Goal: Task Accomplishment & Management: Complete application form

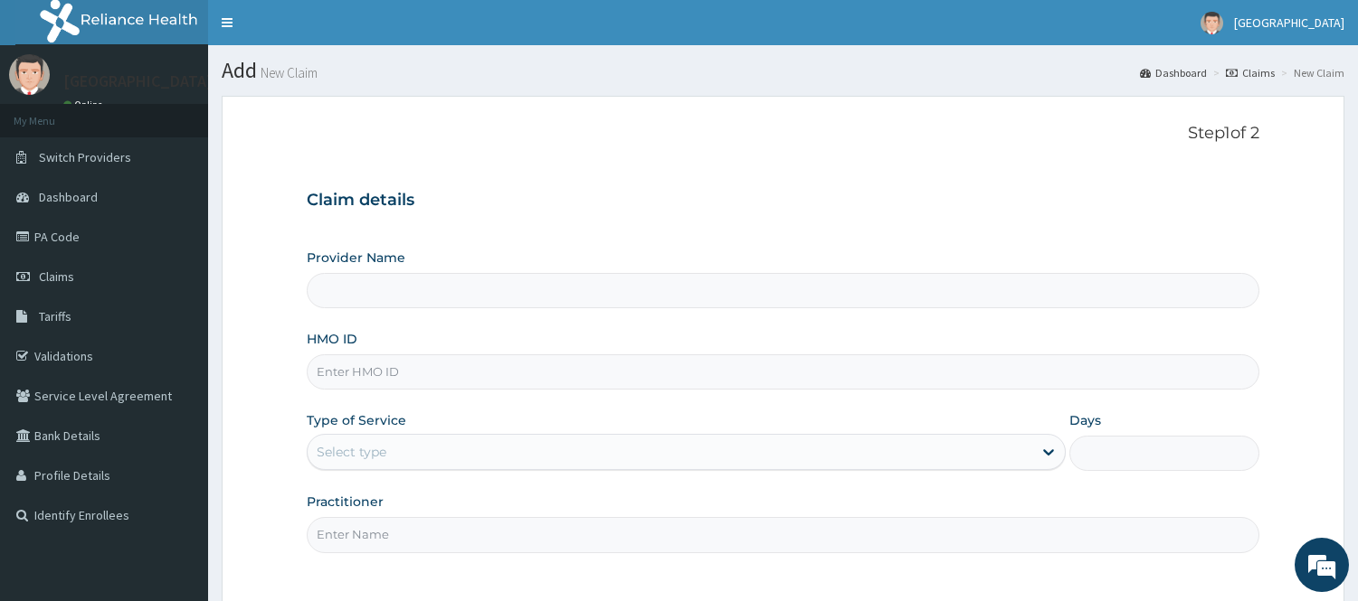
type input "[GEOGRAPHIC_DATA]"
click at [411, 369] on input "HMO ID" at bounding box center [783, 372] width 952 height 35
type input "OHT/12330/A"
click at [548, 412] on div "Type of Service Select type" at bounding box center [686, 442] width 759 height 60
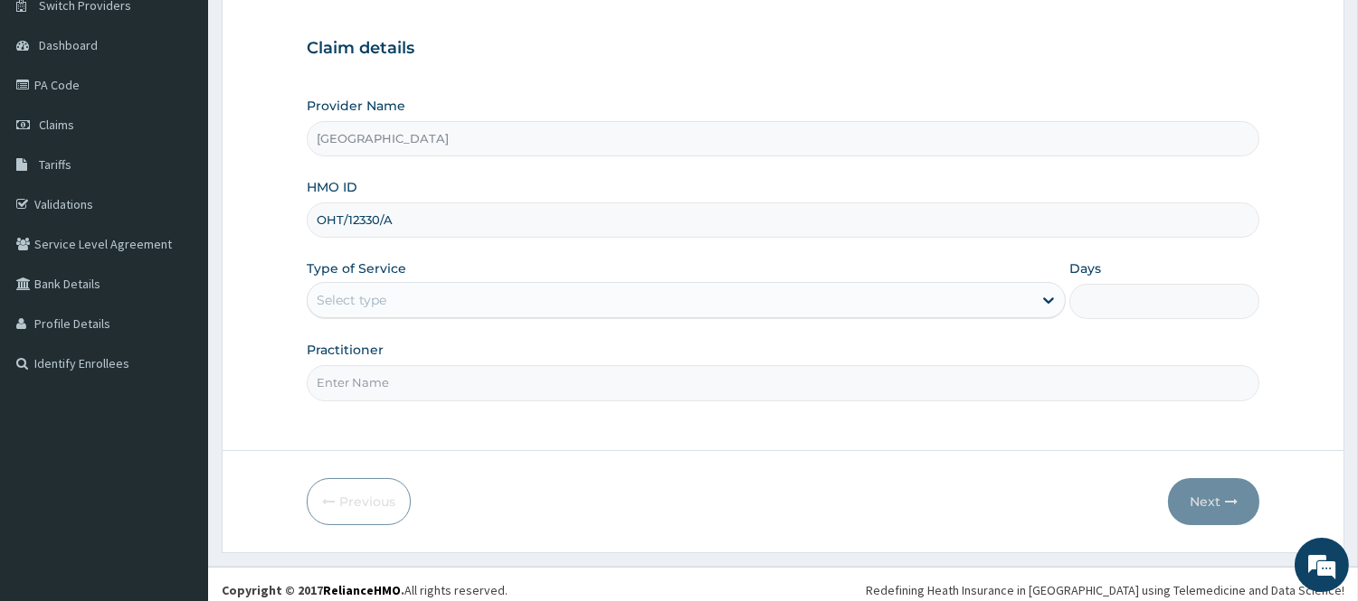
scroll to position [164, 0]
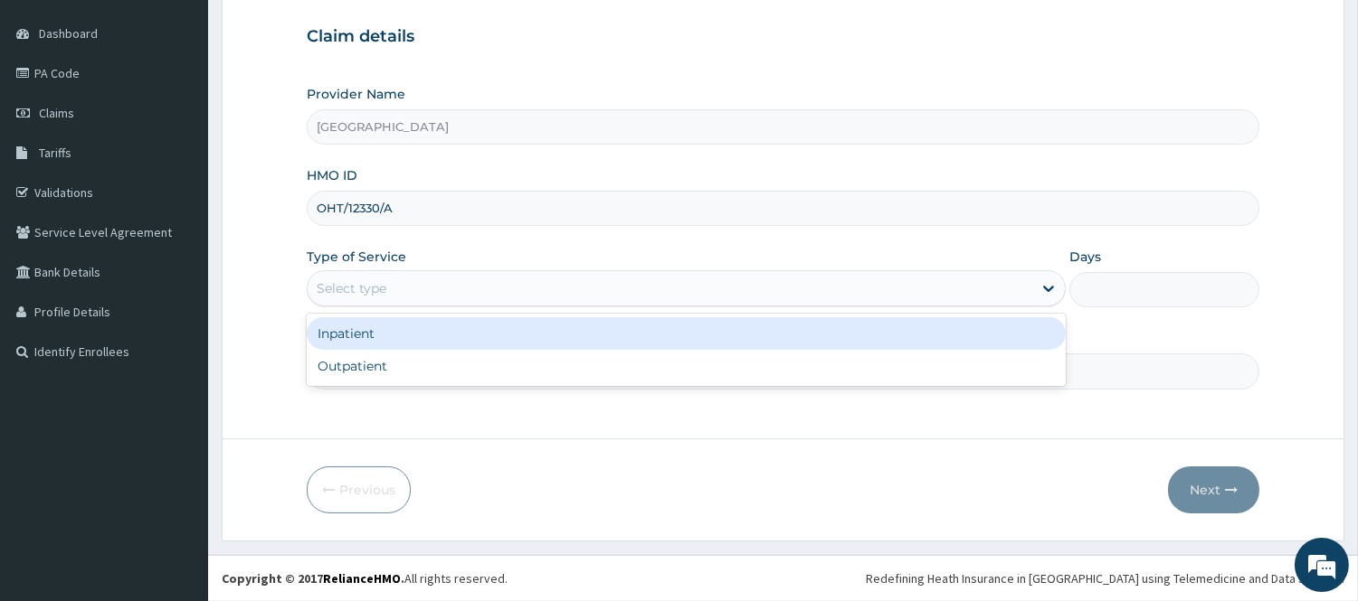
click at [483, 295] on div "Select type" at bounding box center [670, 288] width 725 height 29
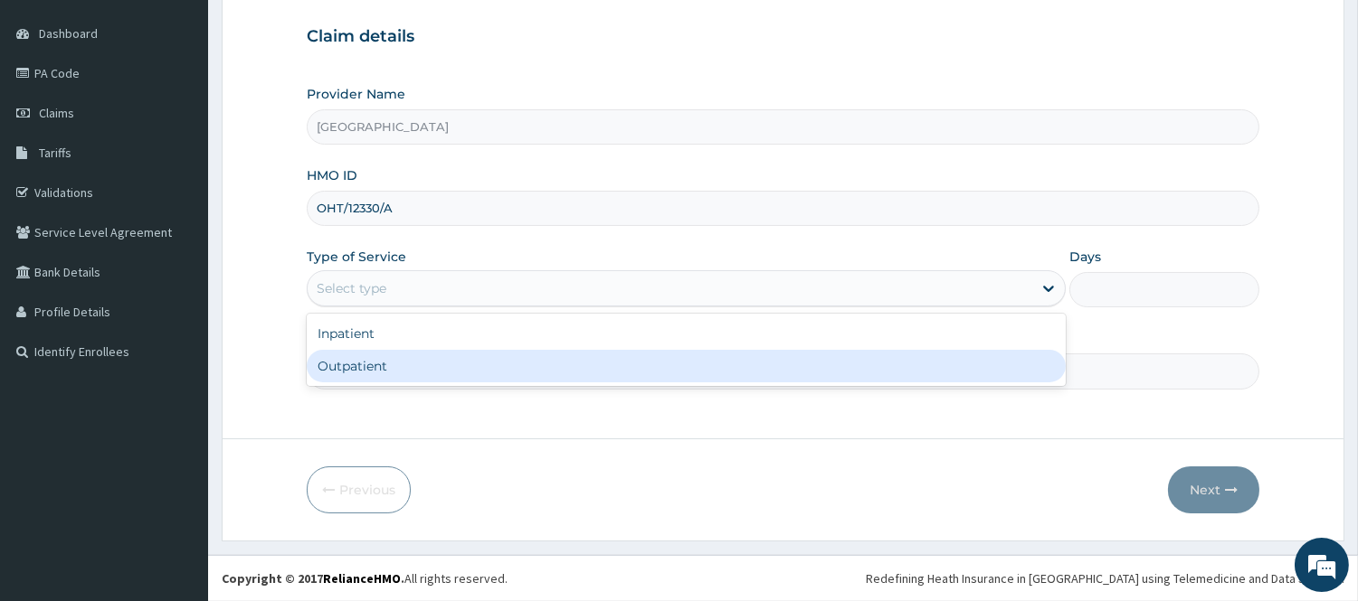
click at [450, 372] on div "Outpatient" at bounding box center [686, 366] width 759 height 33
type input "1"
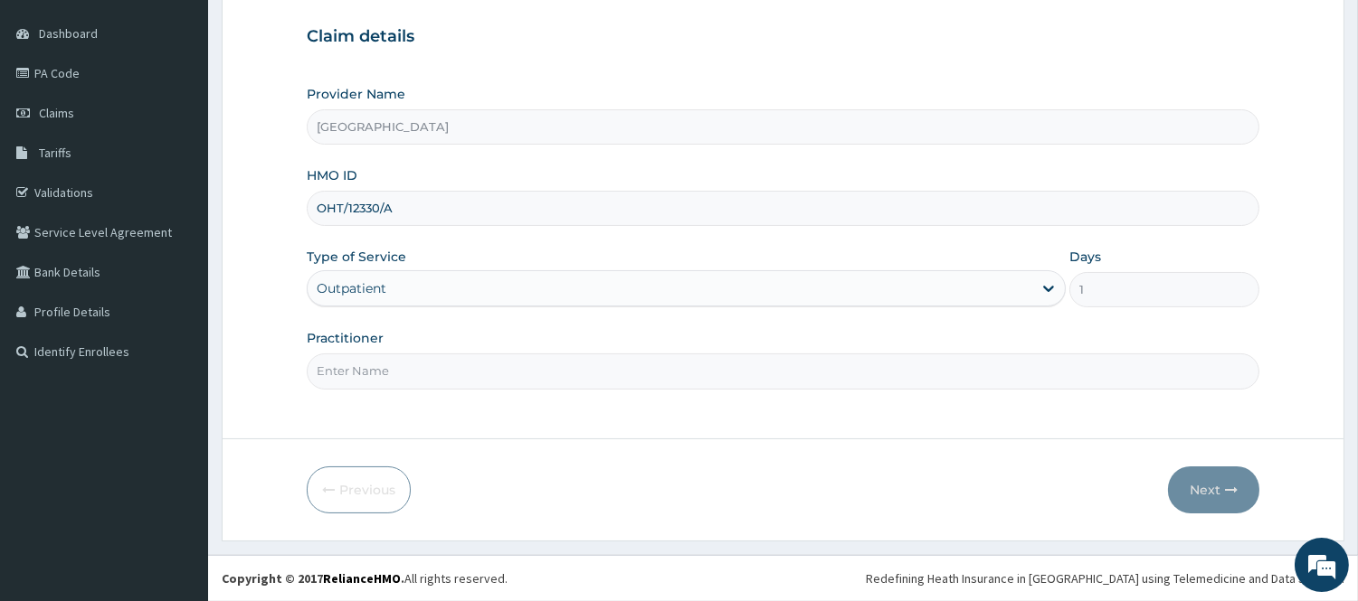
click at [668, 384] on input "Practitioner" at bounding box center [783, 371] width 952 height 35
type input "DR. OGOLA"
click at [1233, 482] on button "Next" at bounding box center [1213, 490] width 91 height 47
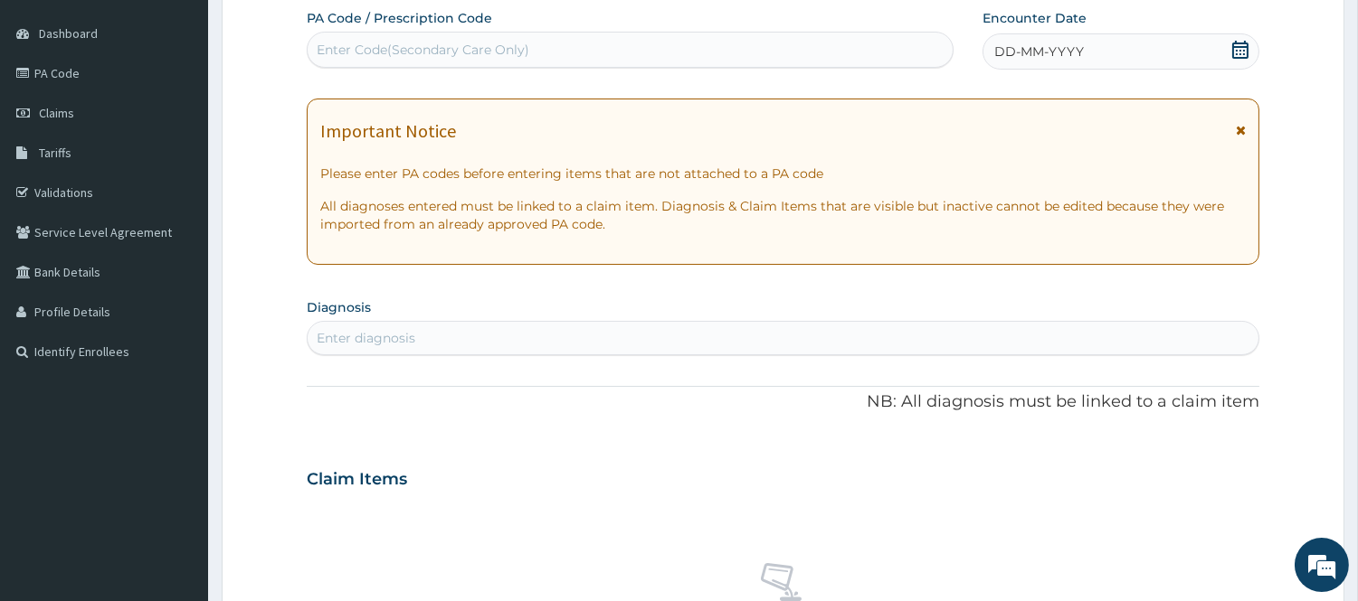
click at [1244, 43] on icon at bounding box center [1240, 50] width 16 height 18
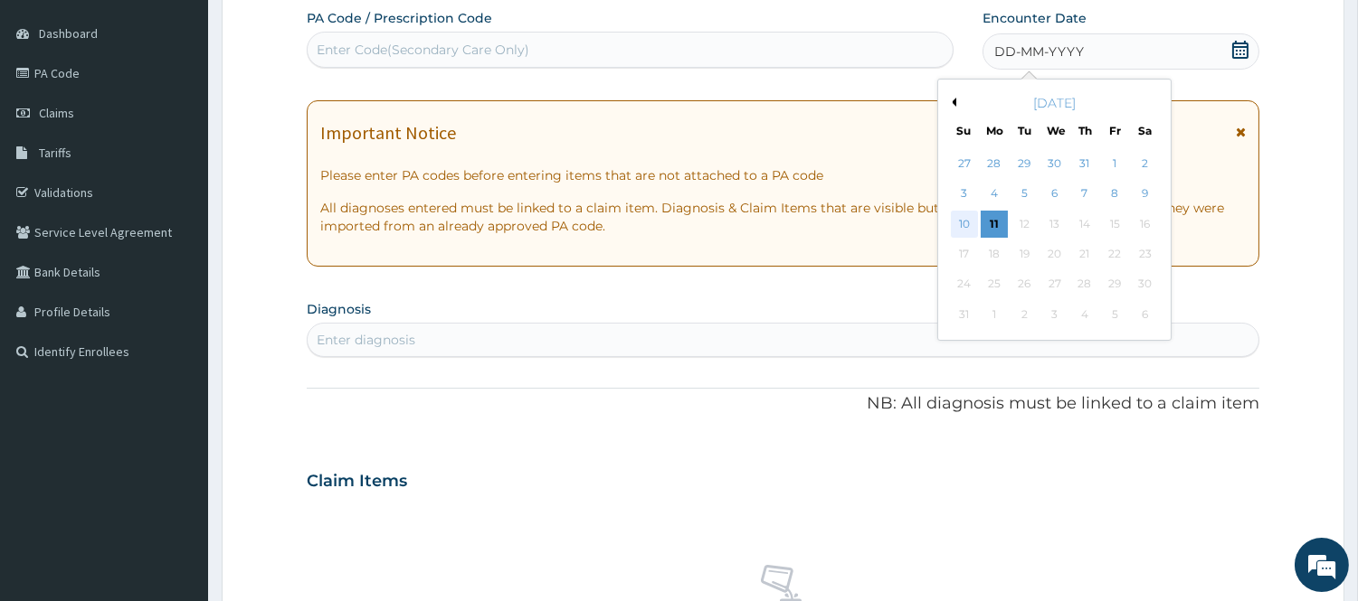
click at [969, 221] on div "10" at bounding box center [963, 224] width 27 height 27
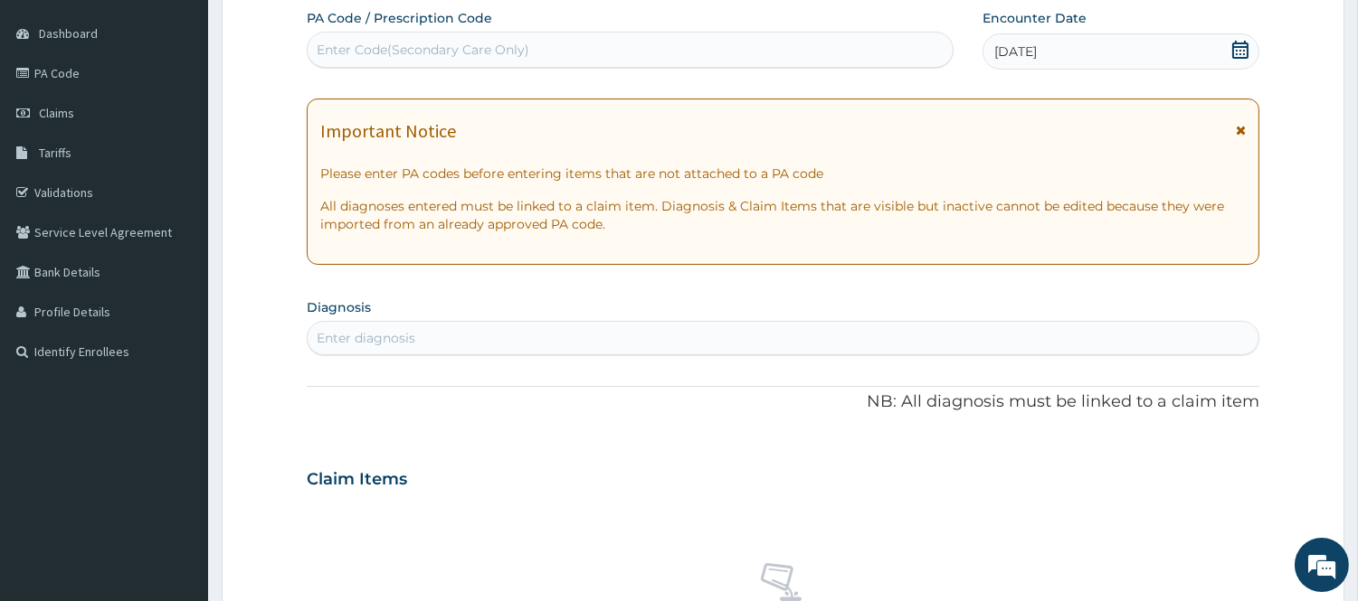
click at [557, 344] on div "Enter diagnosis" at bounding box center [783, 338] width 951 height 29
type input "PLASMOD"
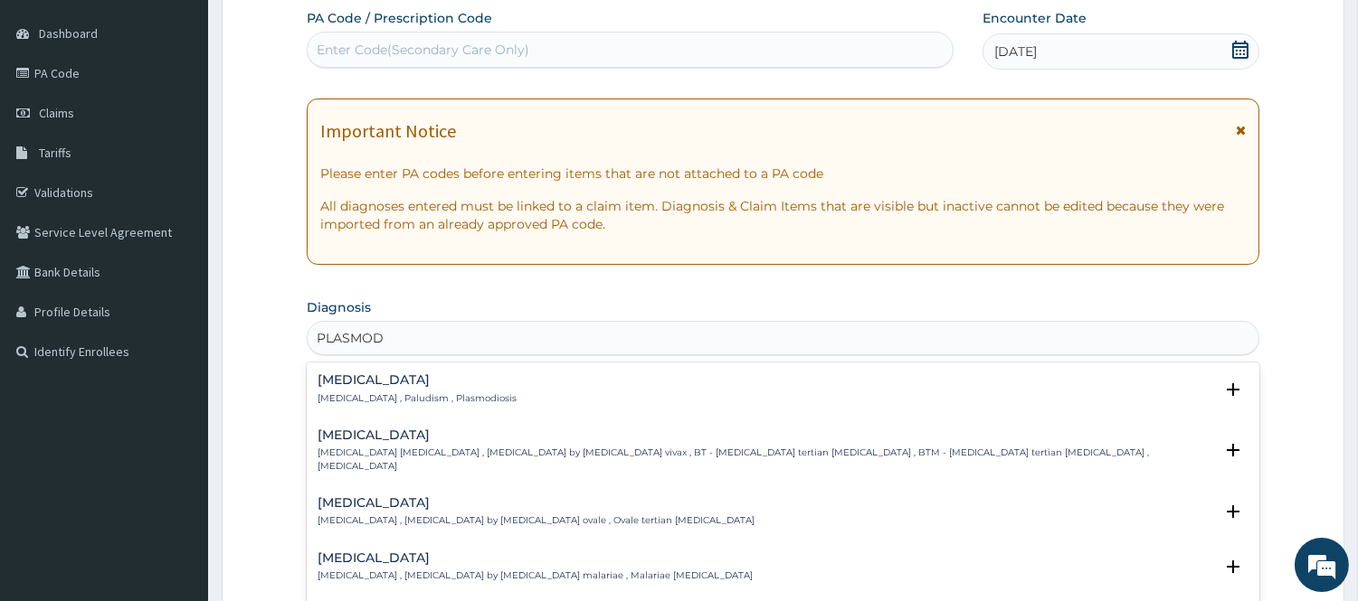
click at [439, 402] on p "Malaria , Paludism , Plasmodiosis" at bounding box center [416, 399] width 199 height 13
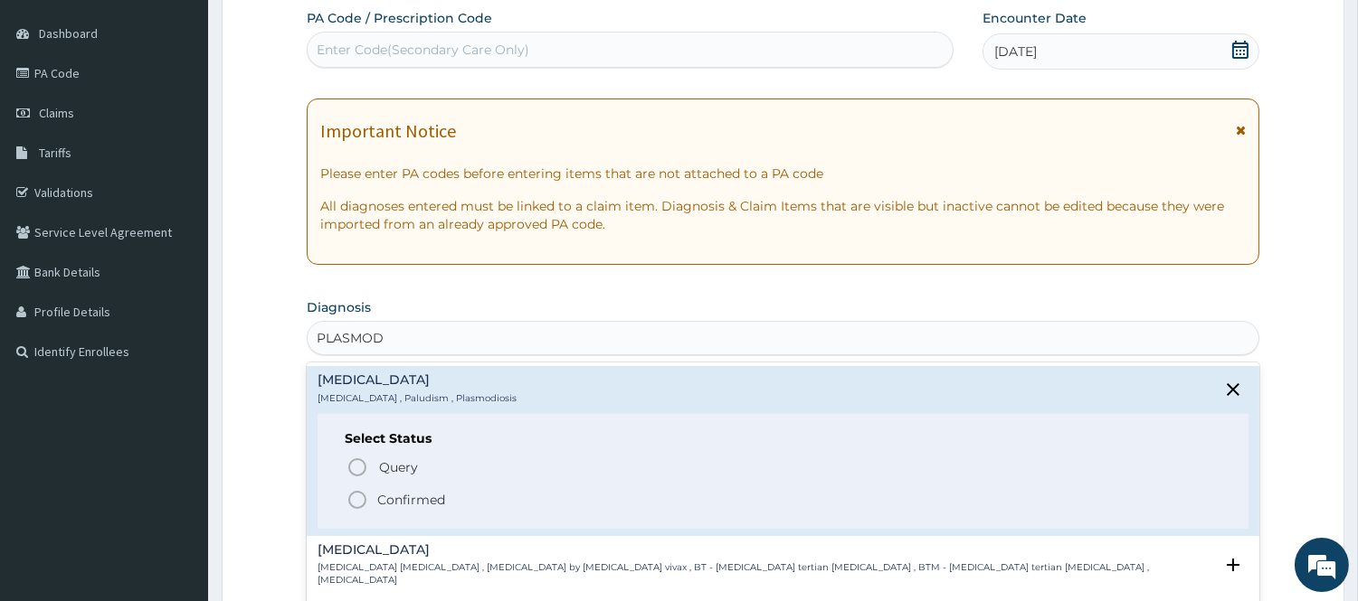
click at [365, 490] on icon "status option filled" at bounding box center [357, 500] width 22 height 22
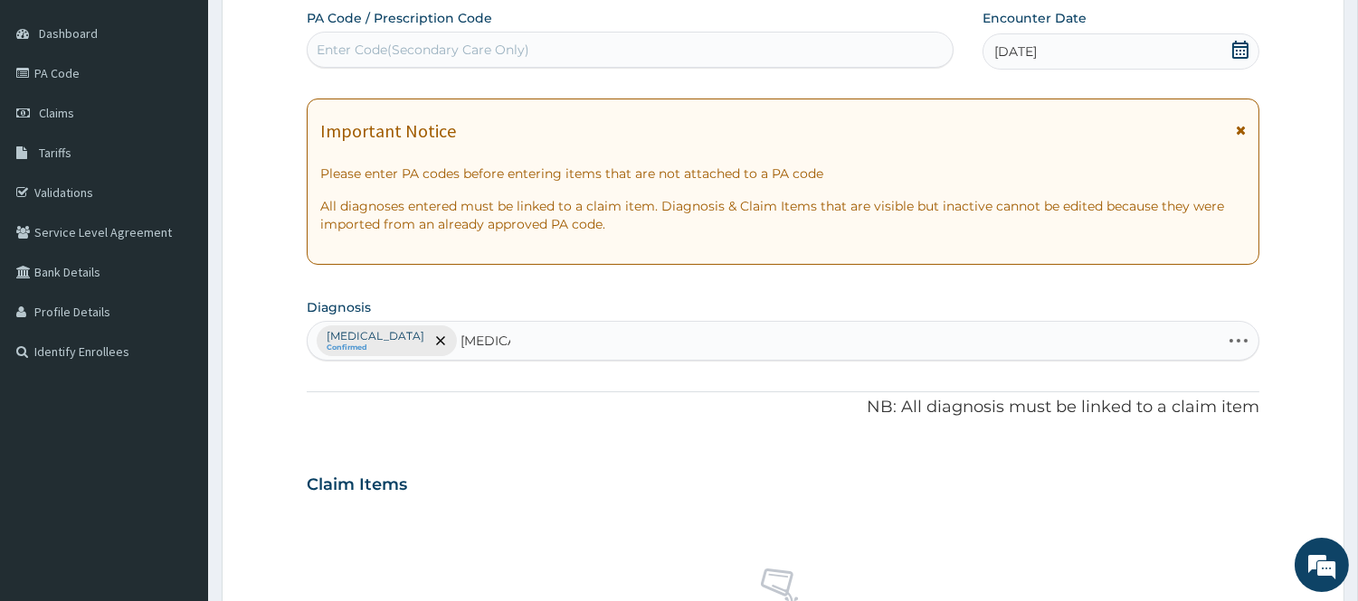
type input "SEPSIS"
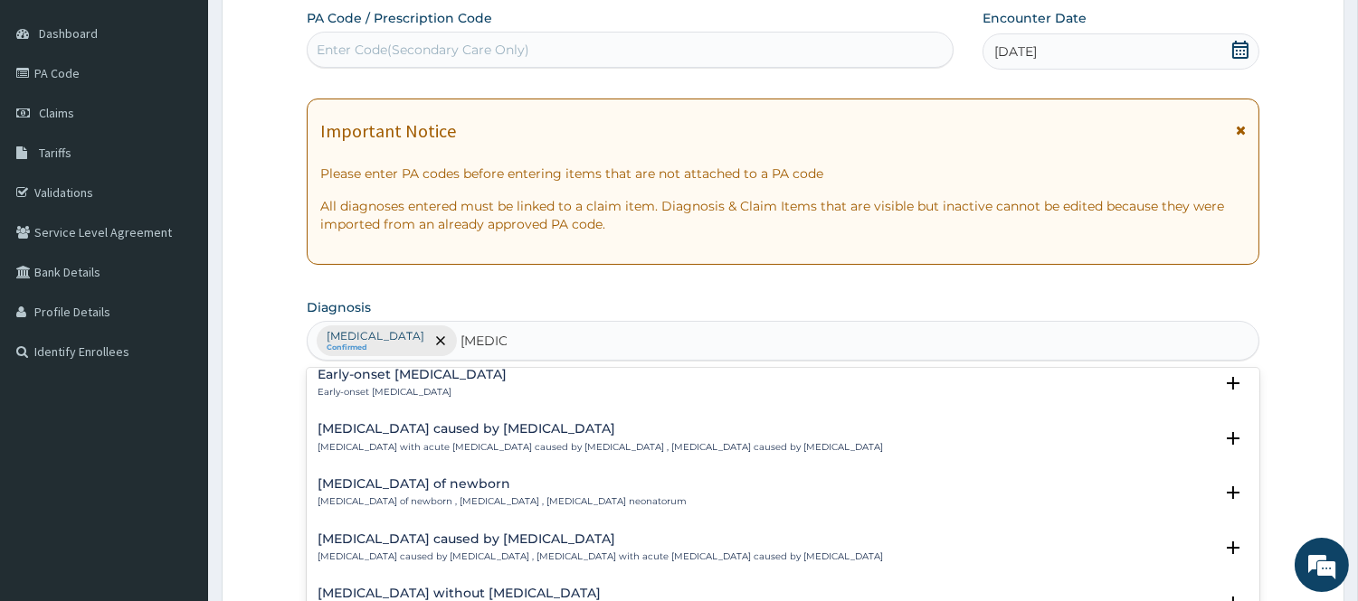
scroll to position [1708, 0]
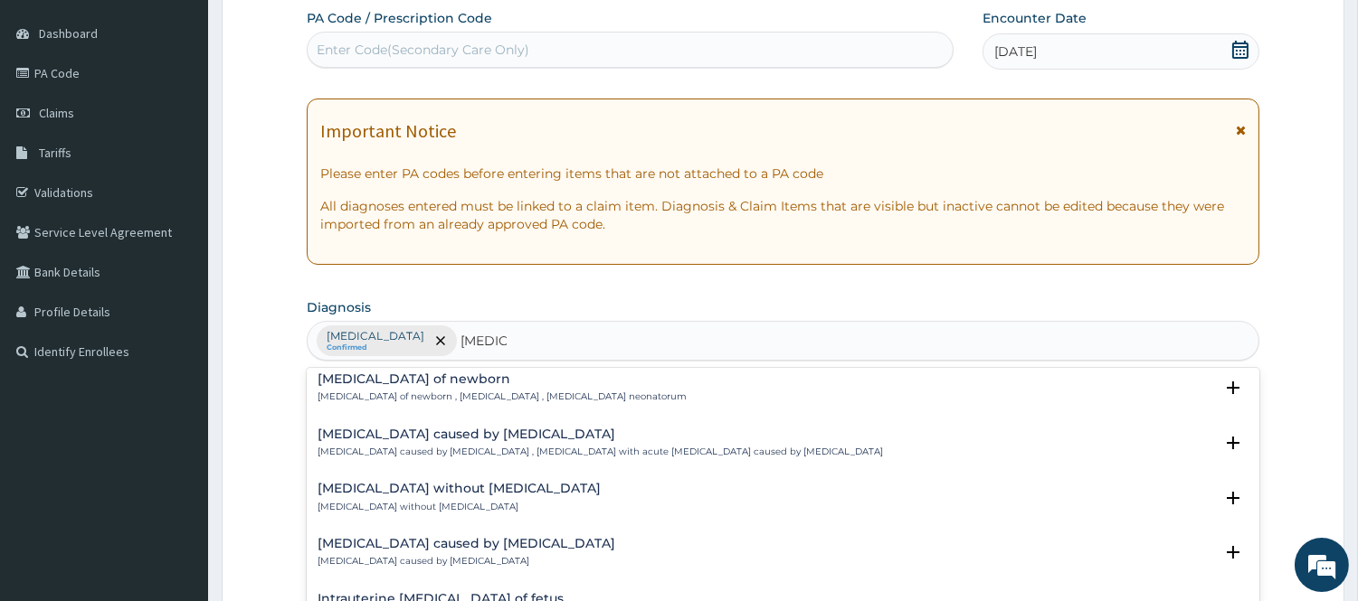
click at [444, 487] on h4 "Sepsis without septic shock" at bounding box center [458, 489] width 283 height 14
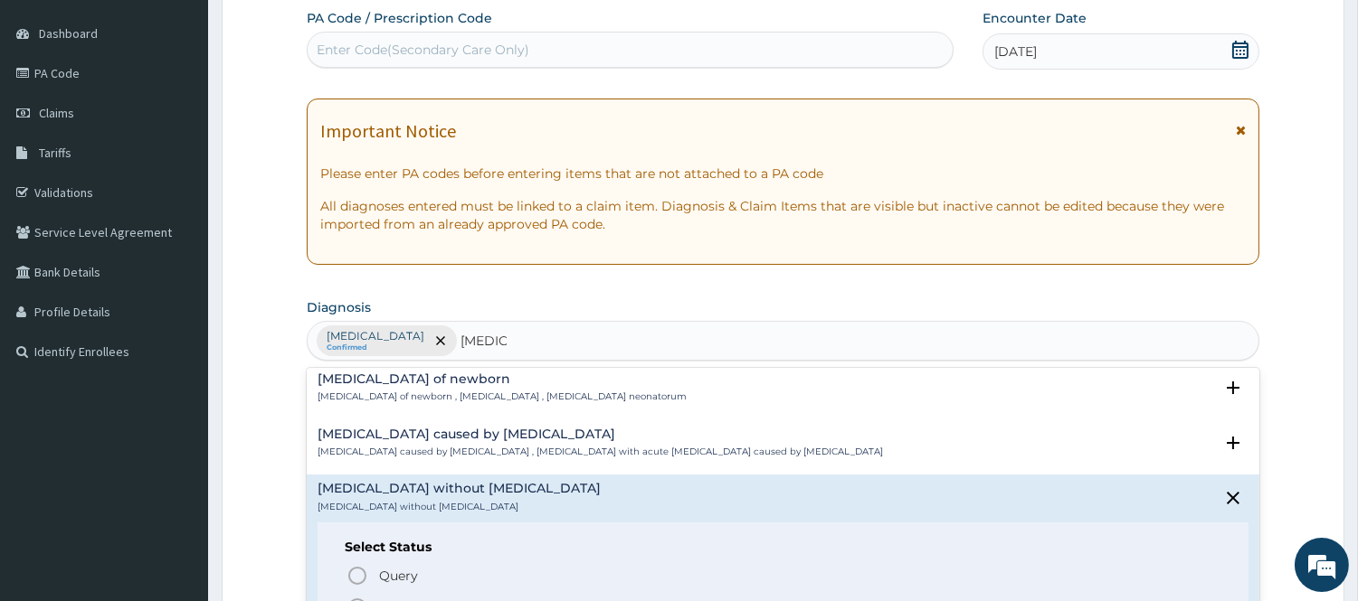
scroll to position [1809, 0]
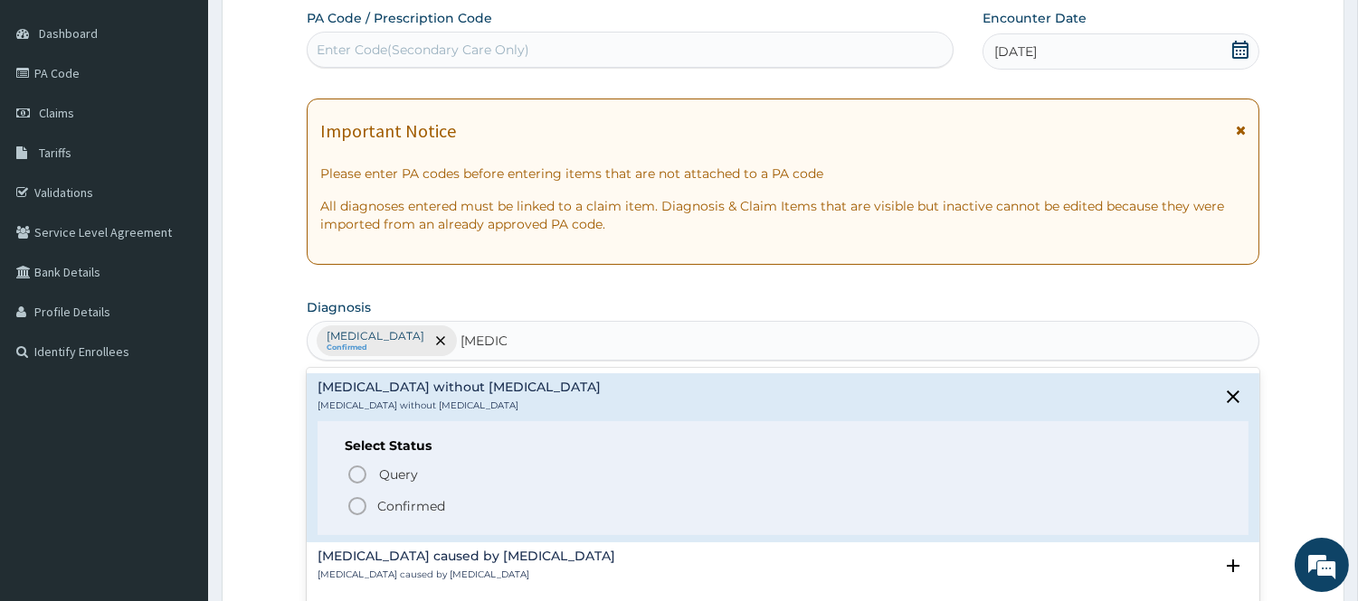
click at [366, 516] on icon "status option filled" at bounding box center [357, 507] width 22 height 22
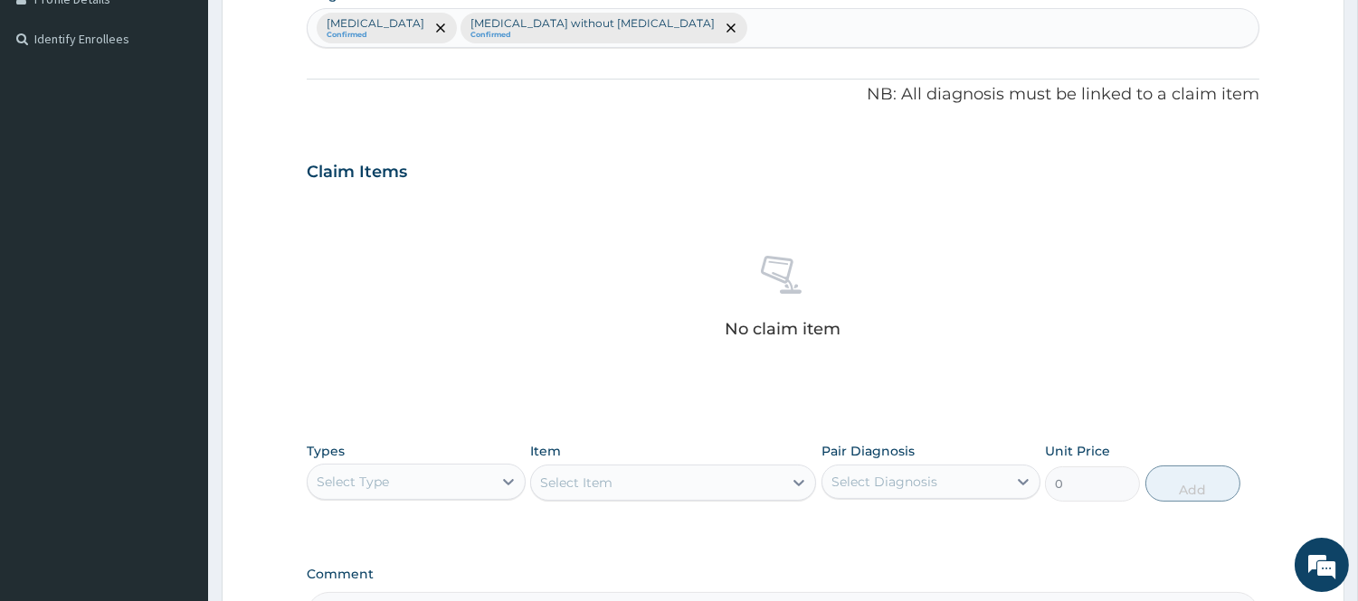
scroll to position [666, 0]
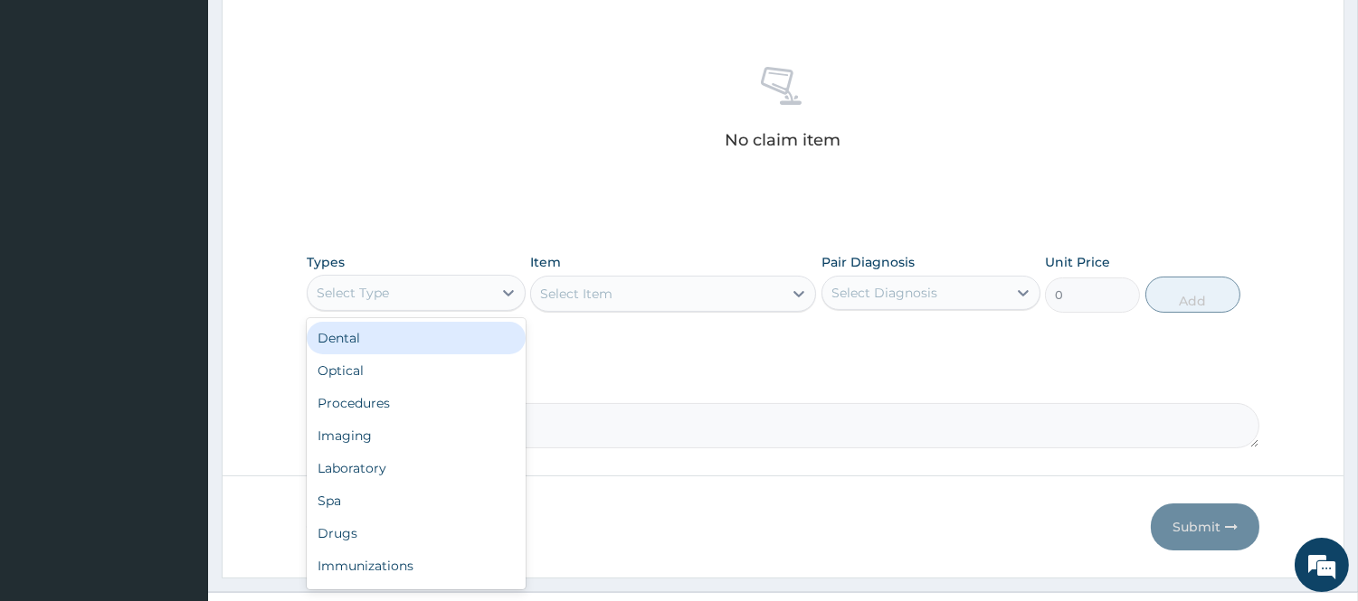
click at [425, 298] on div "Select Type" at bounding box center [400, 293] width 185 height 29
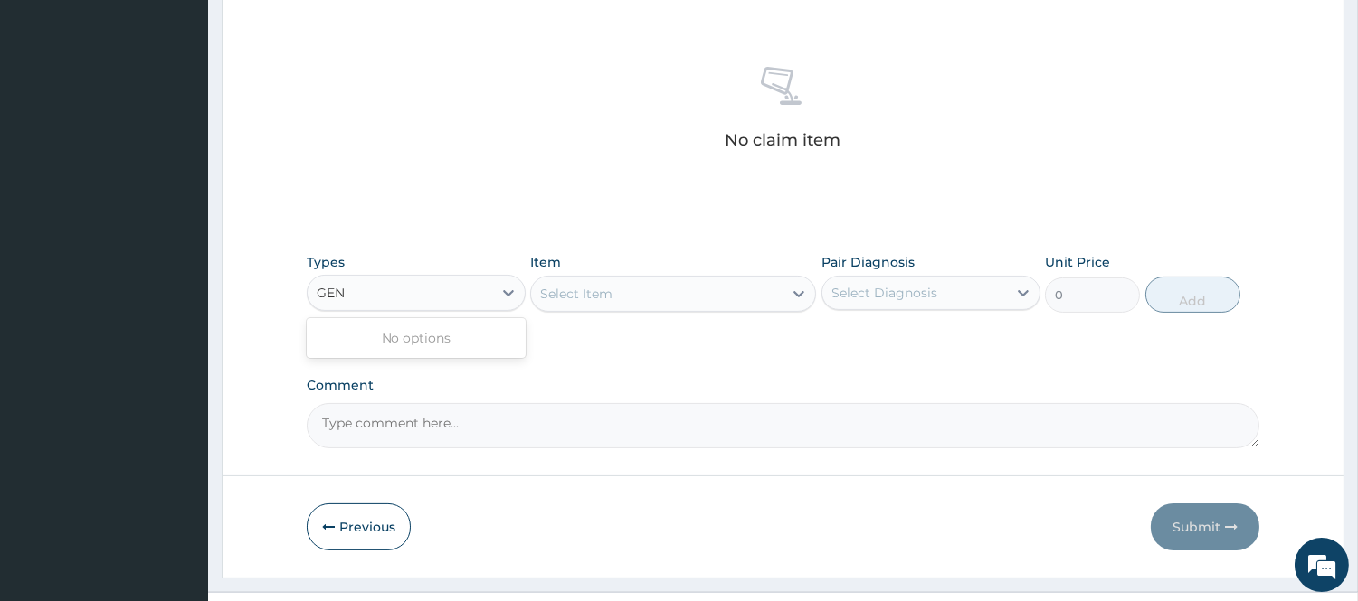
type input "GENE"
click at [459, 299] on div "GENE" at bounding box center [400, 293] width 185 height 29
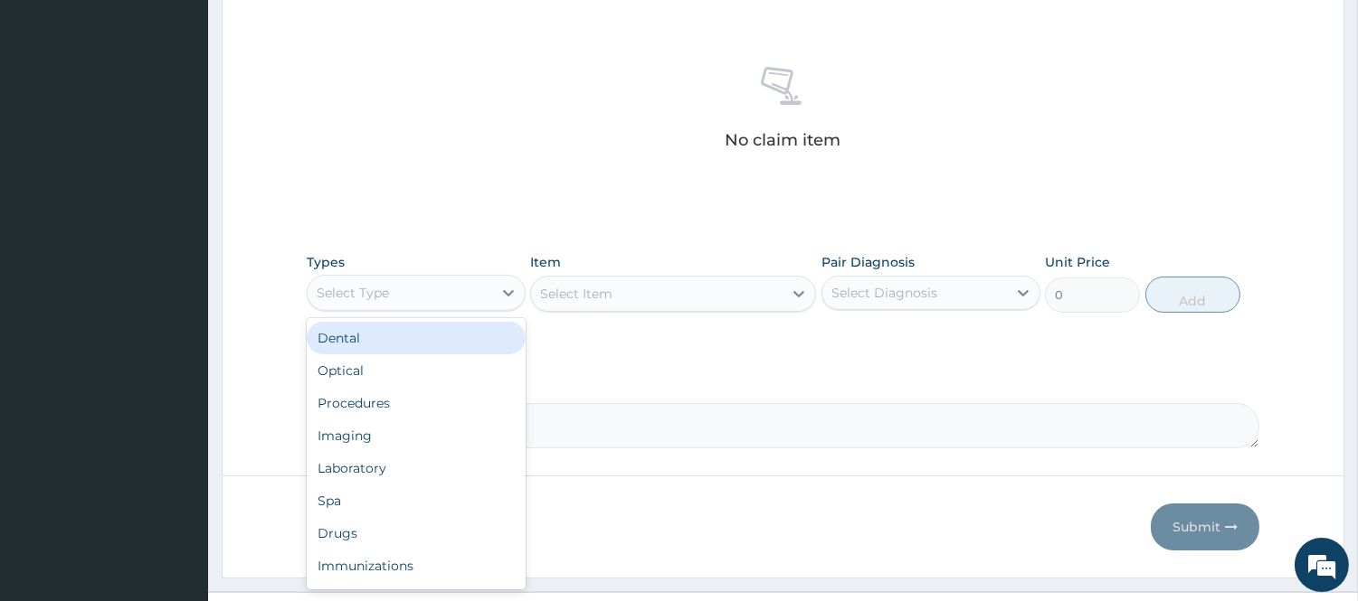
click at [449, 298] on div "Select Type" at bounding box center [400, 293] width 185 height 29
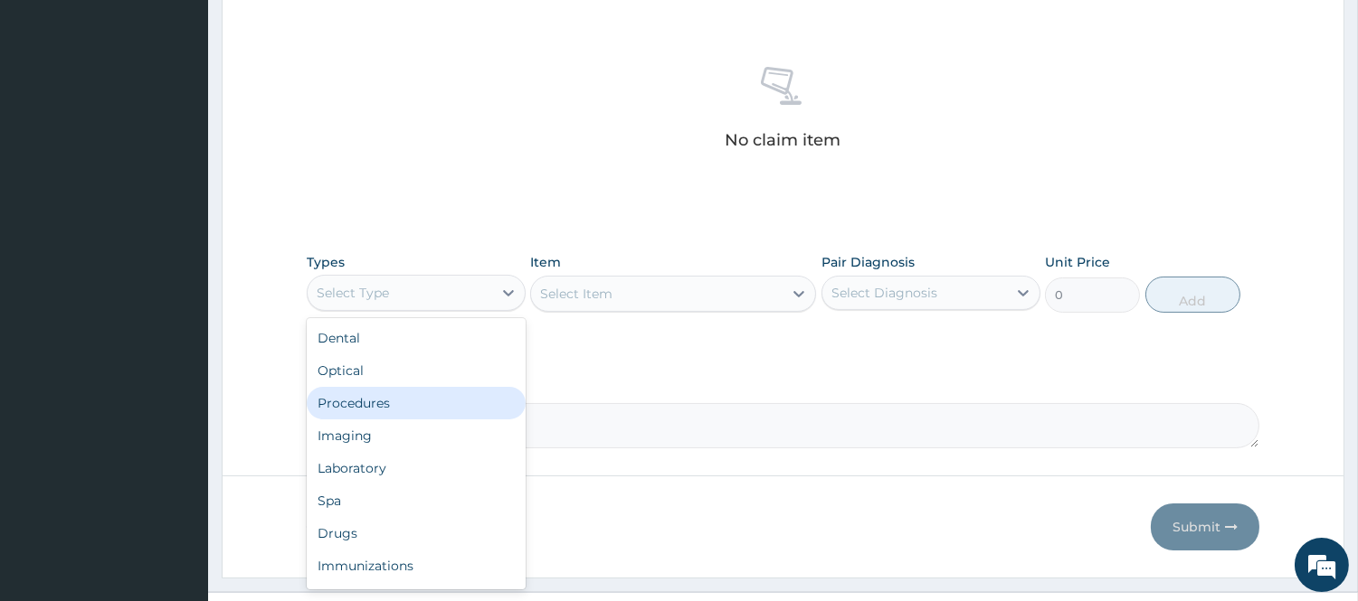
click at [425, 403] on div "Procedures" at bounding box center [416, 403] width 219 height 33
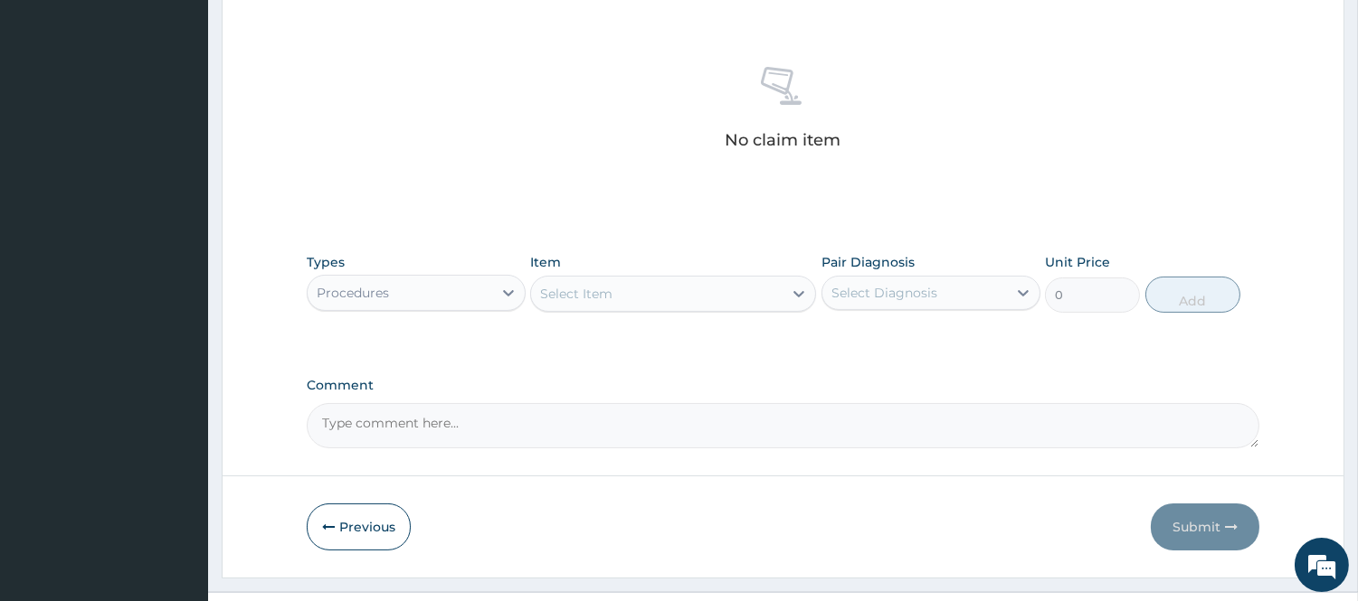
click at [666, 299] on div "Select Item" at bounding box center [656, 293] width 251 height 29
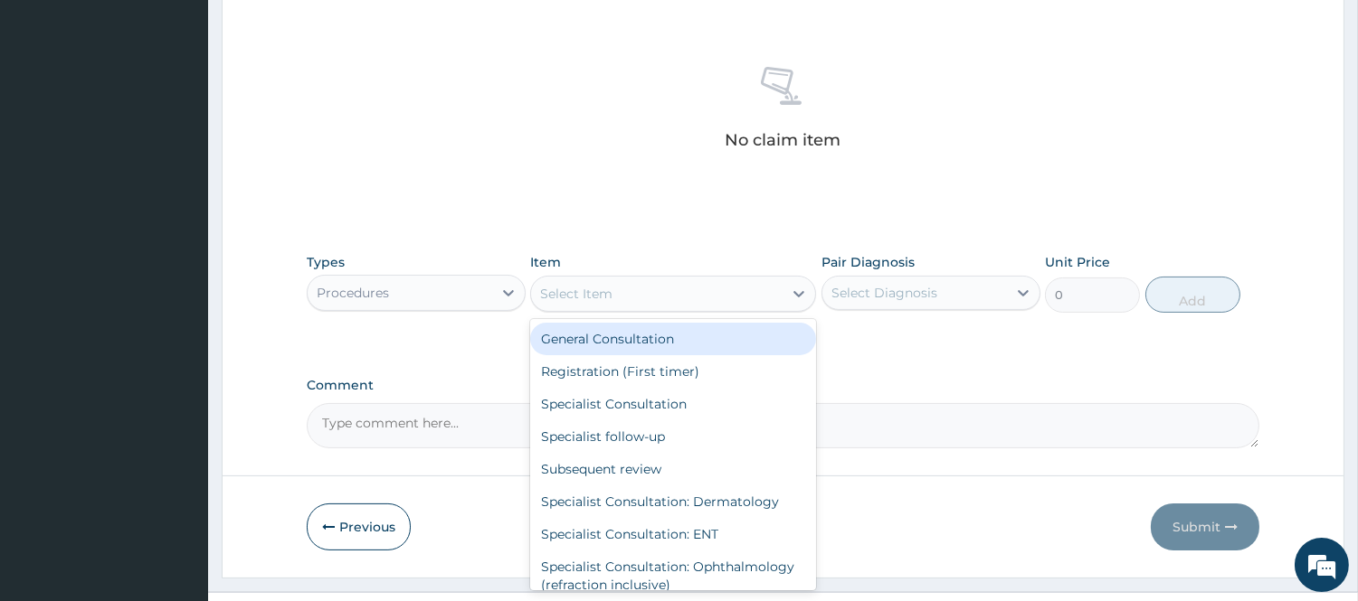
click at [661, 342] on div "General Consultation" at bounding box center [673, 339] width 286 height 33
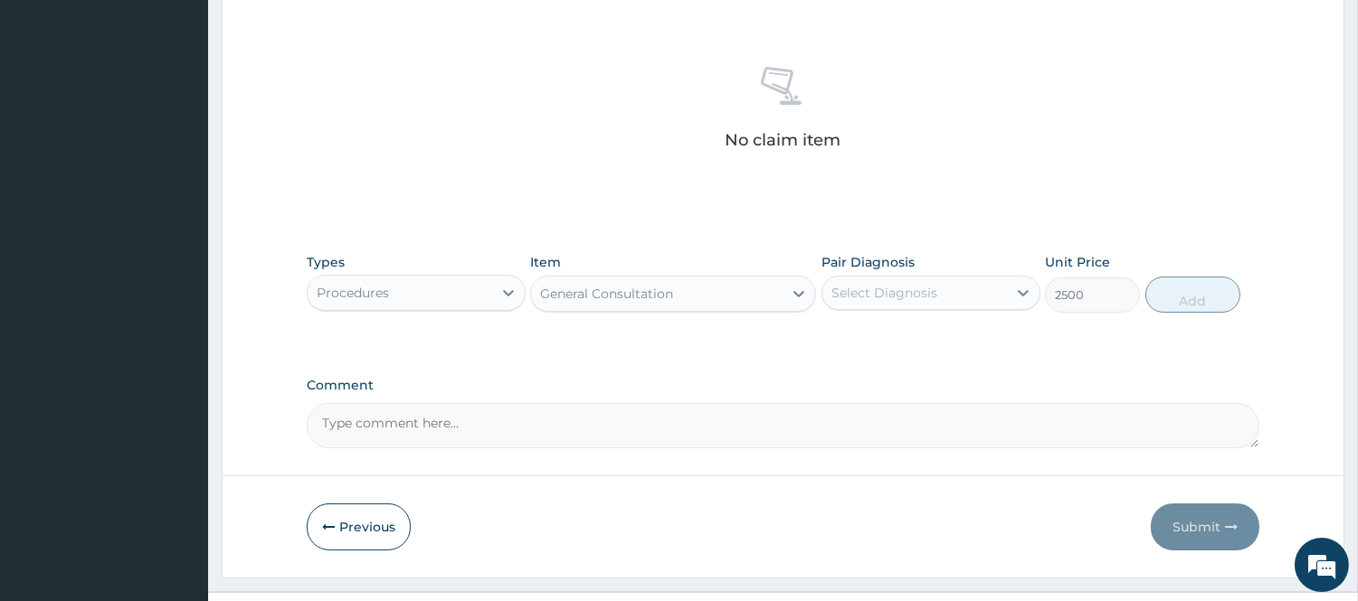
type input "2500"
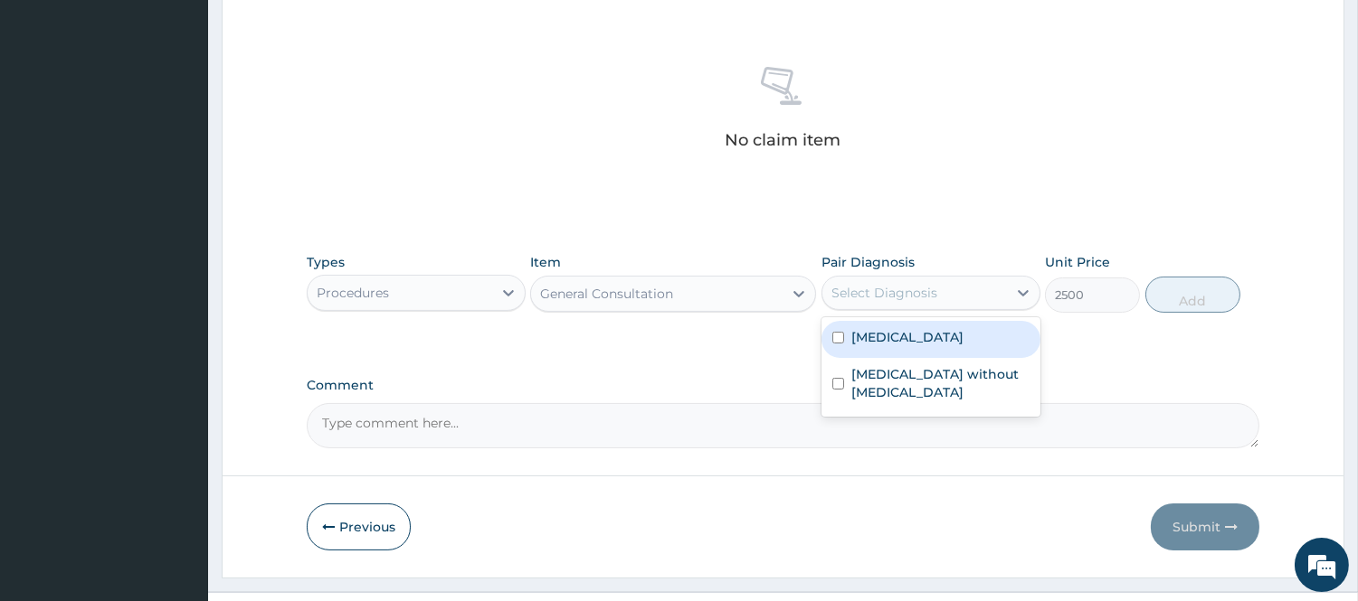
click at [891, 299] on div "Select Diagnosis" at bounding box center [884, 293] width 106 height 18
click at [891, 318] on div "Malaria Sepsis without septic shock" at bounding box center [930, 366] width 219 height 99
click at [892, 336] on label "[MEDICAL_DATA]" at bounding box center [907, 337] width 112 height 18
checkbox input "true"
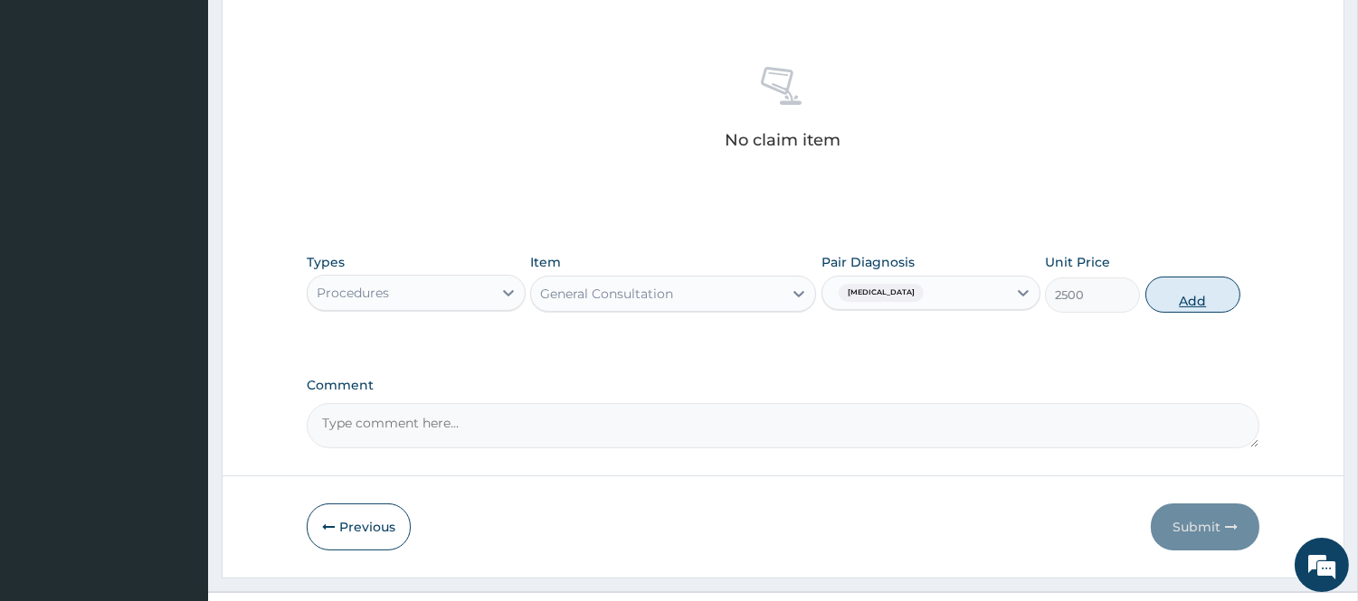
click at [1189, 298] on button "Add" at bounding box center [1192, 295] width 95 height 36
type input "0"
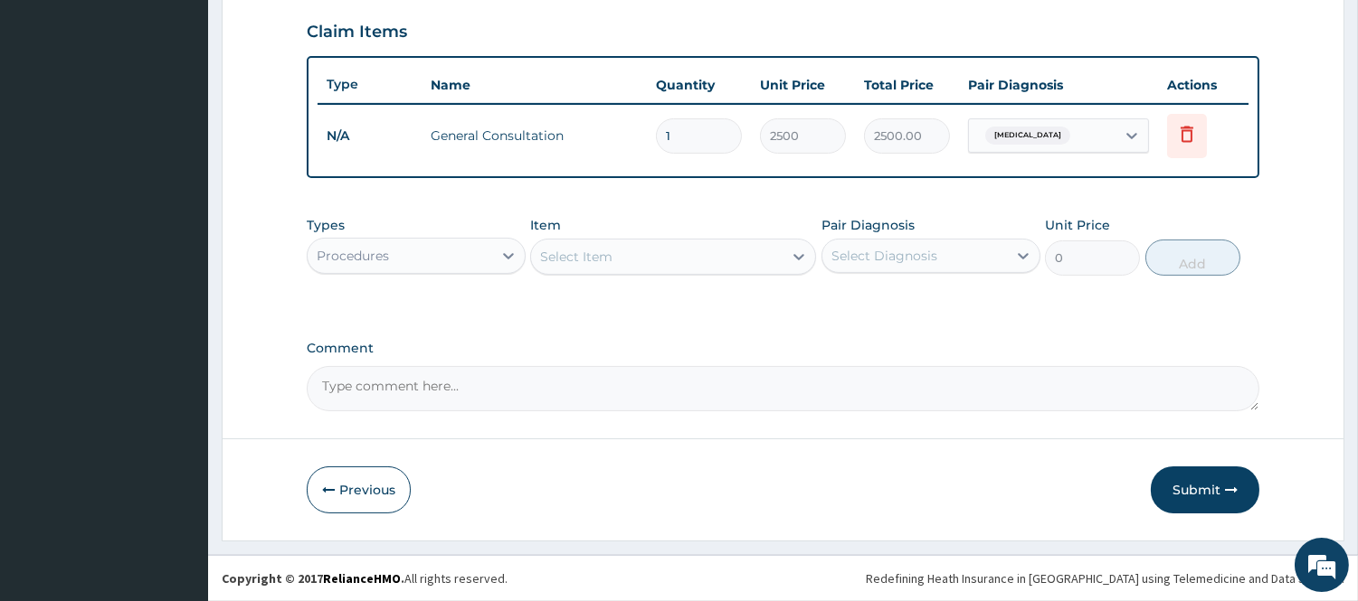
scroll to position [615, 0]
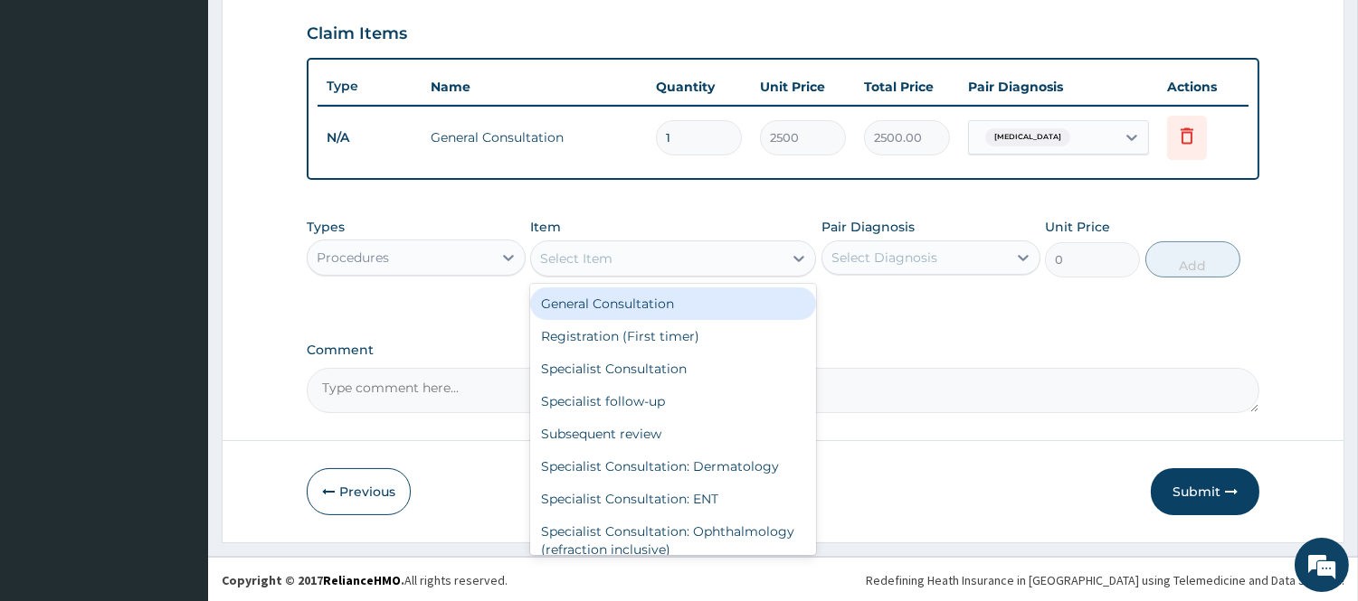
click at [617, 266] on div "Select Item" at bounding box center [656, 258] width 251 height 29
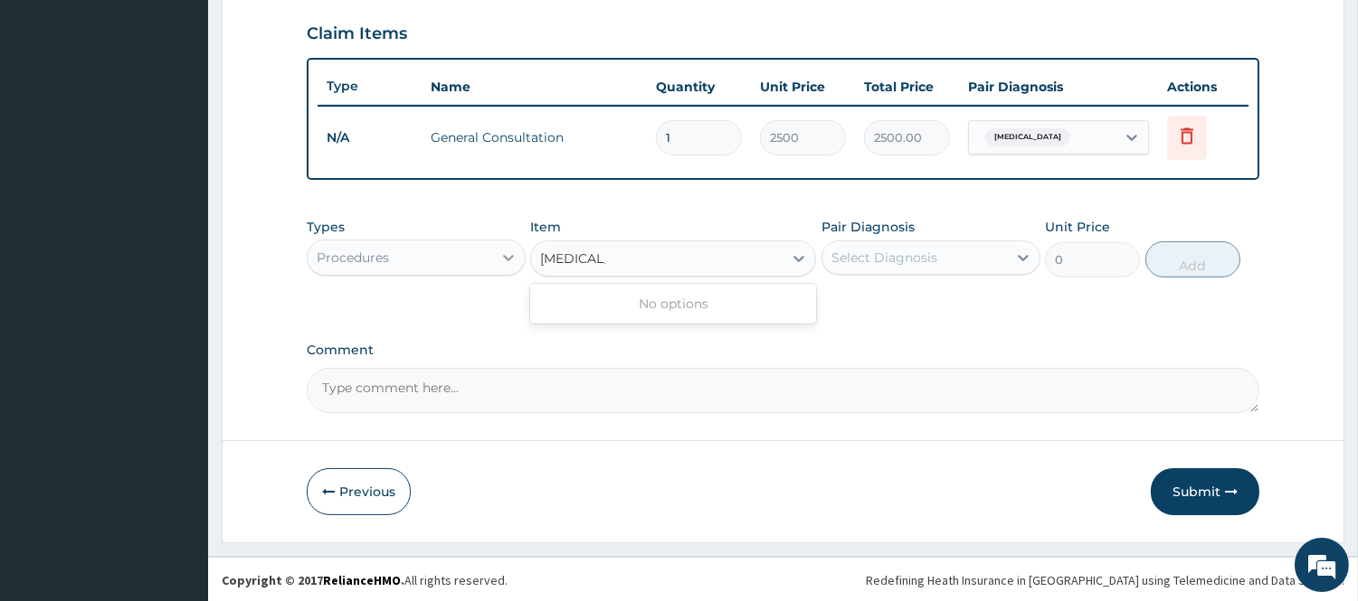
type input "MALARIA"
click at [501, 249] on icon at bounding box center [508, 258] width 18 height 18
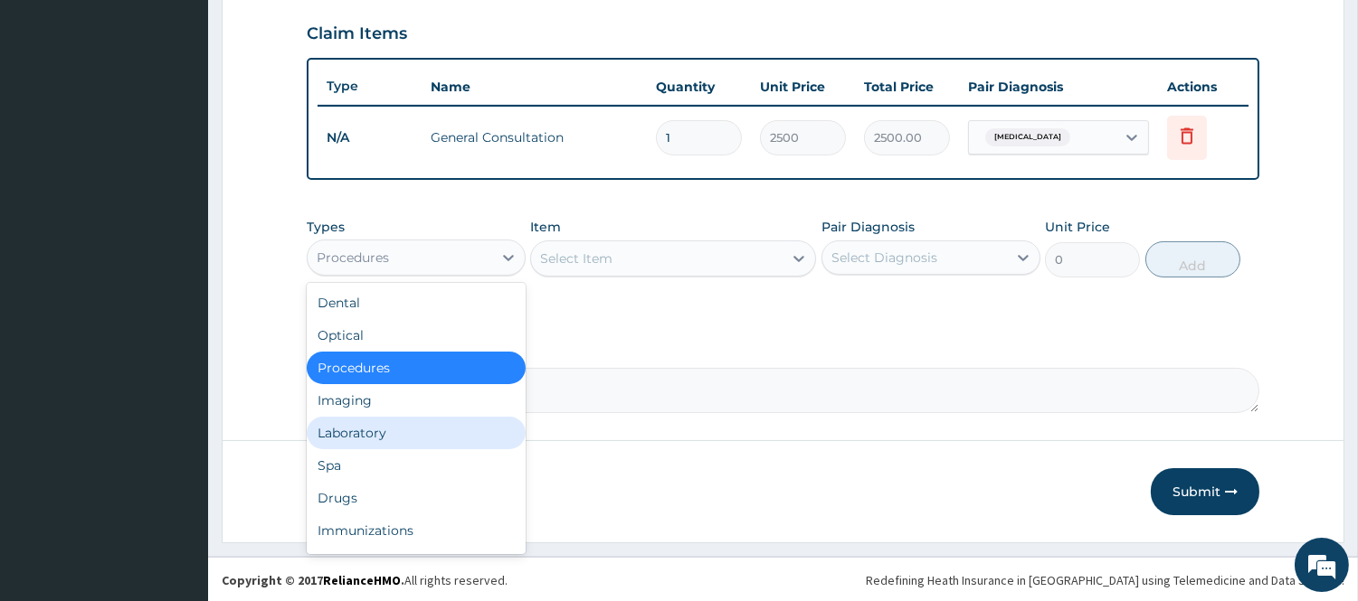
click at [365, 435] on div "Laboratory" at bounding box center [416, 433] width 219 height 33
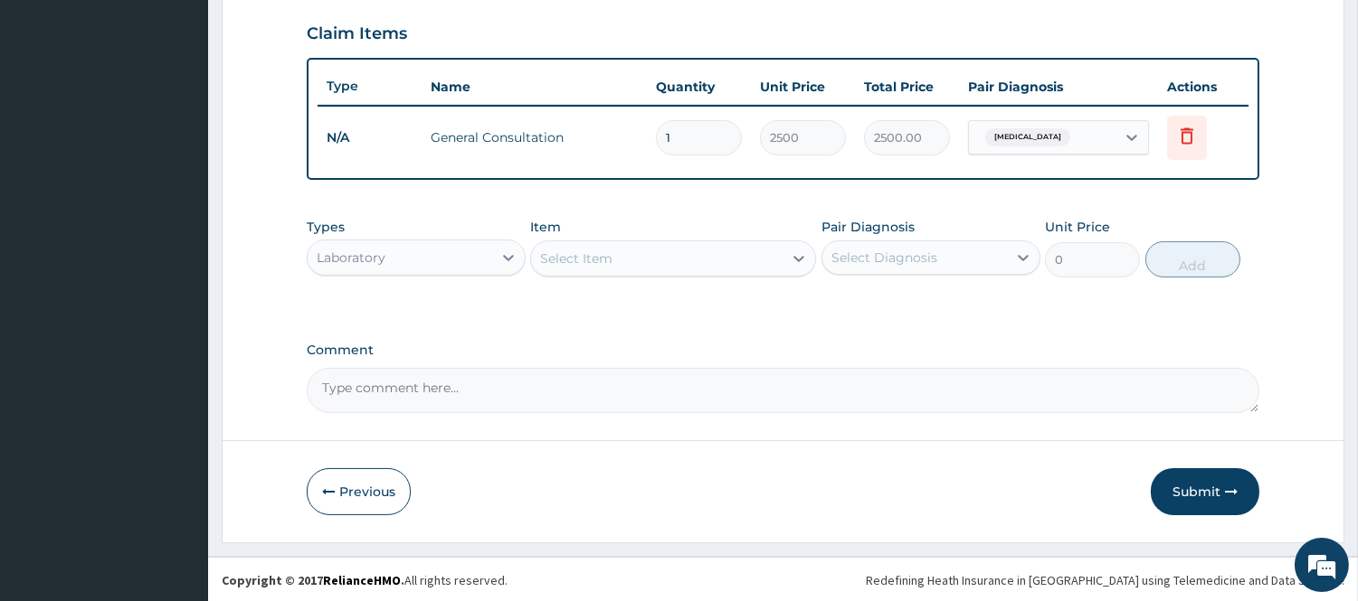
click at [658, 259] on div "Select Item" at bounding box center [656, 258] width 251 height 29
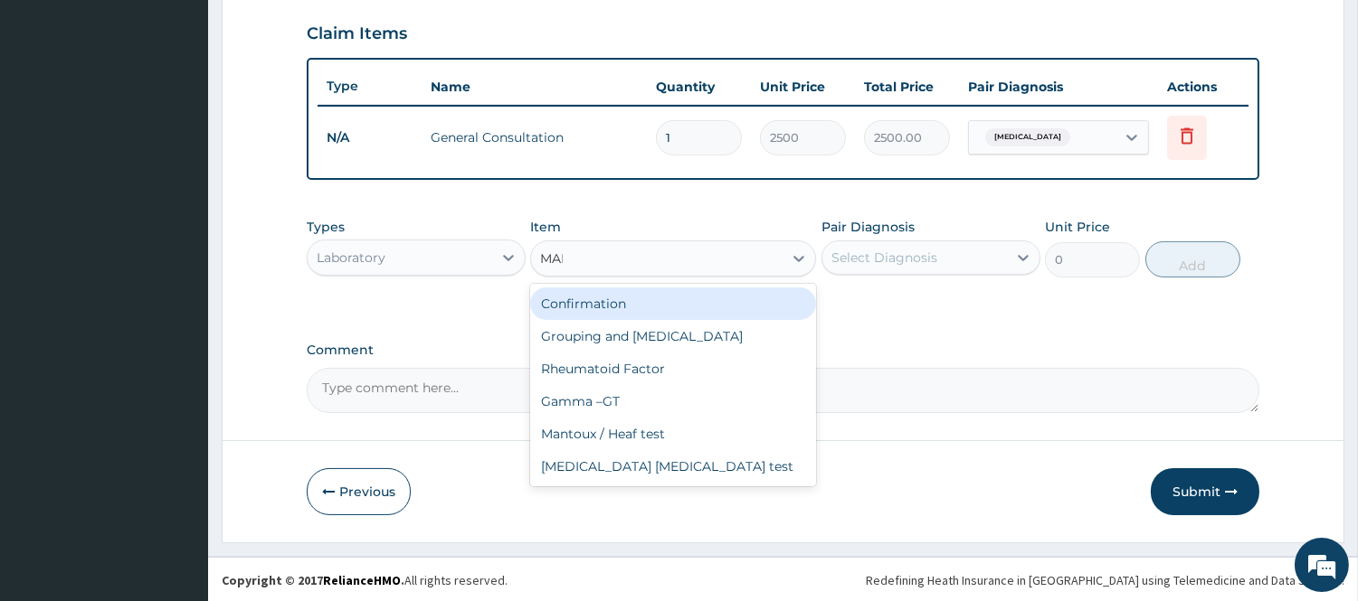
type input "MALA"
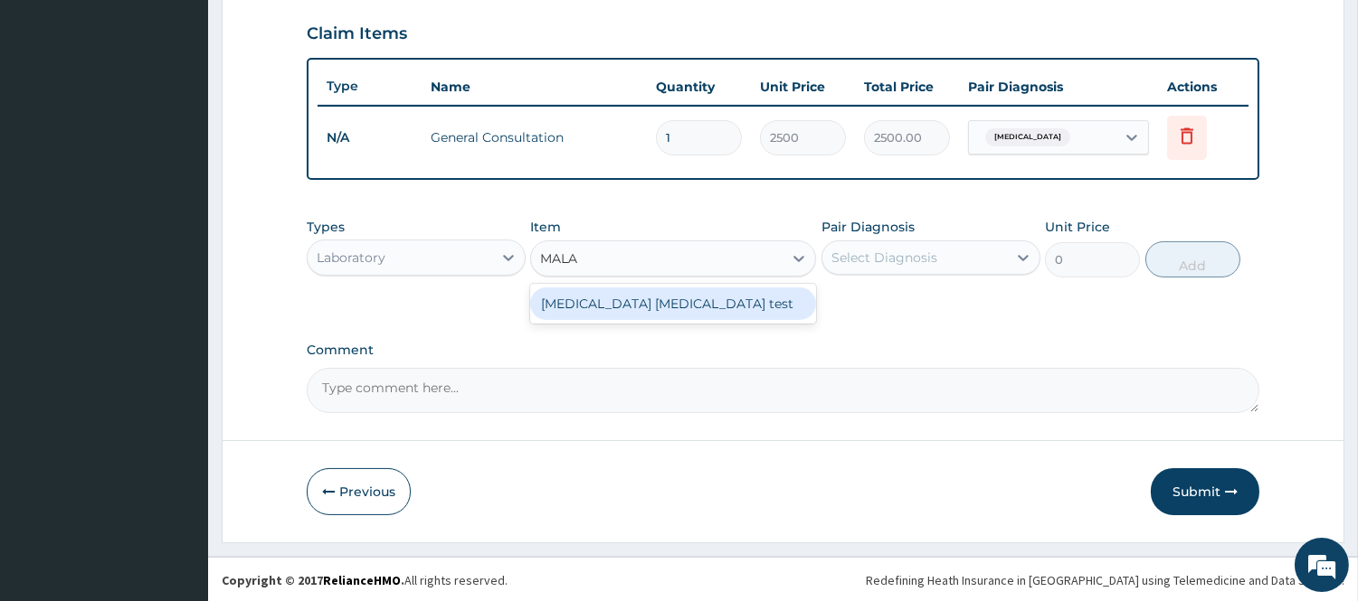
click at [687, 306] on div "[MEDICAL_DATA] [MEDICAL_DATA] test" at bounding box center [673, 304] width 286 height 33
type input "1500"
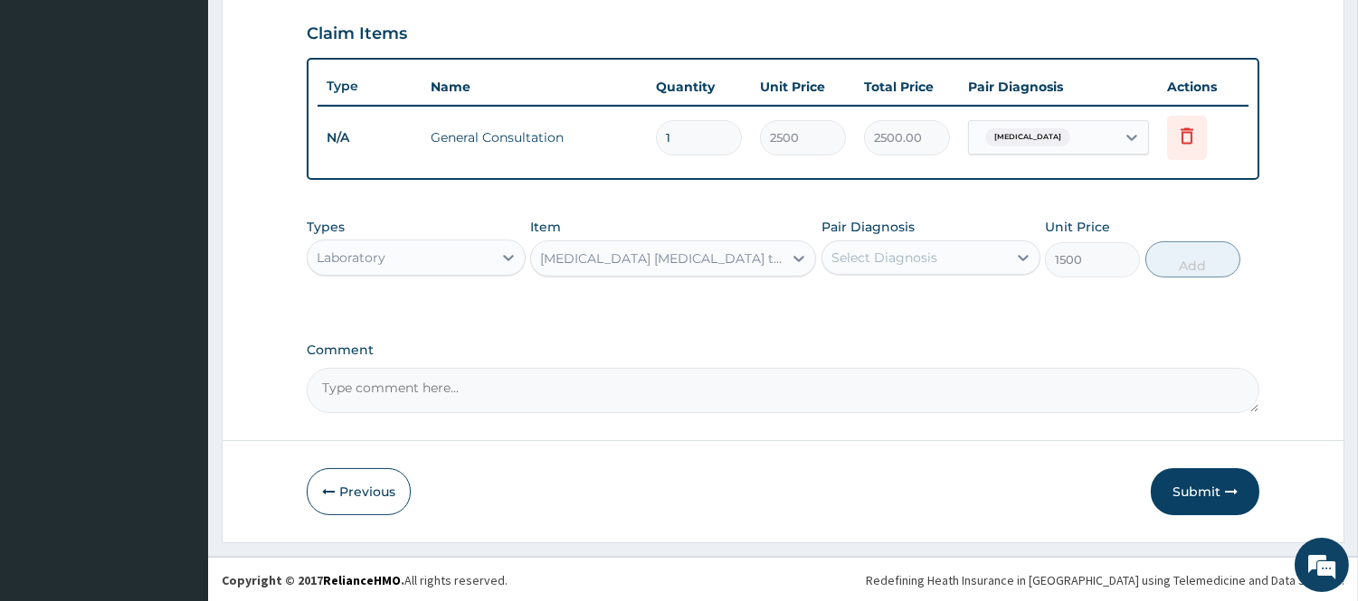
click at [878, 257] on div "Select Diagnosis" at bounding box center [884, 258] width 106 height 18
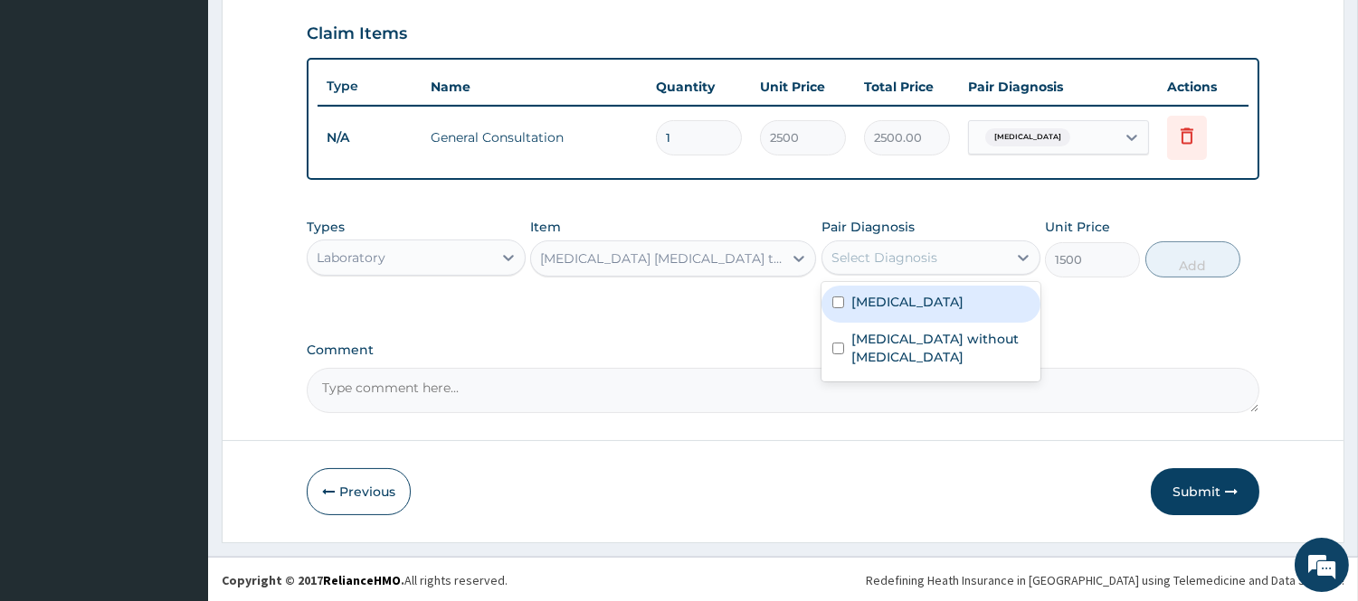
click at [880, 302] on label "[MEDICAL_DATA]" at bounding box center [907, 302] width 112 height 18
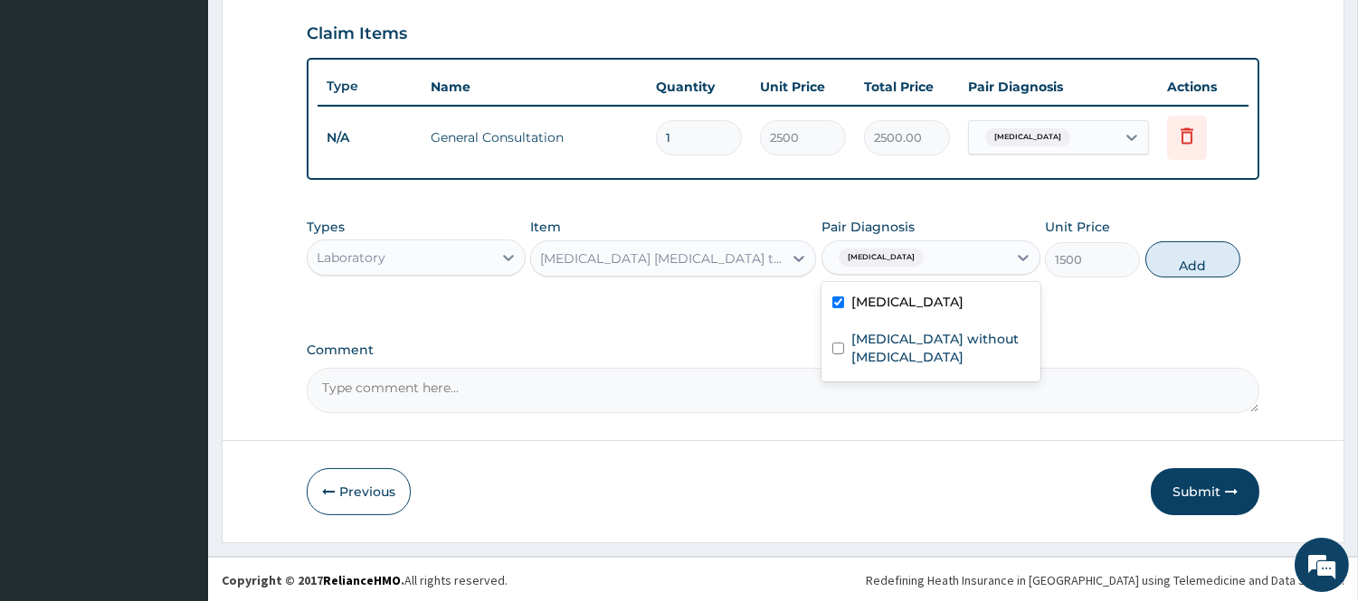
checkbox input "true"
click at [1198, 263] on button "Add" at bounding box center [1192, 260] width 95 height 36
type input "0"
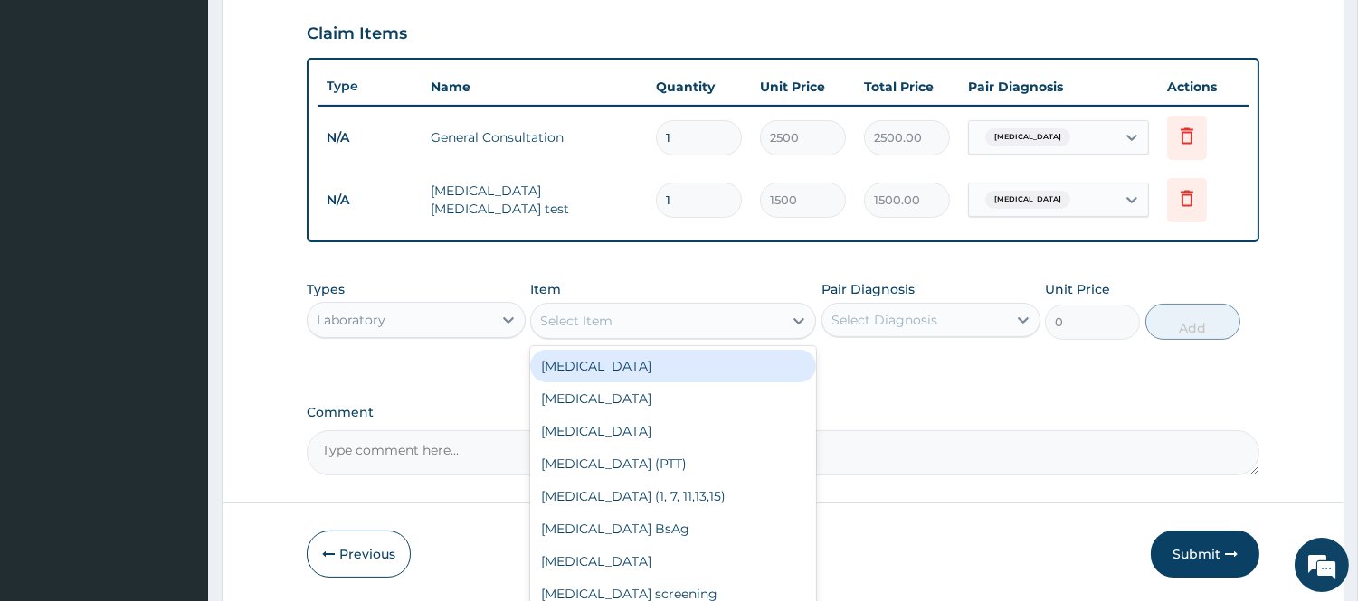
click at [607, 323] on div "Select Item" at bounding box center [576, 321] width 72 height 18
type input "FBC"
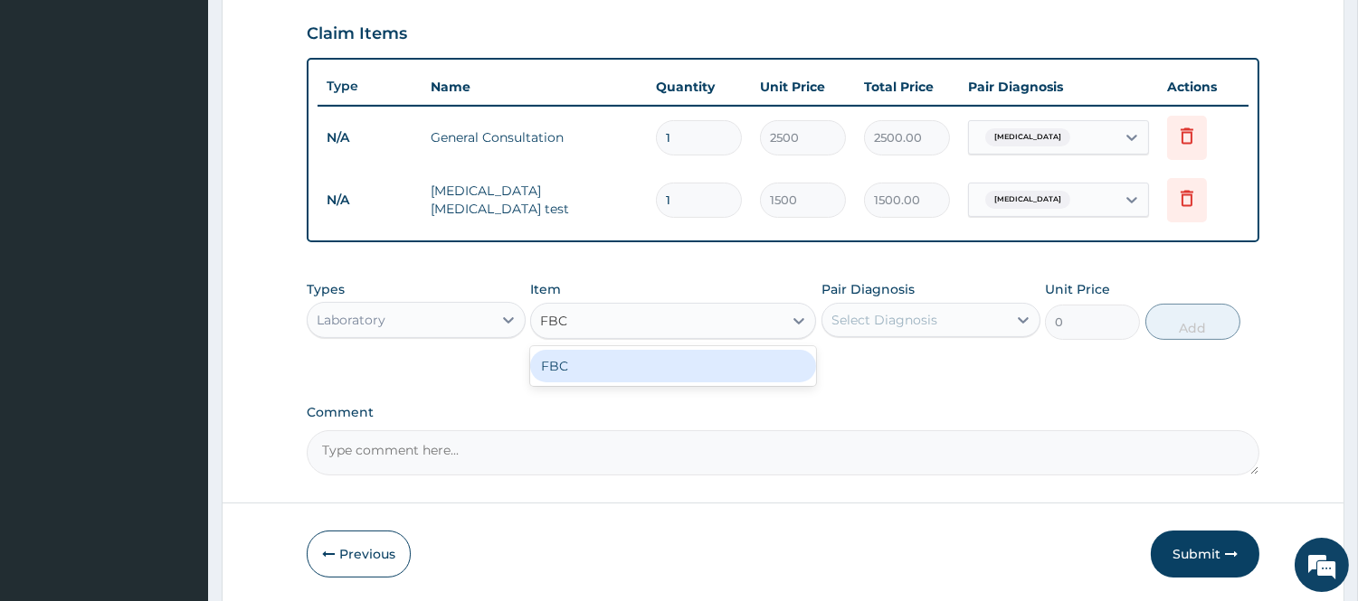
drag, startPoint x: 610, startPoint y: 354, endPoint x: 746, endPoint y: 346, distance: 136.8
click at [610, 355] on div "FBC" at bounding box center [673, 366] width 286 height 33
type input "2500"
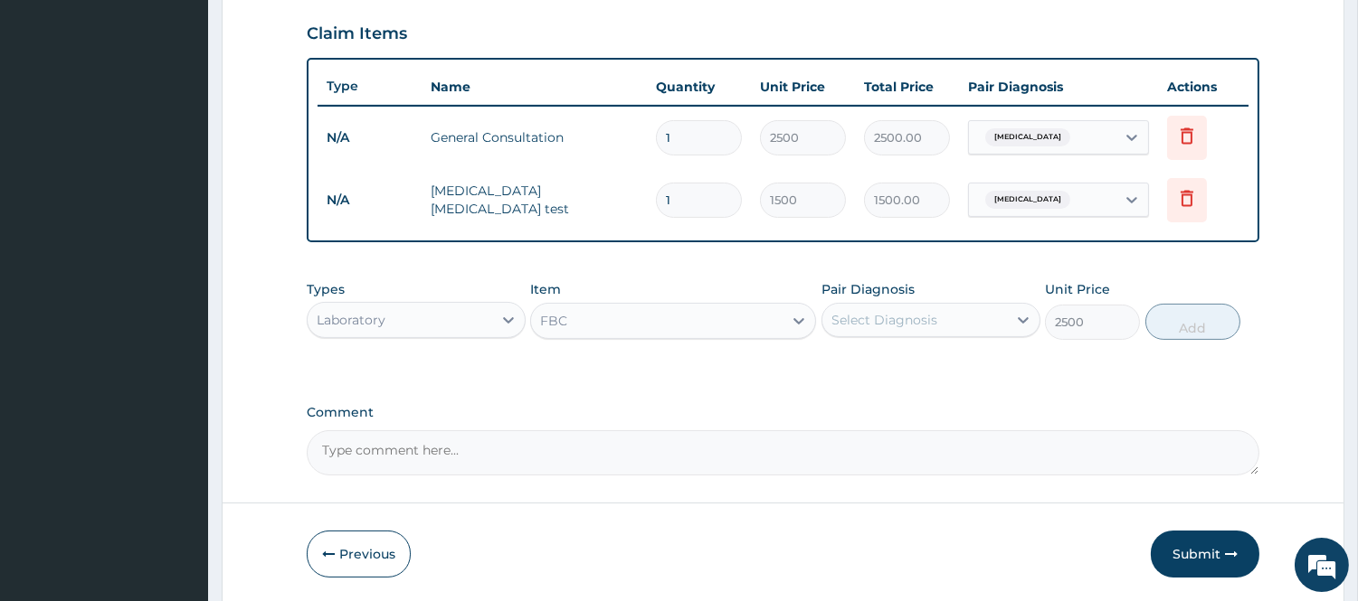
click at [857, 328] on div "Select Diagnosis" at bounding box center [914, 320] width 185 height 29
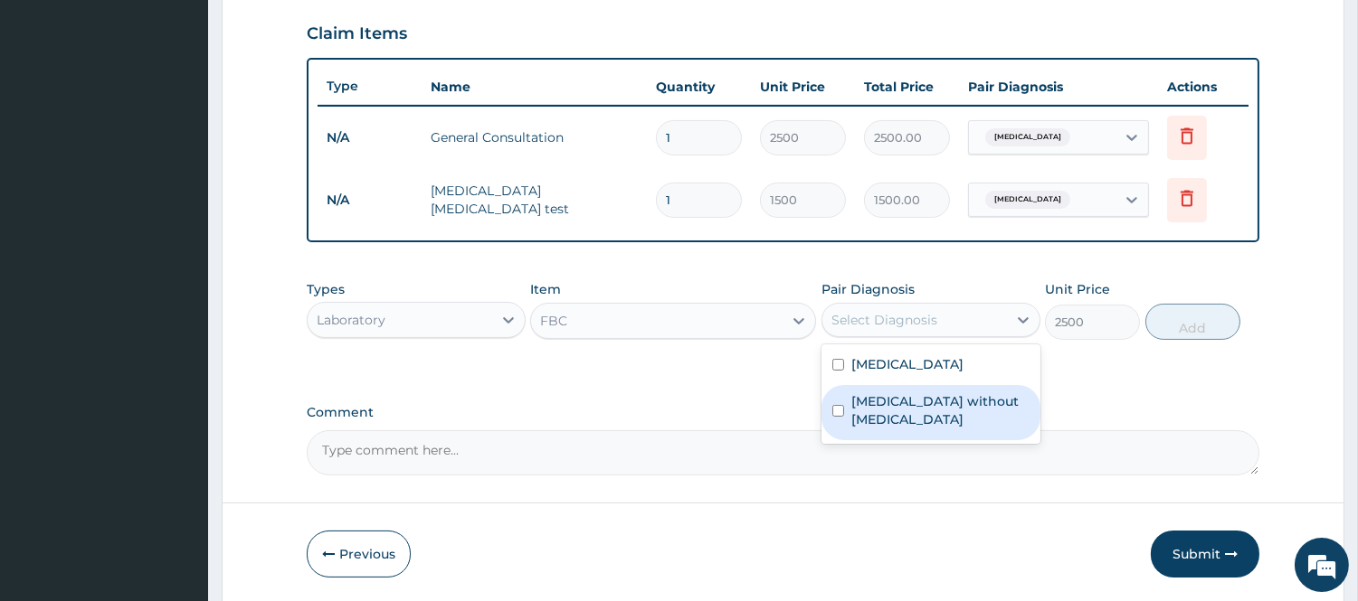
drag, startPoint x: 859, startPoint y: 408, endPoint x: 953, endPoint y: 385, distance: 96.7
click at [860, 408] on label "[MEDICAL_DATA] without [MEDICAL_DATA]" at bounding box center [940, 411] width 178 height 36
checkbox input "true"
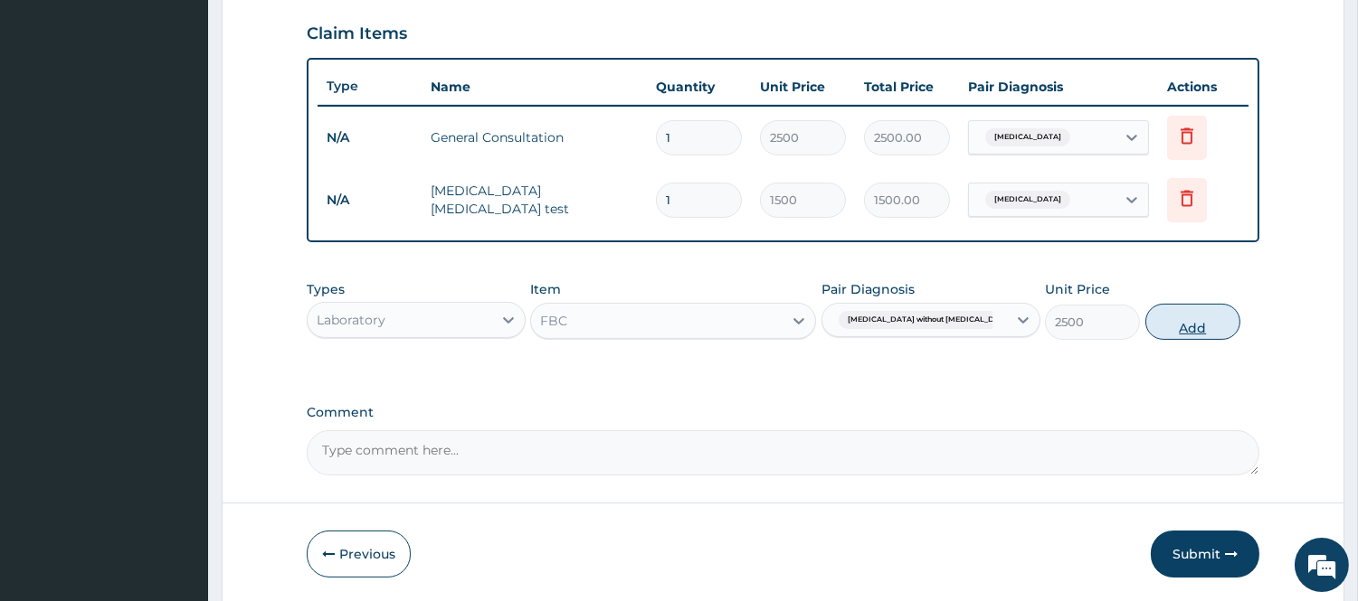
click at [1189, 318] on button "Add" at bounding box center [1192, 322] width 95 height 36
type input "0"
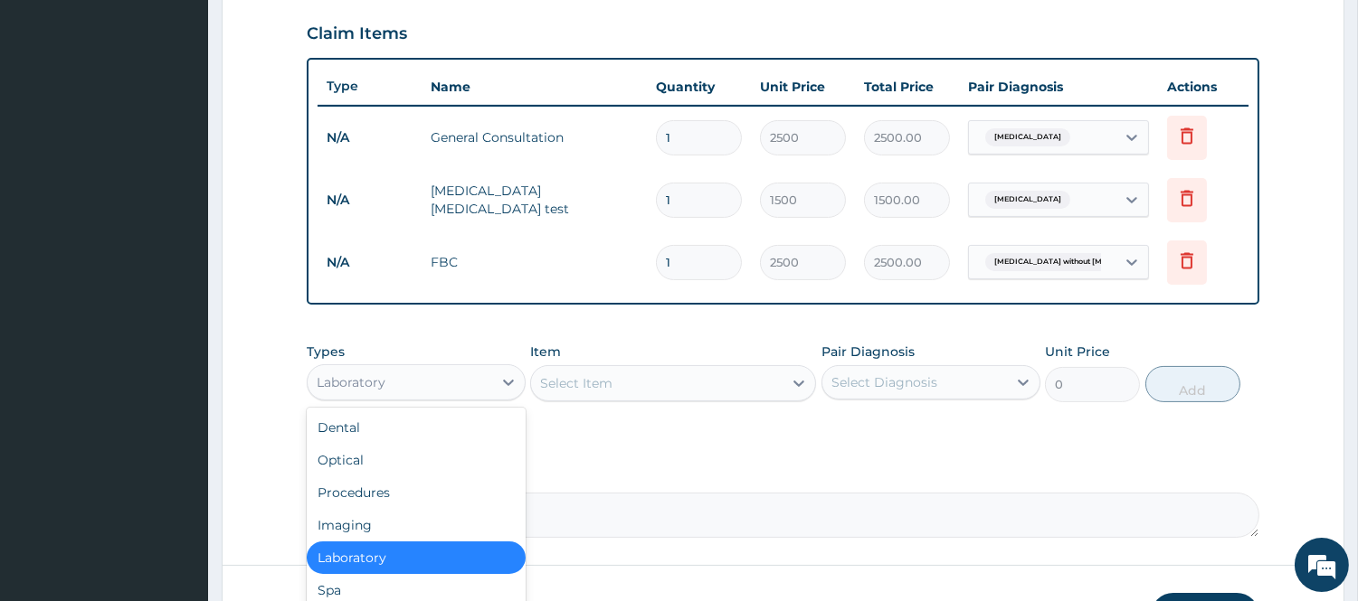
drag, startPoint x: 448, startPoint y: 386, endPoint x: 426, endPoint y: 428, distance: 46.9
click at [447, 391] on div "Laboratory" at bounding box center [400, 382] width 185 height 29
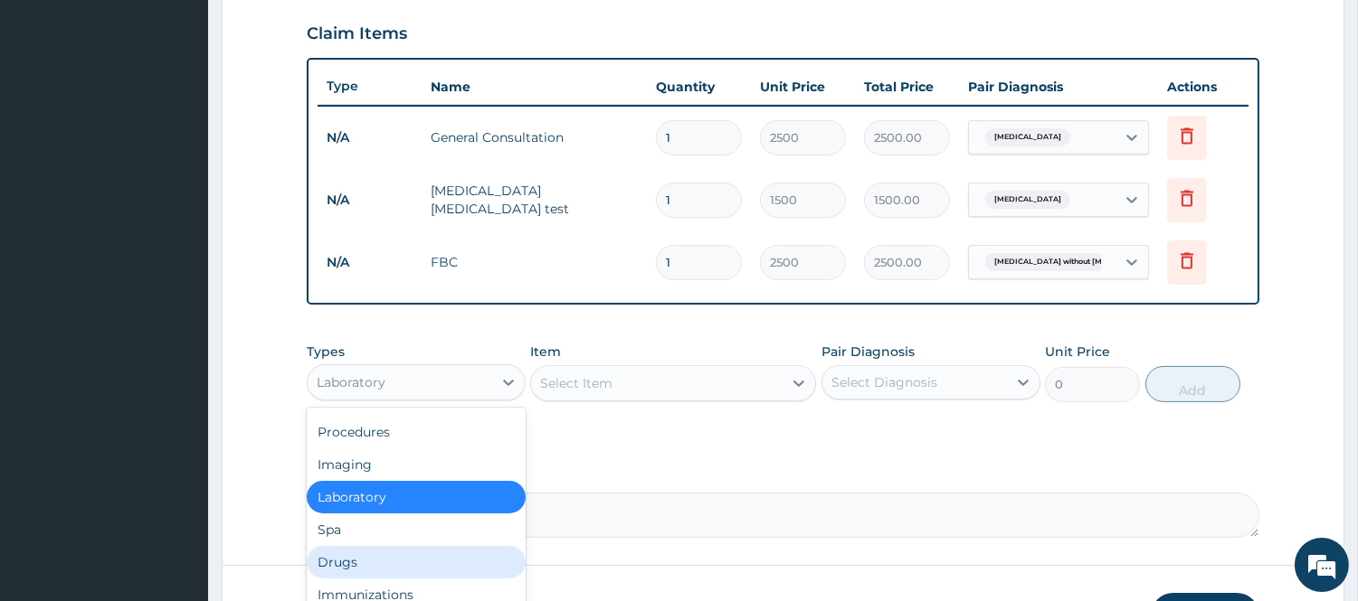
drag, startPoint x: 403, startPoint y: 552, endPoint x: 491, endPoint y: 487, distance: 109.3
click at [403, 553] on div "Drugs" at bounding box center [416, 562] width 219 height 33
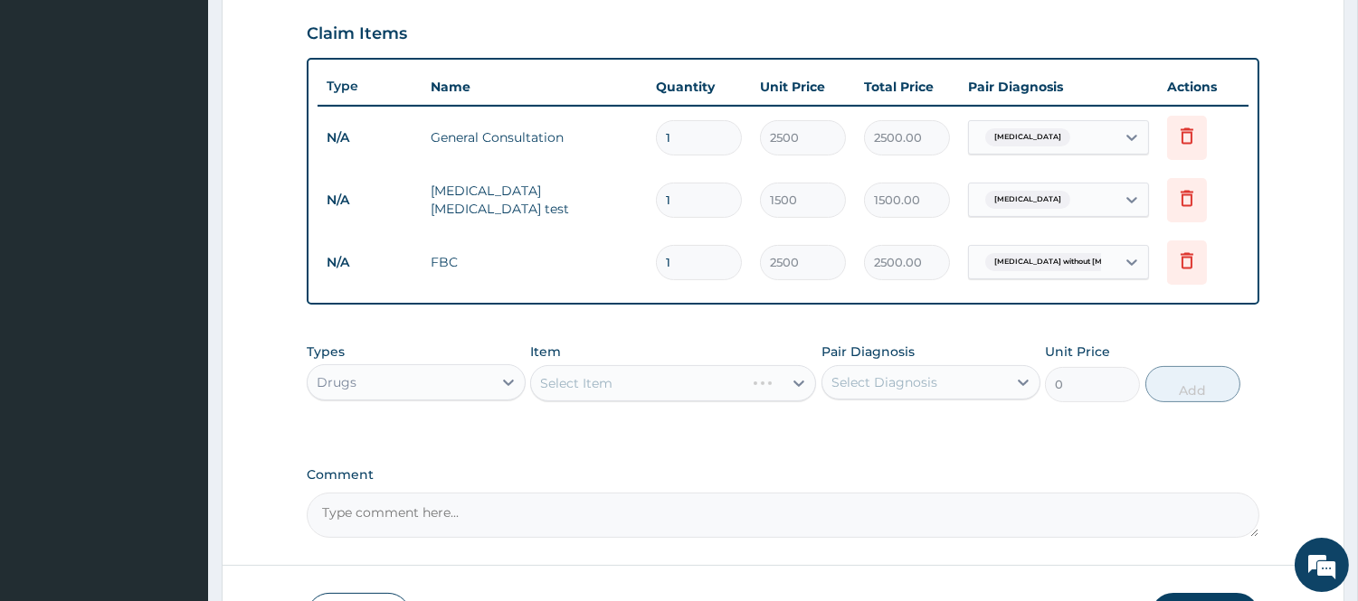
click at [607, 381] on div "Select Item" at bounding box center [673, 383] width 286 height 36
click at [610, 383] on div "Select Item" at bounding box center [576, 383] width 72 height 18
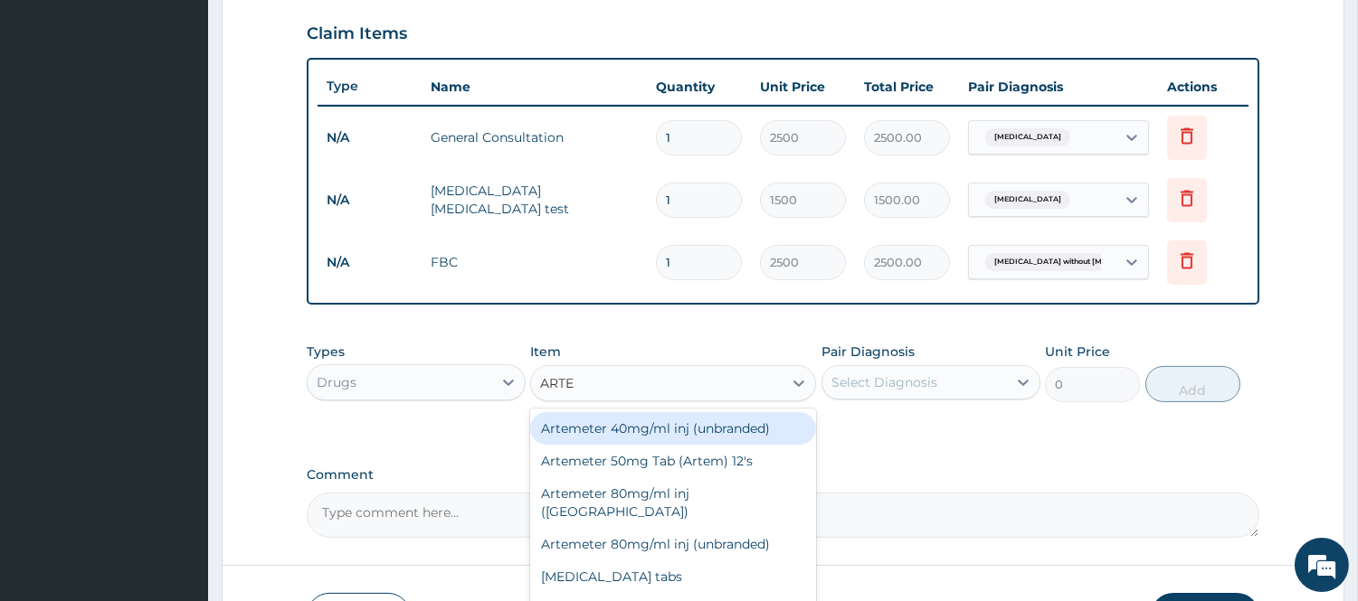
type input "ARTEM"
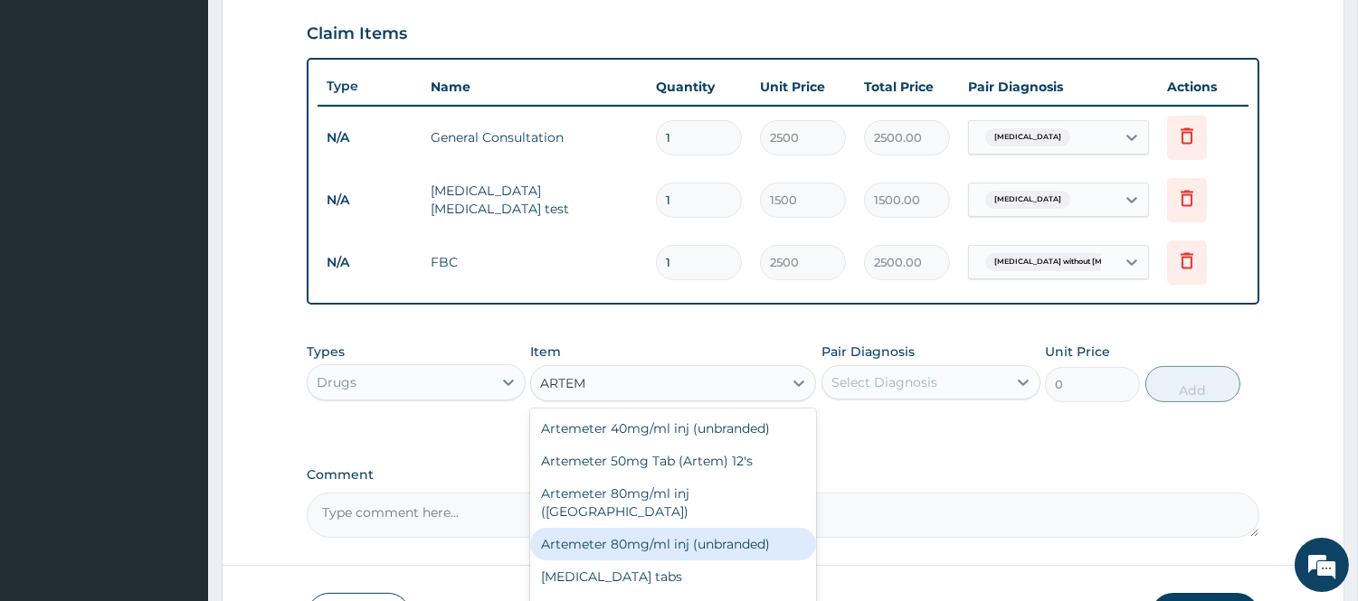
click at [744, 528] on div "Artemeter 80mg/ml inj (unbranded)" at bounding box center [673, 544] width 286 height 33
type input "750"
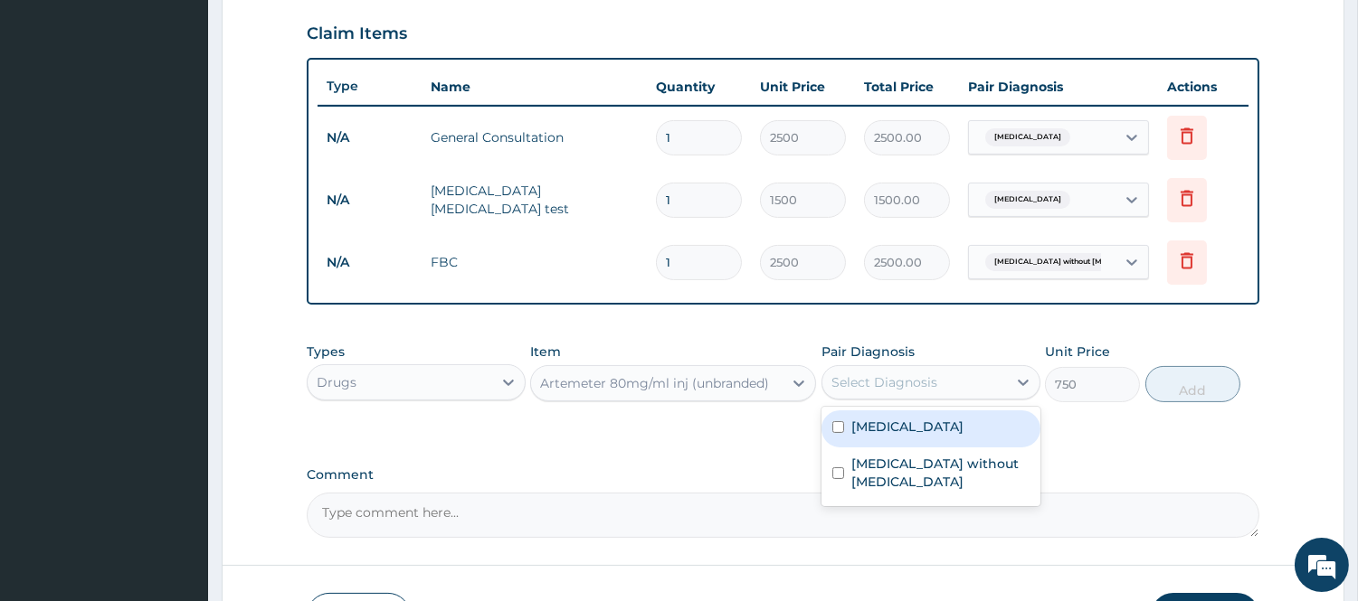
drag, startPoint x: 915, startPoint y: 382, endPoint x: 914, endPoint y: 394, distance: 12.7
click at [915, 384] on div "Select Diagnosis" at bounding box center [884, 383] width 106 height 18
click at [861, 431] on label "[MEDICAL_DATA]" at bounding box center [907, 427] width 112 height 18
checkbox input "true"
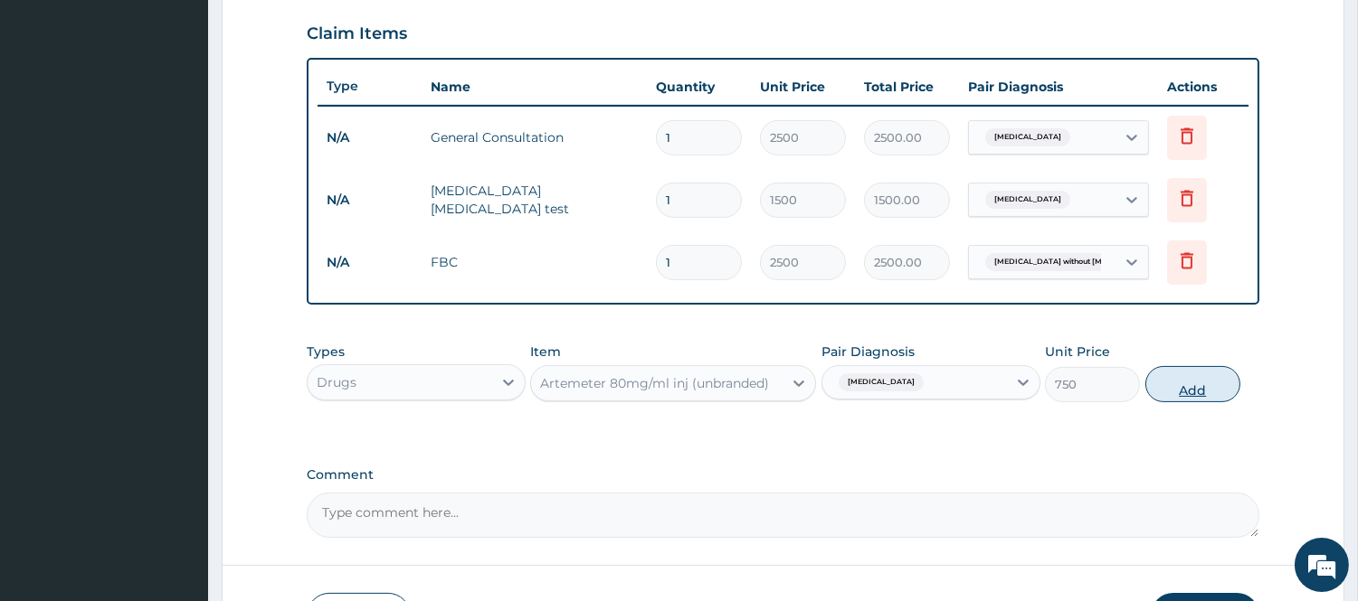
click at [1183, 391] on button "Add" at bounding box center [1192, 384] width 95 height 36
type input "0"
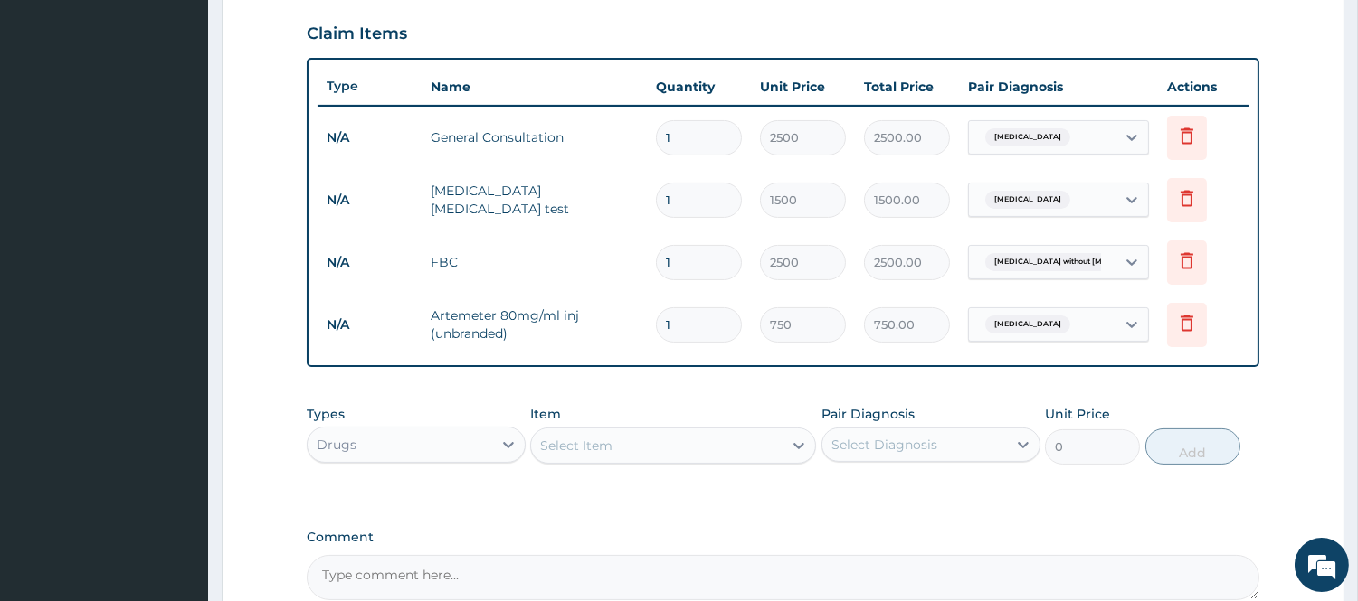
drag, startPoint x: 689, startPoint y: 322, endPoint x: 573, endPoint y: 340, distance: 118.1
click at [573, 340] on tr "N/A Artemeter 80mg/ml inj (unbranded) 1 750 750.00 Malaria Delete" at bounding box center [782, 325] width 931 height 62
type input "6"
type input "4500.00"
type input "6"
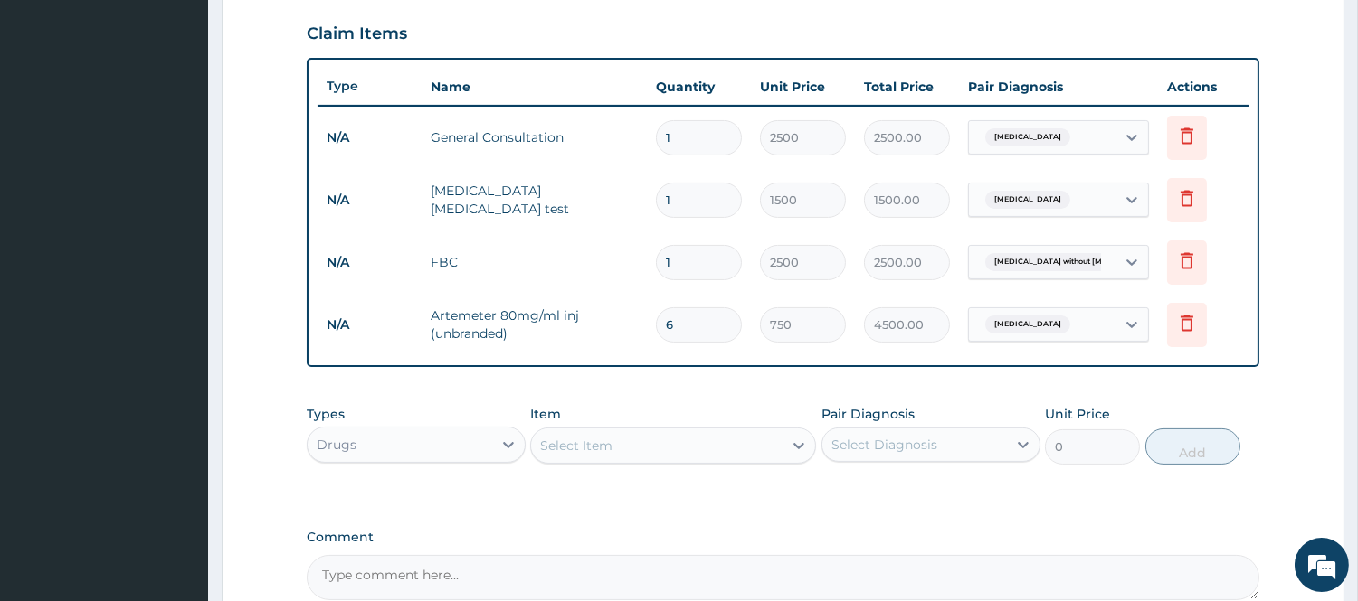
click at [639, 438] on div "Select Item" at bounding box center [656, 445] width 251 height 29
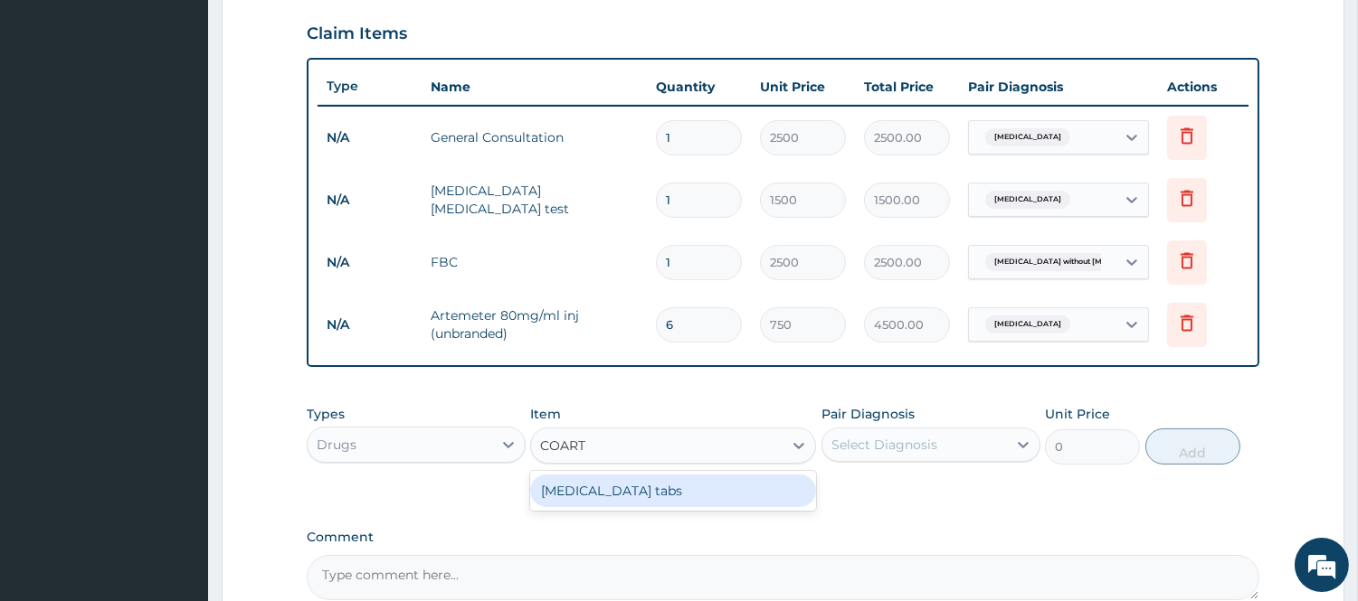
type input "COARTE"
click at [630, 495] on div "[MEDICAL_DATA] tabs" at bounding box center [673, 491] width 286 height 33
type input "480"
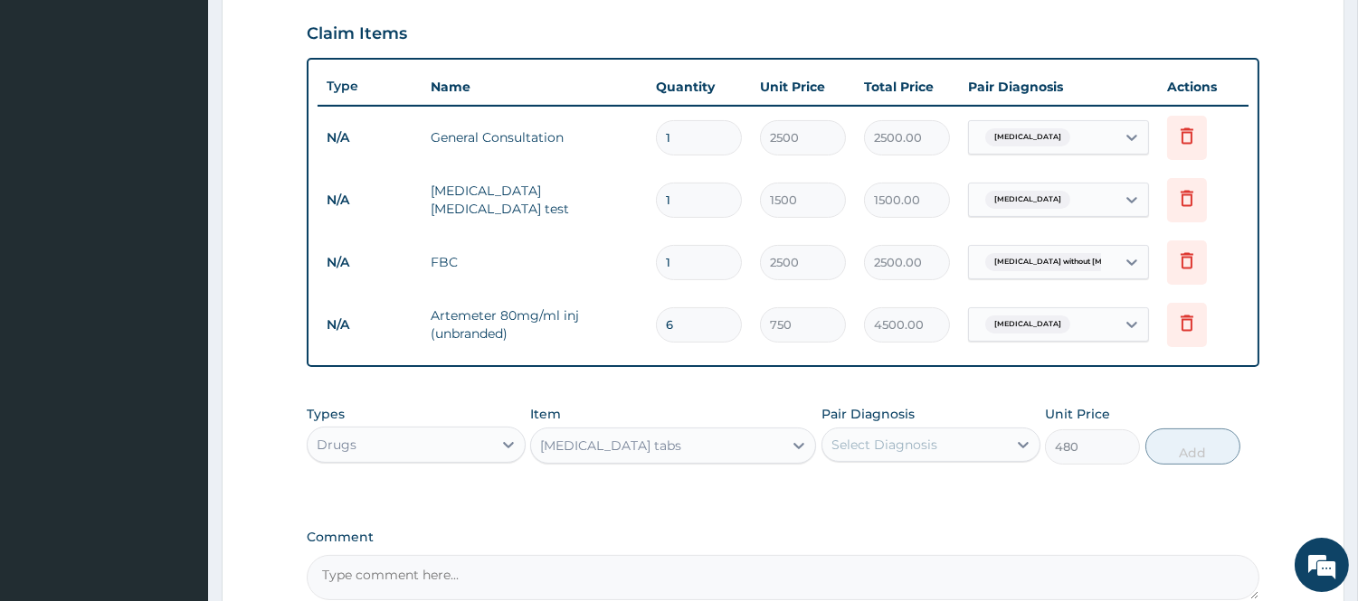
drag, startPoint x: 954, startPoint y: 440, endPoint x: 923, endPoint y: 463, distance: 38.9
click at [952, 443] on div "Select Diagnosis" at bounding box center [914, 445] width 185 height 29
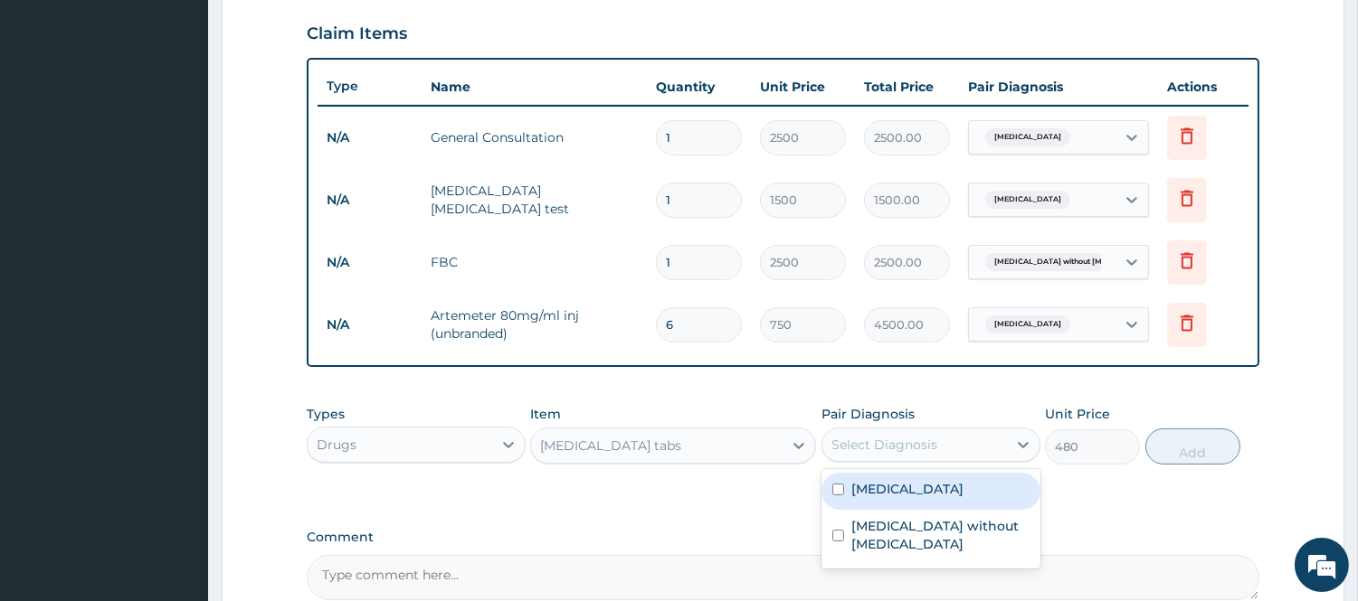
click at [885, 489] on label "[MEDICAL_DATA]" at bounding box center [907, 489] width 112 height 18
checkbox input "true"
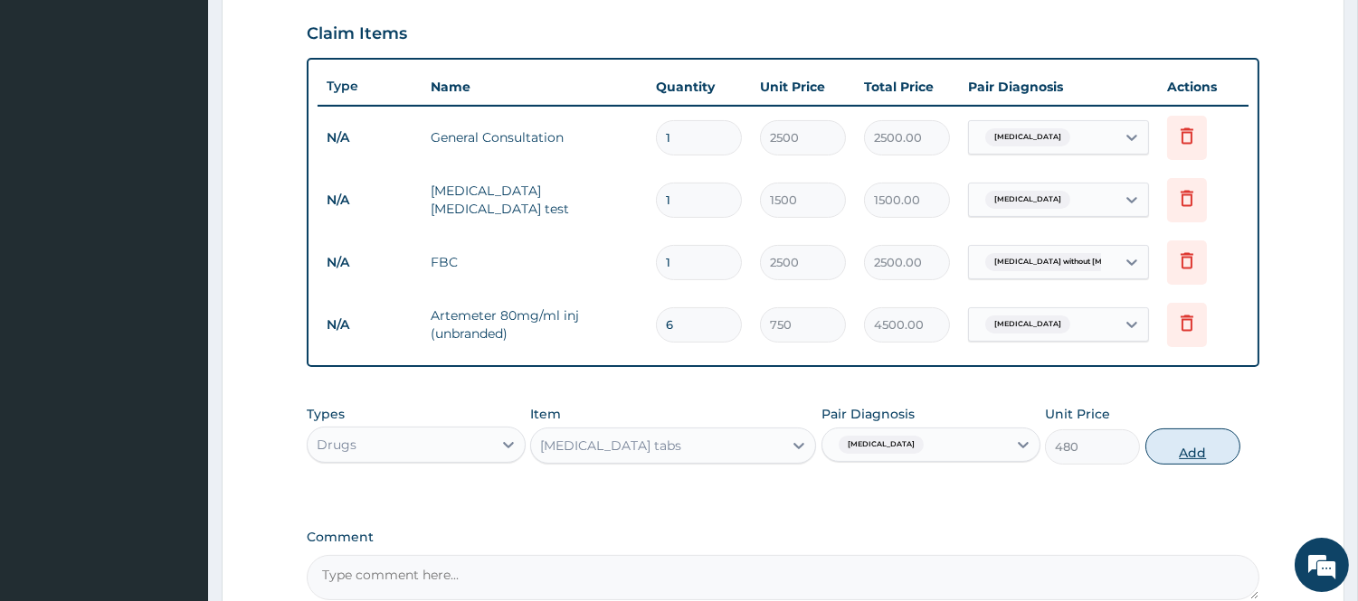
click at [1201, 452] on button "Add" at bounding box center [1192, 447] width 95 height 36
type input "0"
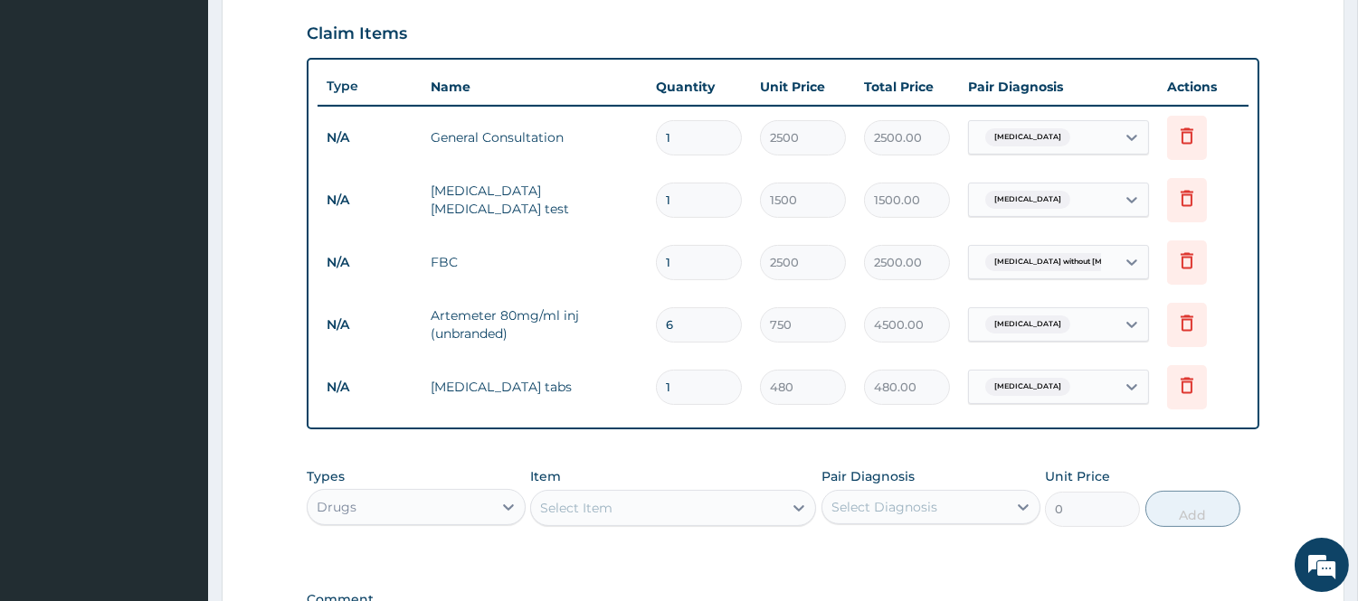
drag, startPoint x: 689, startPoint y: 384, endPoint x: 513, endPoint y: 411, distance: 178.5
click at [513, 410] on tr "N/A Coartem tabs 1 480 480.00 Malaria Delete" at bounding box center [782, 387] width 931 height 62
type input "6"
type input "2880.00"
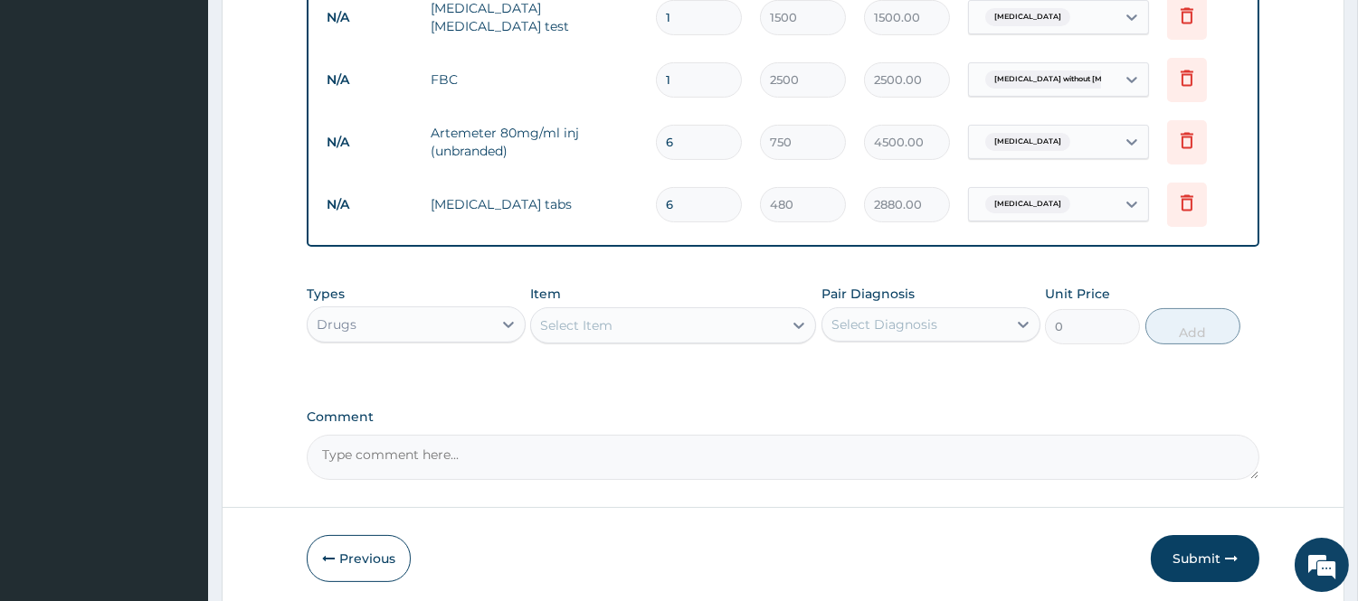
scroll to position [816, 0]
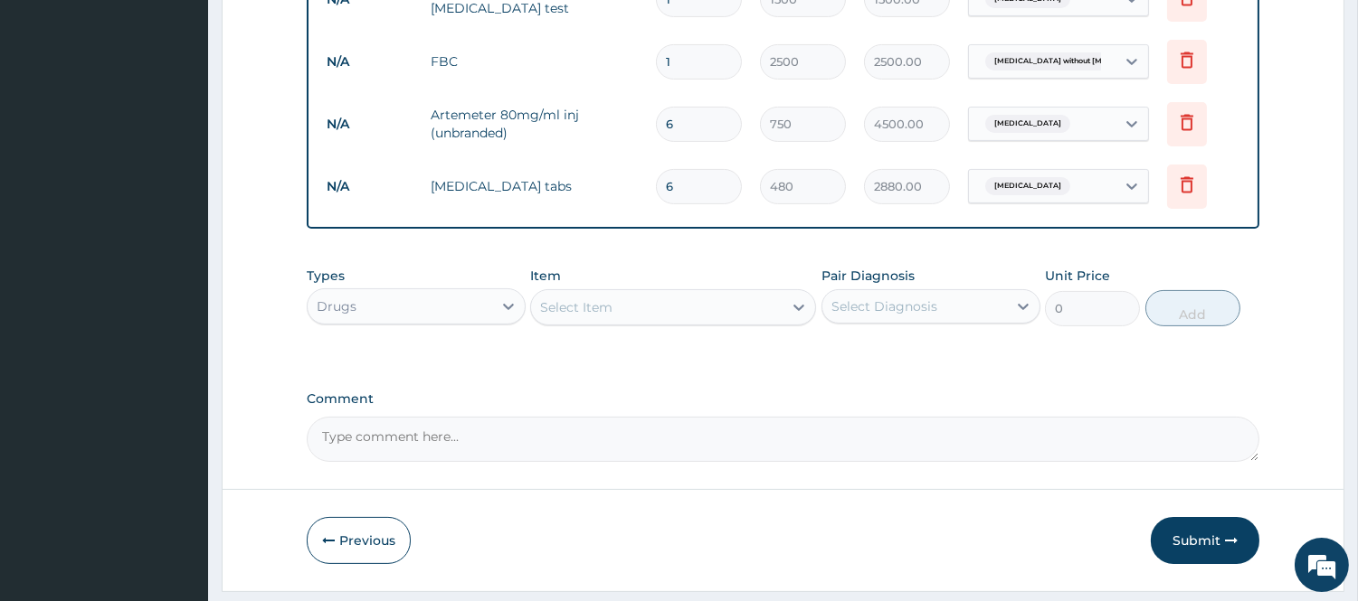
type input "6"
click at [643, 327] on div "Types Drugs Item Select Item Pair Diagnosis Select Diagnosis Unit Price 0 Add" at bounding box center [783, 297] width 952 height 78
click at [653, 305] on div "Select Item" at bounding box center [656, 307] width 251 height 29
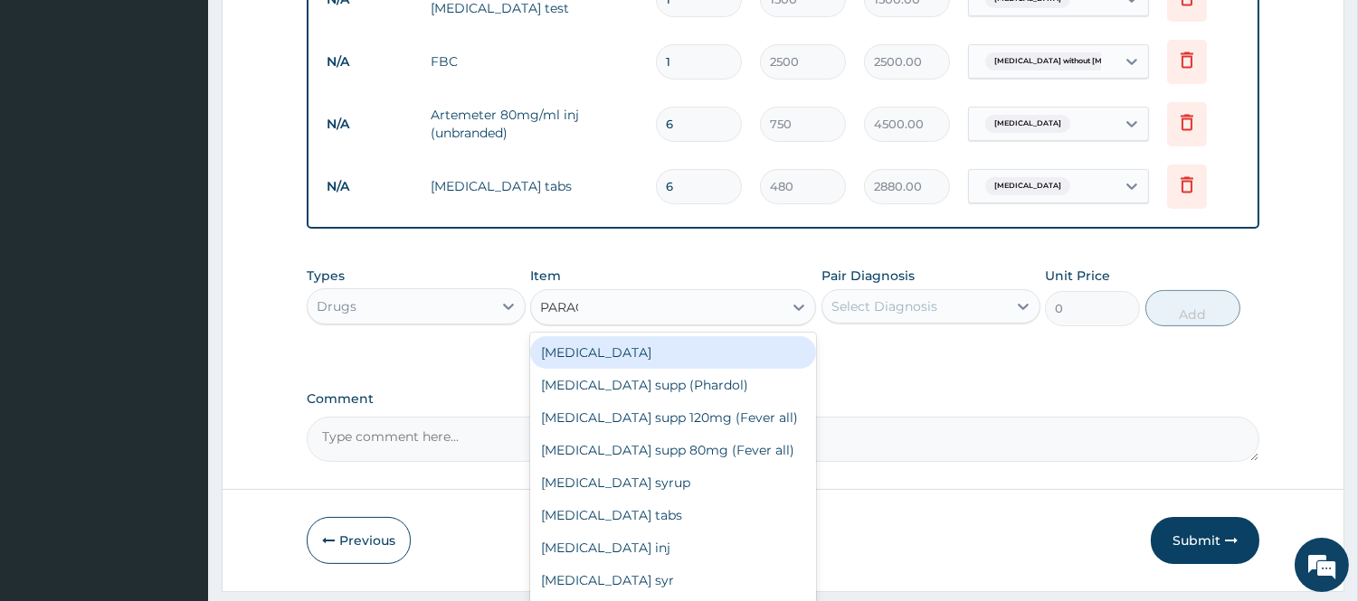
type input "PARACE"
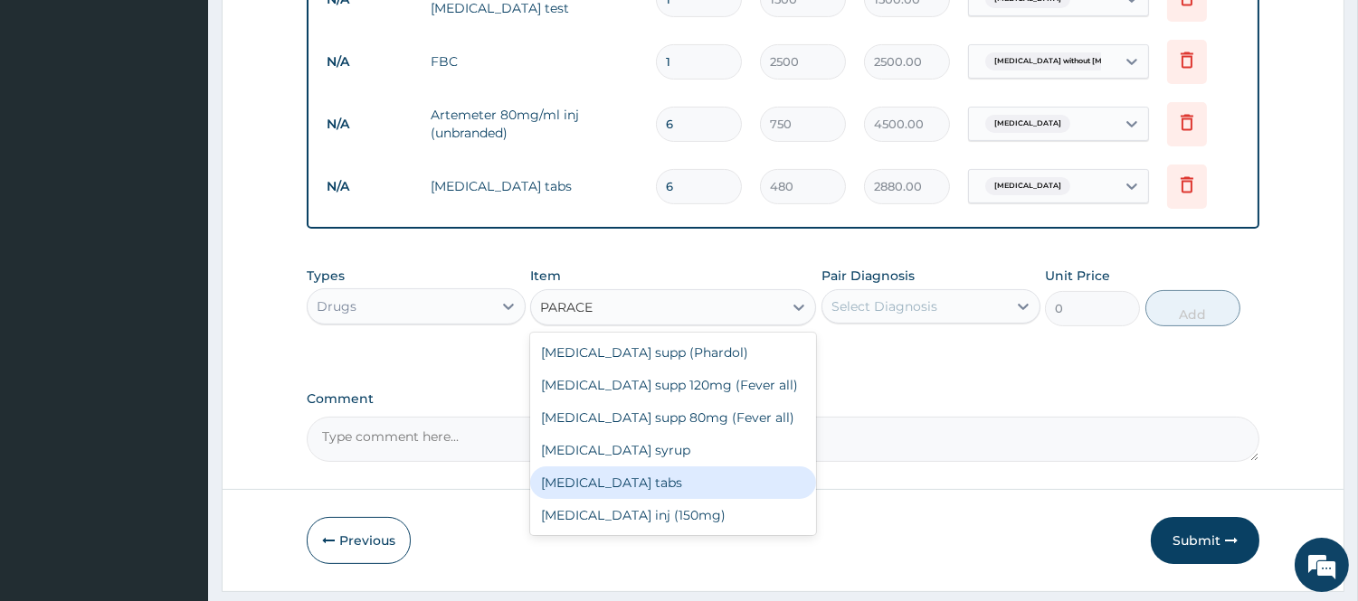
click at [719, 494] on div "Paracetamol tabs" at bounding box center [673, 483] width 286 height 33
type input "20"
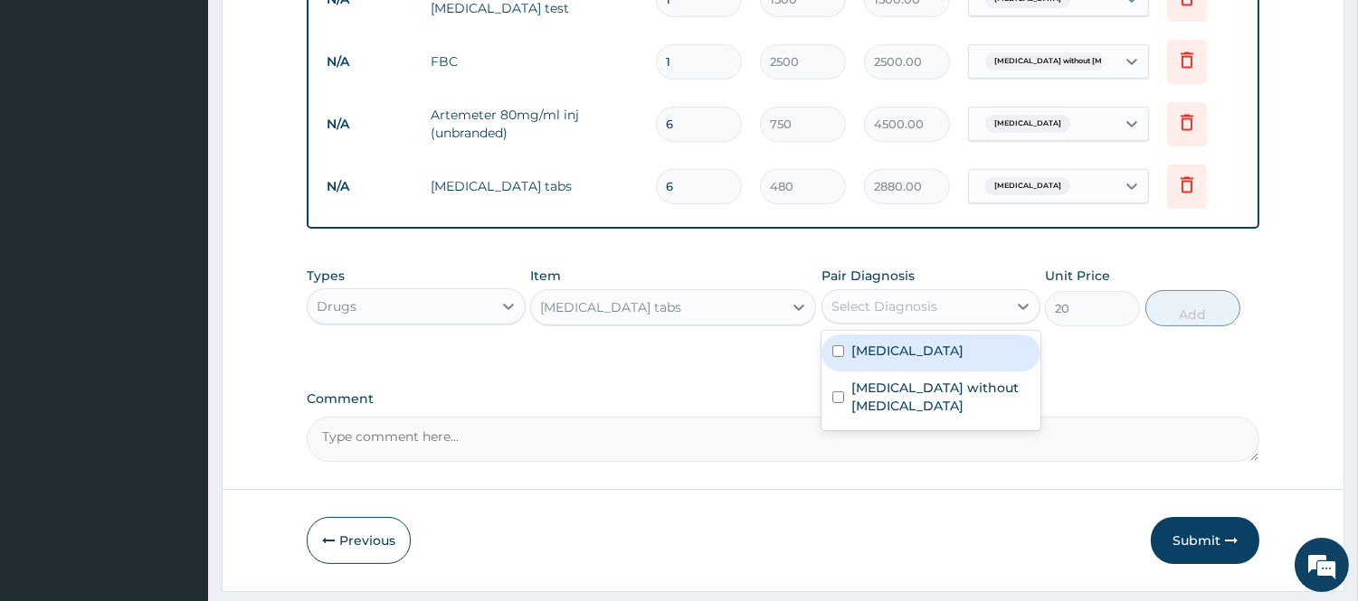
click at [880, 303] on div "Select Diagnosis" at bounding box center [884, 307] width 106 height 18
click at [863, 362] on div "Malaria" at bounding box center [930, 353] width 219 height 37
checkbox input "true"
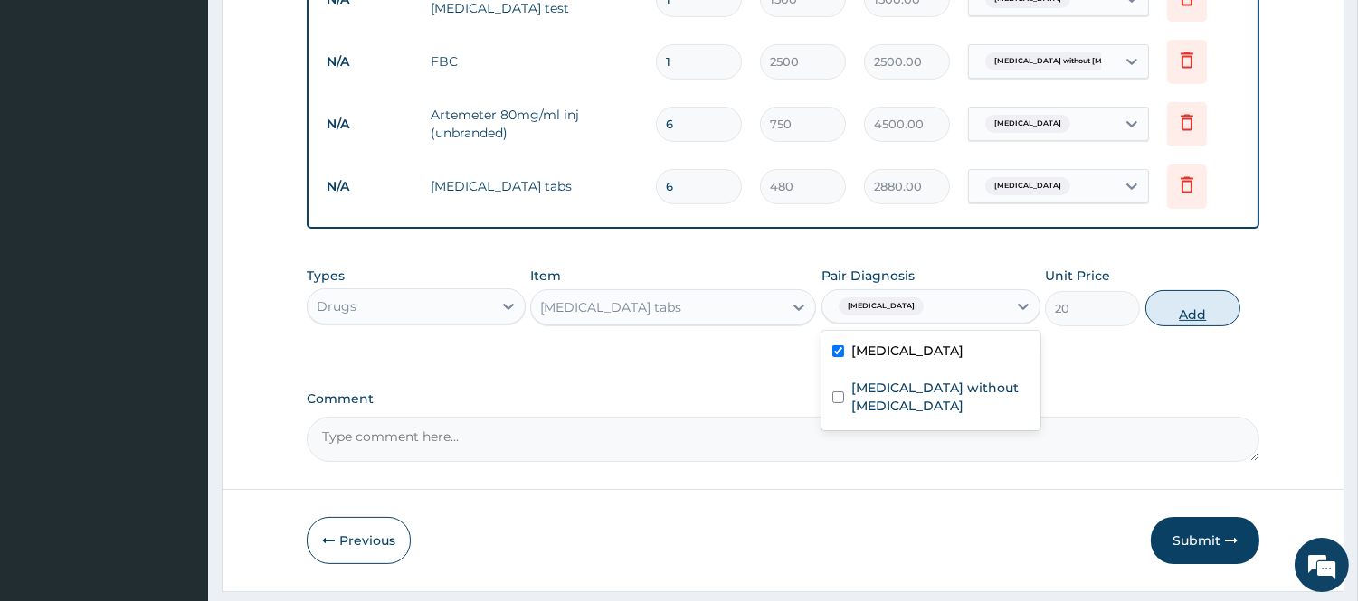
click at [1180, 311] on button "Add" at bounding box center [1192, 308] width 95 height 36
type input "0"
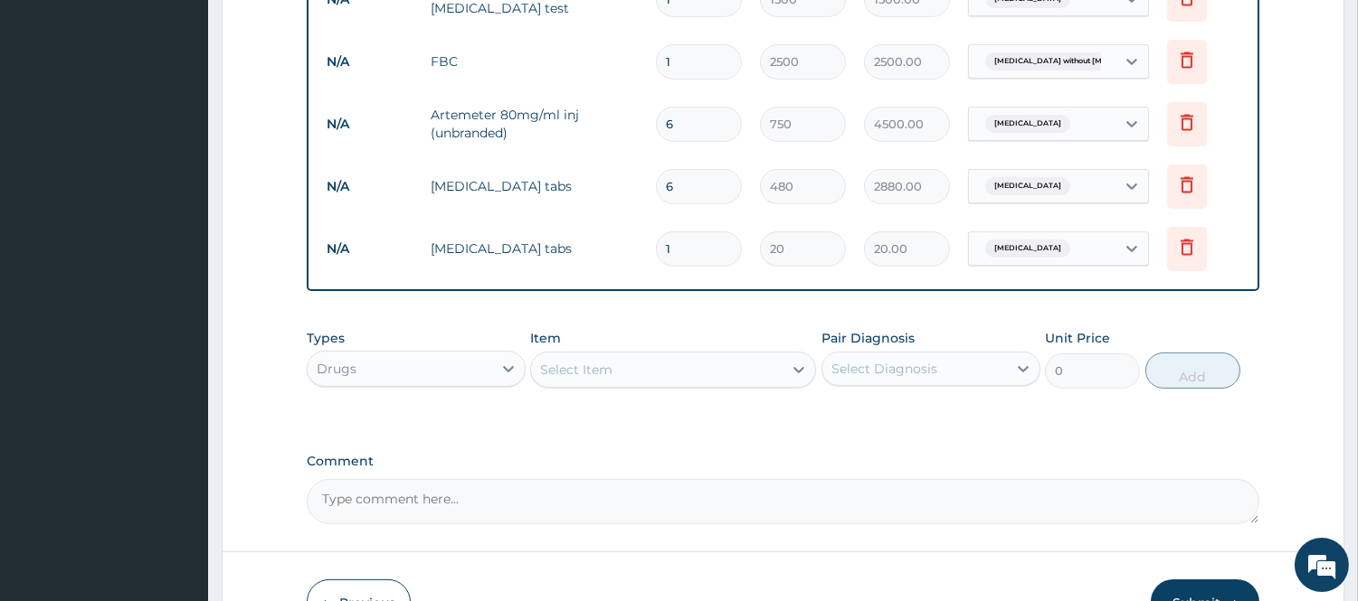
drag, startPoint x: 713, startPoint y: 247, endPoint x: 529, endPoint y: 279, distance: 186.3
click at [529, 279] on tr "N/A Paracetamol tabs 1 20 20.00 Malaria Delete" at bounding box center [782, 249] width 931 height 62
type input "18"
type input "360.00"
type input "18"
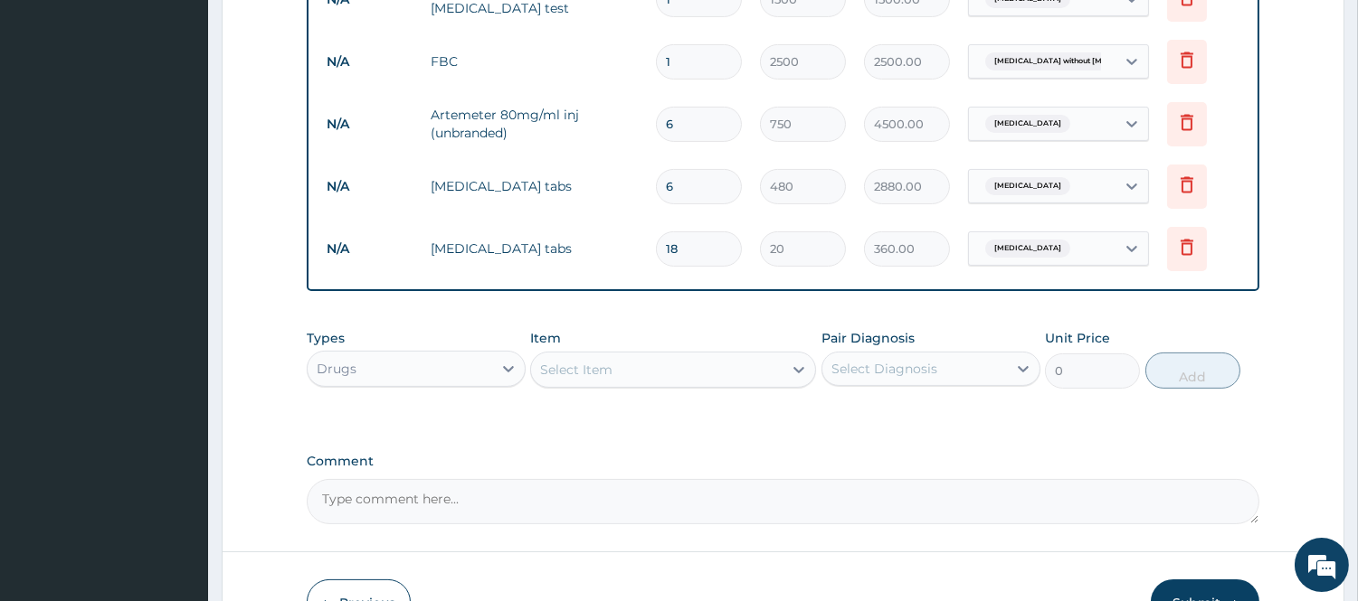
click at [707, 320] on div "Types Drugs Item Select Item Pair Diagnosis Select Diagnosis Unit Price 0 Add" at bounding box center [783, 359] width 952 height 78
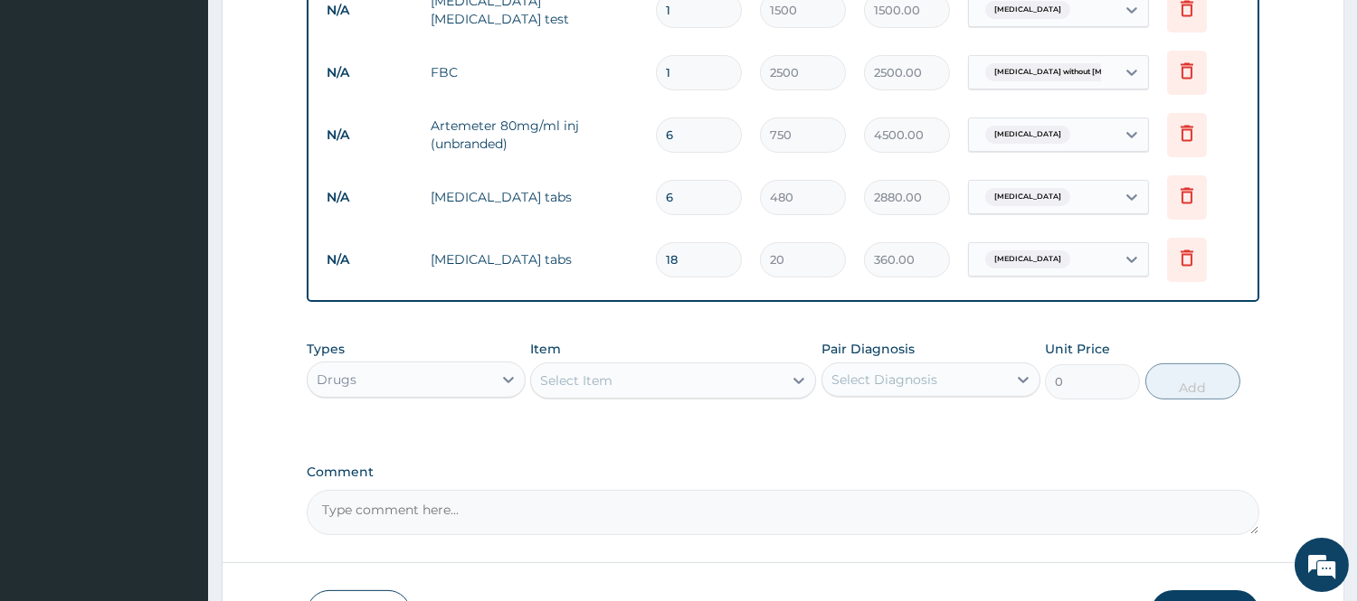
scroll to position [916, 0]
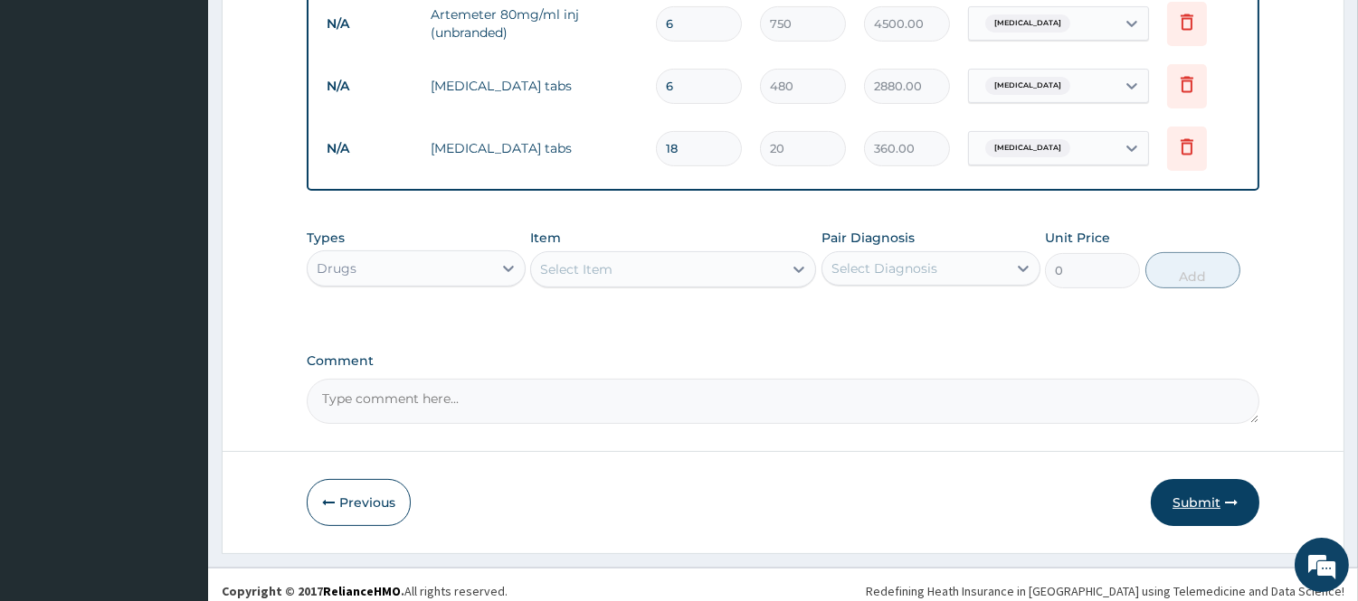
click at [1165, 492] on button "Submit" at bounding box center [1205, 502] width 109 height 47
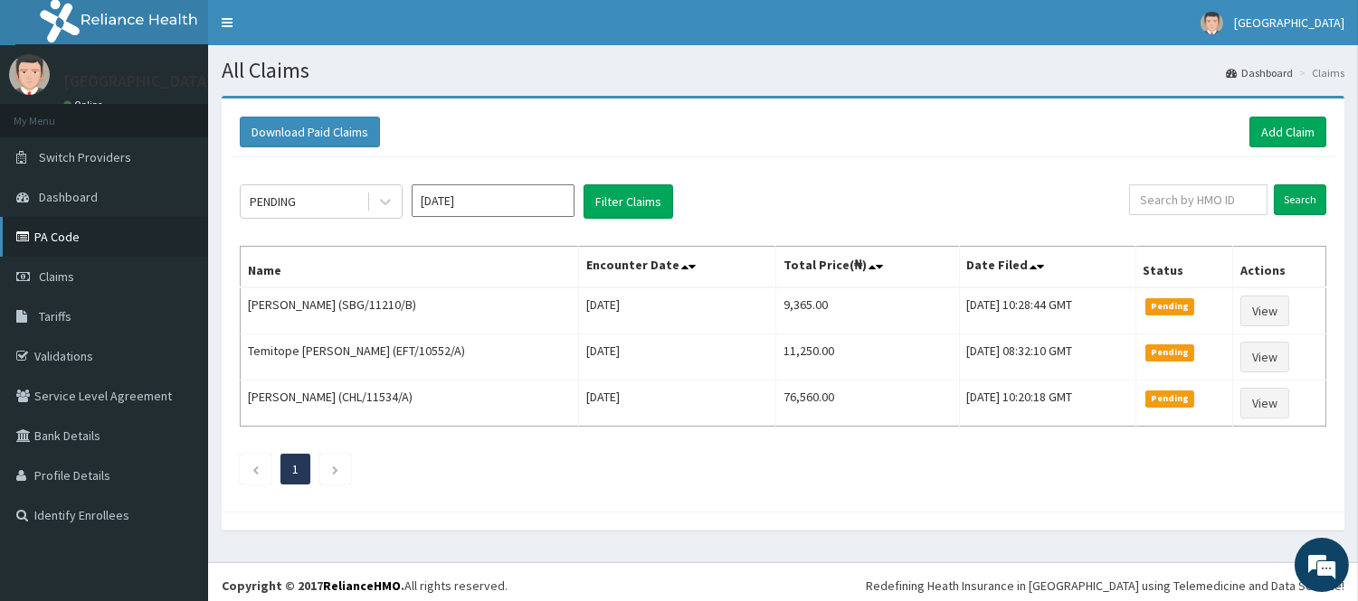
click at [79, 248] on link "PA Code" at bounding box center [104, 237] width 208 height 40
click at [1300, 130] on link "Add Claim" at bounding box center [1287, 132] width 77 height 31
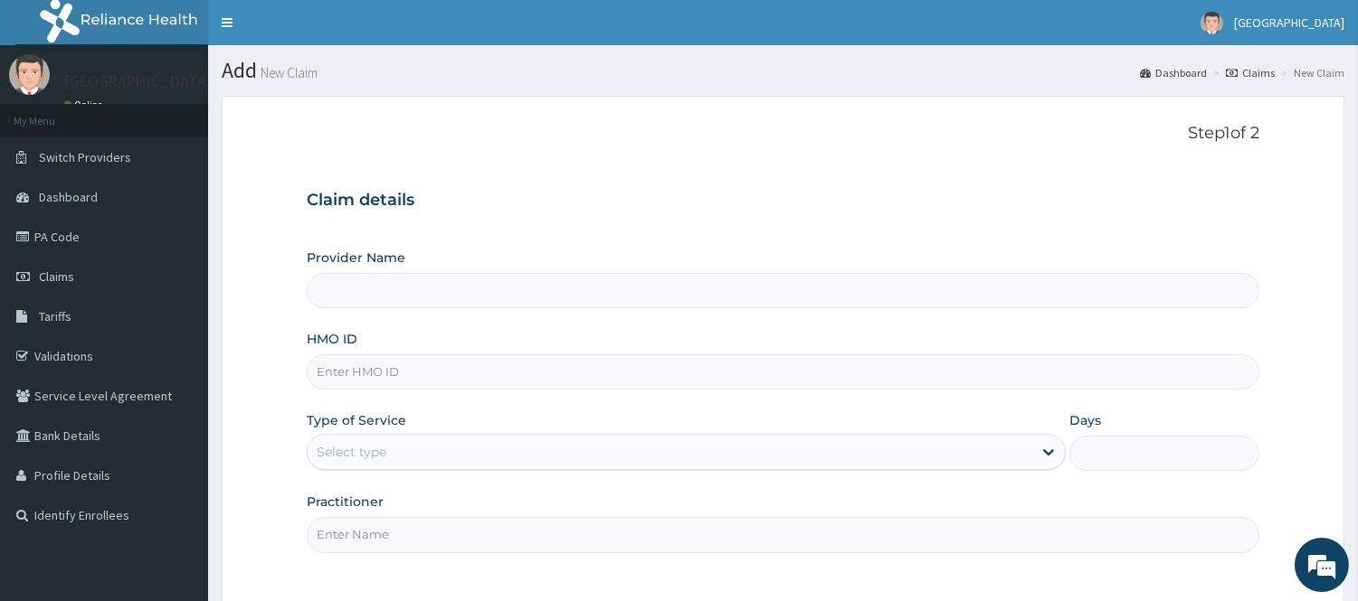
click at [762, 317] on div "Provider Name HMO ID Type of Service Select type Days Practitioner" at bounding box center [783, 401] width 952 height 304
type input "[GEOGRAPHIC_DATA]"
click at [860, 387] on input "HMO ID" at bounding box center [783, 372] width 952 height 35
drag, startPoint x: 856, startPoint y: 413, endPoint x: 898, endPoint y: 649, distance: 239.0
click at [898, 601] on html "R EL Toggle navigation Rolayo Medical Centre Rolayo Medical Centre - rolayomedi…" at bounding box center [679, 382] width 1358 height 765
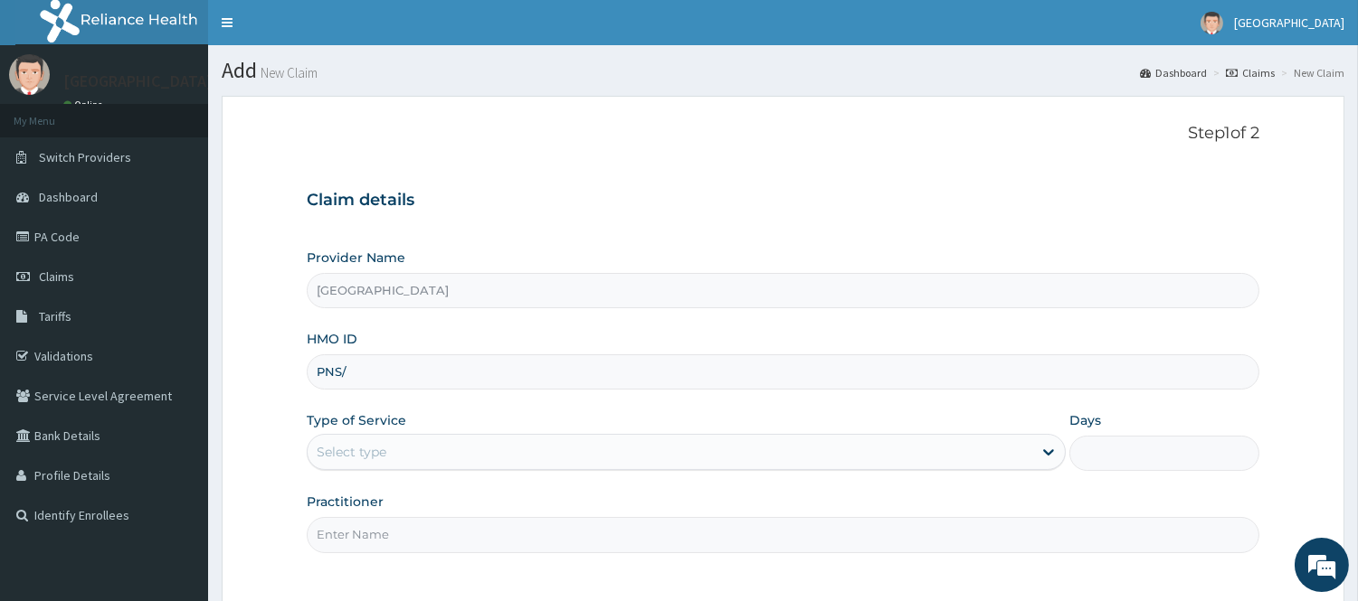
type input "PNS/10042/A"
click at [467, 453] on div "Select type" at bounding box center [670, 452] width 725 height 29
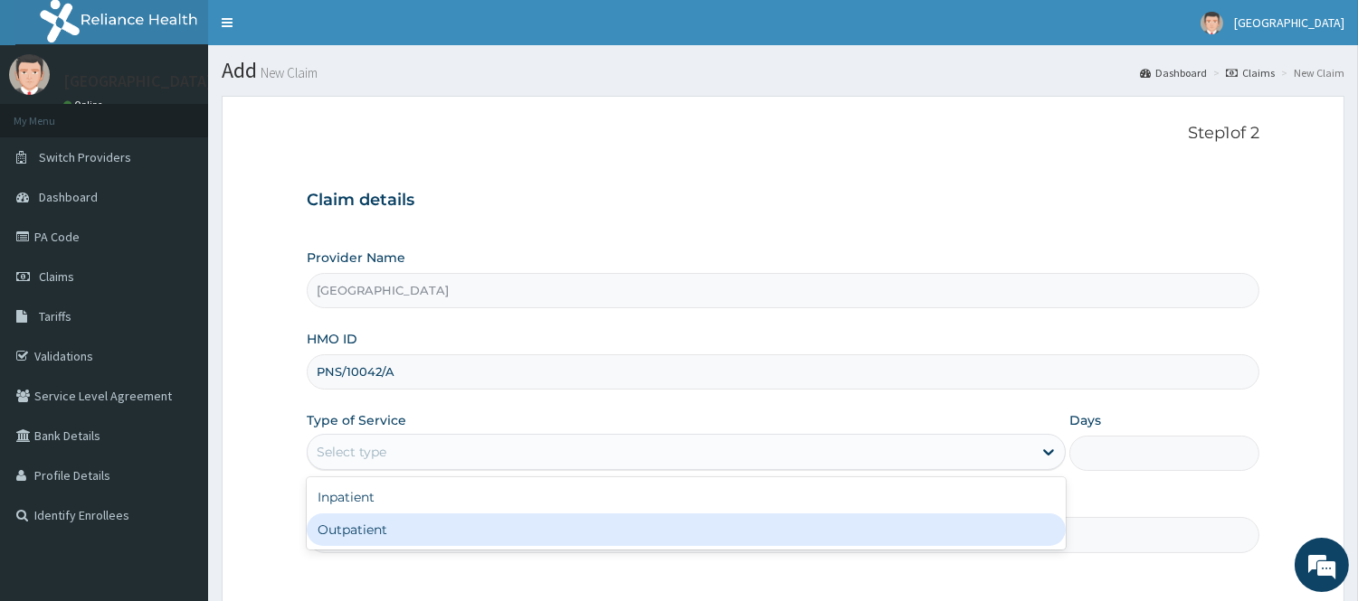
click at [461, 530] on div "Outpatient" at bounding box center [686, 530] width 759 height 33
type input "1"
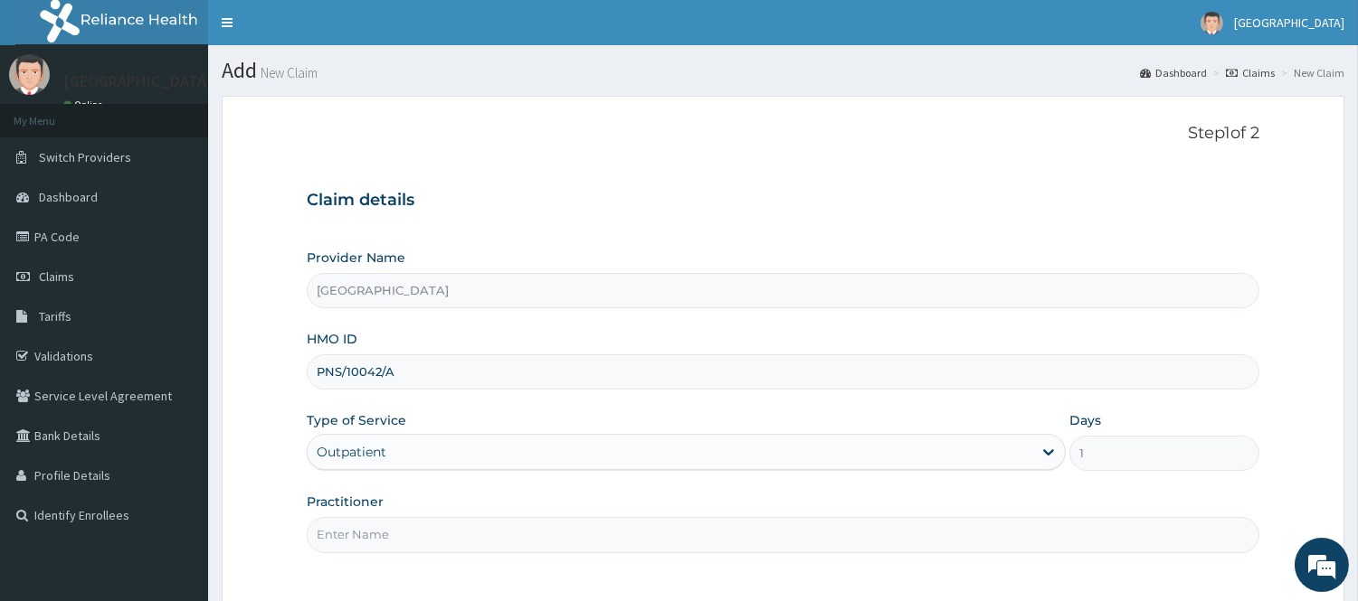
click at [522, 553] on input "Practitioner" at bounding box center [783, 534] width 952 height 35
type input "[PERSON_NAME][GEOGRAPHIC_DATA]"
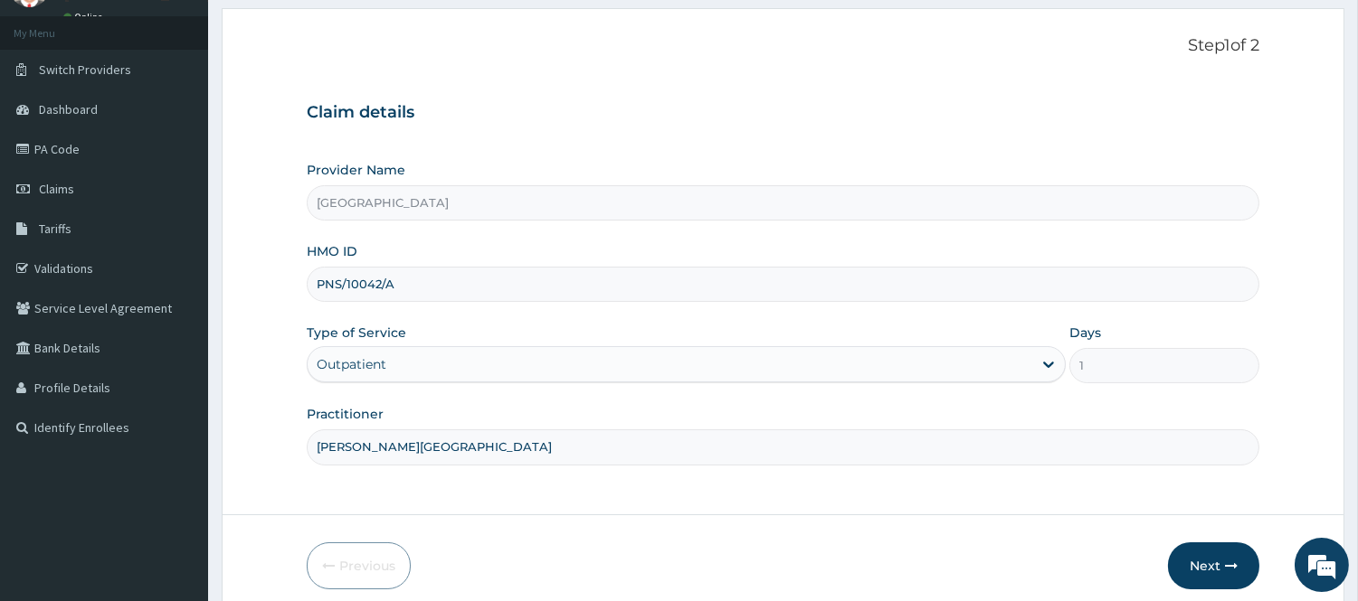
scroll to position [164, 0]
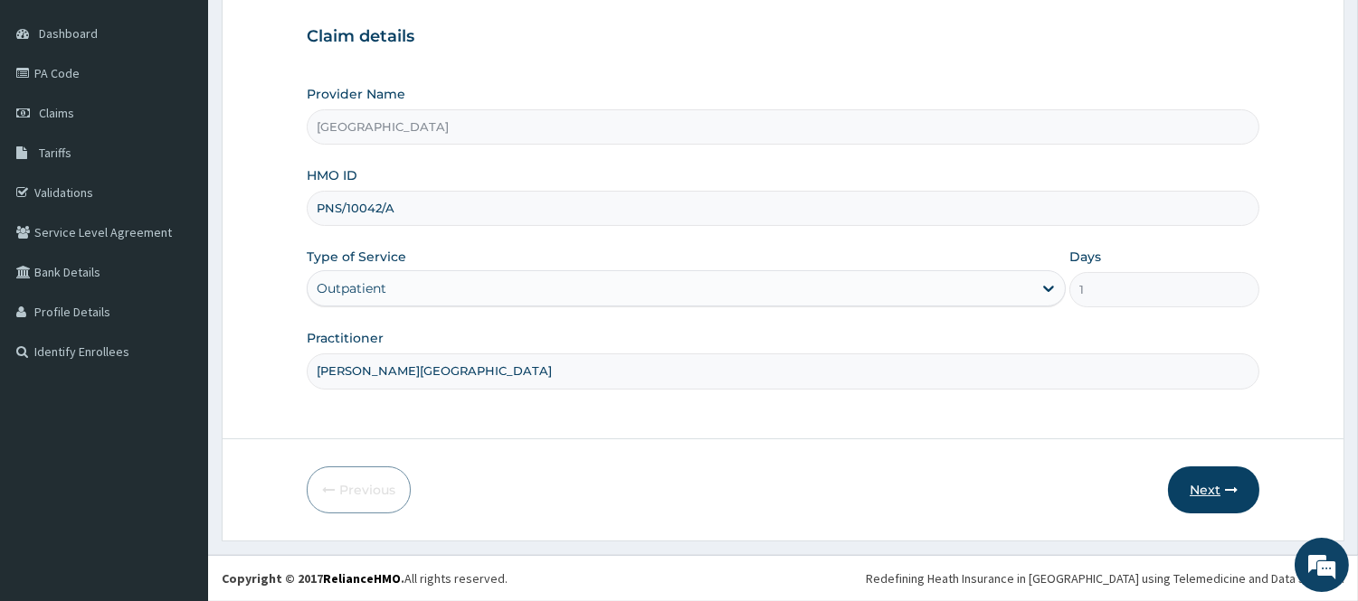
click at [1203, 494] on button "Next" at bounding box center [1213, 490] width 91 height 47
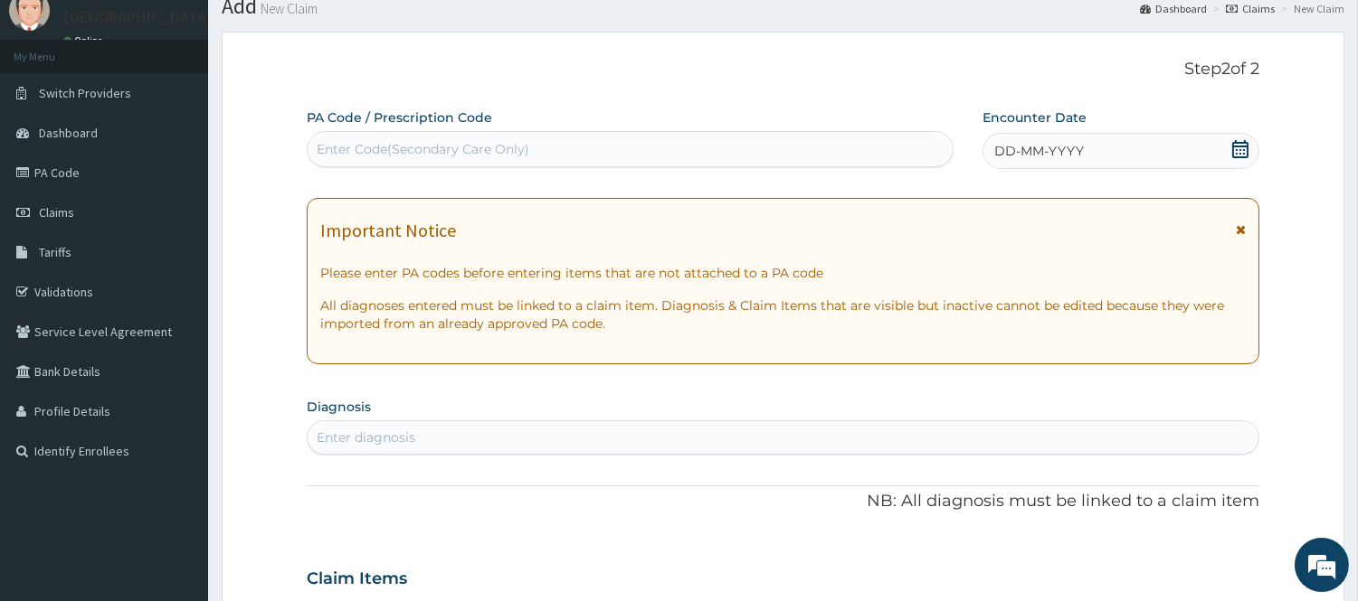
scroll to position [63, 0]
click at [1245, 150] on icon at bounding box center [1240, 150] width 18 height 18
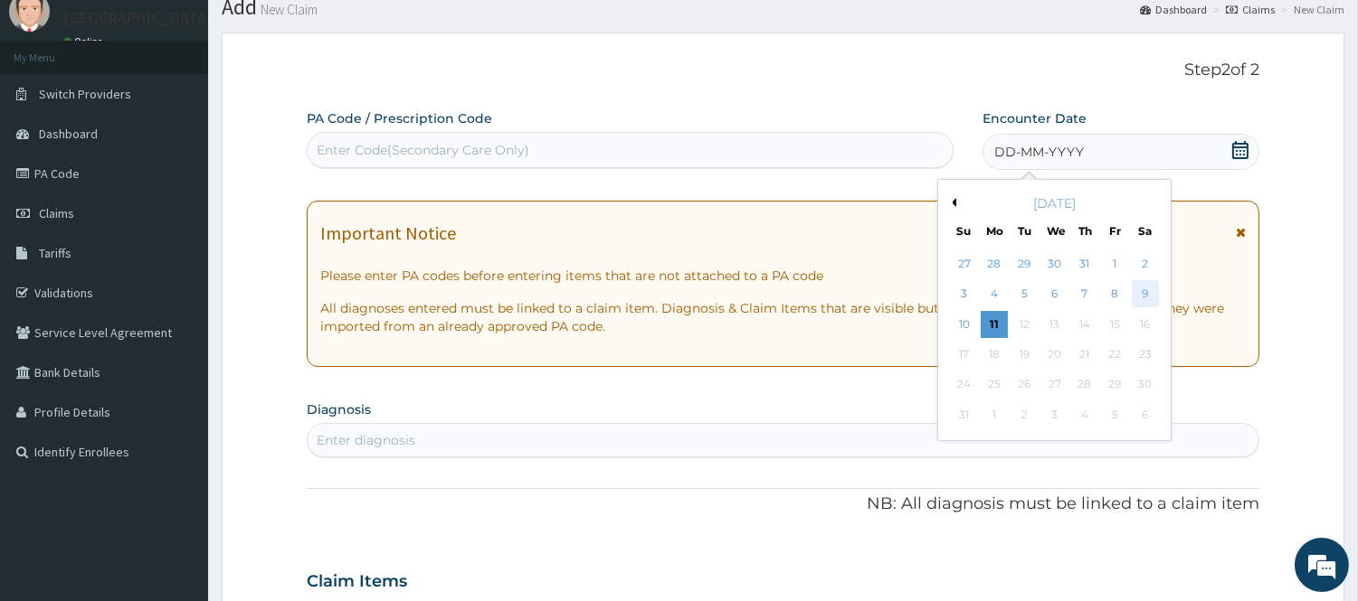
click at [1144, 293] on div "9" at bounding box center [1144, 294] width 27 height 27
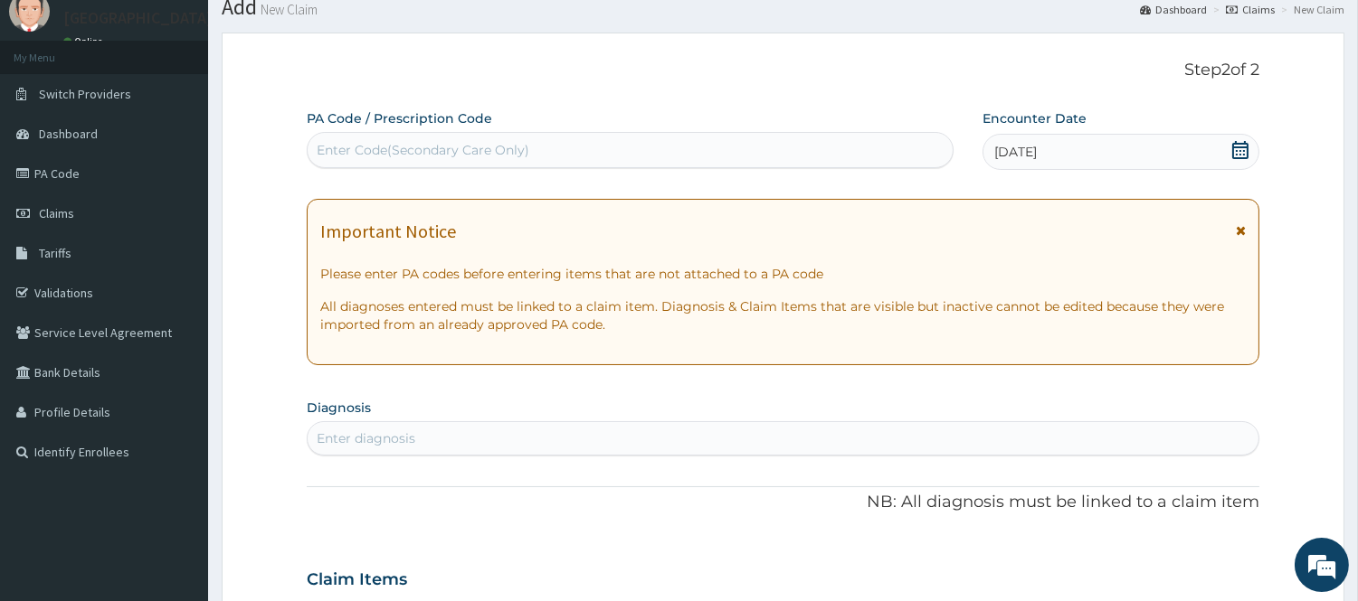
click at [613, 157] on div "Enter Code(Secondary Care Only)" at bounding box center [630, 150] width 645 height 29
type input "PA/2233FC"
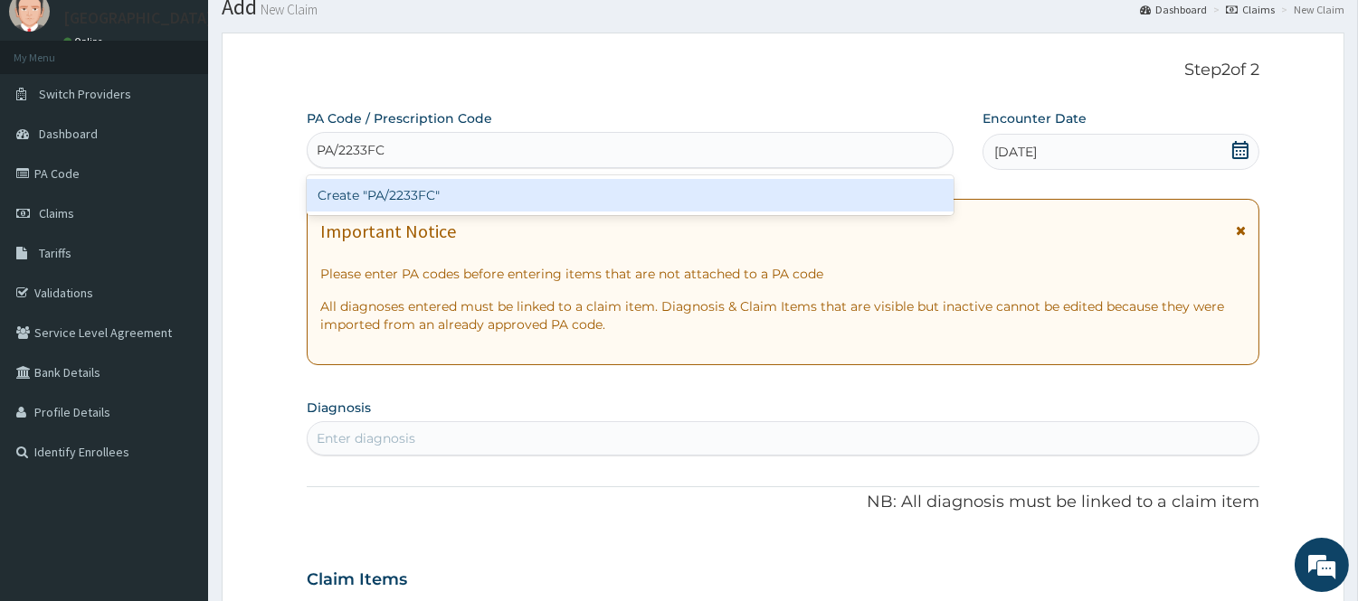
click at [701, 194] on div "Create "PA/2233FC"" at bounding box center [630, 195] width 647 height 33
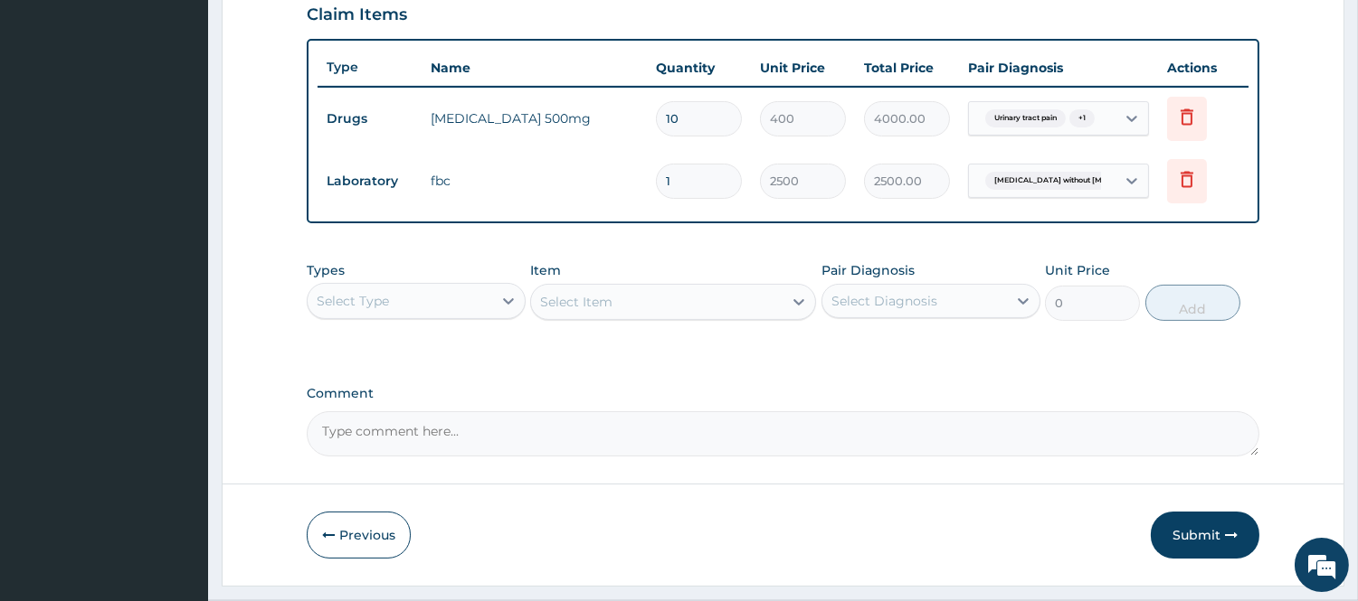
scroll to position [677, 0]
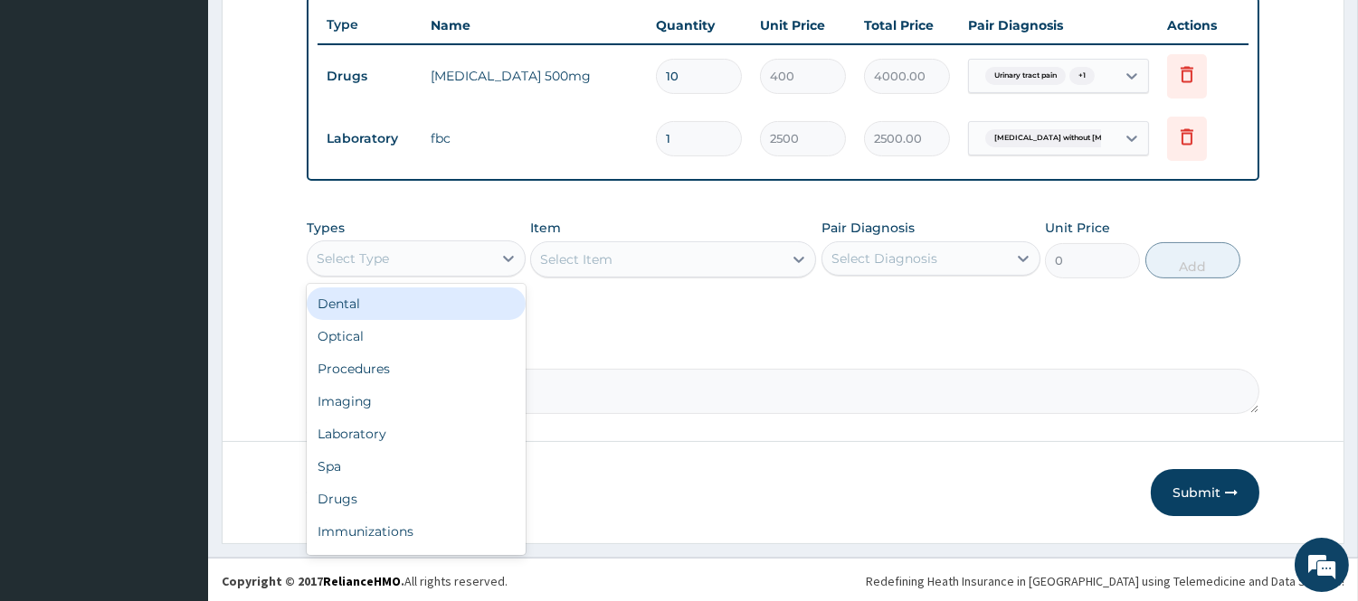
click at [477, 248] on div "Select Type" at bounding box center [400, 258] width 185 height 29
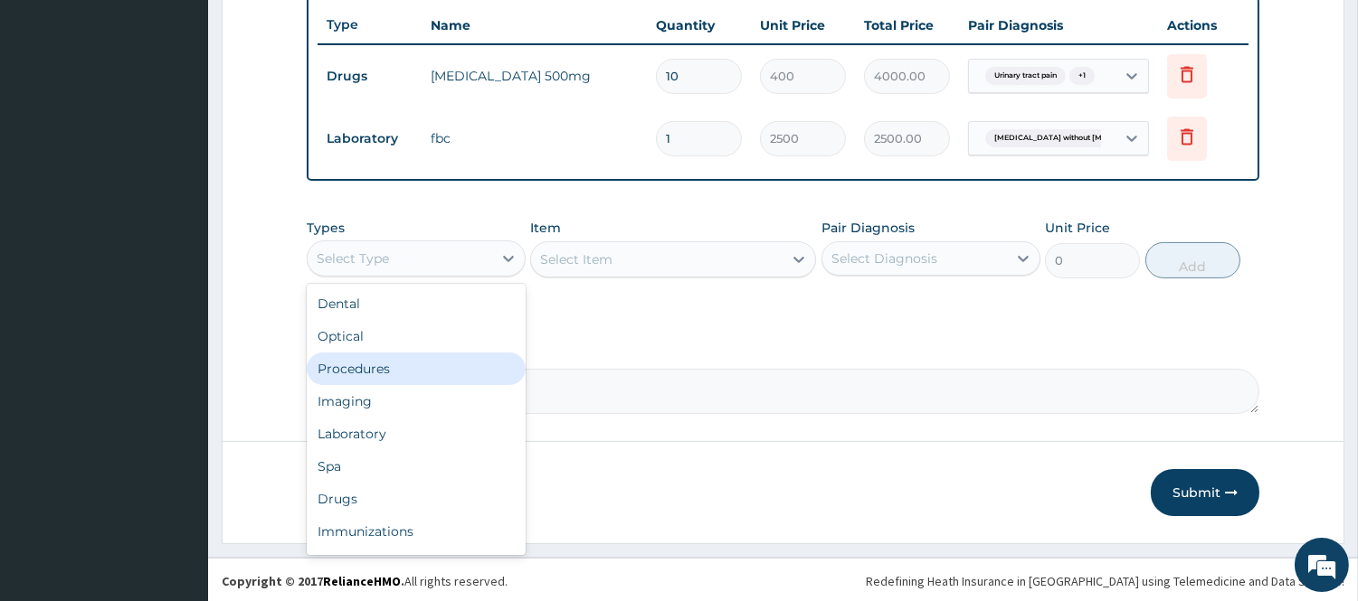
click at [438, 357] on div "Procedures" at bounding box center [416, 369] width 219 height 33
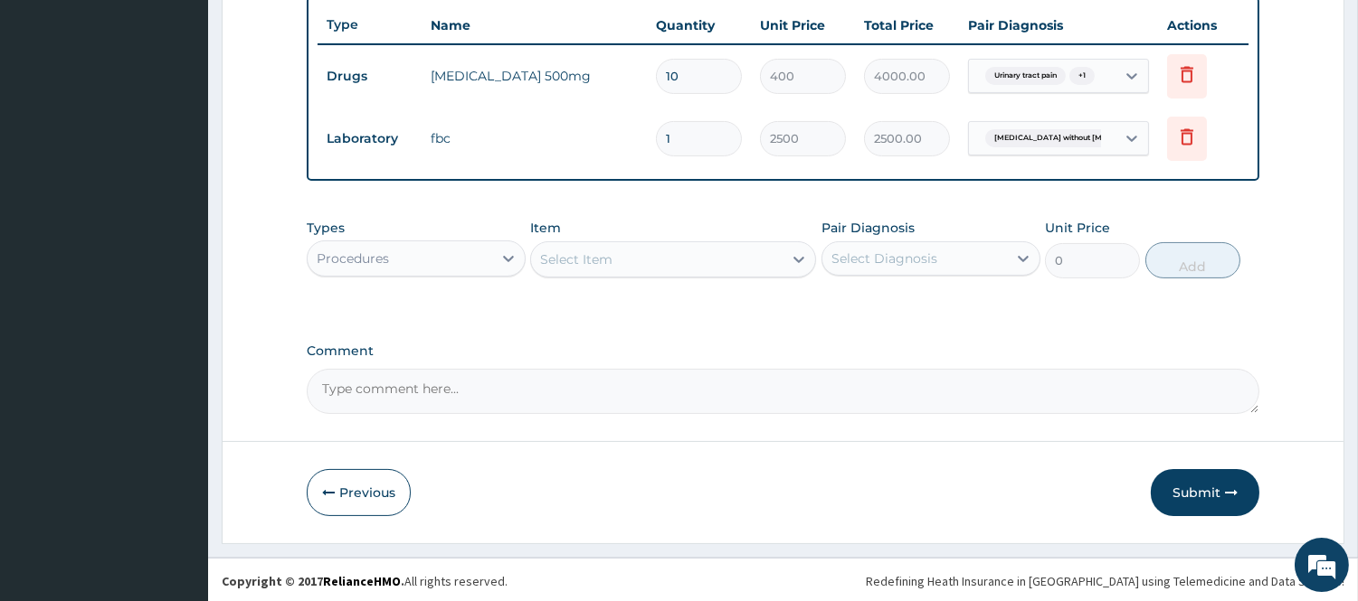
click at [647, 267] on div "Select Item" at bounding box center [656, 259] width 251 height 29
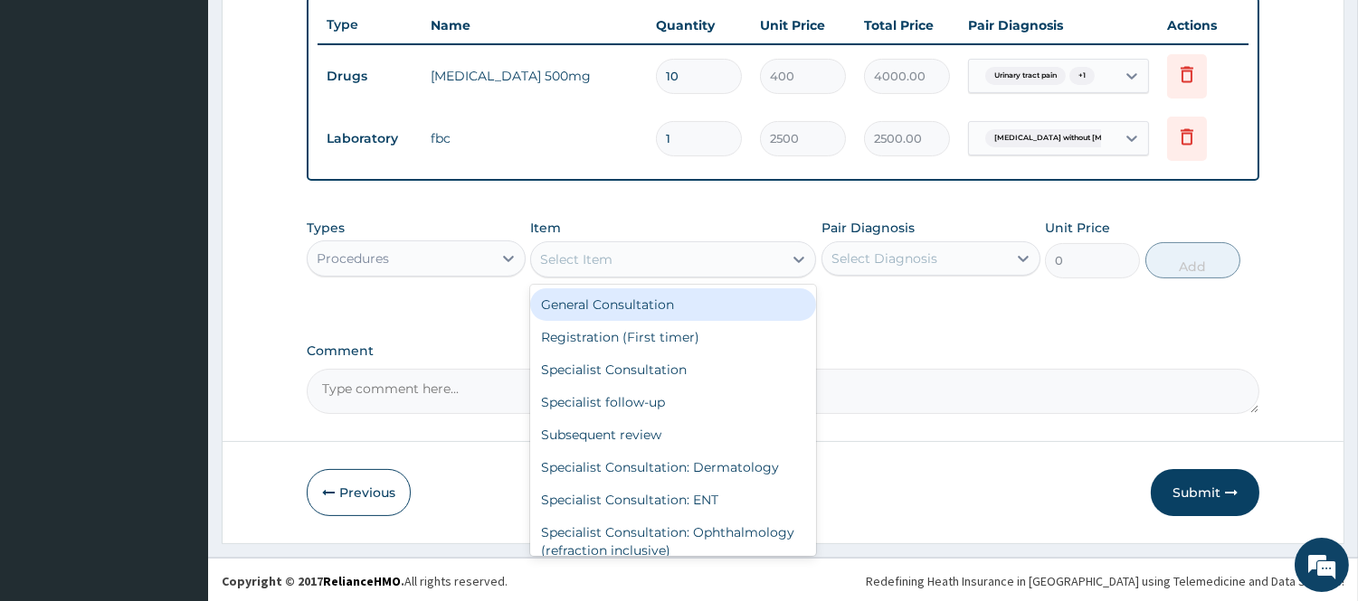
click at [647, 300] on div "General Consultation" at bounding box center [673, 305] width 286 height 33
type input "2500"
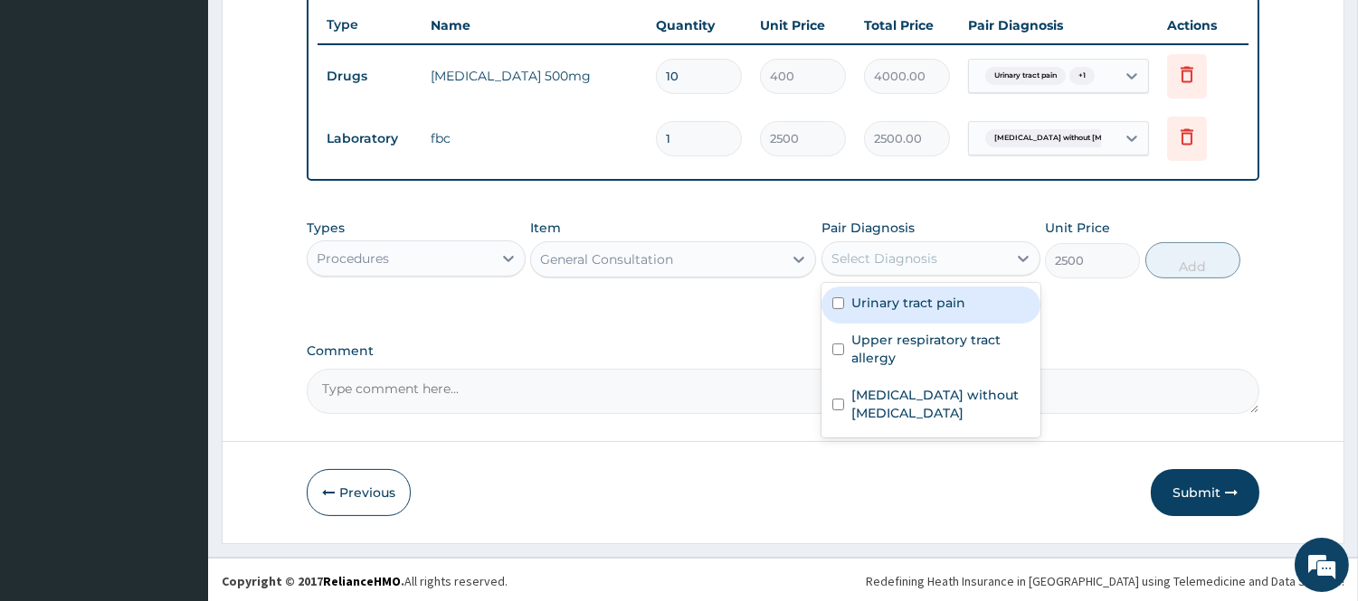
click at [888, 264] on div "Select Diagnosis" at bounding box center [884, 259] width 106 height 18
click at [865, 306] on label "Urinary tract pain" at bounding box center [908, 303] width 114 height 18
checkbox input "true"
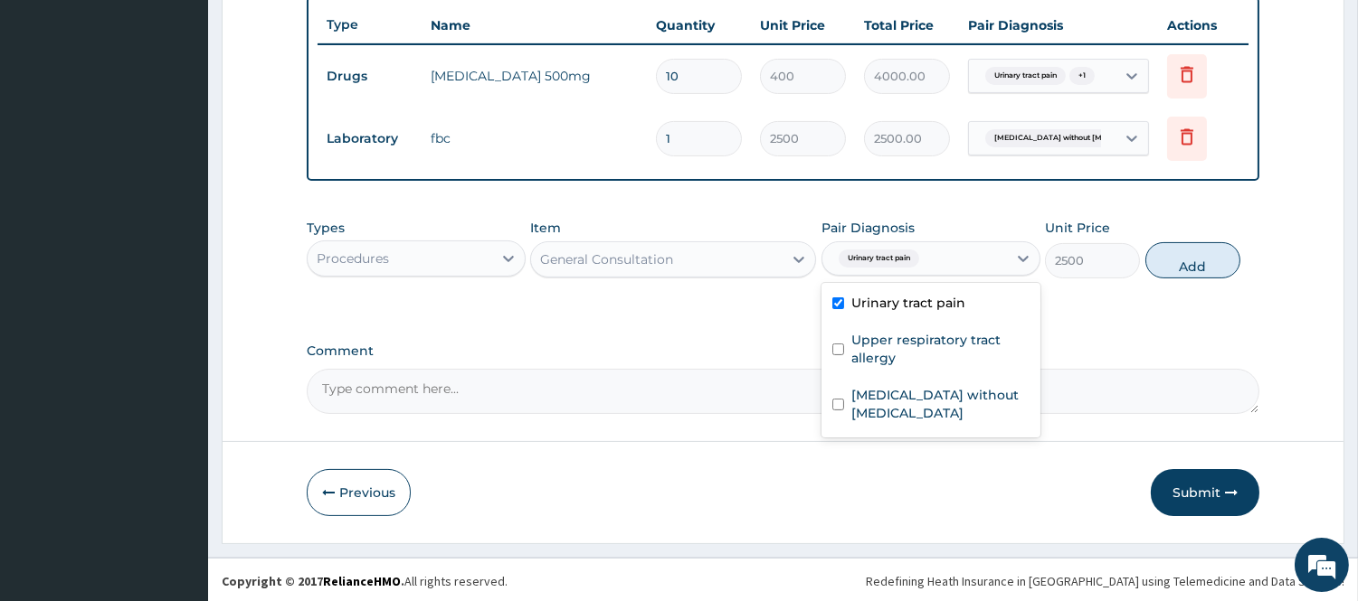
drag, startPoint x: 1186, startPoint y: 260, endPoint x: 1122, endPoint y: 262, distance: 64.3
click at [1187, 260] on button "Add" at bounding box center [1192, 260] width 95 height 36
type input "0"
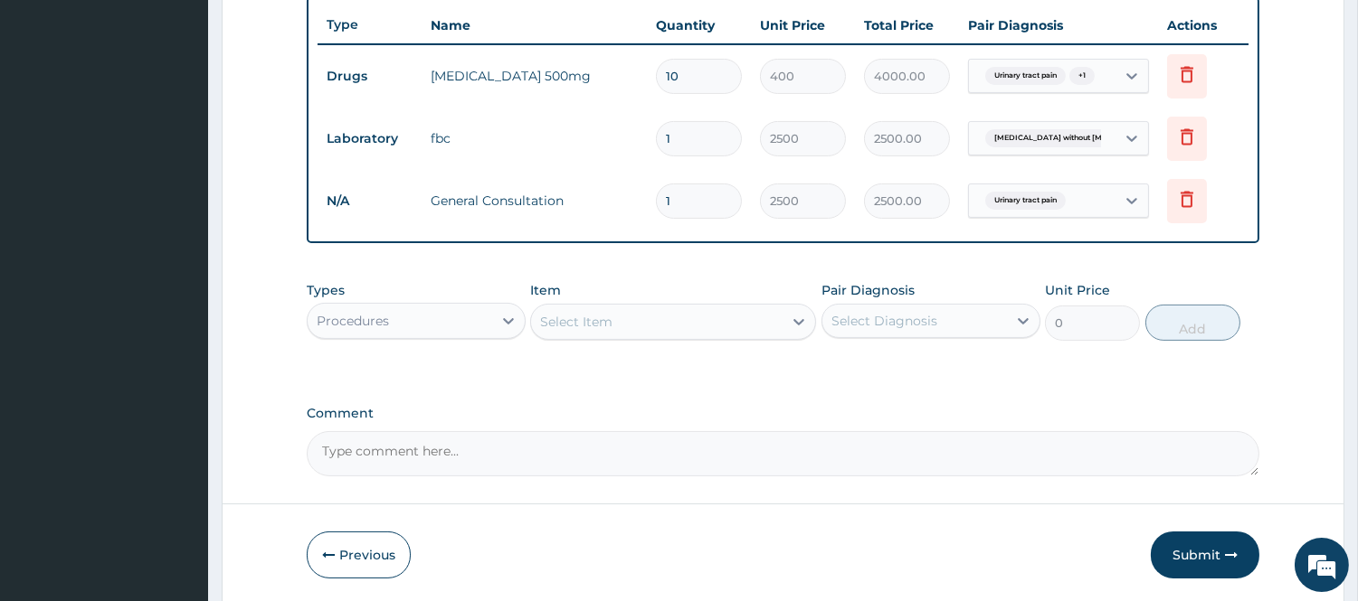
click at [363, 328] on div "Procedures" at bounding box center [400, 321] width 185 height 29
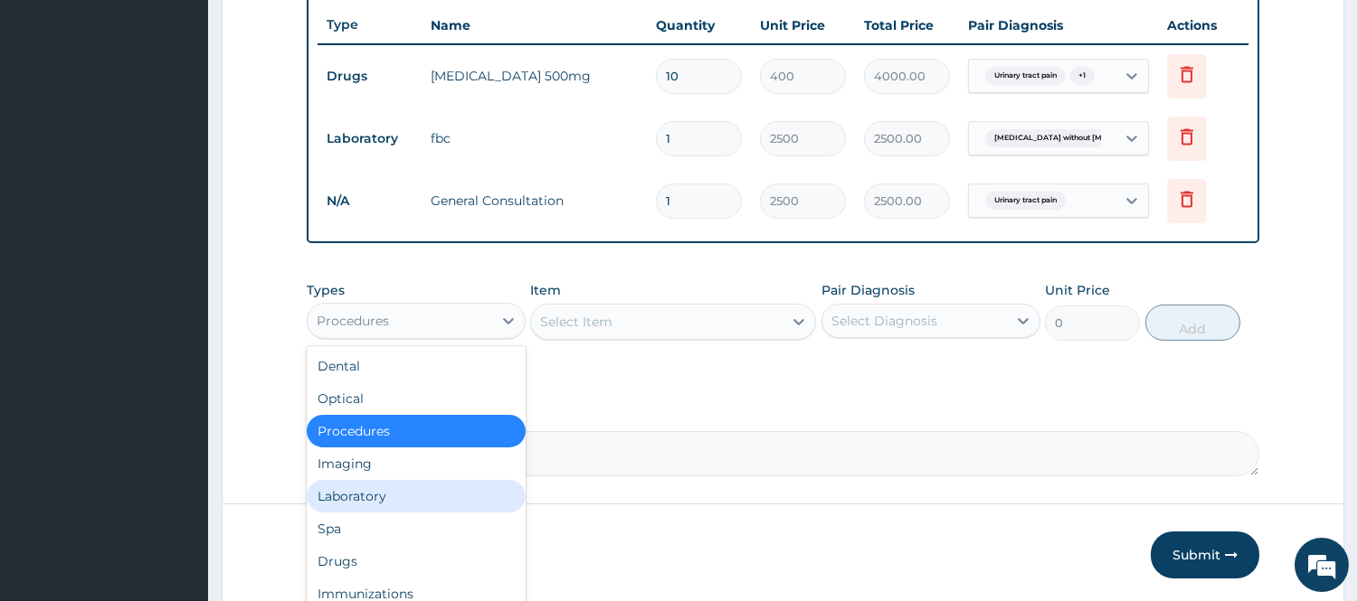
drag, startPoint x: 378, startPoint y: 488, endPoint x: 550, endPoint y: 407, distance: 190.2
click at [381, 488] on div "Laboratory" at bounding box center [416, 496] width 219 height 33
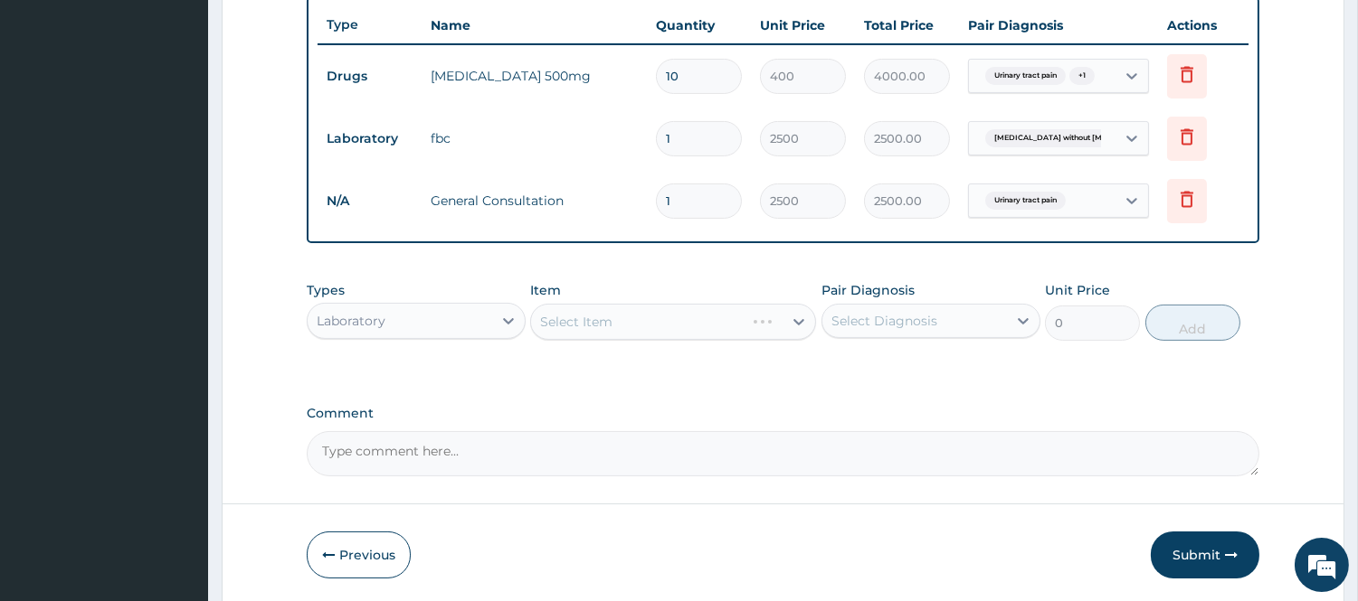
click at [654, 327] on div "Select Item" at bounding box center [673, 322] width 286 height 36
click at [620, 327] on div "Select Item" at bounding box center [656, 322] width 251 height 29
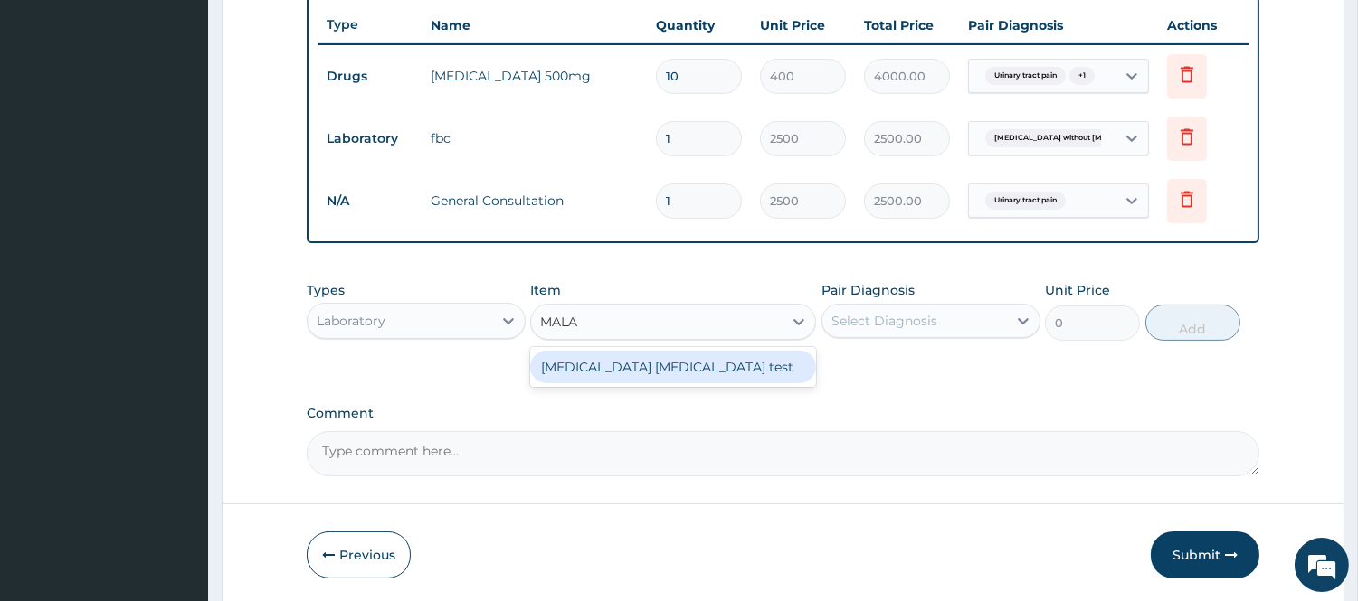
type input "MALAR"
click at [649, 355] on div "Malaria Parasite test" at bounding box center [673, 367] width 286 height 33
type input "1500"
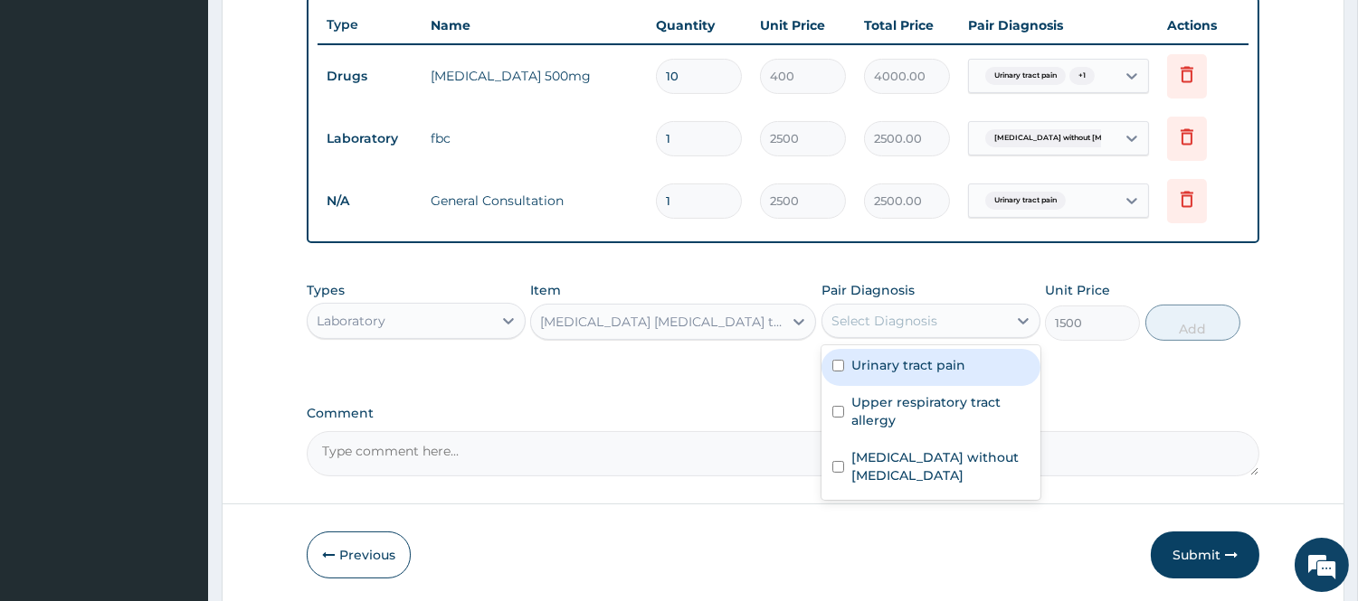
drag, startPoint x: 916, startPoint y: 311, endPoint x: 893, endPoint y: 373, distance: 65.8
click at [915, 318] on div "Select Diagnosis" at bounding box center [884, 321] width 106 height 18
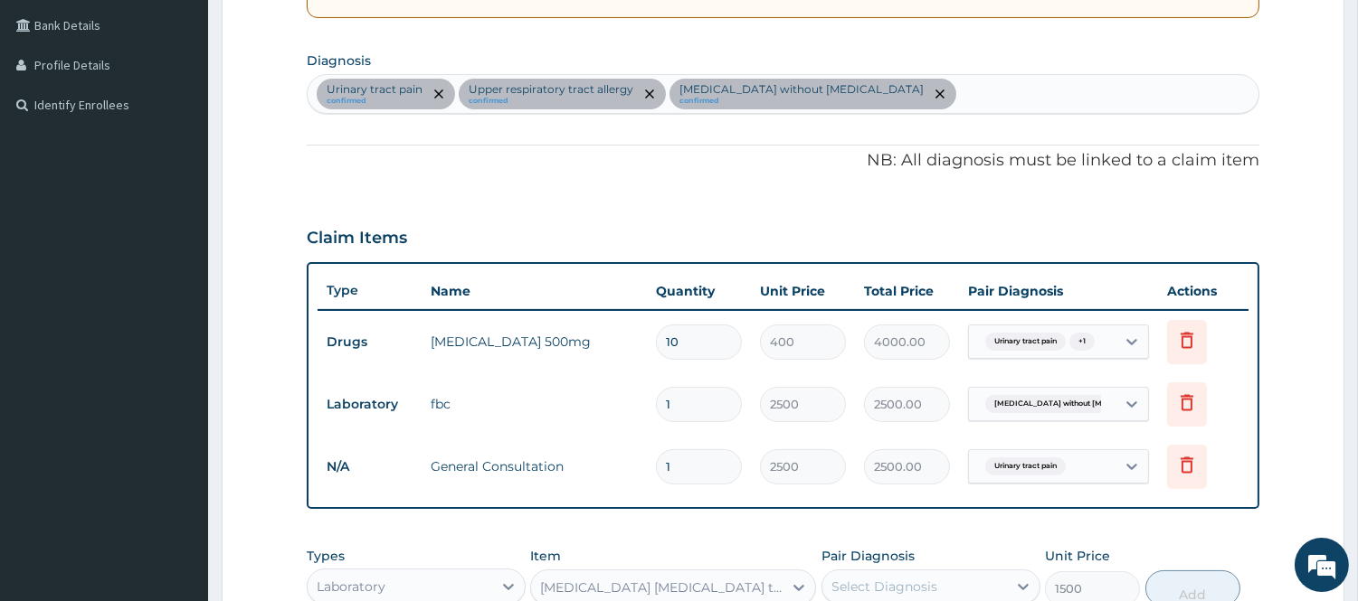
scroll to position [375, 0]
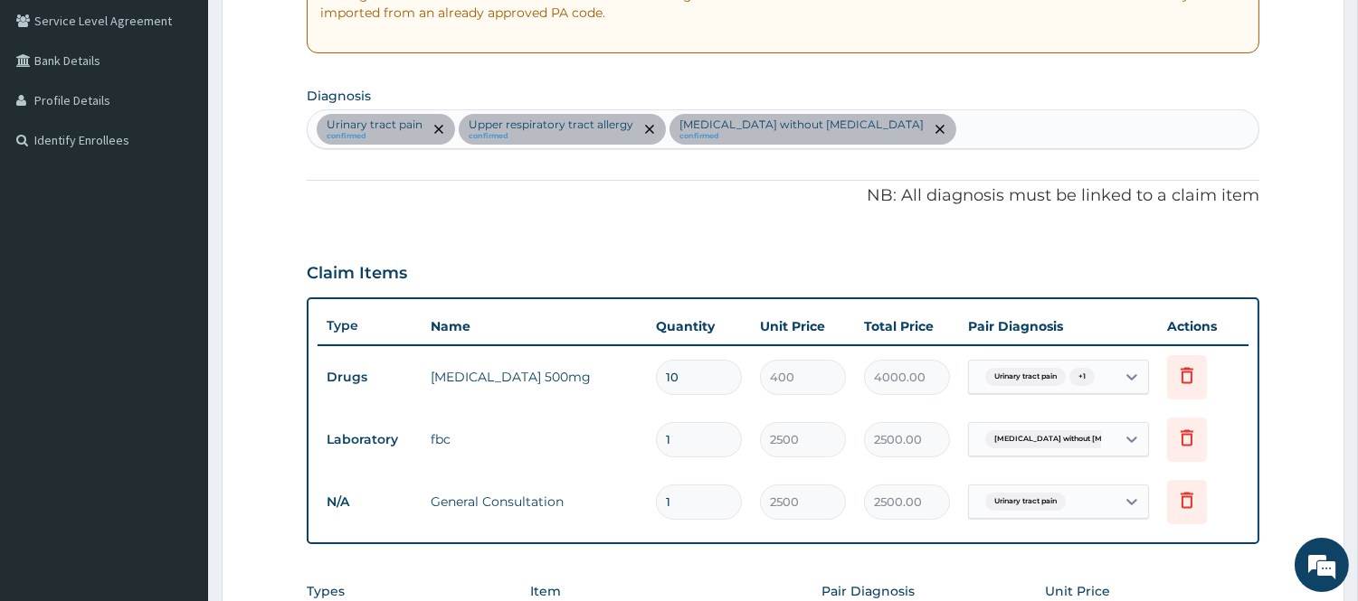
click at [956, 129] on div "Urinary tract pain confirmed Upper respiratory tract allergy confirmed Sepsis w…" at bounding box center [783, 129] width 951 height 38
type input "PLASMOD"
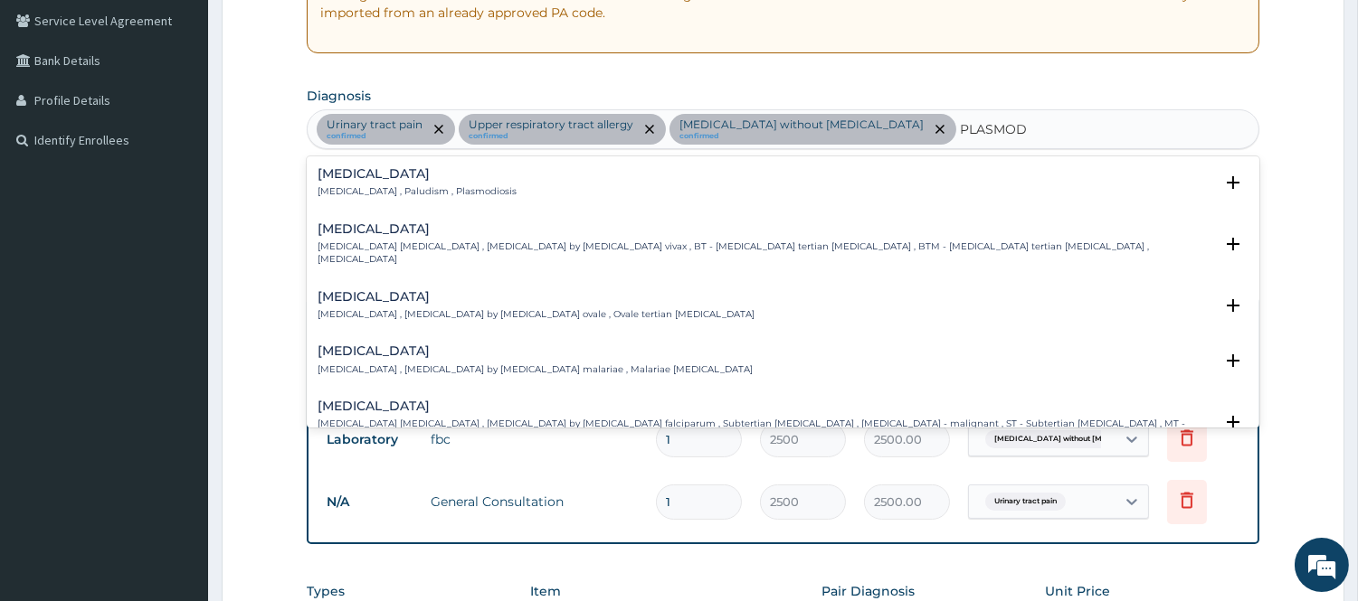
click at [508, 179] on div "Malaria Malaria , Paludism , Plasmodiosis" at bounding box center [782, 183] width 931 height 32
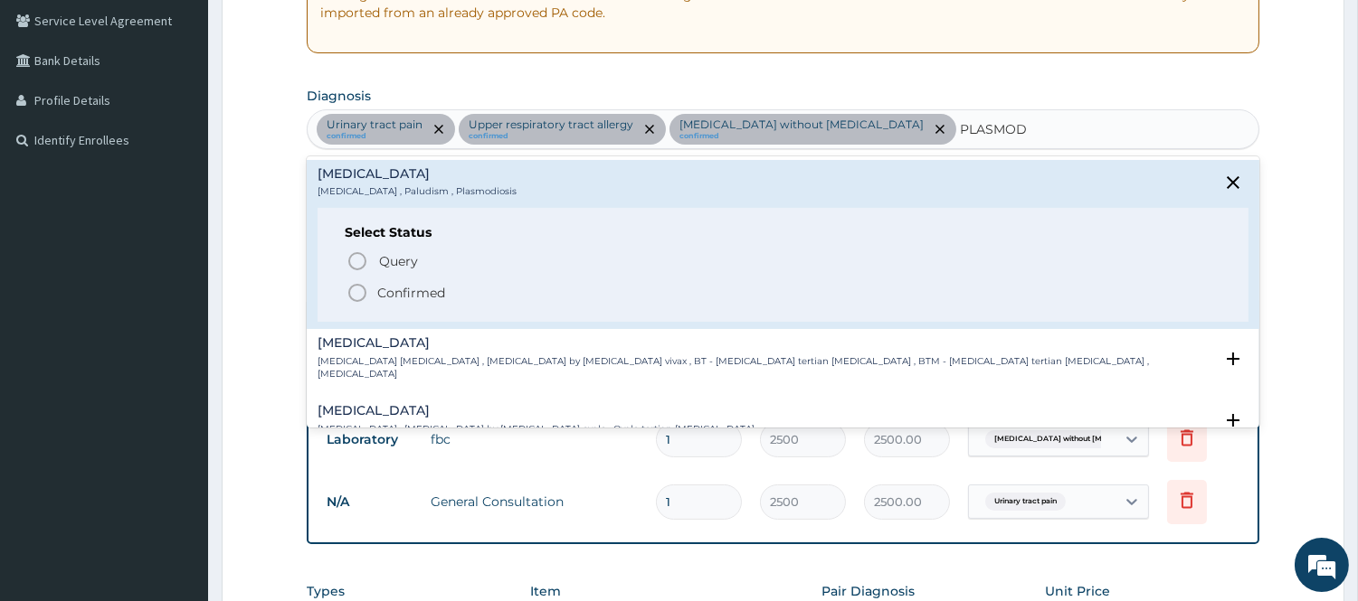
click at [385, 290] on p "Confirmed" at bounding box center [411, 293] width 68 height 18
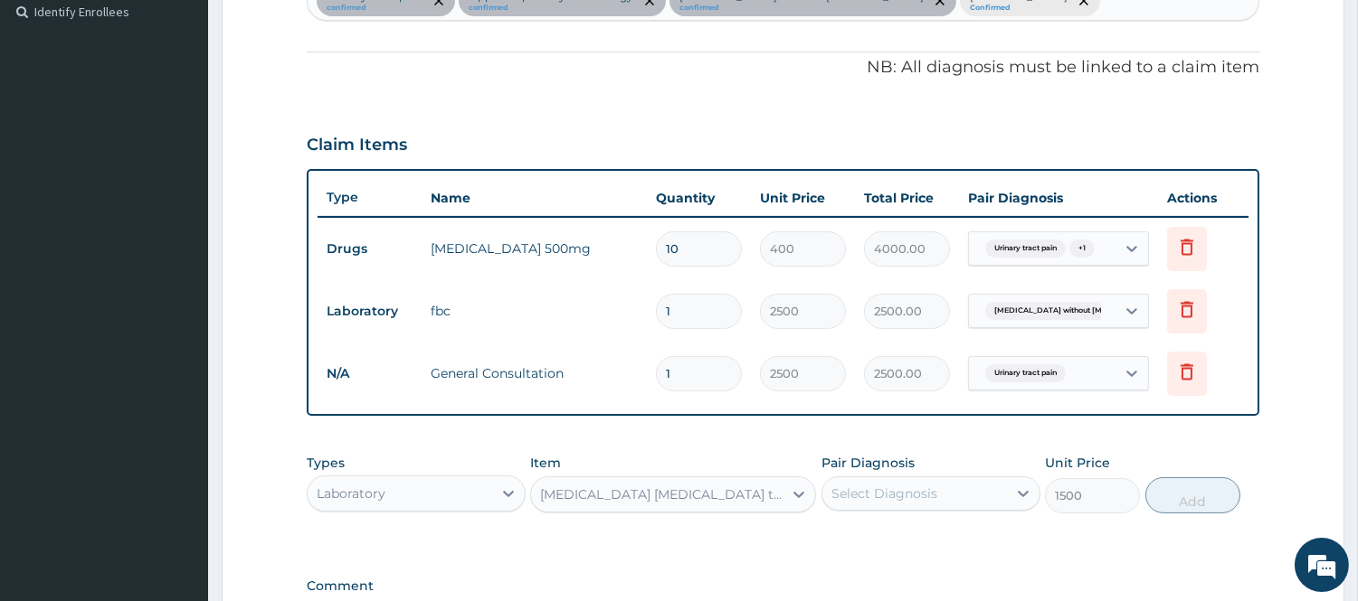
scroll to position [576, 0]
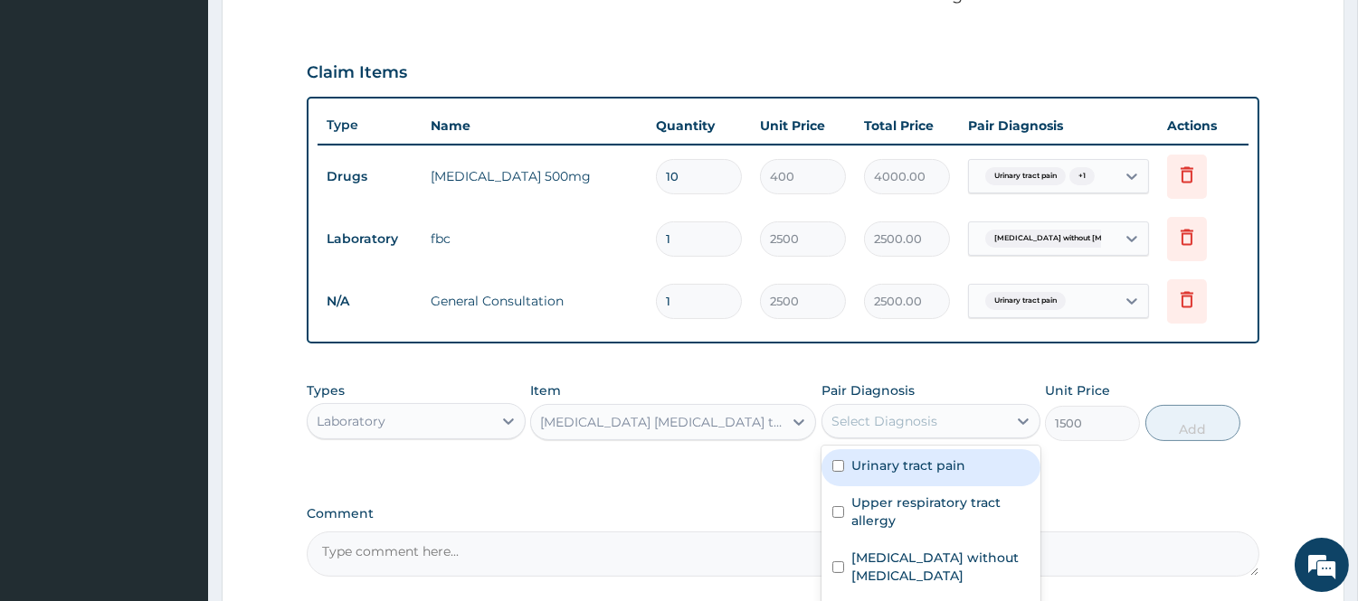
click at [889, 419] on div "Select Diagnosis" at bounding box center [884, 421] width 106 height 18
click at [868, 601] on label "Malaria" at bounding box center [907, 613] width 112 height 18
checkbox input "true"
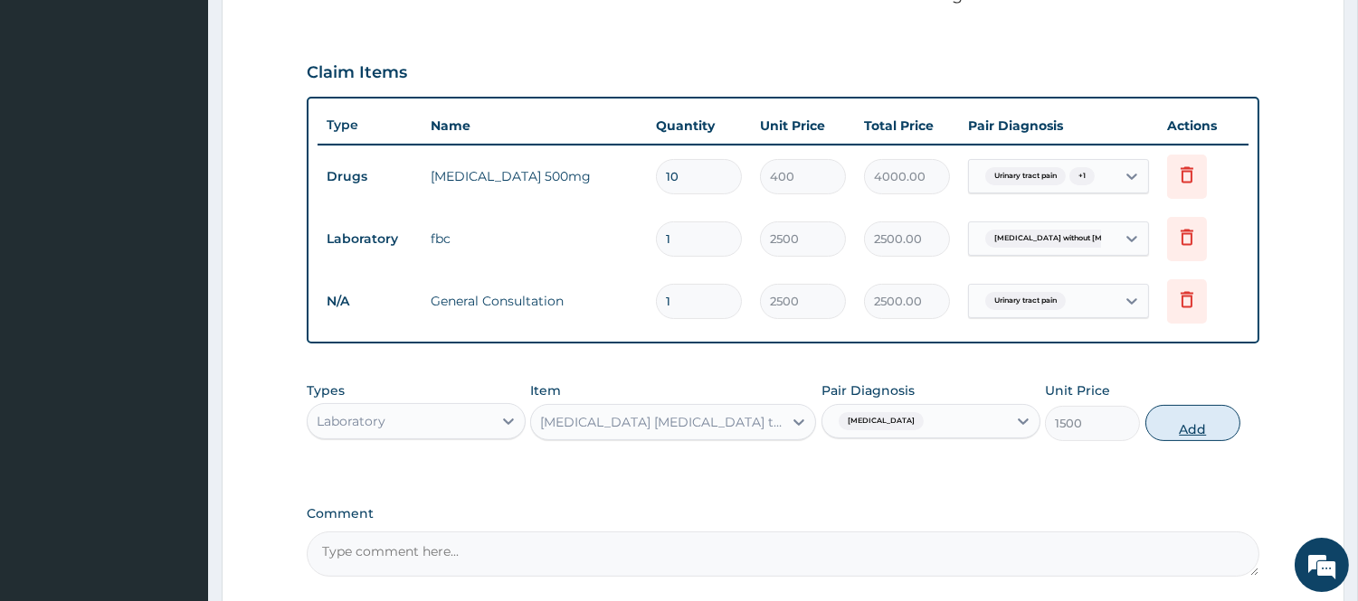
click at [1178, 421] on button "Add" at bounding box center [1192, 423] width 95 height 36
type input "0"
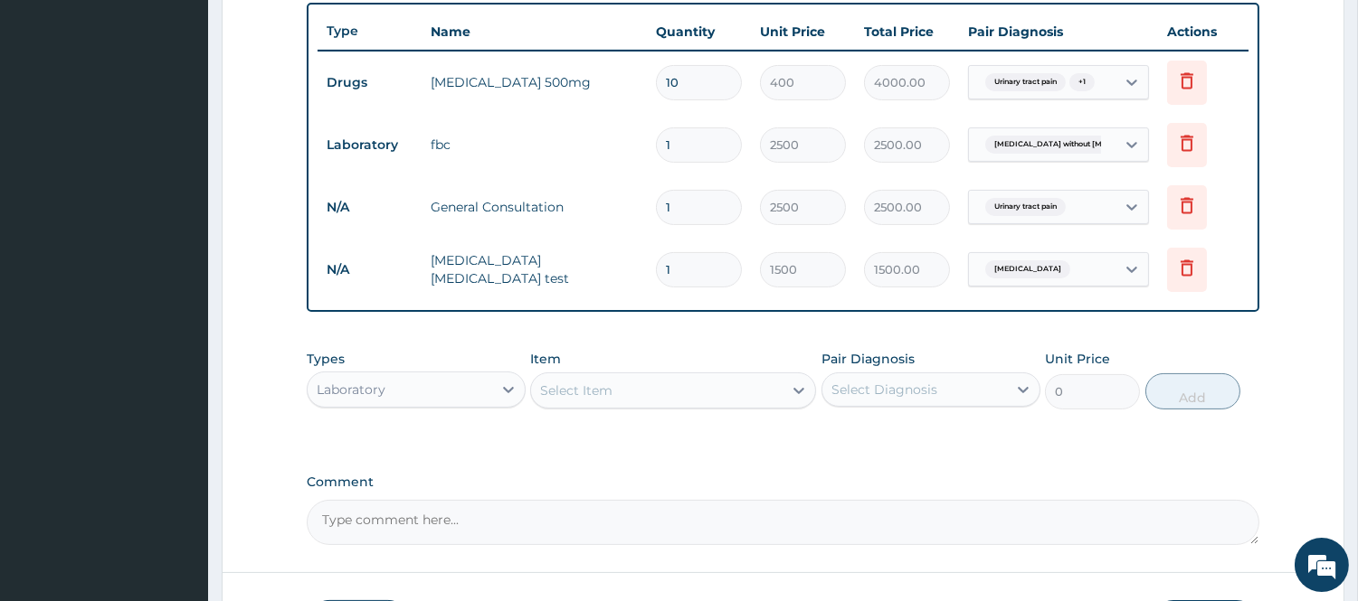
scroll to position [778, 0]
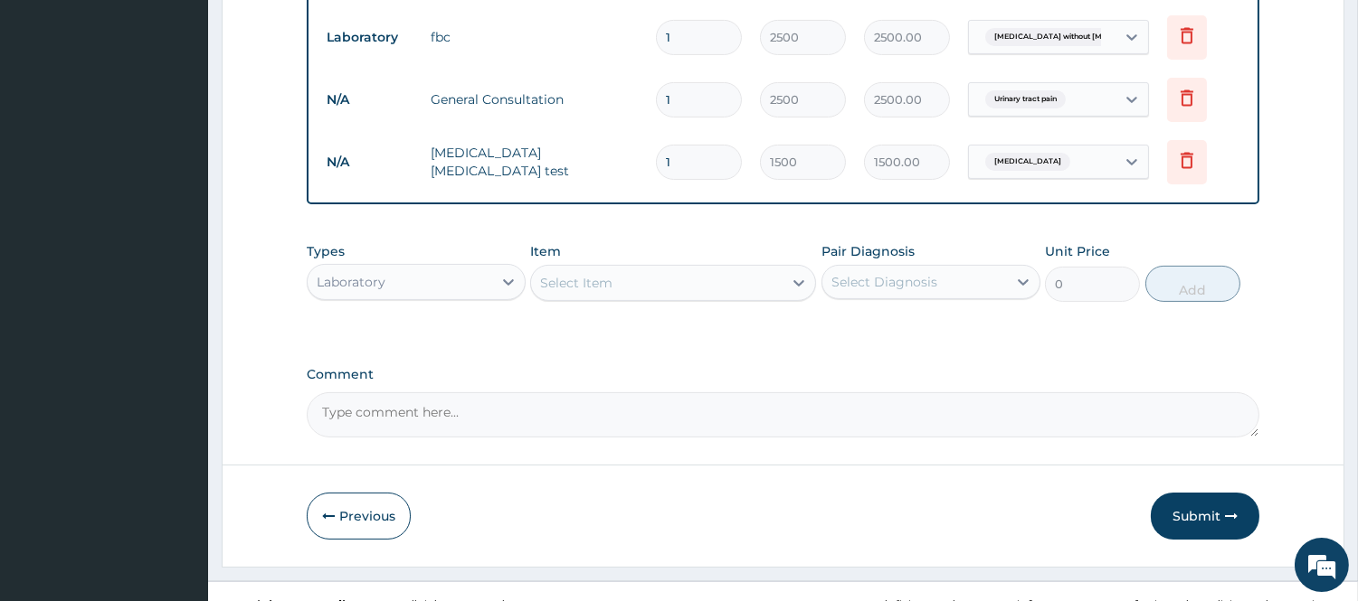
click at [450, 275] on div "Laboratory" at bounding box center [400, 282] width 185 height 29
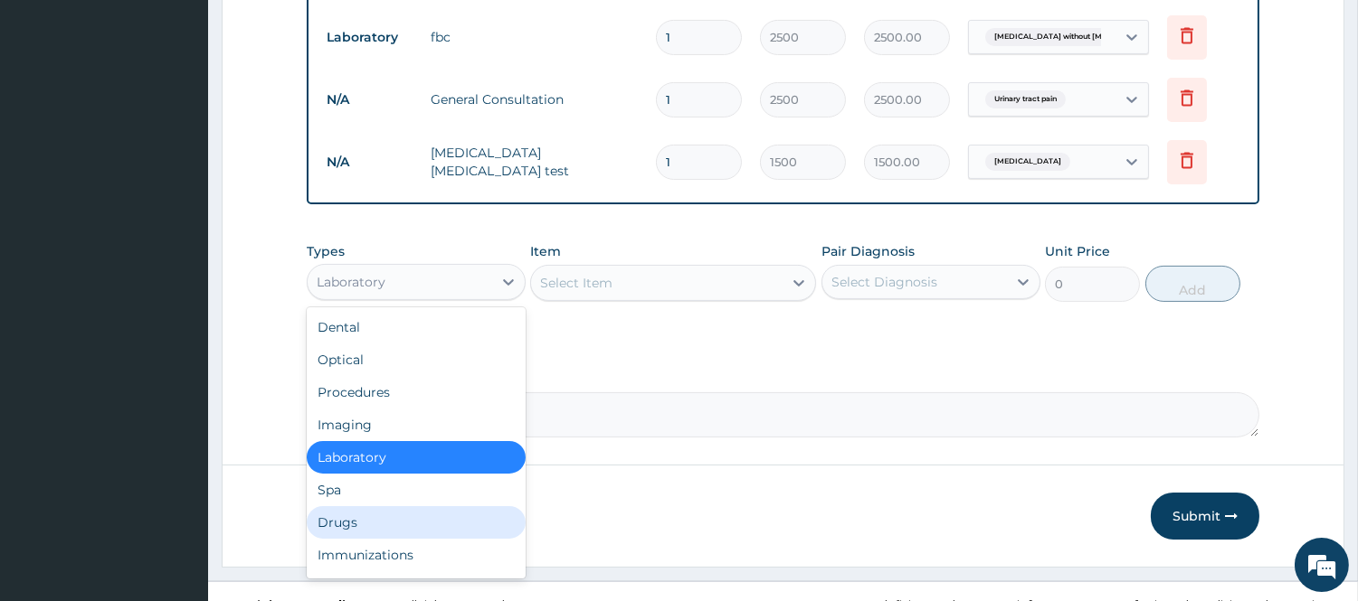
click at [399, 517] on div "Drugs" at bounding box center [416, 523] width 219 height 33
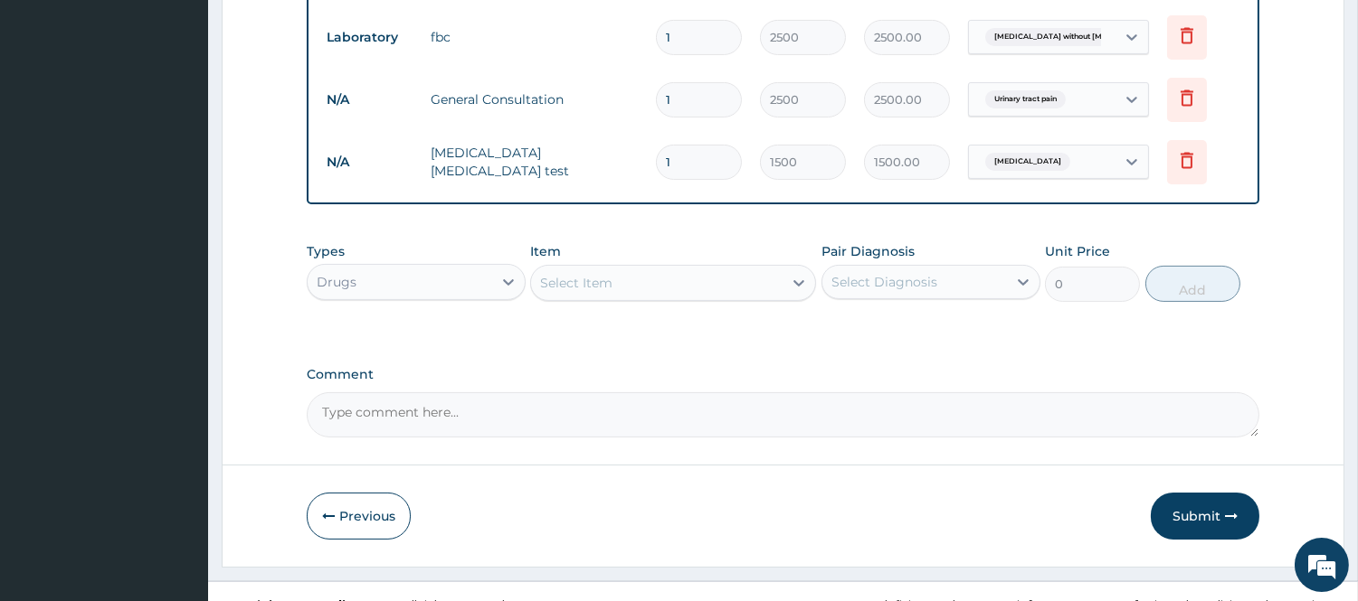
click at [660, 290] on div "Select Item" at bounding box center [656, 283] width 251 height 29
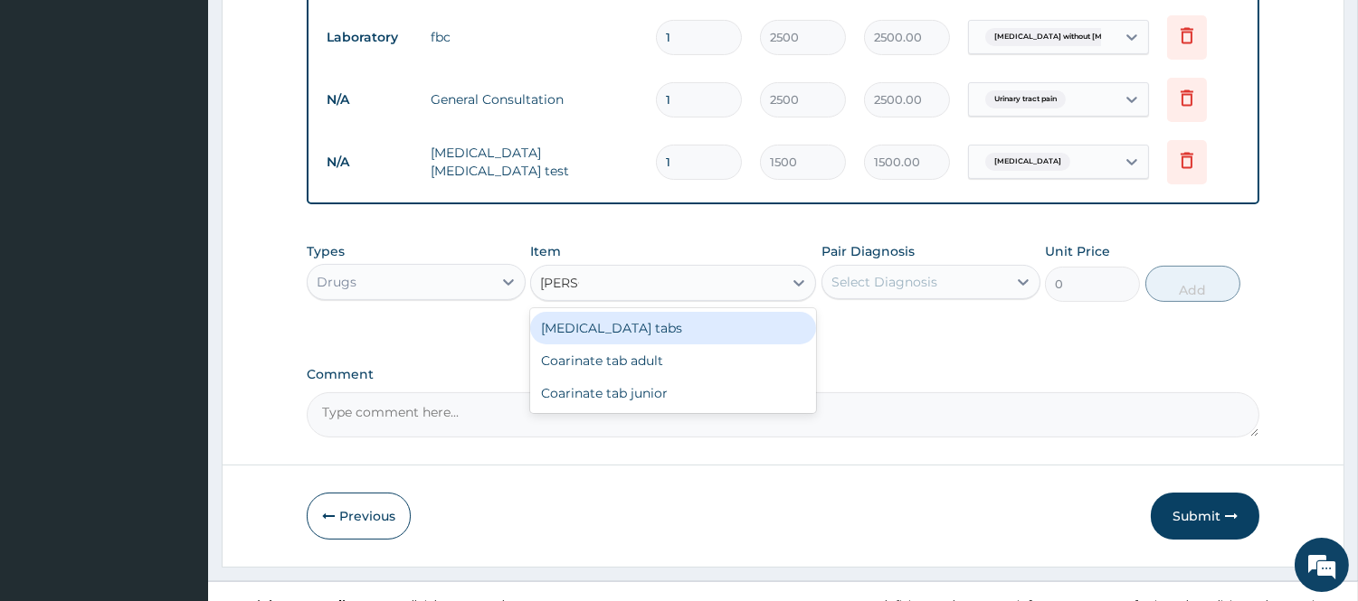
type input "COART"
drag, startPoint x: 658, startPoint y: 331, endPoint x: 758, endPoint y: 331, distance: 99.5
click at [661, 336] on div "Coartem tabs" at bounding box center [673, 328] width 286 height 33
type input "480"
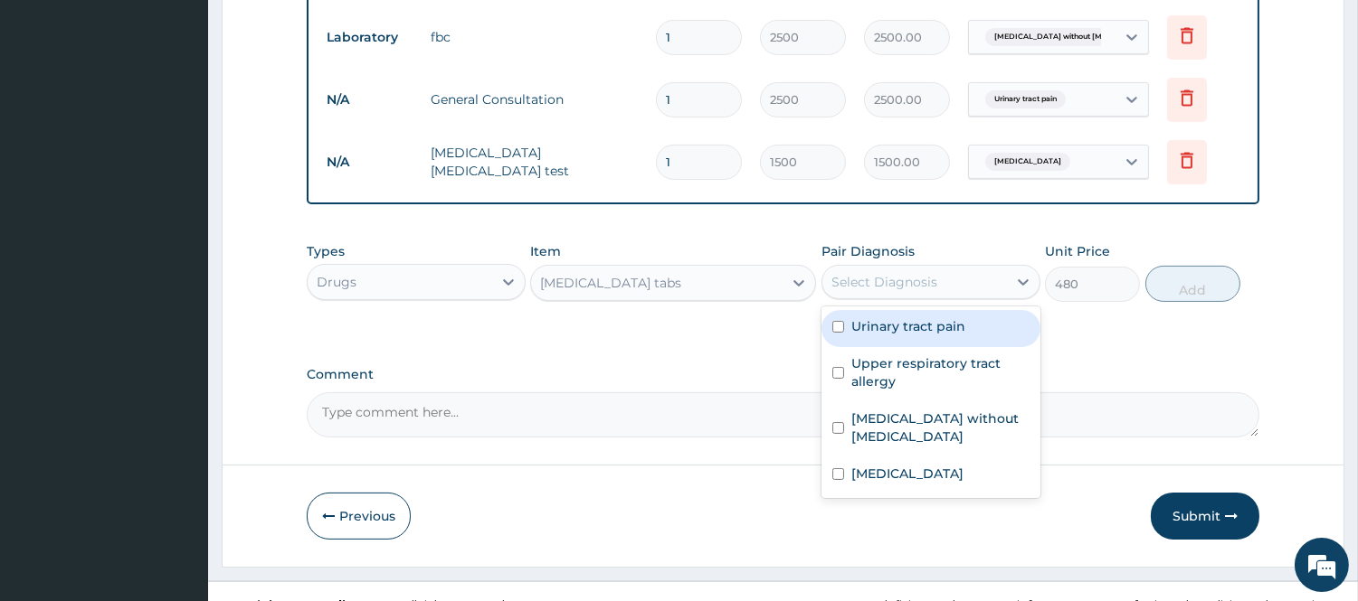
drag, startPoint x: 893, startPoint y: 290, endPoint x: 874, endPoint y: 374, distance: 85.4
click at [878, 299] on div "option Malaria, selected. option Urinary tract pain focused, 1 of 4. 4 results …" at bounding box center [930, 282] width 219 height 34
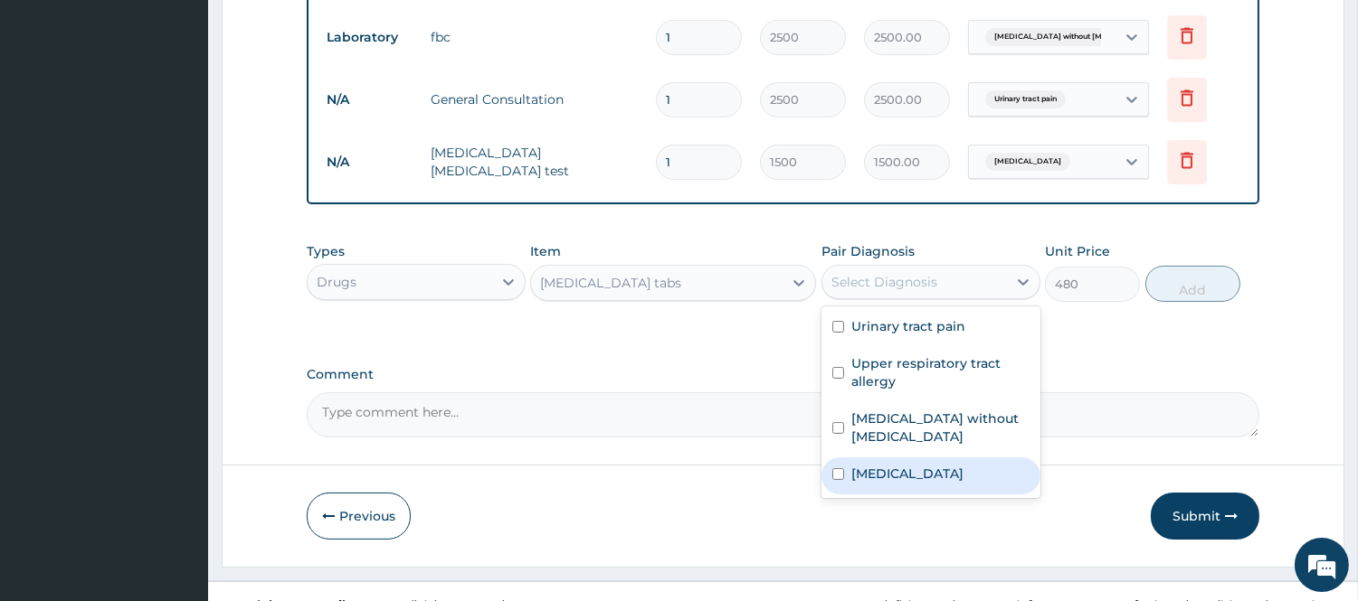
click at [873, 458] on div "Malaria" at bounding box center [930, 476] width 219 height 37
checkbox input "true"
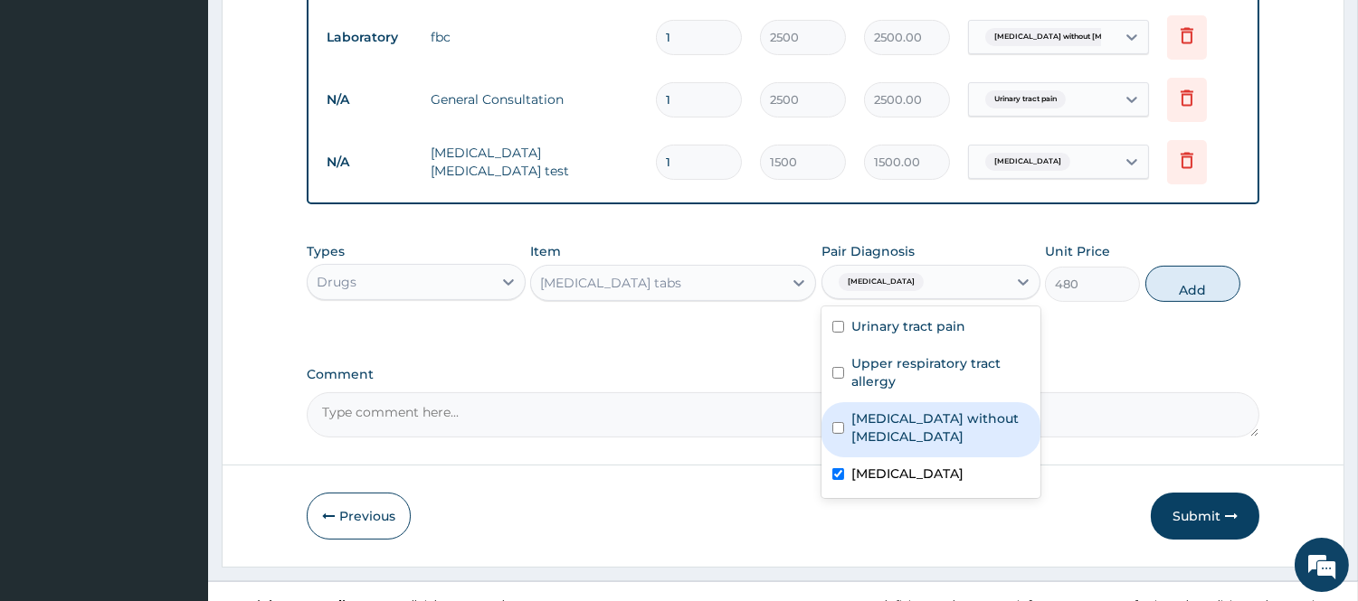
drag, startPoint x: 1160, startPoint y: 276, endPoint x: 769, endPoint y: 258, distance: 392.1
click at [1156, 277] on button "Add" at bounding box center [1192, 284] width 95 height 36
type input "0"
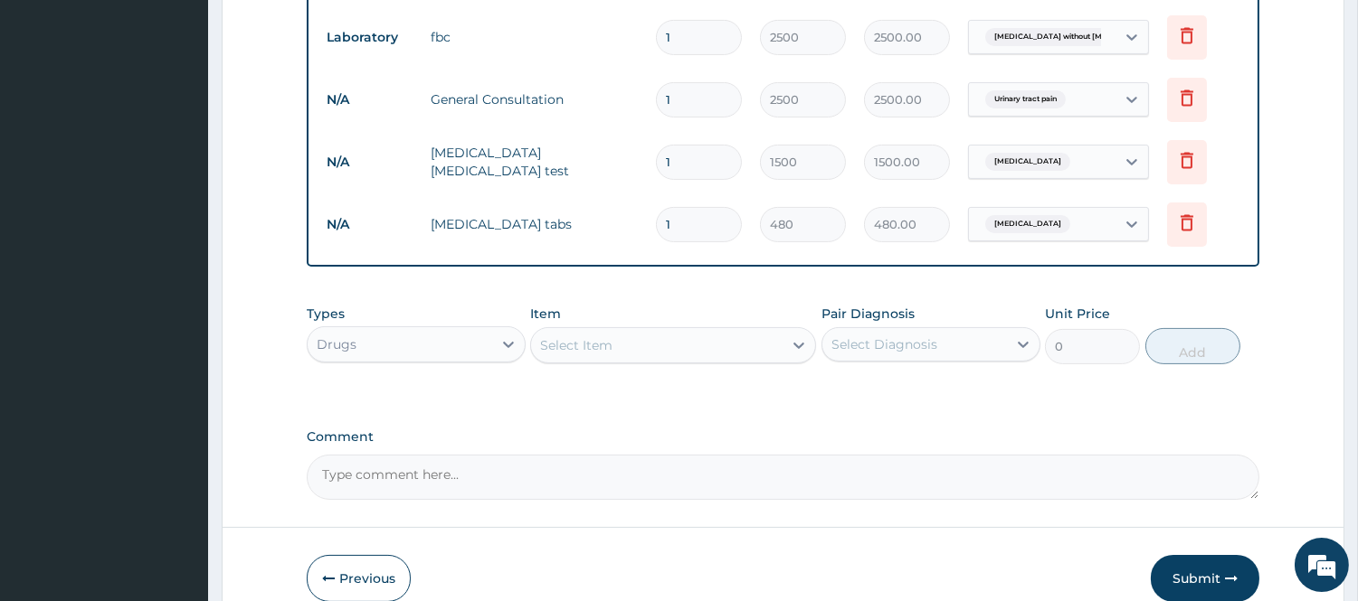
drag, startPoint x: 656, startPoint y: 236, endPoint x: 513, endPoint y: 272, distance: 147.4
type input "6"
type input "2880.00"
type input "6"
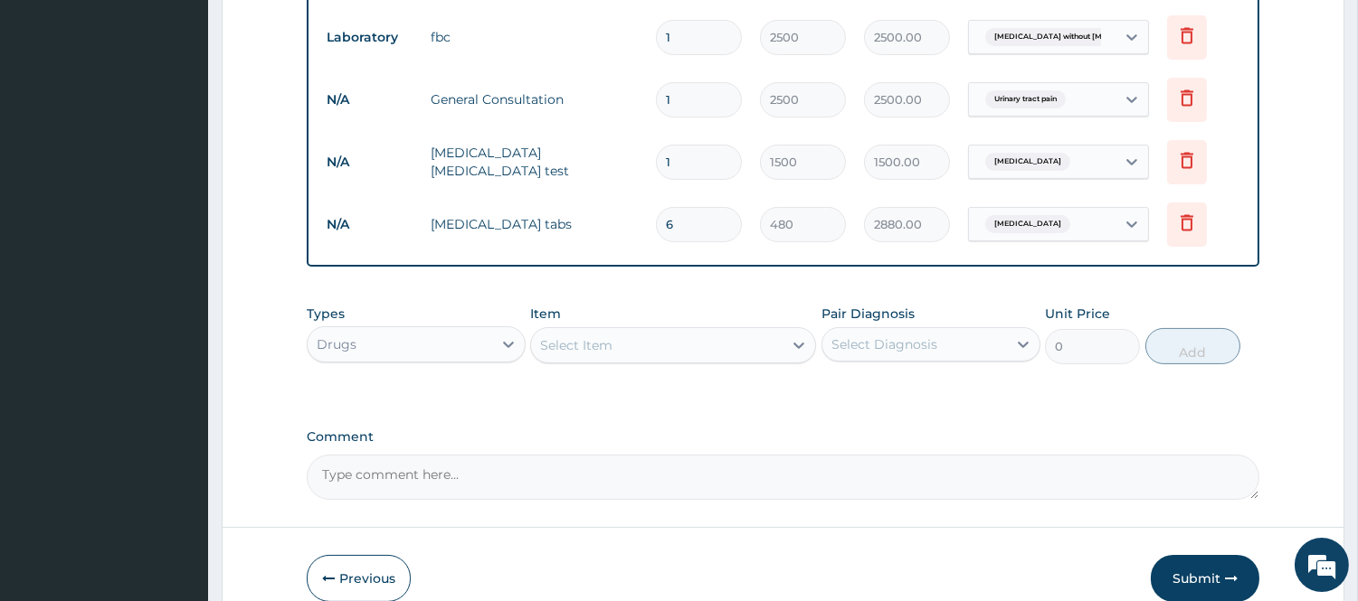
click at [672, 337] on div "Select Item" at bounding box center [656, 345] width 251 height 29
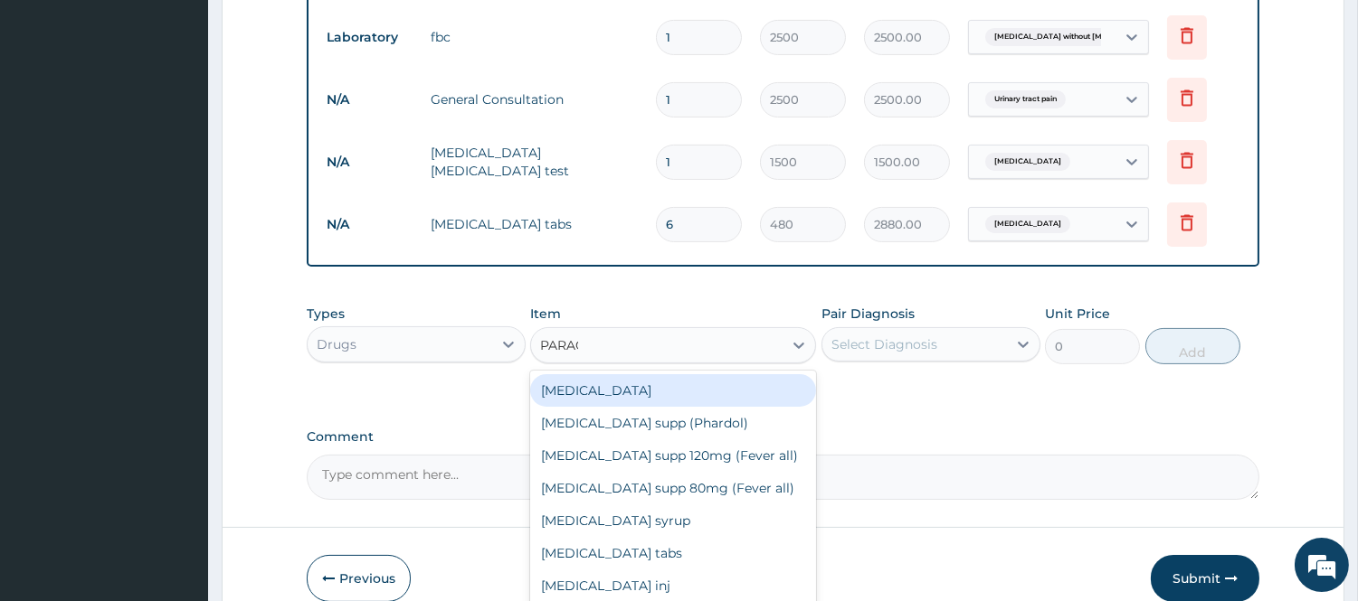
type input "PARACE"
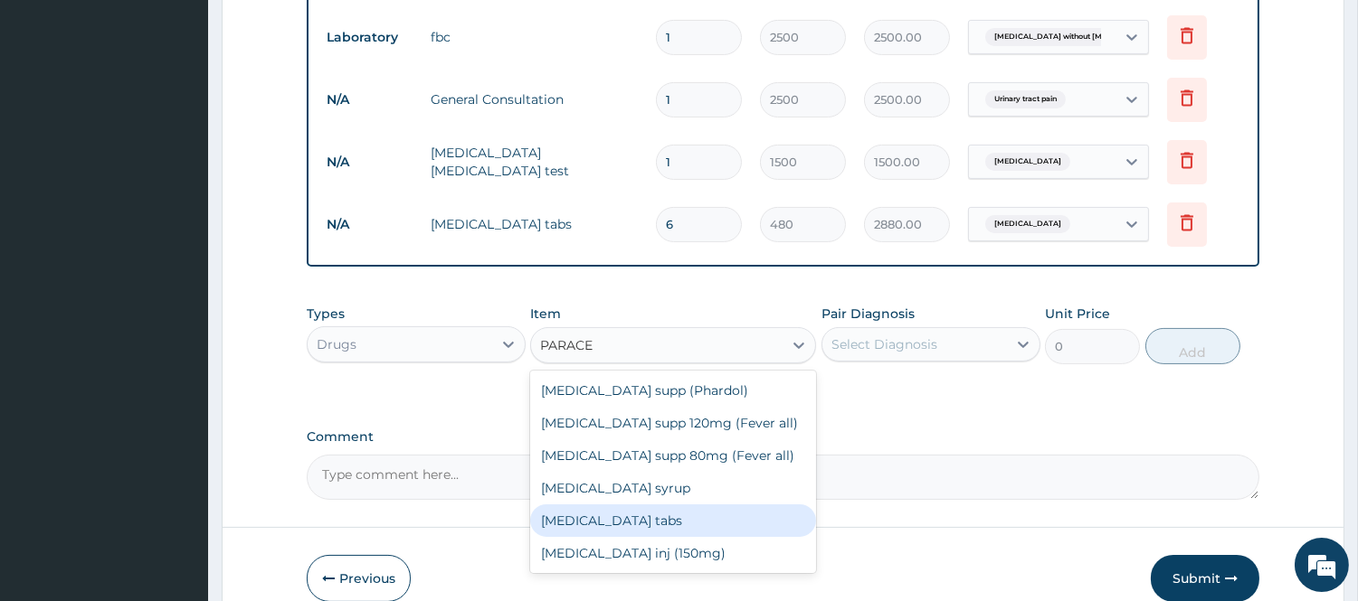
click at [719, 521] on div "Paracetamol tabs" at bounding box center [673, 521] width 286 height 33
type input "20"
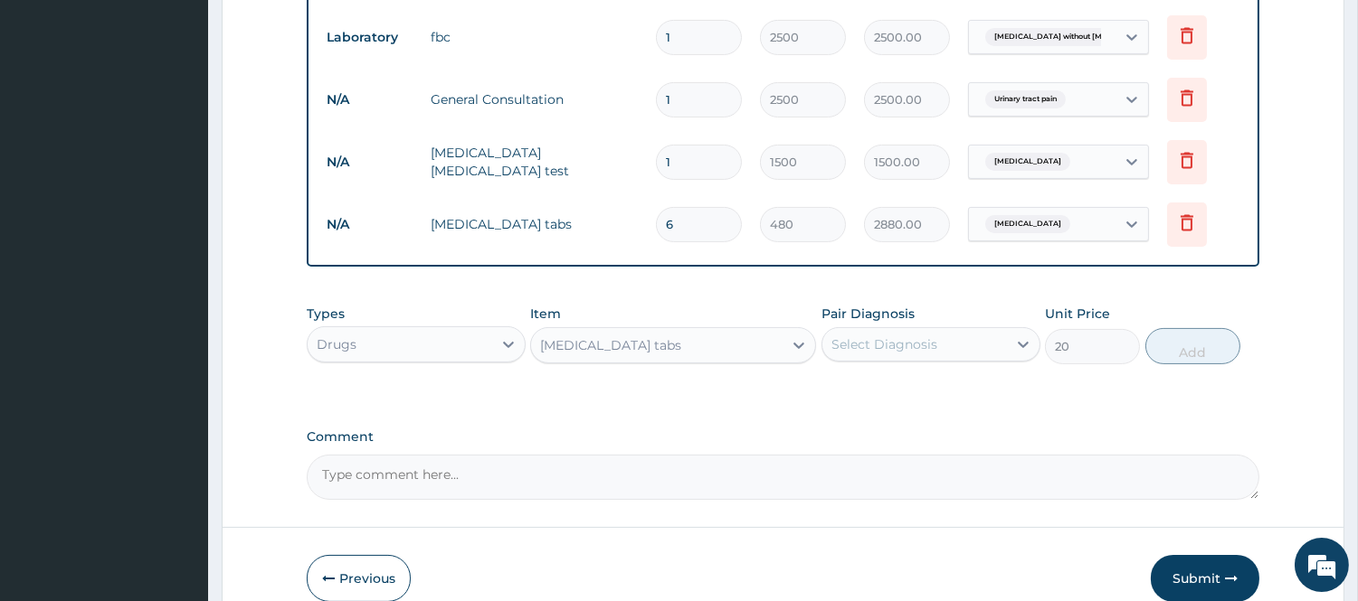
click at [950, 351] on div "Select Diagnosis" at bounding box center [914, 344] width 185 height 29
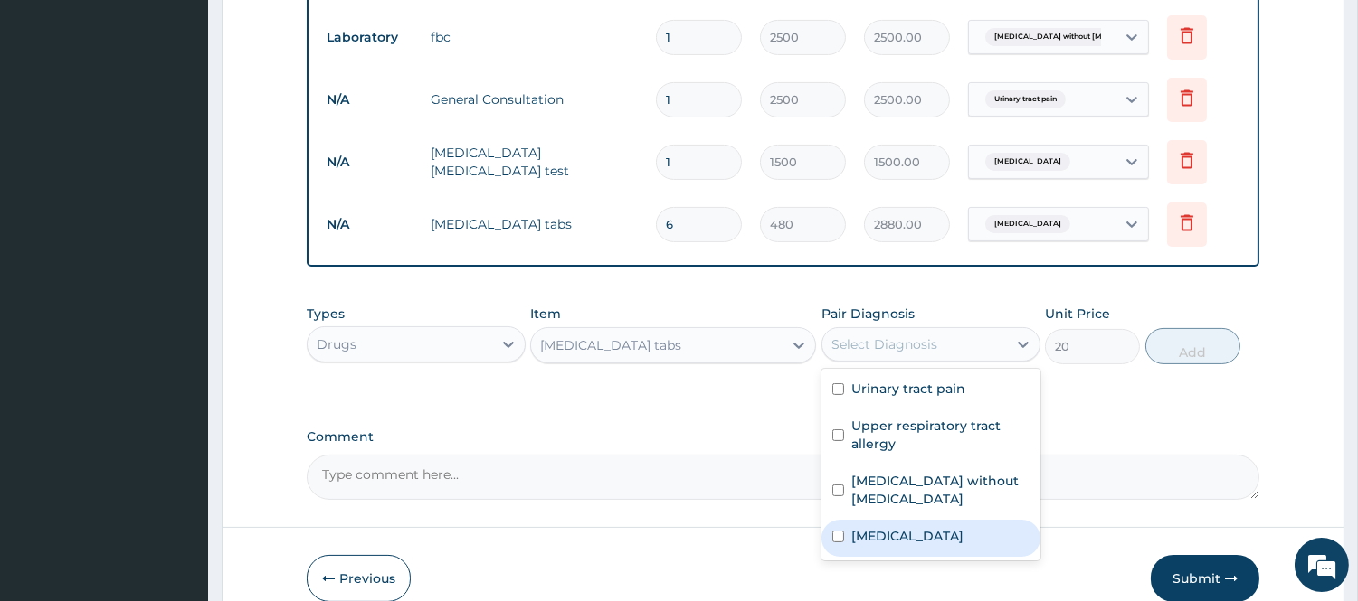
click at [844, 520] on div "Malaria" at bounding box center [930, 538] width 219 height 37
checkbox input "true"
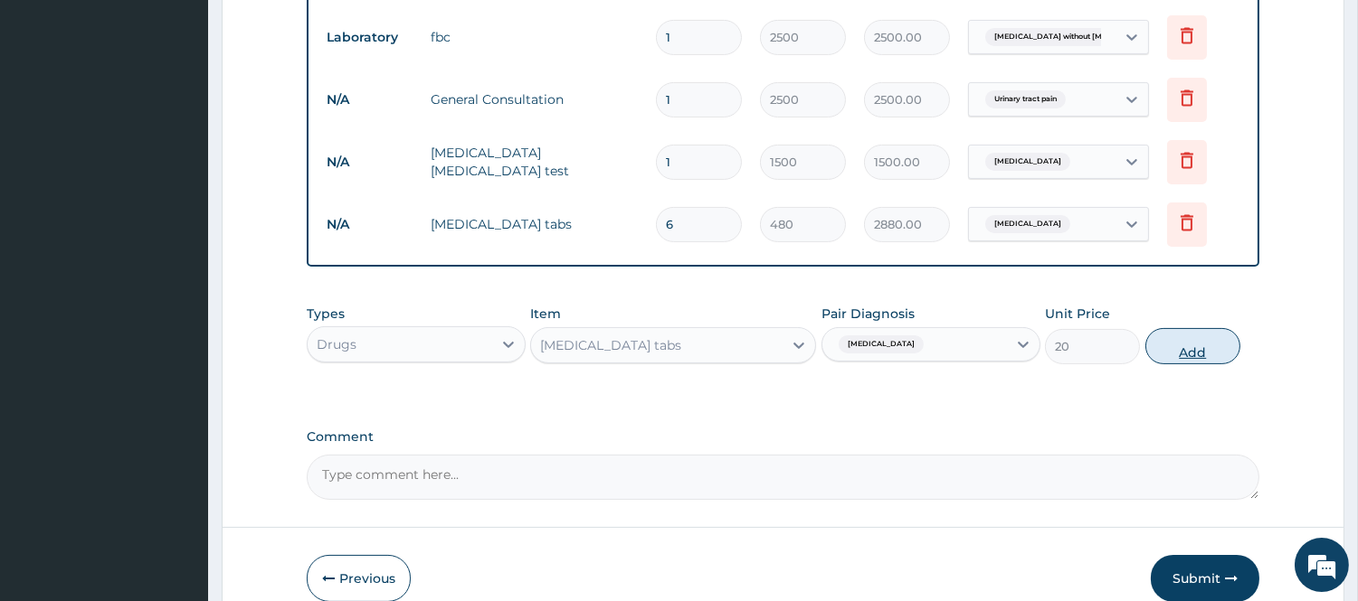
click at [1195, 346] on button "Add" at bounding box center [1192, 346] width 95 height 36
type input "0"
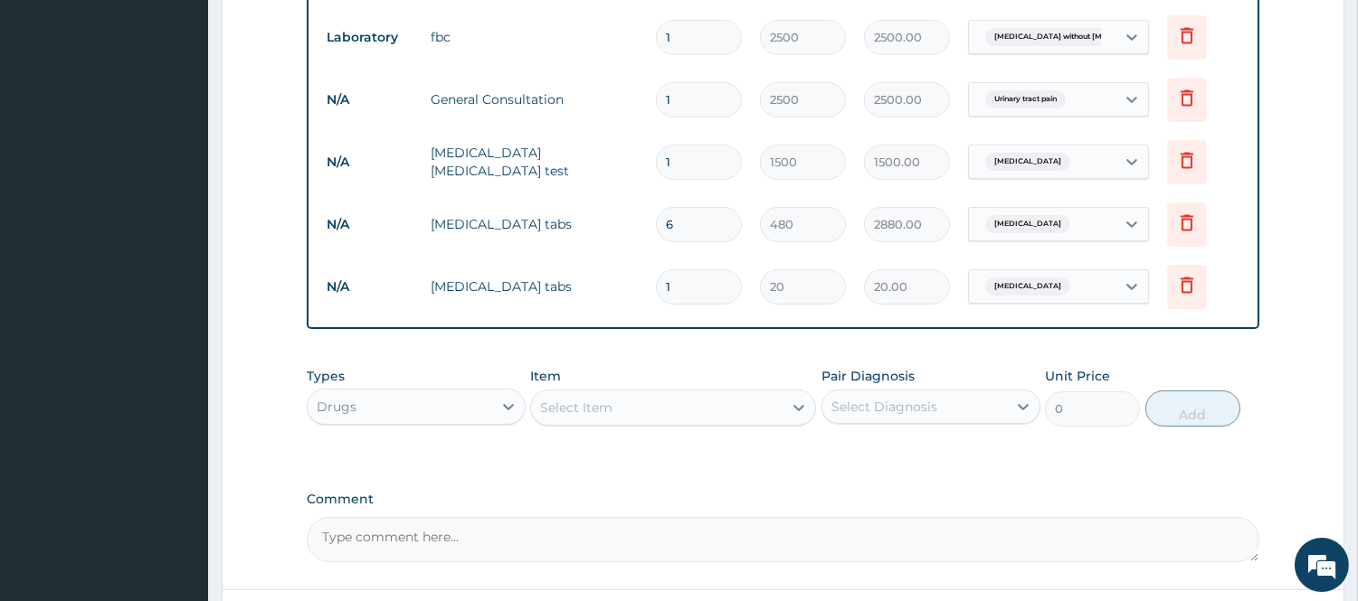
drag, startPoint x: 676, startPoint y: 289, endPoint x: 591, endPoint y: 289, distance: 85.0
click at [591, 289] on tr "N/A Paracetamol tabs 1 20 20.00 Malaria Delete" at bounding box center [782, 287] width 931 height 62
type input "2"
type input "40.00"
type input "24"
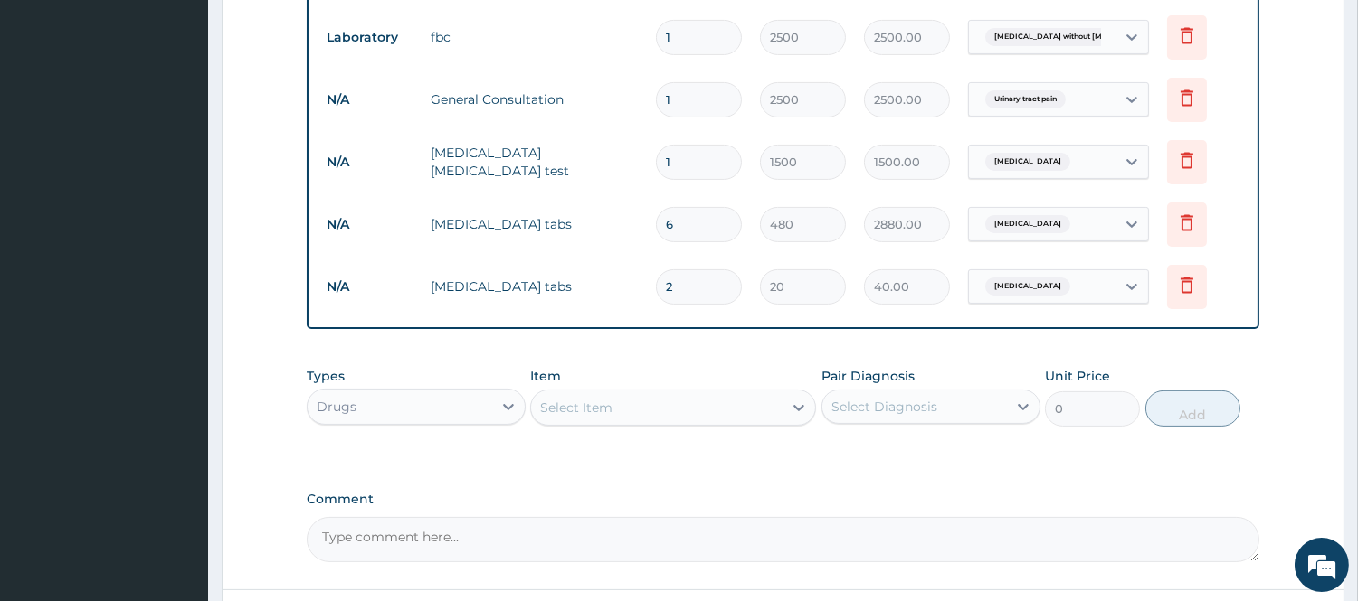
type input "480.00"
type input "24"
click at [708, 408] on div "Select Item" at bounding box center [656, 407] width 251 height 29
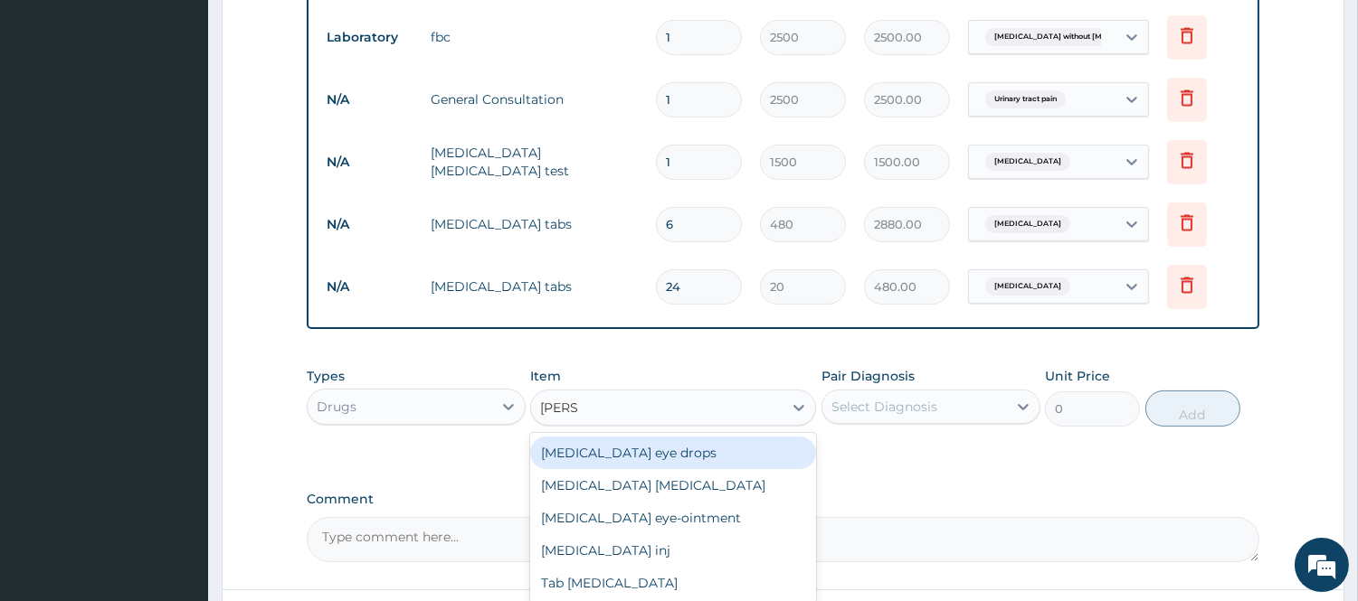
type input "LORAT"
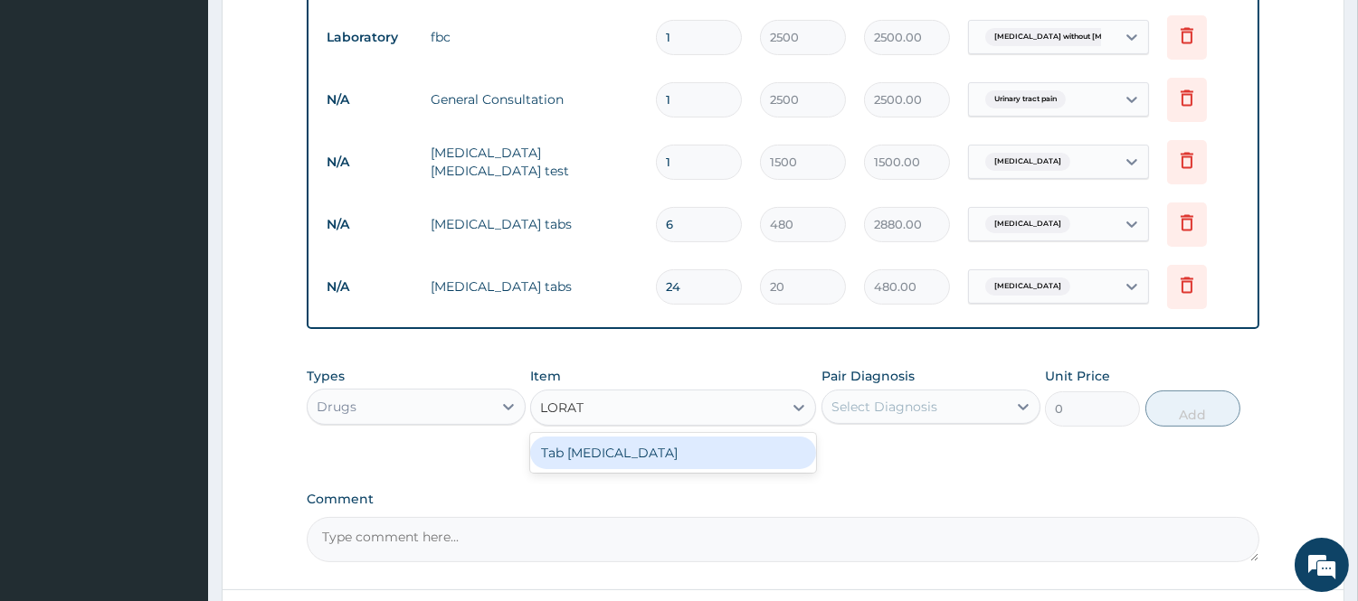
click at [685, 454] on div "Tab Loratadine" at bounding box center [673, 453] width 286 height 33
type input "45"
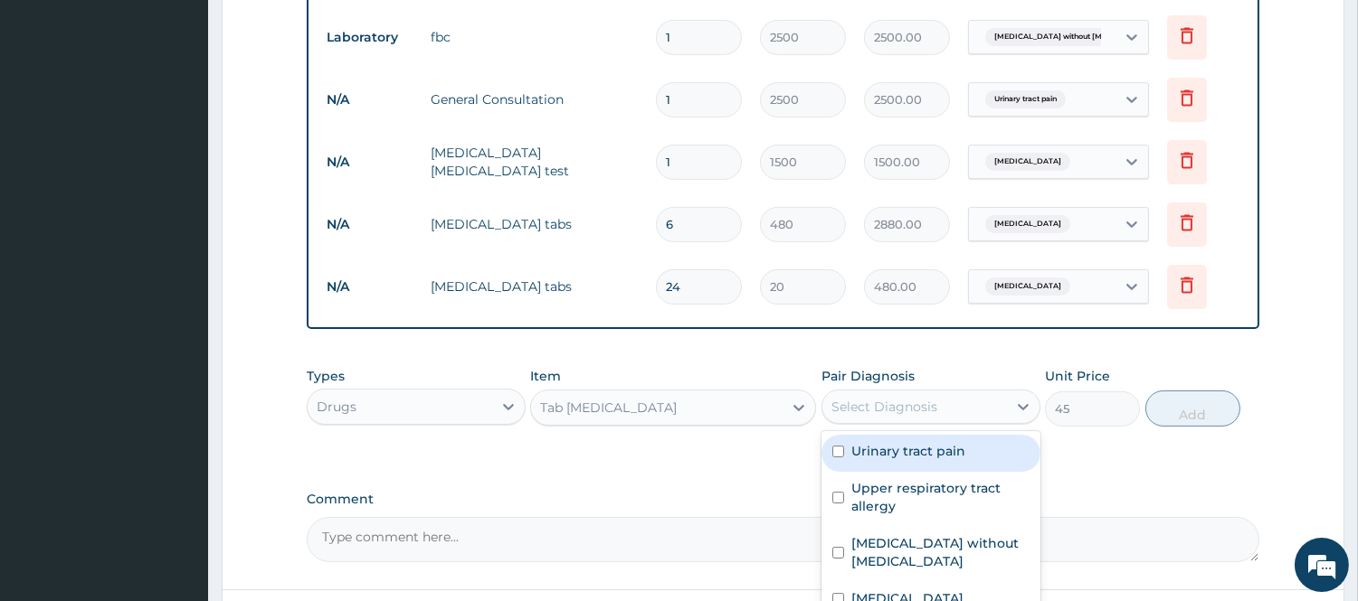
click at [930, 407] on div "Select Diagnosis" at bounding box center [884, 407] width 106 height 18
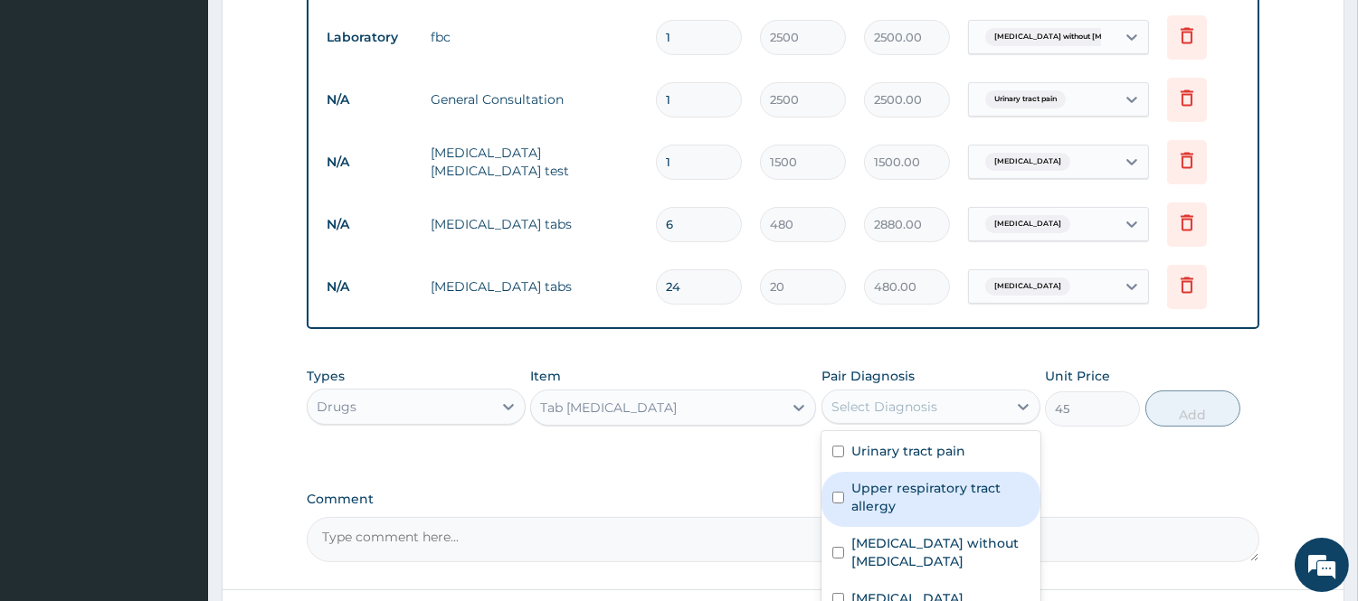
click at [893, 499] on label "Upper respiratory tract allergy" at bounding box center [940, 497] width 178 height 36
checkbox input "true"
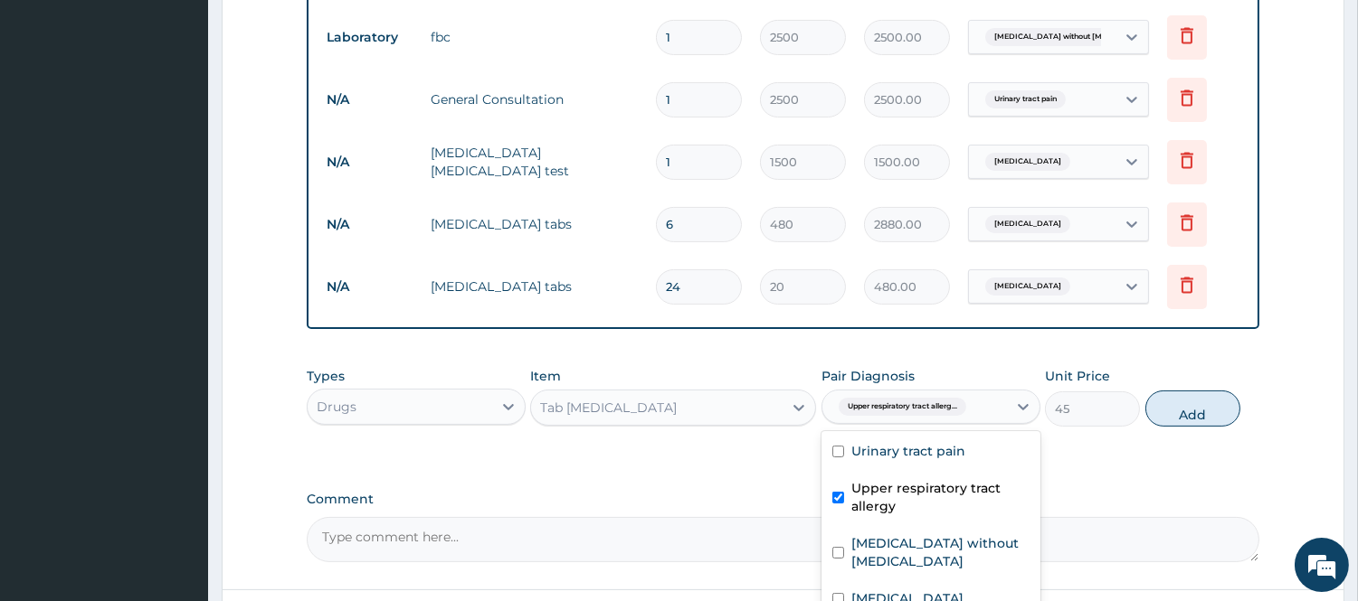
click at [1189, 408] on button "Add" at bounding box center [1192, 409] width 95 height 36
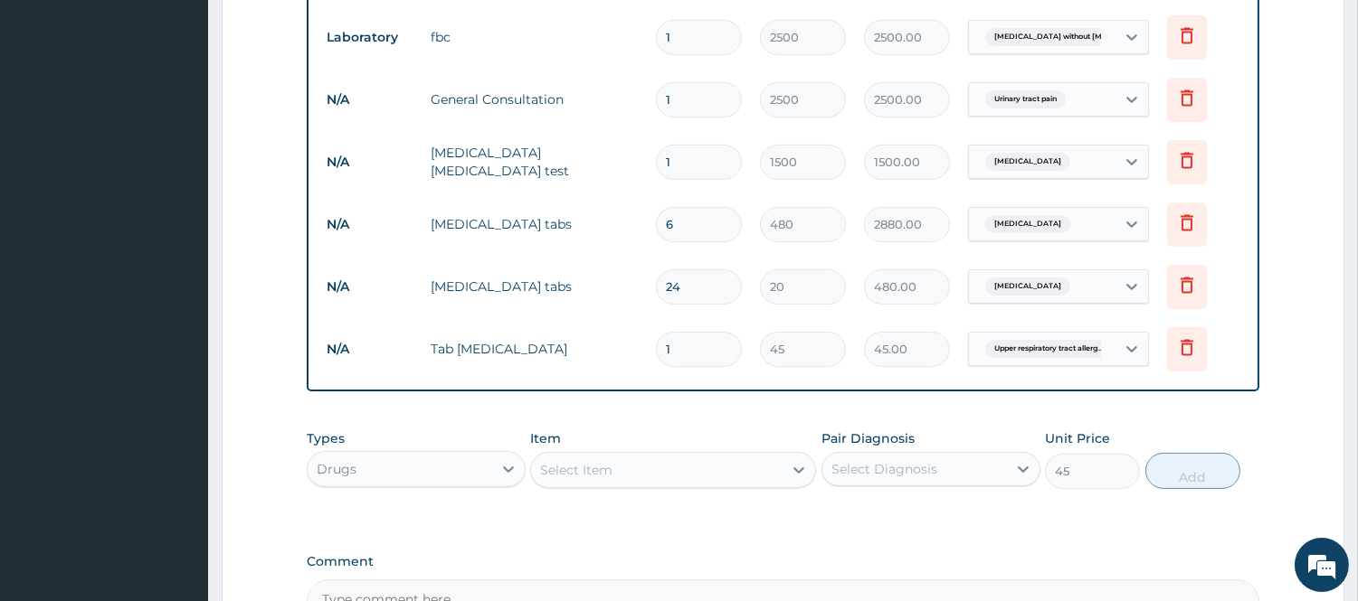
type input "0"
type input "10"
type input "450.00"
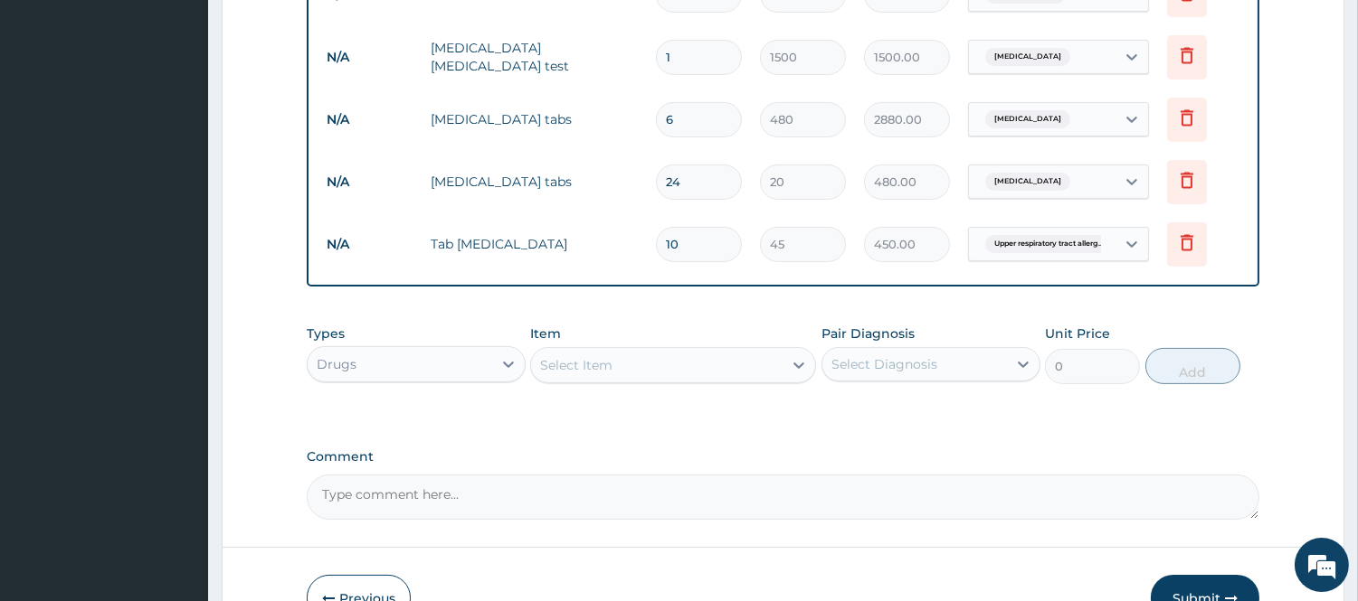
scroll to position [979, 0]
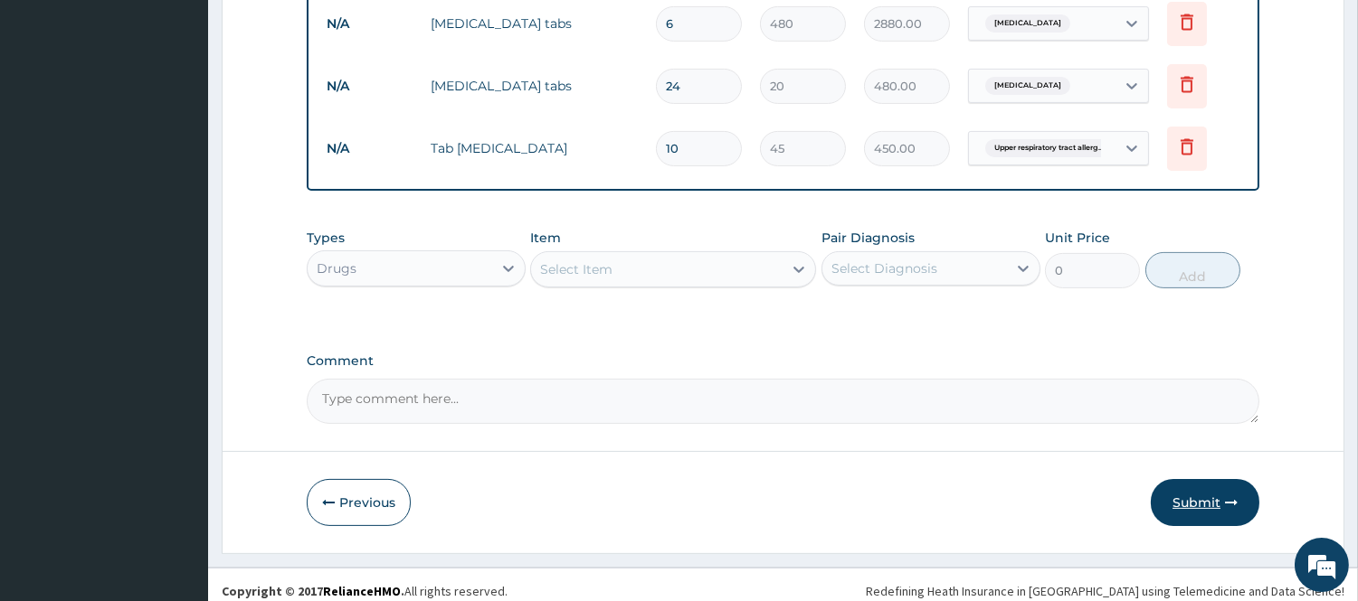
type input "10"
click at [1167, 503] on button "Submit" at bounding box center [1205, 502] width 109 height 47
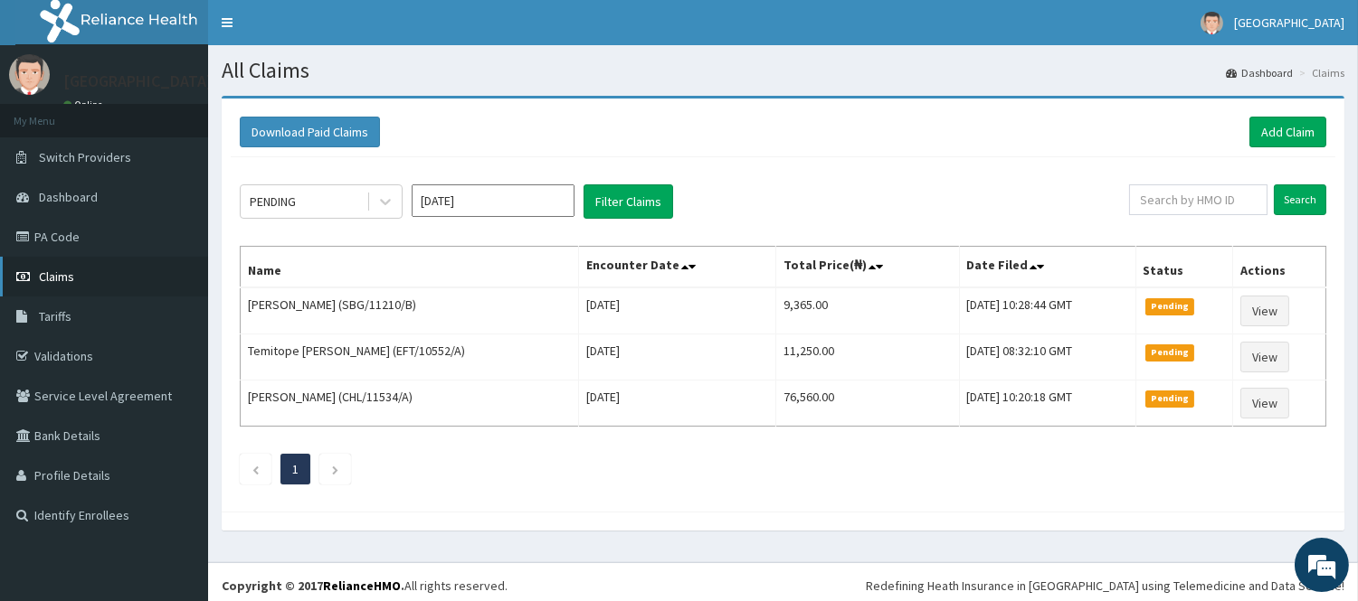
click at [85, 276] on link "Claims" at bounding box center [104, 277] width 208 height 40
click at [73, 282] on link "Claims" at bounding box center [104, 277] width 208 height 40
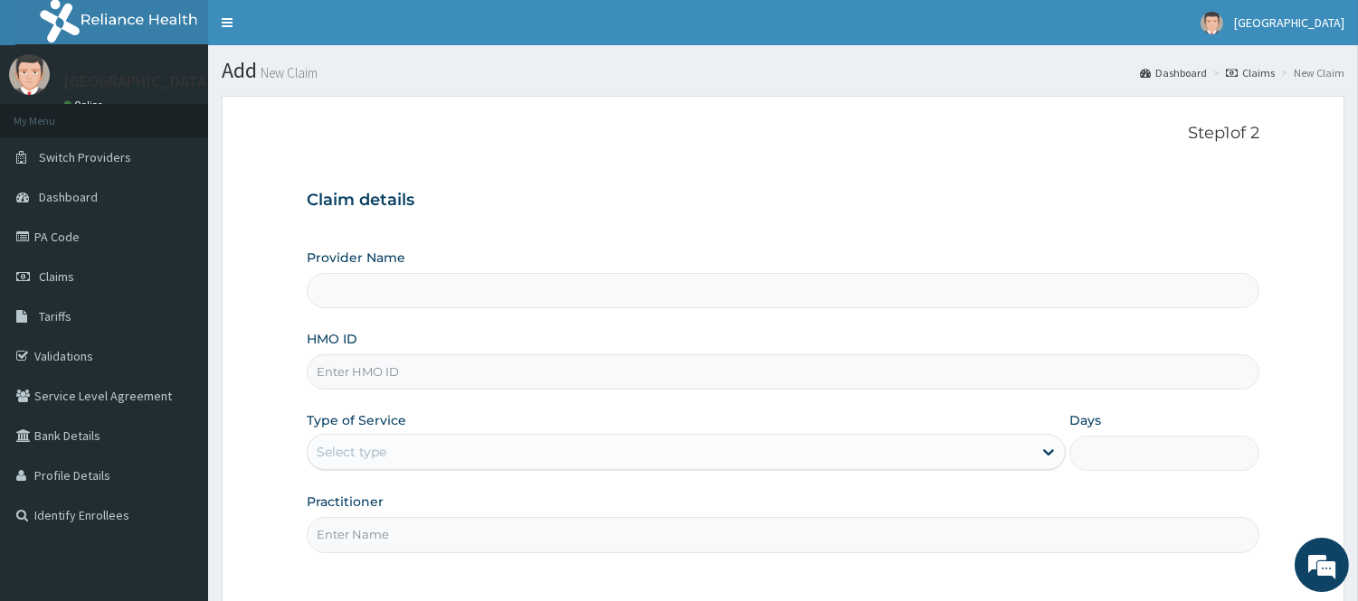
type input "[GEOGRAPHIC_DATA]"
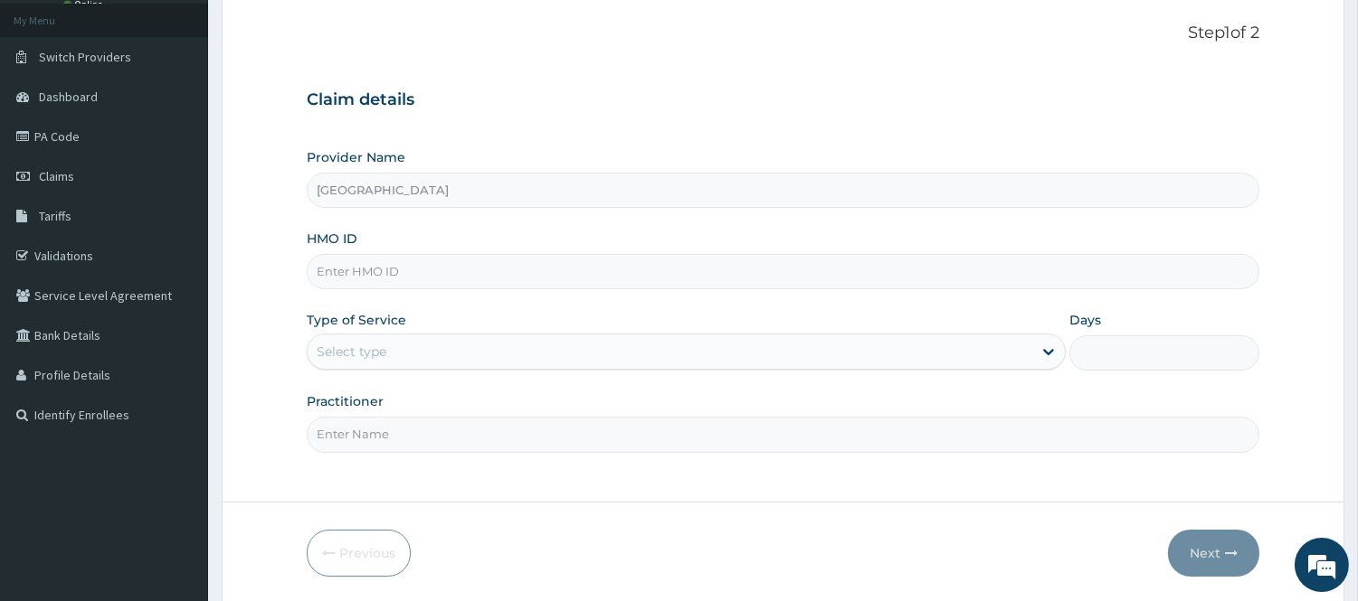
click at [457, 275] on input "HMO ID" at bounding box center [783, 271] width 952 height 35
type input "PNS/10055/A"
click at [412, 355] on div "Select type" at bounding box center [670, 351] width 725 height 29
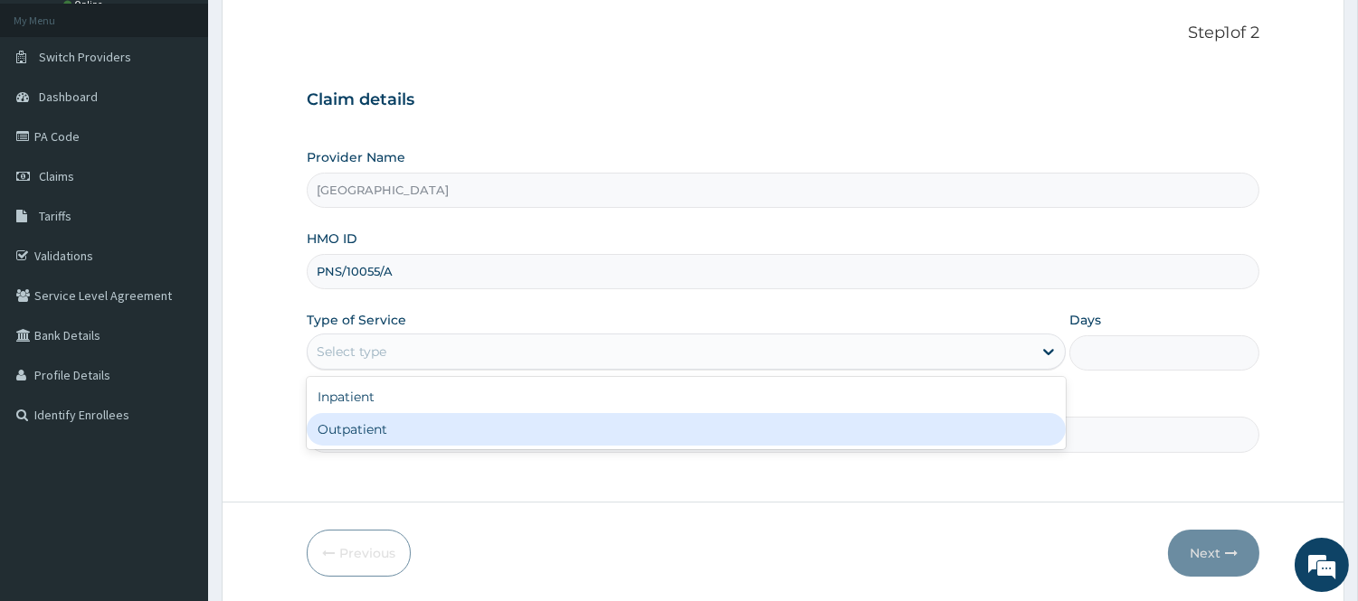
click at [412, 423] on div "Outpatient" at bounding box center [686, 429] width 759 height 33
type input "1"
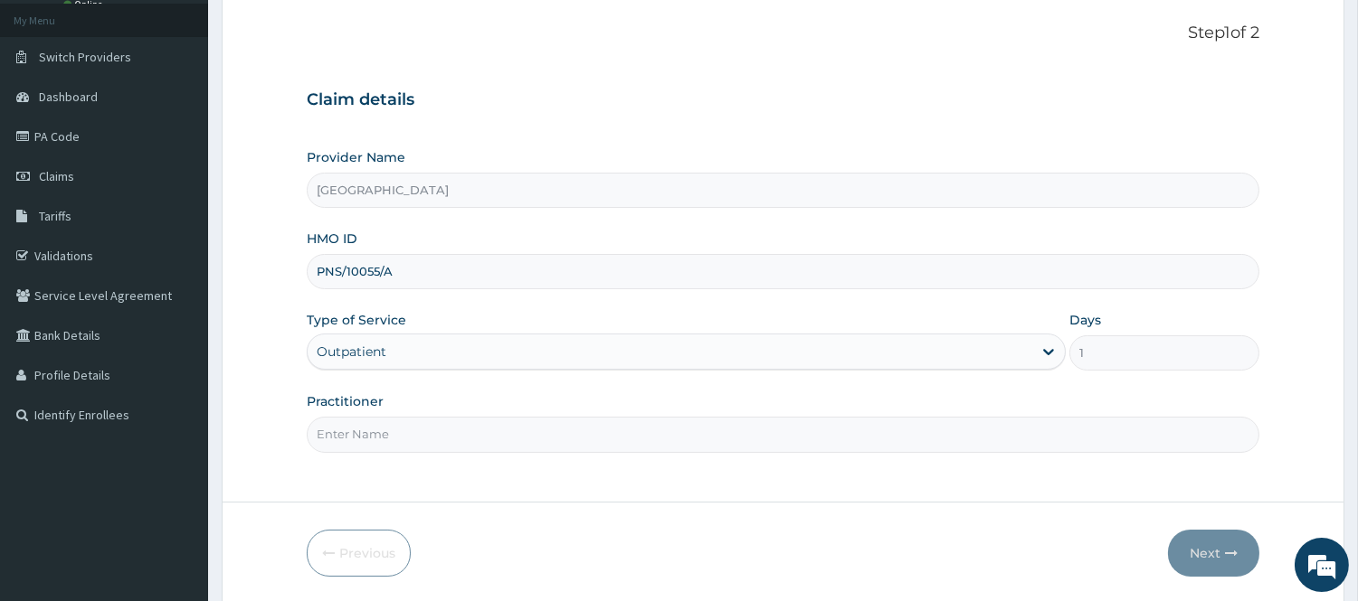
click at [495, 441] on input "Practitioner" at bounding box center [783, 434] width 952 height 35
type input "DR. OGUOGHO"
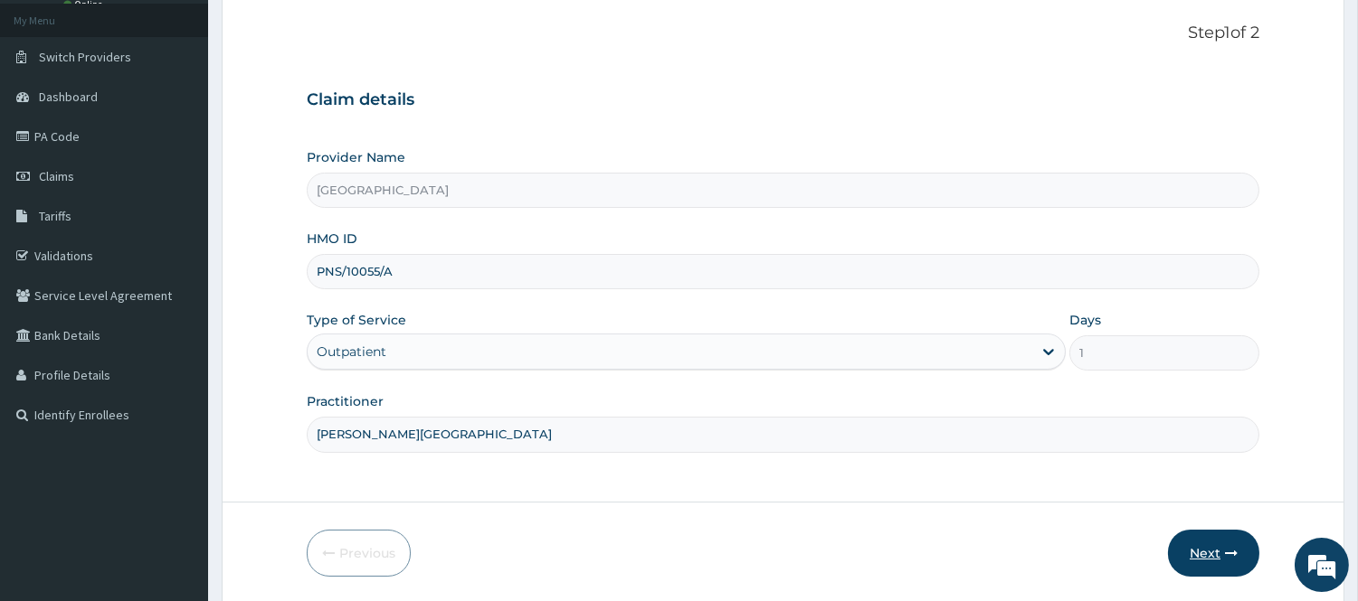
click at [1213, 554] on button "Next" at bounding box center [1213, 553] width 91 height 47
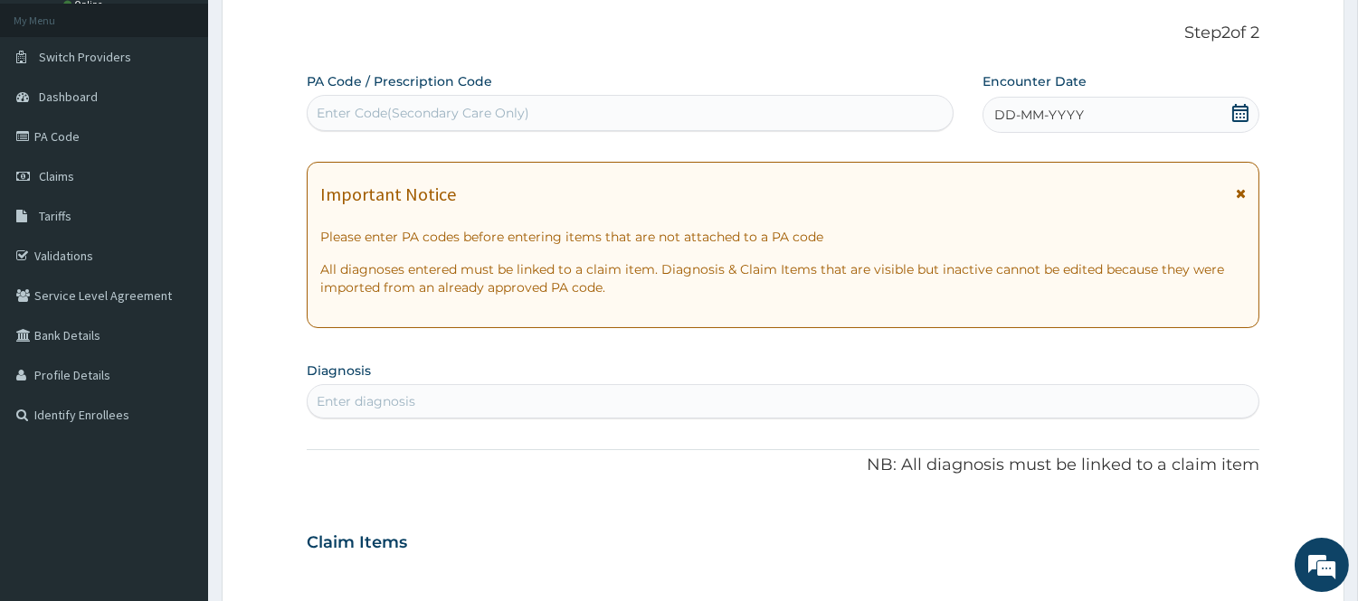
click at [1245, 112] on icon at bounding box center [1240, 113] width 18 height 18
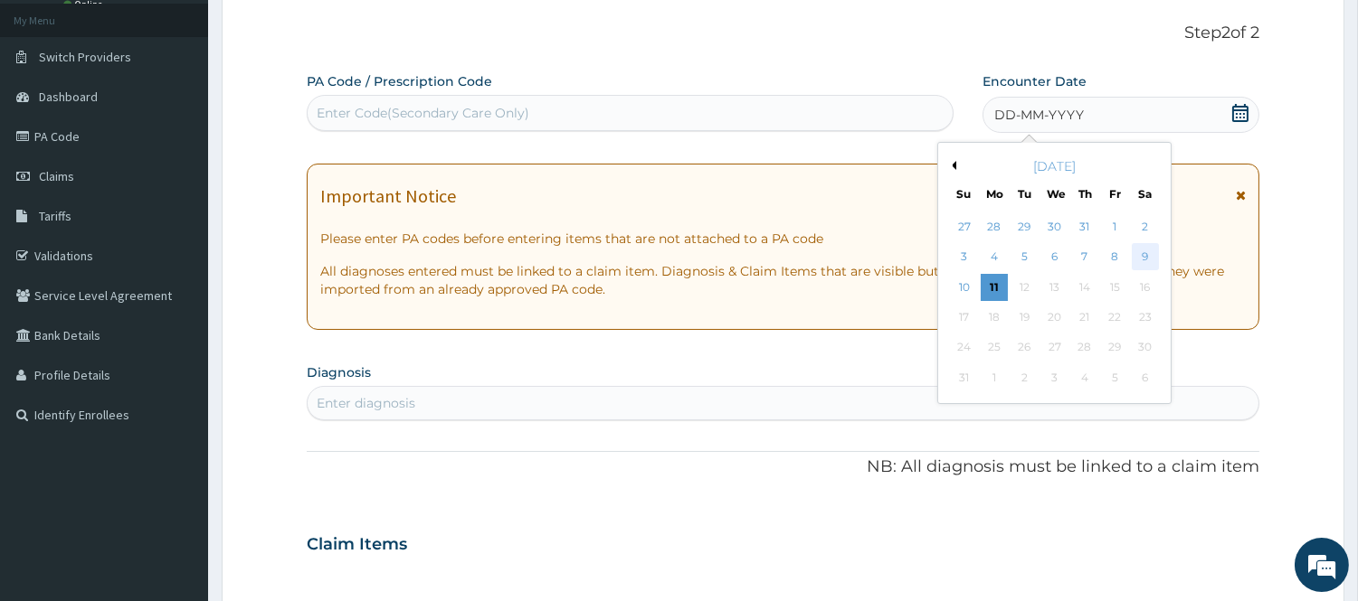
click at [1145, 257] on div "9" at bounding box center [1144, 257] width 27 height 27
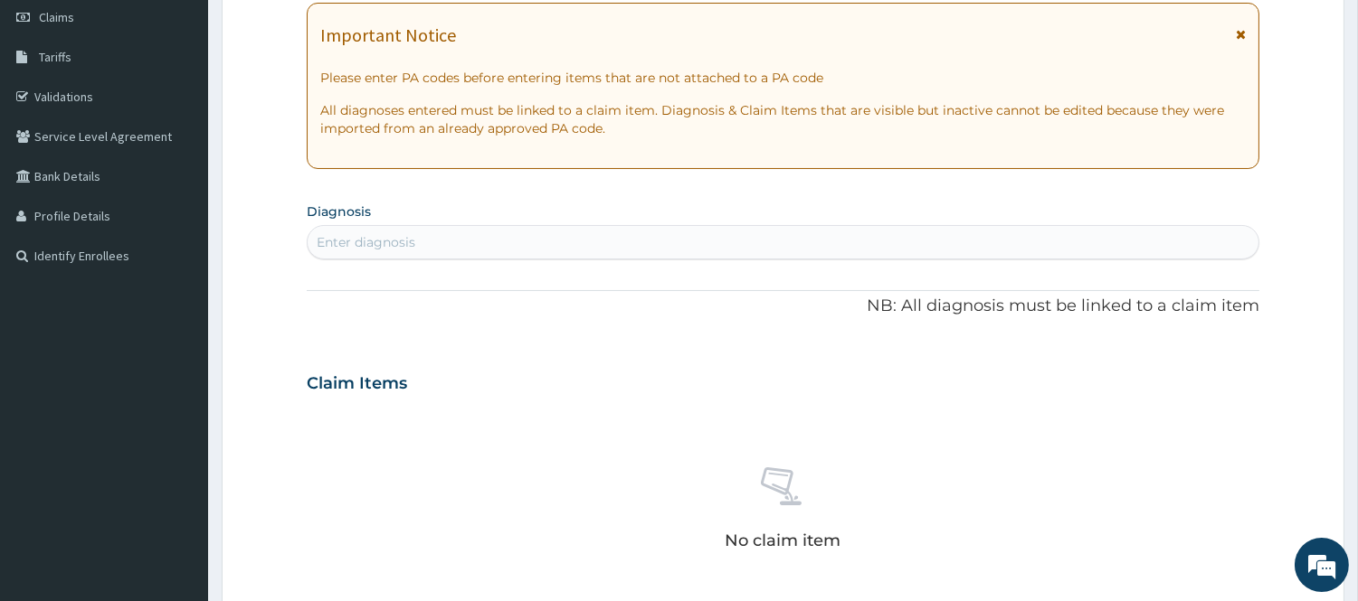
scroll to position [301, 0]
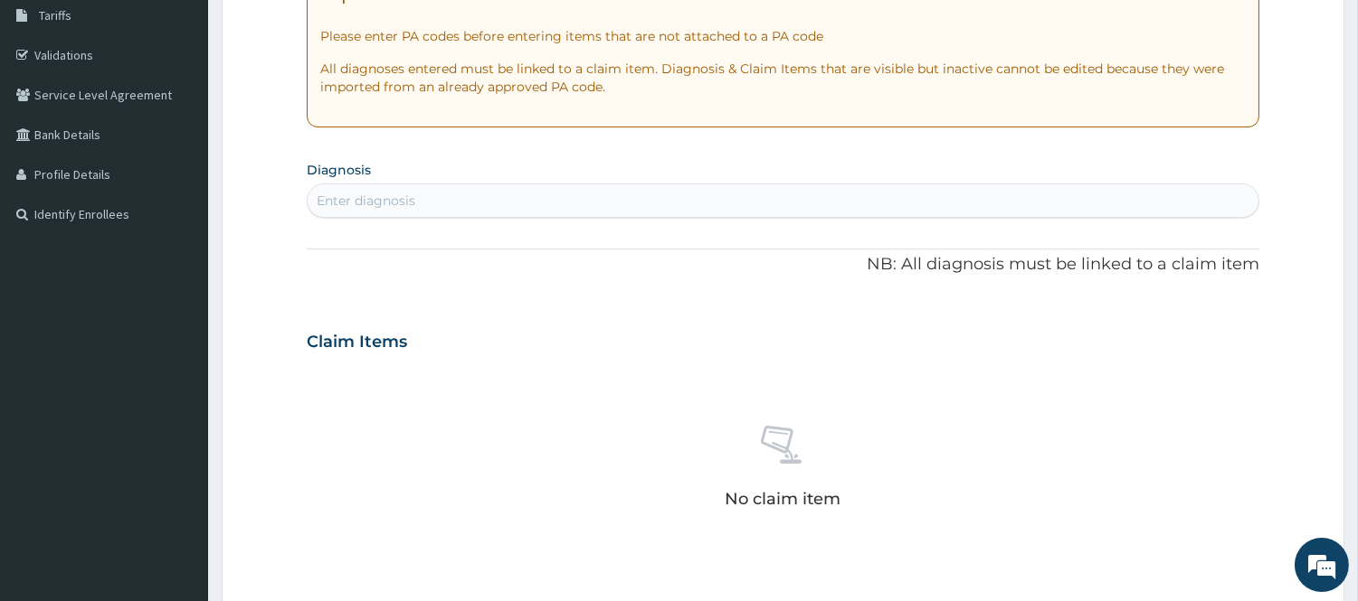
click at [473, 209] on div "Enter diagnosis" at bounding box center [783, 200] width 951 height 29
type input "SHOULDER"
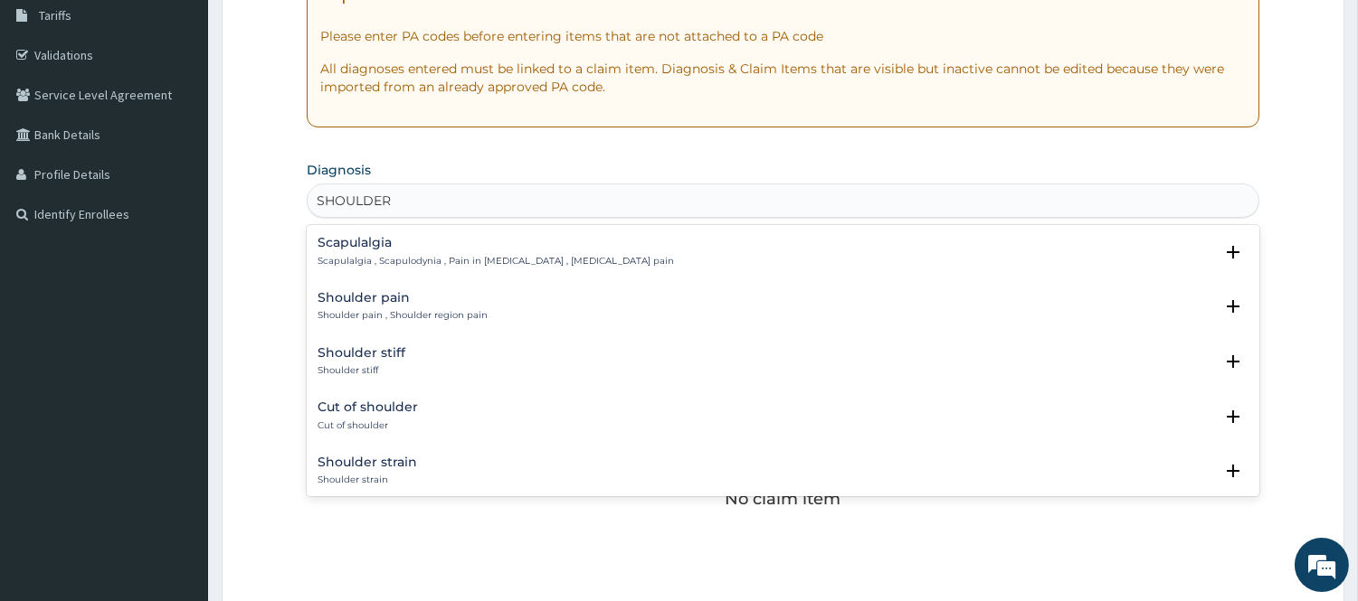
click at [462, 288] on div "Shoulder pain Shoulder pain , Shoulder region pain Select Status Query Query co…" at bounding box center [783, 311] width 952 height 55
click at [412, 304] on h4 "Shoulder pain" at bounding box center [402, 298] width 170 height 14
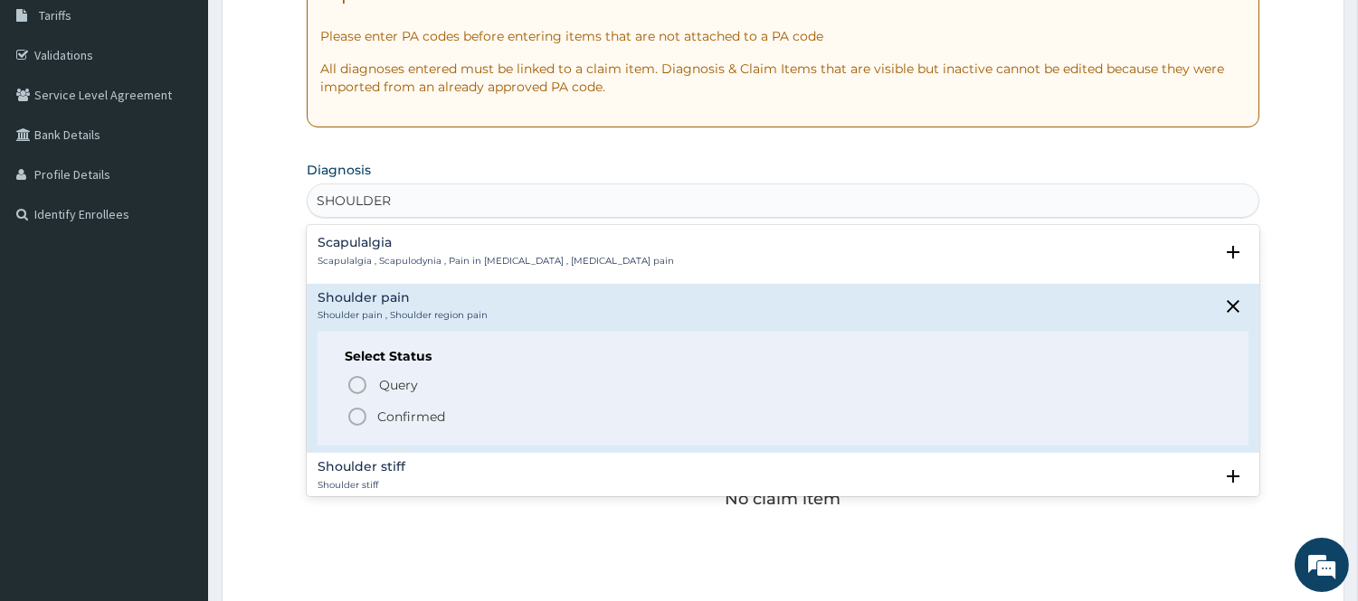
click at [374, 406] on span "Confirmed" at bounding box center [783, 417] width 875 height 22
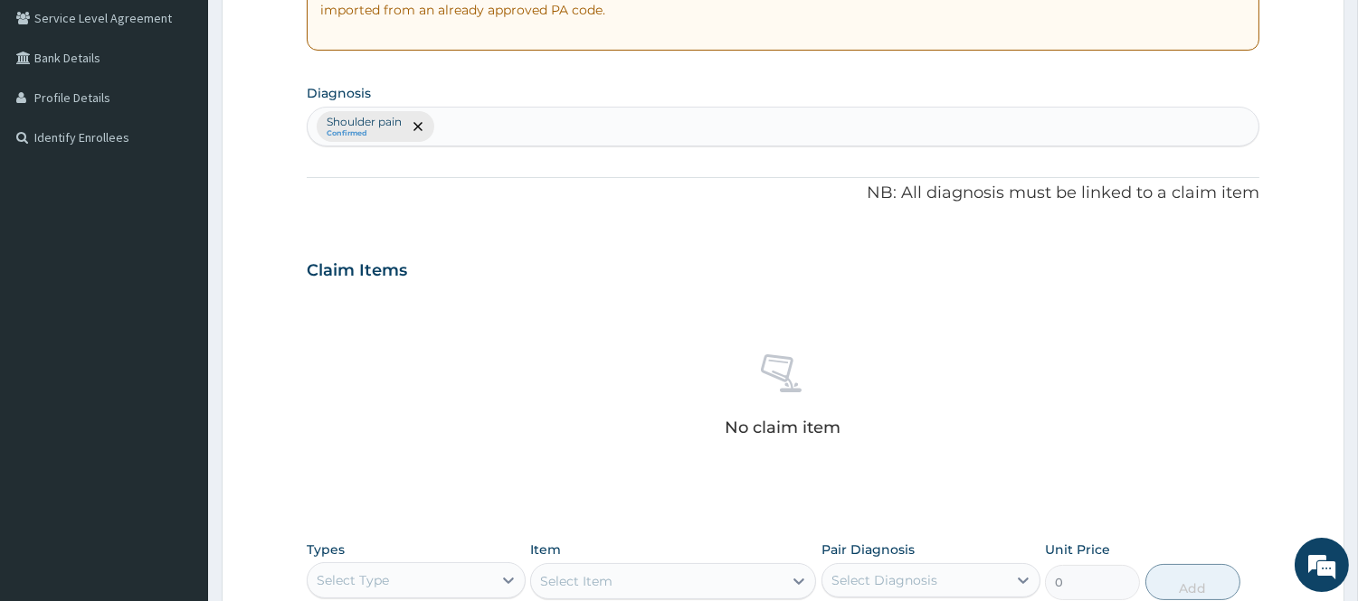
scroll to position [502, 0]
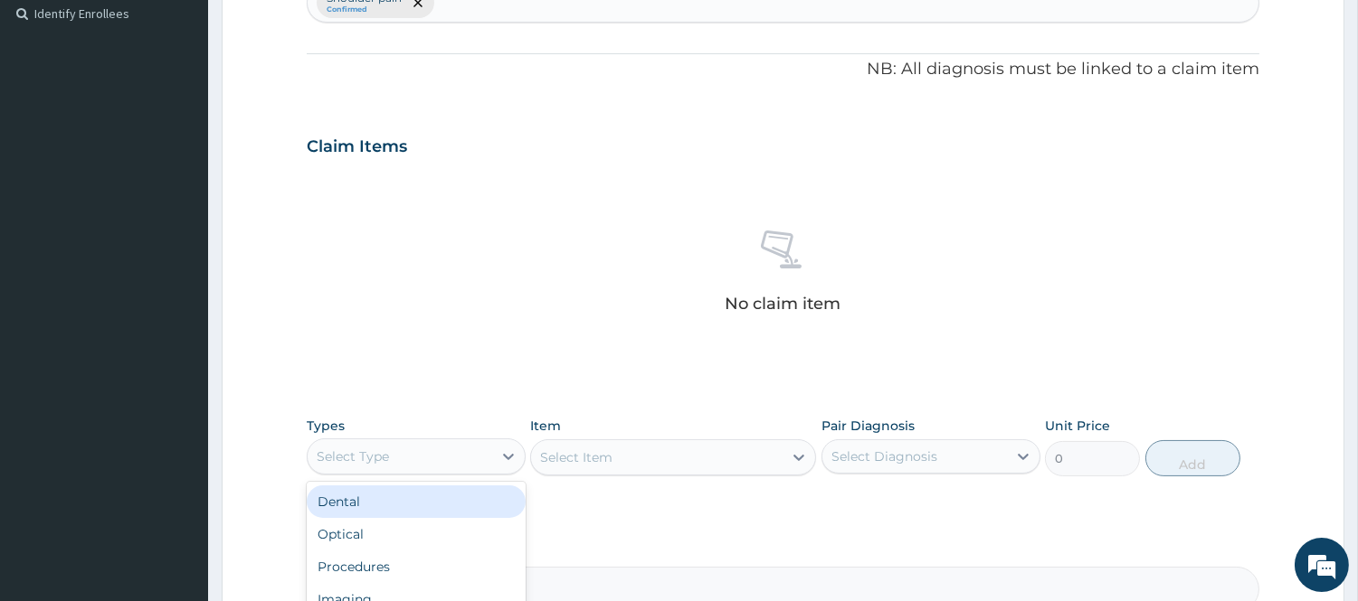
click at [404, 454] on div "Select Type" at bounding box center [400, 456] width 185 height 29
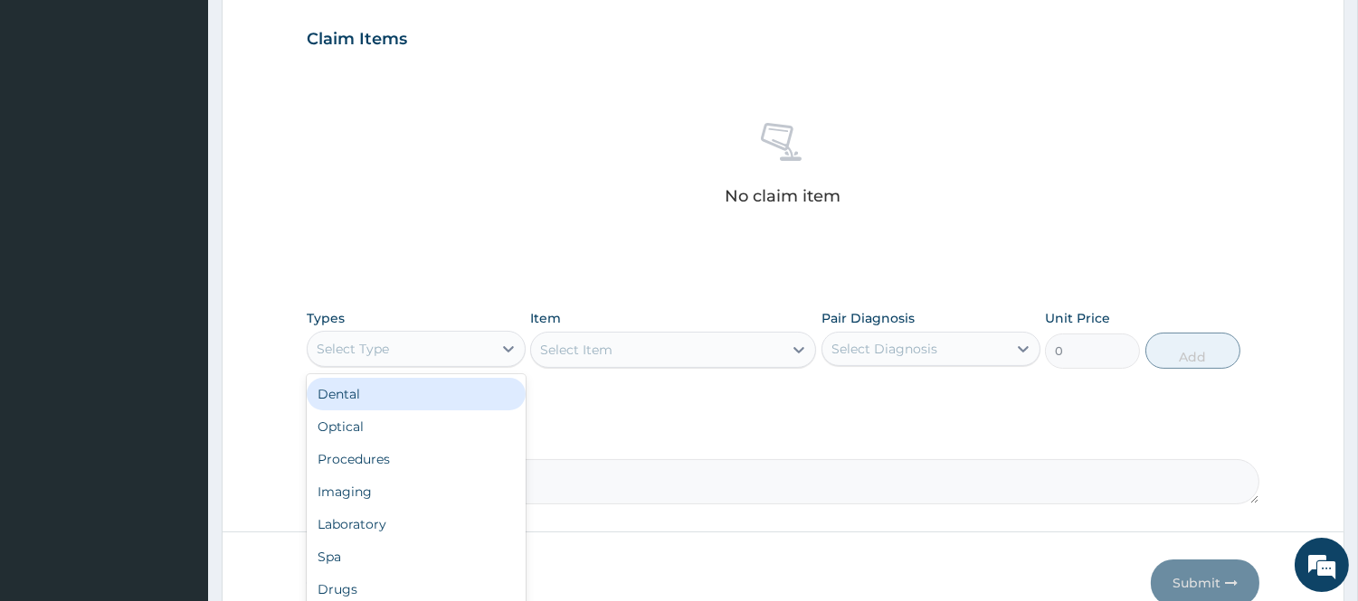
scroll to position [702, 0]
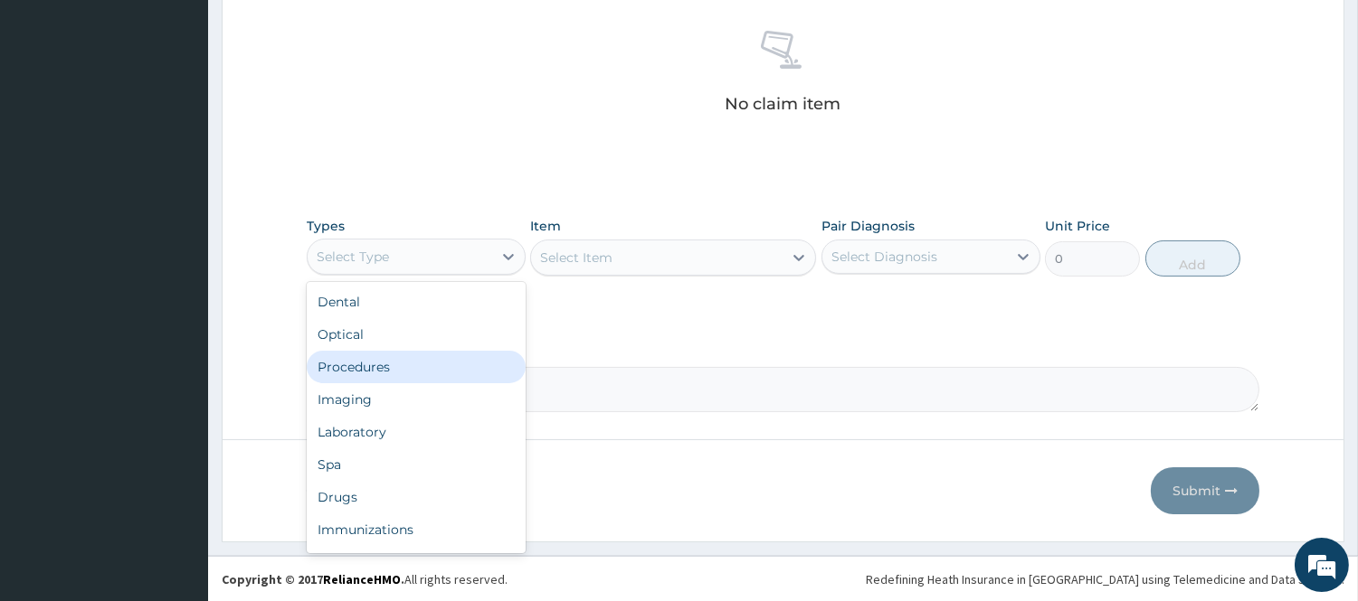
click at [419, 364] on div "Procedures" at bounding box center [416, 367] width 219 height 33
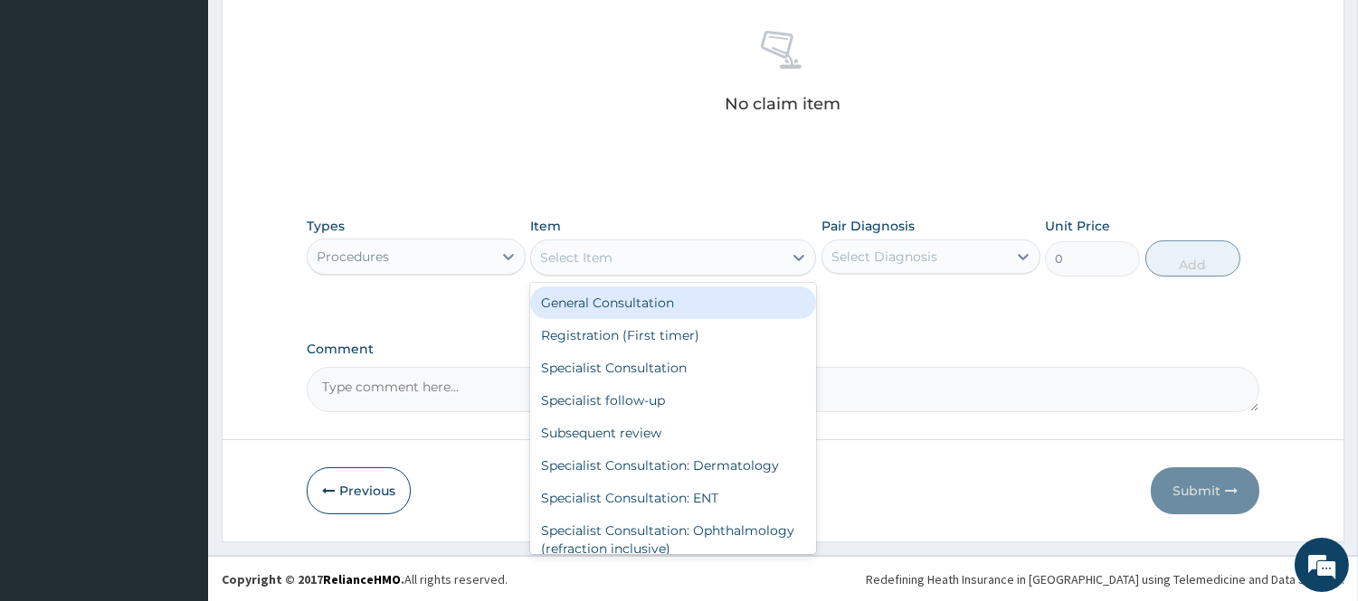
click at [656, 260] on div "Select Item" at bounding box center [656, 257] width 251 height 29
click at [635, 302] on div "General Consultation" at bounding box center [673, 303] width 286 height 33
type input "2500"
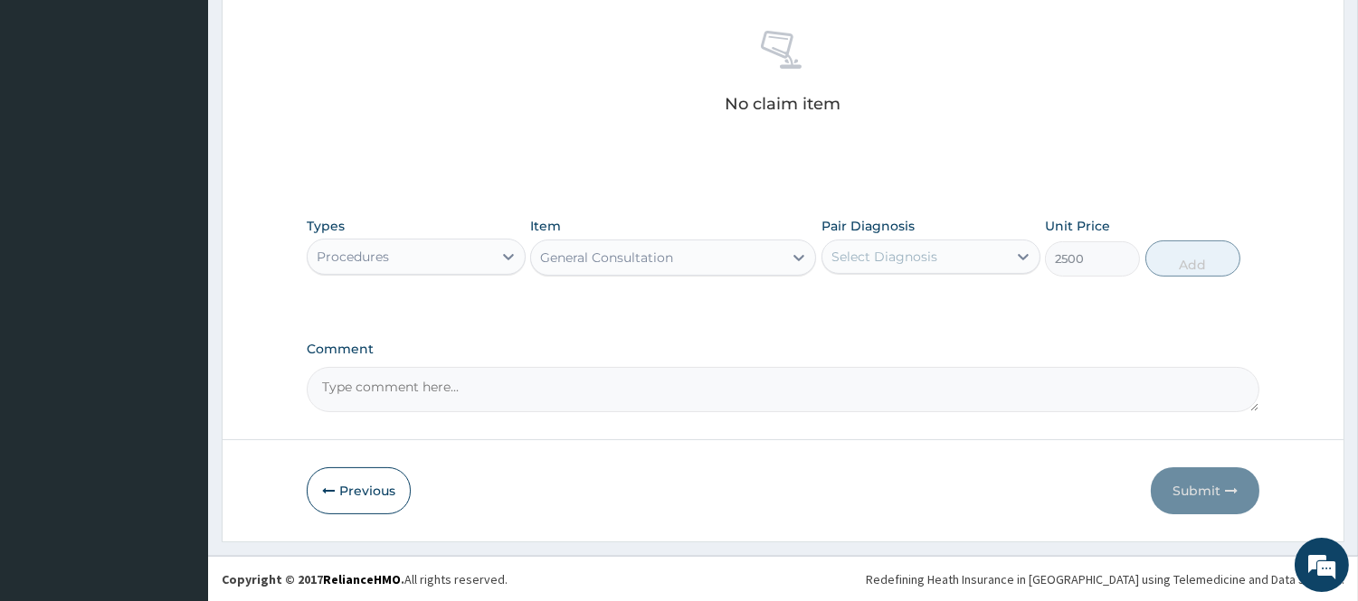
drag, startPoint x: 871, startPoint y: 264, endPoint x: 871, endPoint y: 276, distance: 11.8
click at [871, 276] on div "Pair Diagnosis Select Diagnosis" at bounding box center [930, 247] width 219 height 60
drag, startPoint x: 880, startPoint y: 305, endPoint x: 1031, endPoint y: 299, distance: 151.1
click at [891, 309] on label "Shoulder pain" at bounding box center [897, 301] width 92 height 18
checkbox input "true"
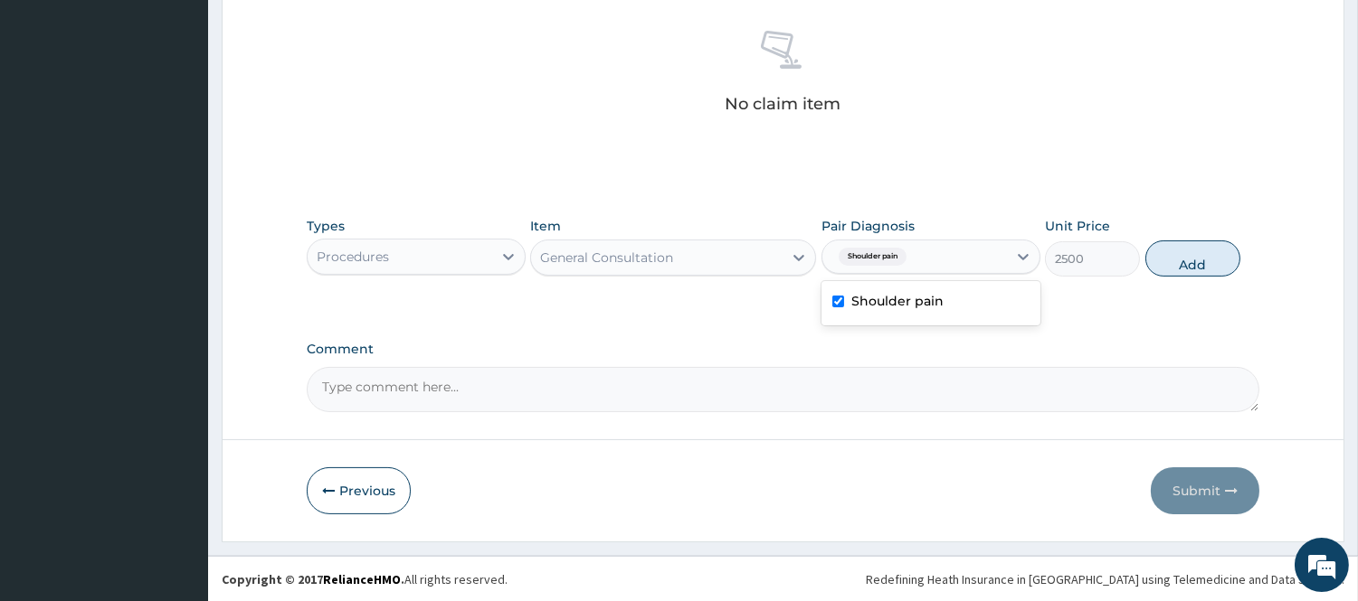
drag, startPoint x: 1170, startPoint y: 254, endPoint x: 1092, endPoint y: 278, distance: 81.3
click at [1171, 257] on button "Add" at bounding box center [1192, 259] width 95 height 36
type input "0"
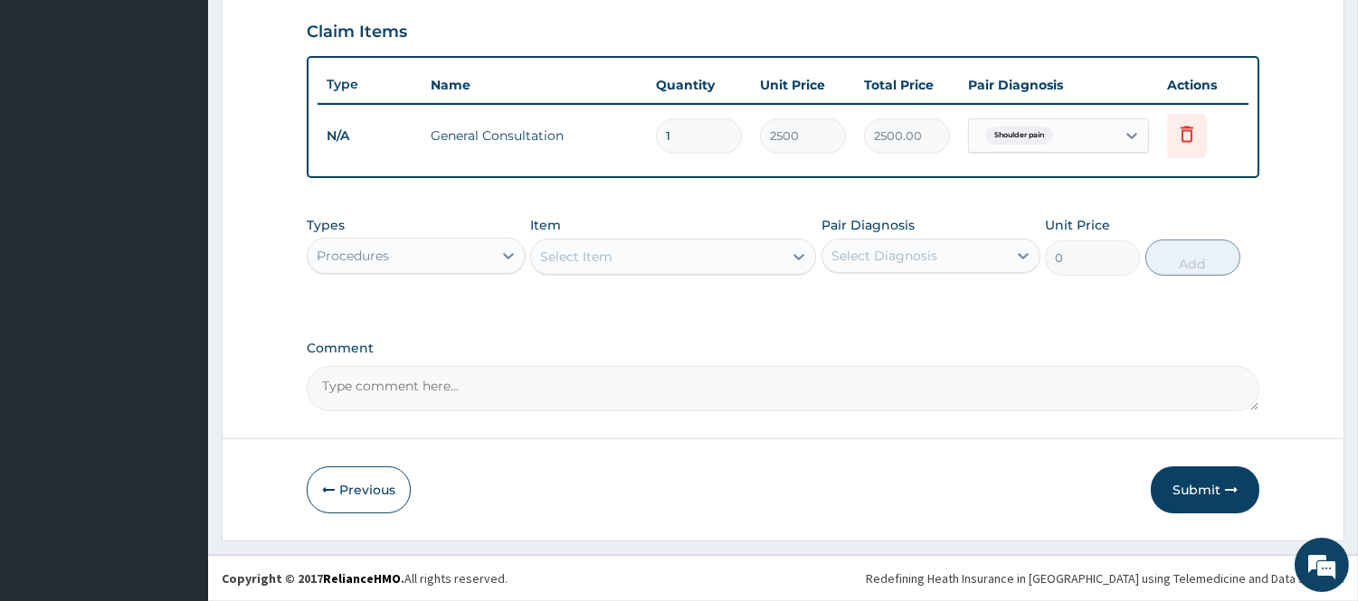
scroll to position [615, 0]
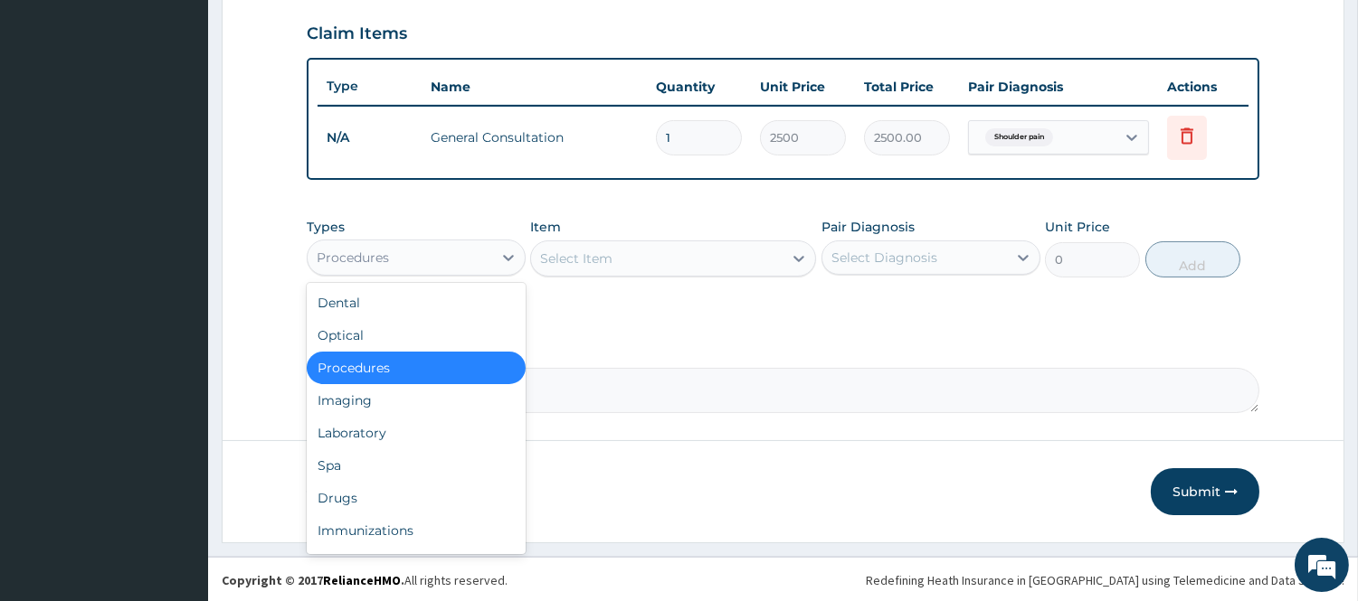
click at [475, 270] on div "Procedures" at bounding box center [416, 258] width 219 height 36
click at [378, 488] on div "Drugs" at bounding box center [416, 498] width 219 height 33
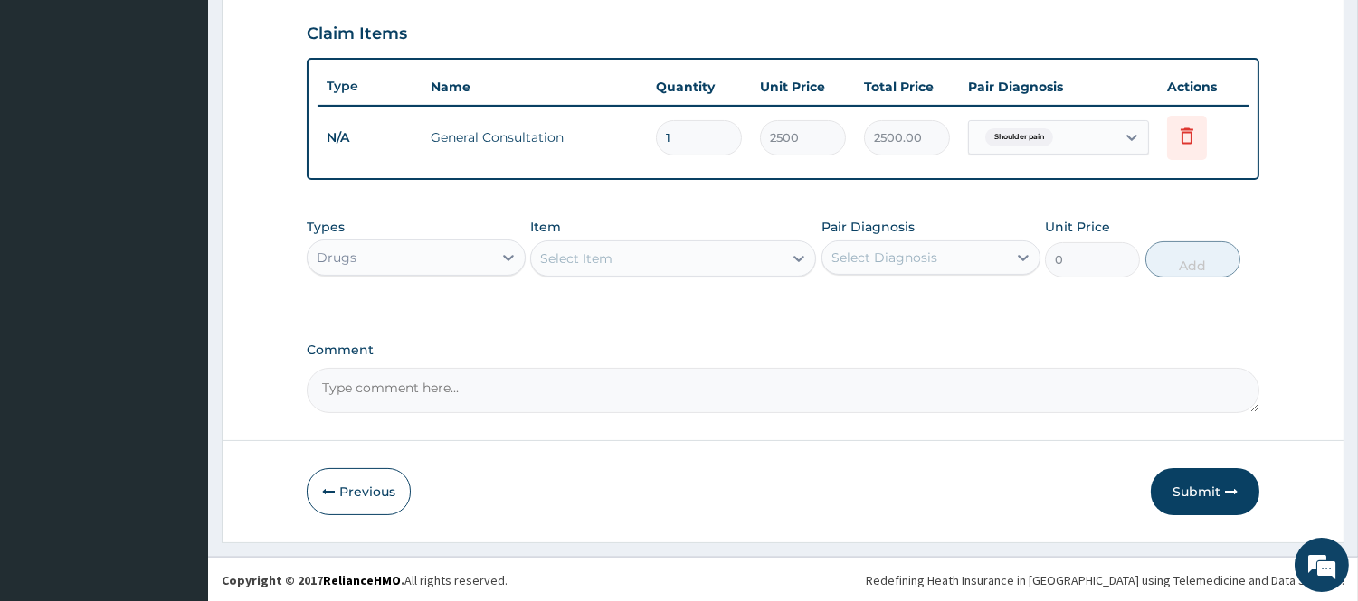
click at [663, 258] on div "Select Item" at bounding box center [656, 258] width 251 height 29
drag, startPoint x: 570, startPoint y: 254, endPoint x: 476, endPoint y: 283, distance: 98.4
click at [476, 283] on div "Types Drugs Item option General Consultation, selected. 0 results available for…" at bounding box center [783, 248] width 952 height 78
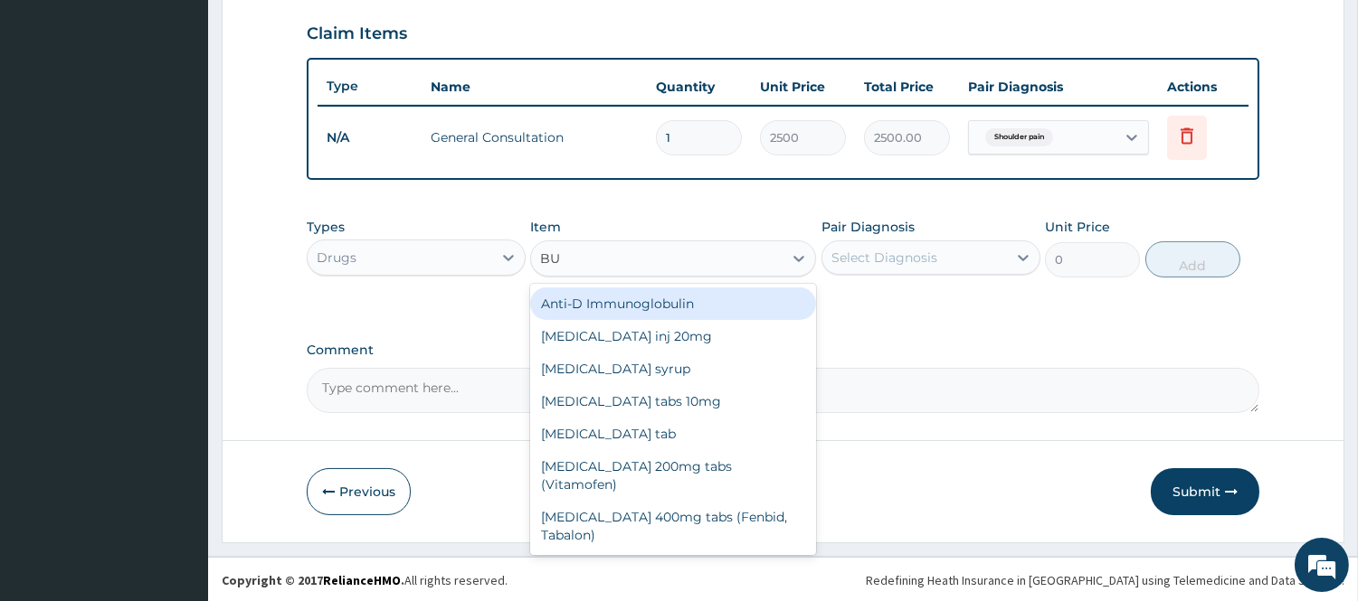
type input "BUS"
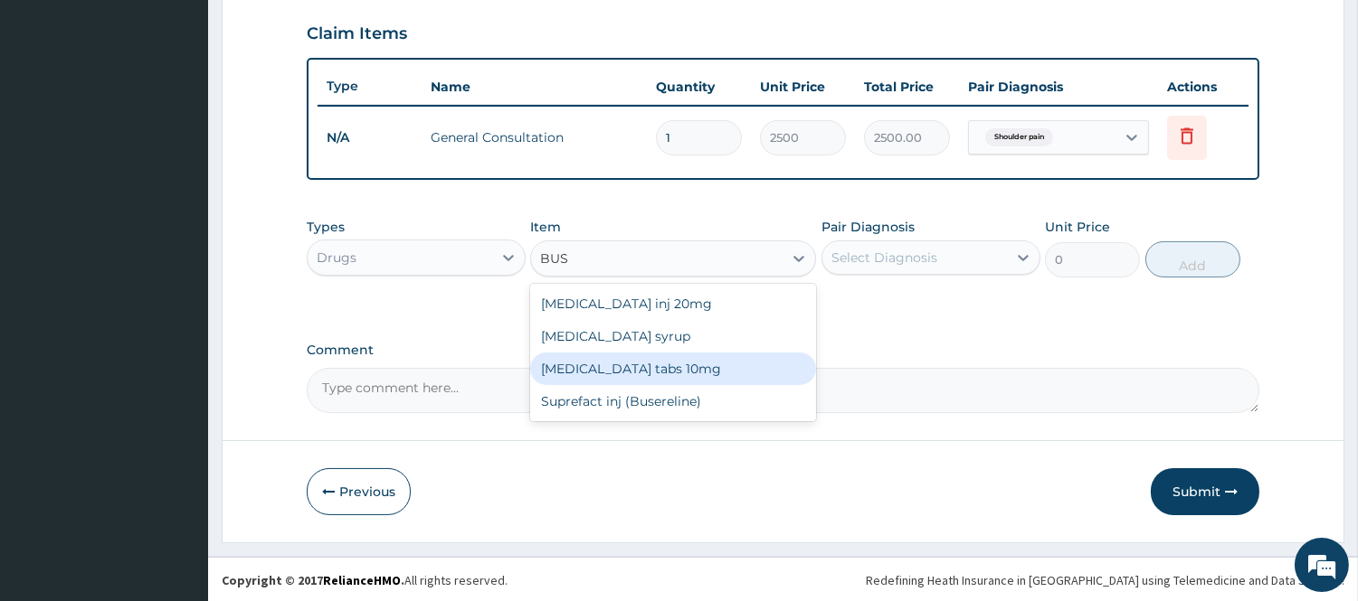
click at [642, 381] on div "[MEDICAL_DATA] tabs 10mg" at bounding box center [673, 369] width 286 height 33
type input "120"
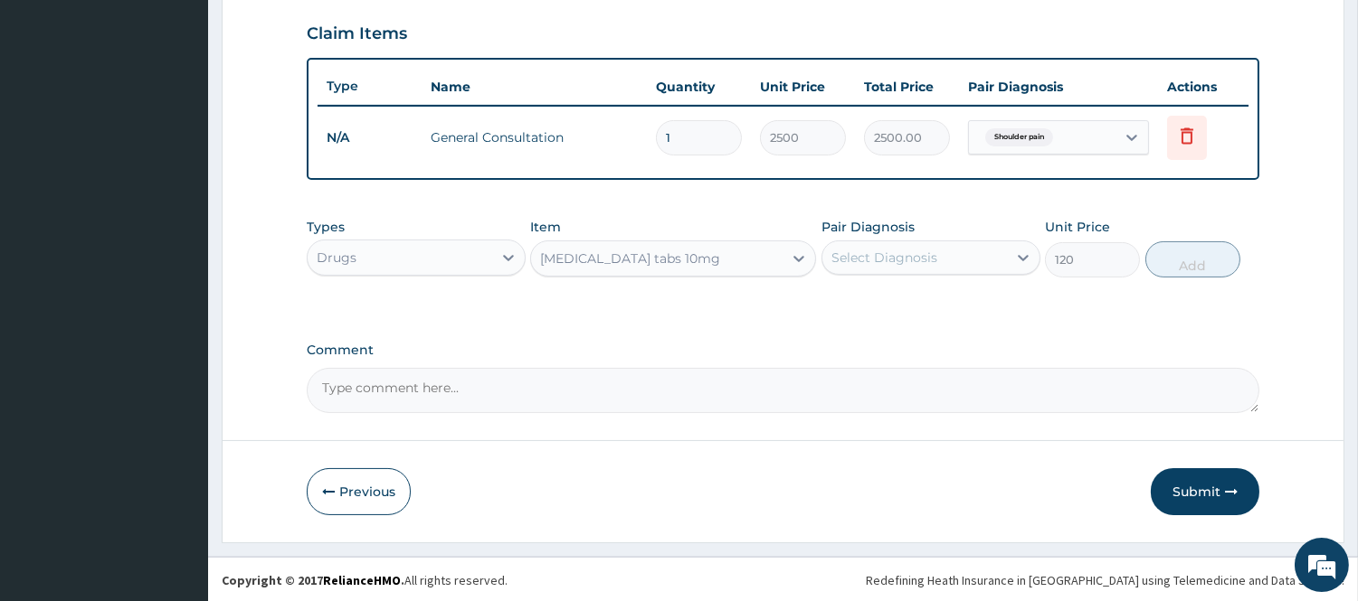
click at [984, 269] on div "Select Diagnosis" at bounding box center [914, 257] width 185 height 29
drag, startPoint x: 933, startPoint y: 309, endPoint x: 1091, endPoint y: 288, distance: 159.8
click at [933, 311] on div "Shoulder pain" at bounding box center [930, 304] width 219 height 37
checkbox input "true"
click at [1172, 262] on button "Add" at bounding box center [1192, 260] width 95 height 36
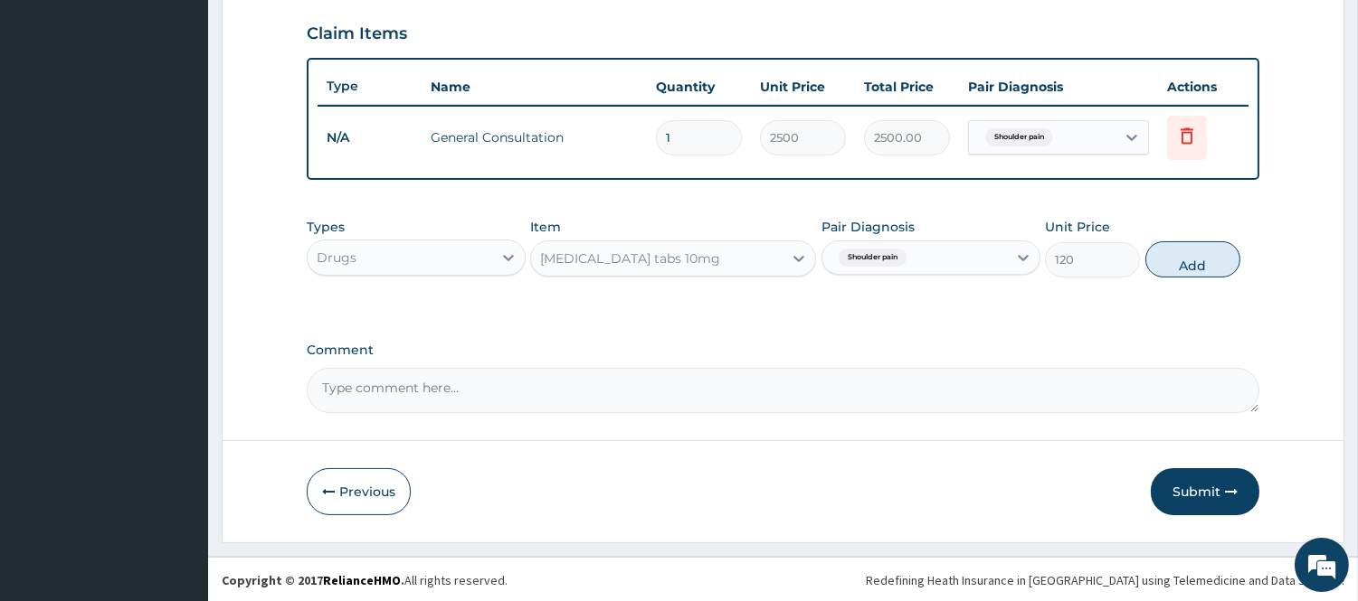
type input "0"
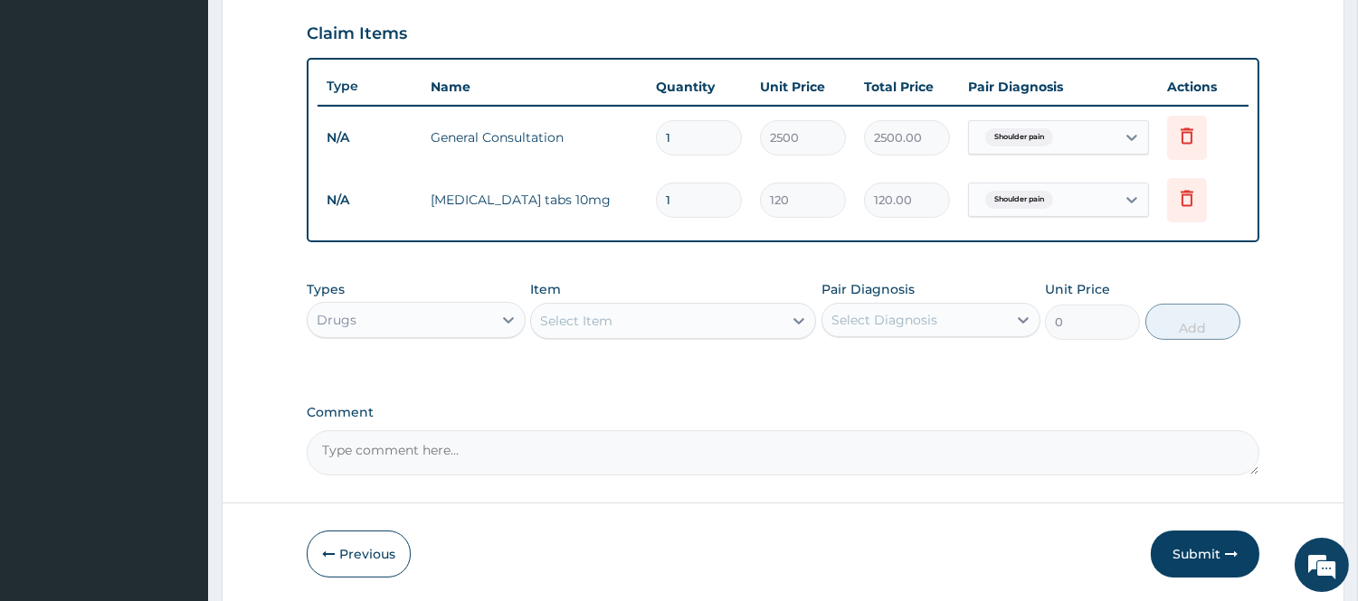
drag, startPoint x: 685, startPoint y: 208, endPoint x: 564, endPoint y: 213, distance: 121.3
click at [564, 213] on tr "N/A Buscopan tabs 10mg 1 120 120.00 Shoulder pain Delete" at bounding box center [782, 200] width 931 height 62
type input "3"
type input "360.00"
type input "30"
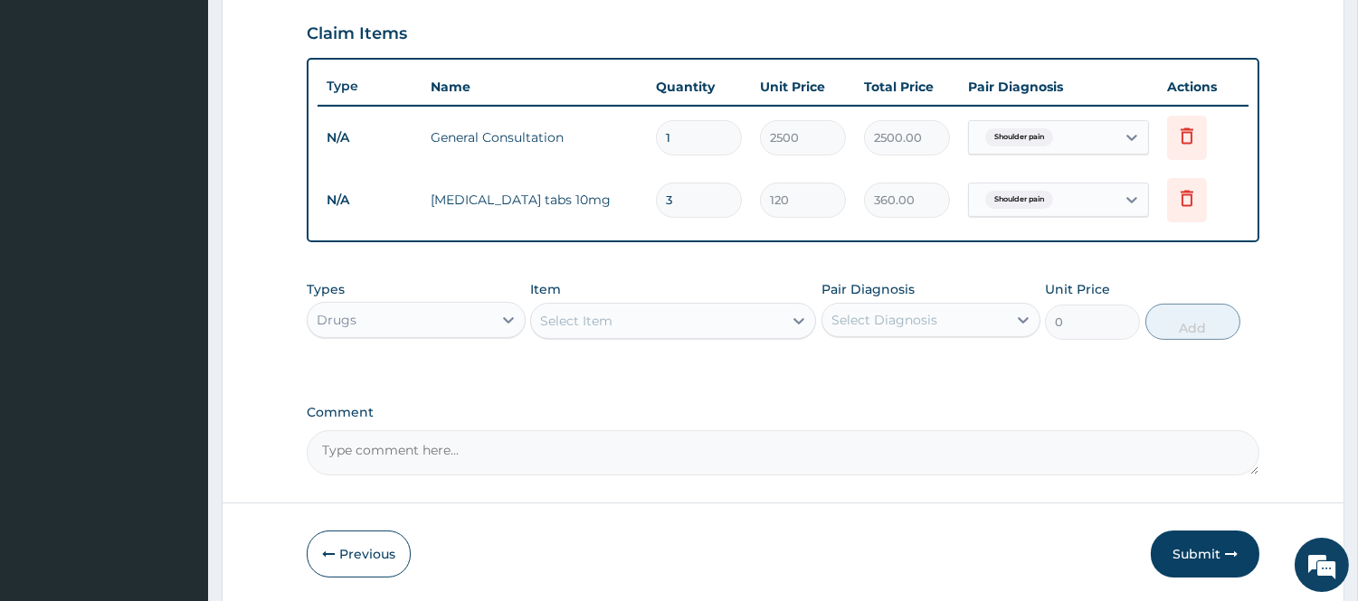
type input "3600.00"
type input "30"
click at [657, 321] on div "Select Item" at bounding box center [656, 321] width 251 height 29
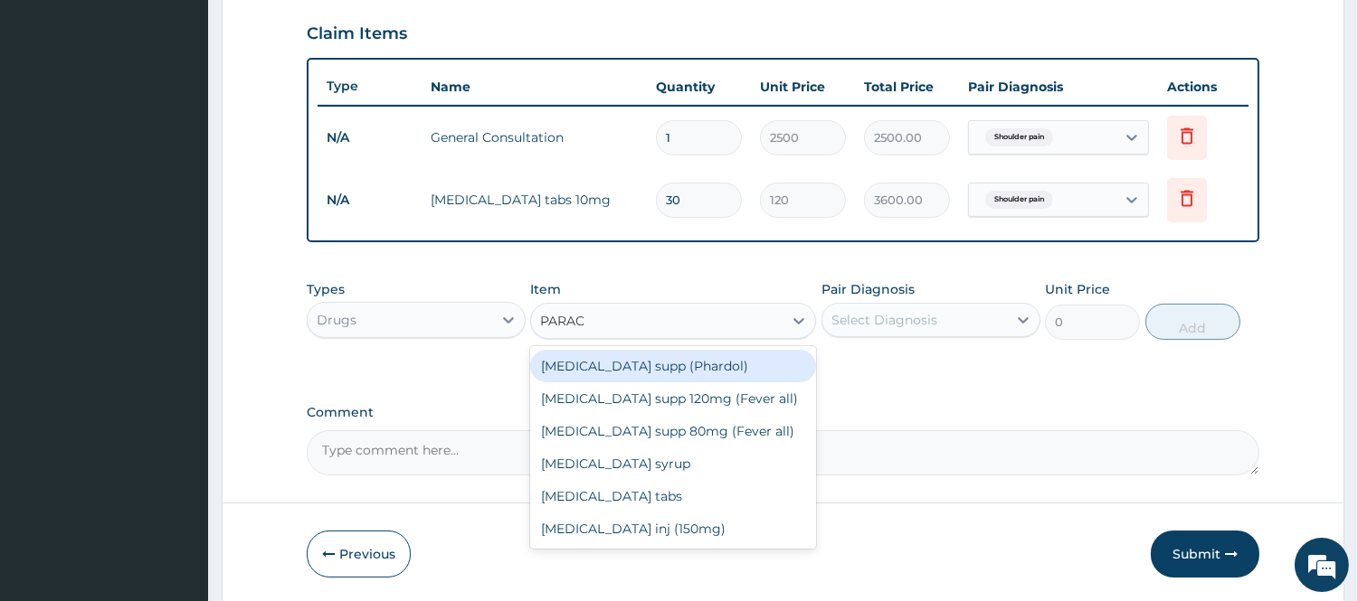
type input "PARACE"
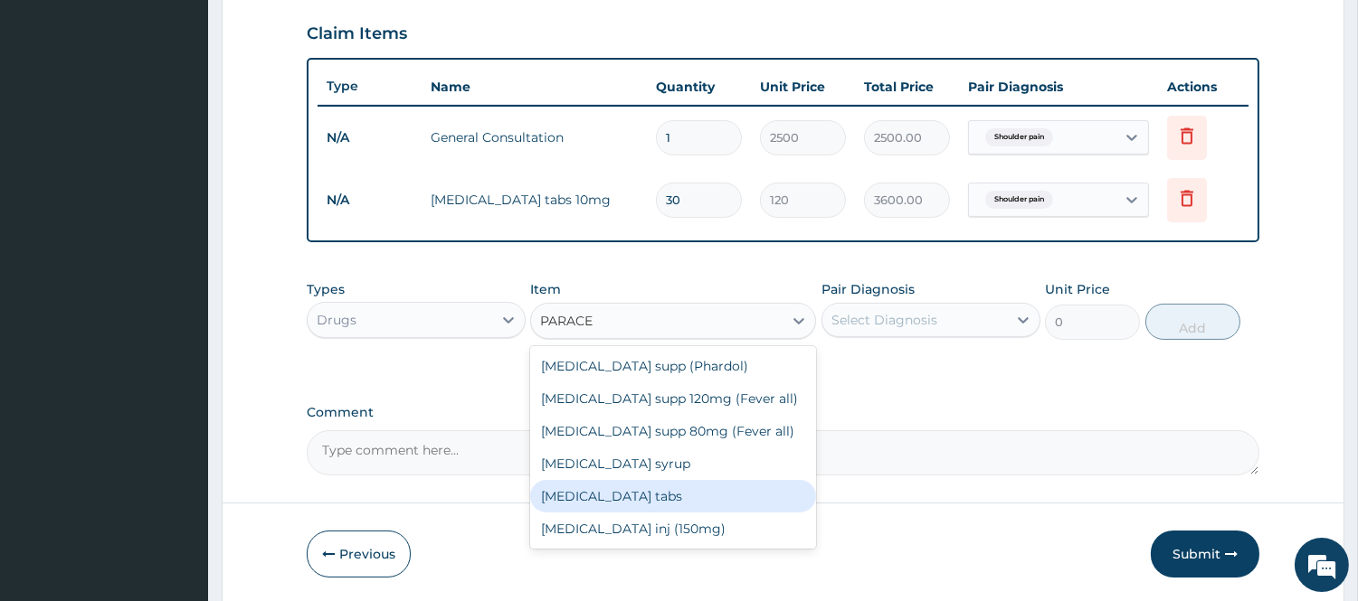
click at [654, 492] on div "[MEDICAL_DATA] tabs" at bounding box center [673, 496] width 286 height 33
type input "20"
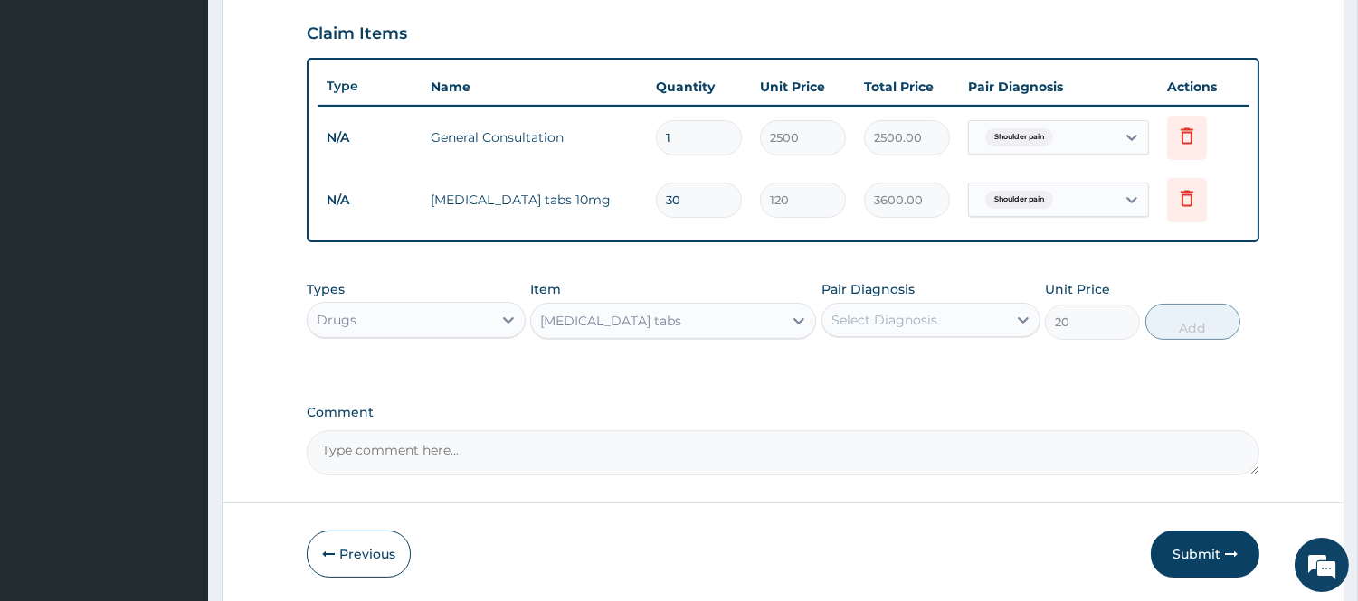
click at [925, 337] on div "Select Diagnosis" at bounding box center [930, 320] width 219 height 34
drag, startPoint x: 899, startPoint y: 366, endPoint x: 1074, endPoint y: 349, distance: 175.4
click at [899, 365] on label "Shoulder pain" at bounding box center [897, 364] width 92 height 18
checkbox input "true"
drag, startPoint x: 1221, startPoint y: 326, endPoint x: 993, endPoint y: 318, distance: 228.0
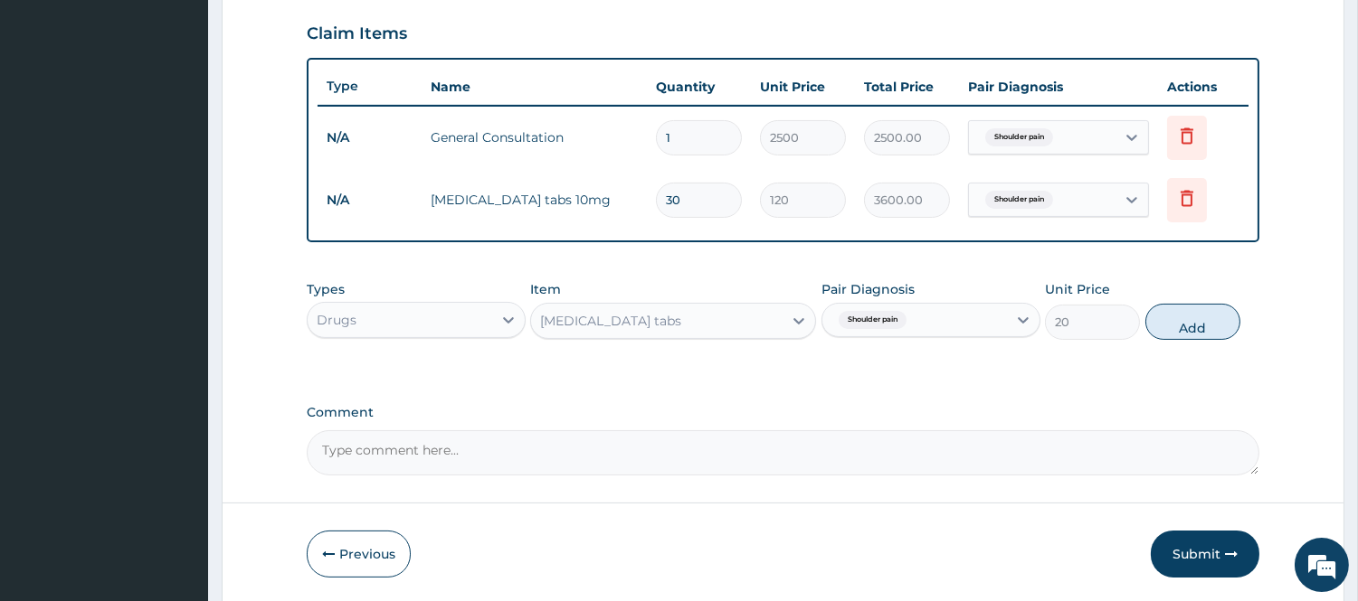
click at [1217, 326] on button "Add" at bounding box center [1192, 322] width 95 height 36
type input "0"
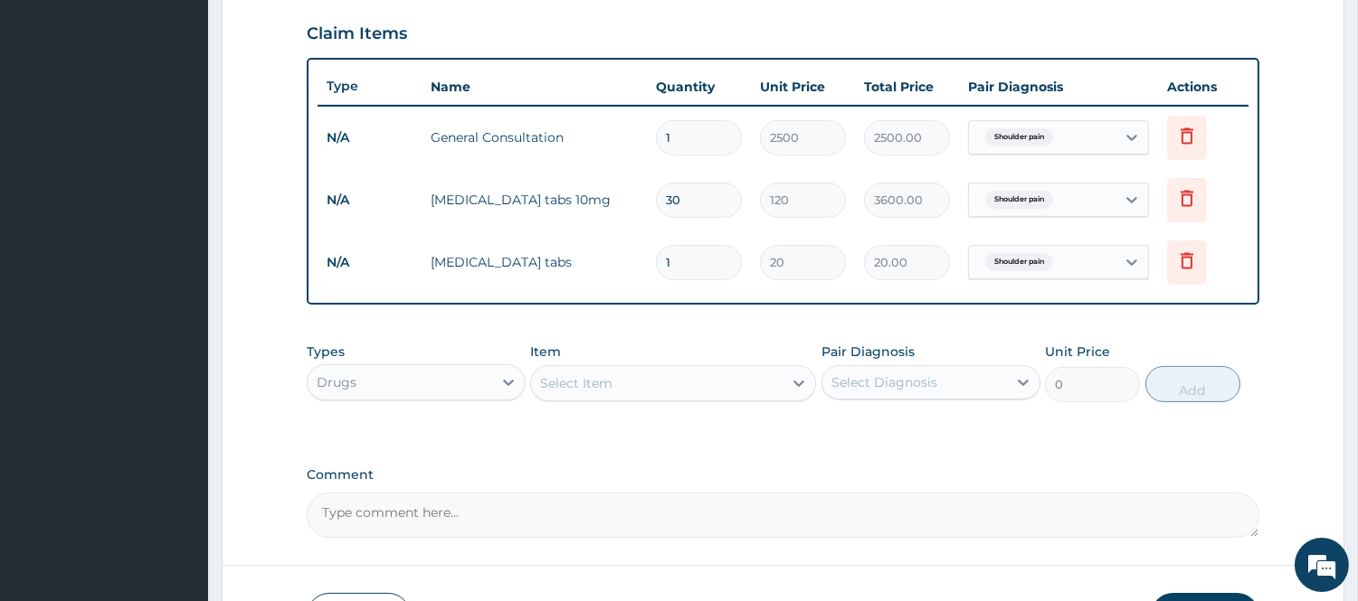
type input "18"
type input "360.00"
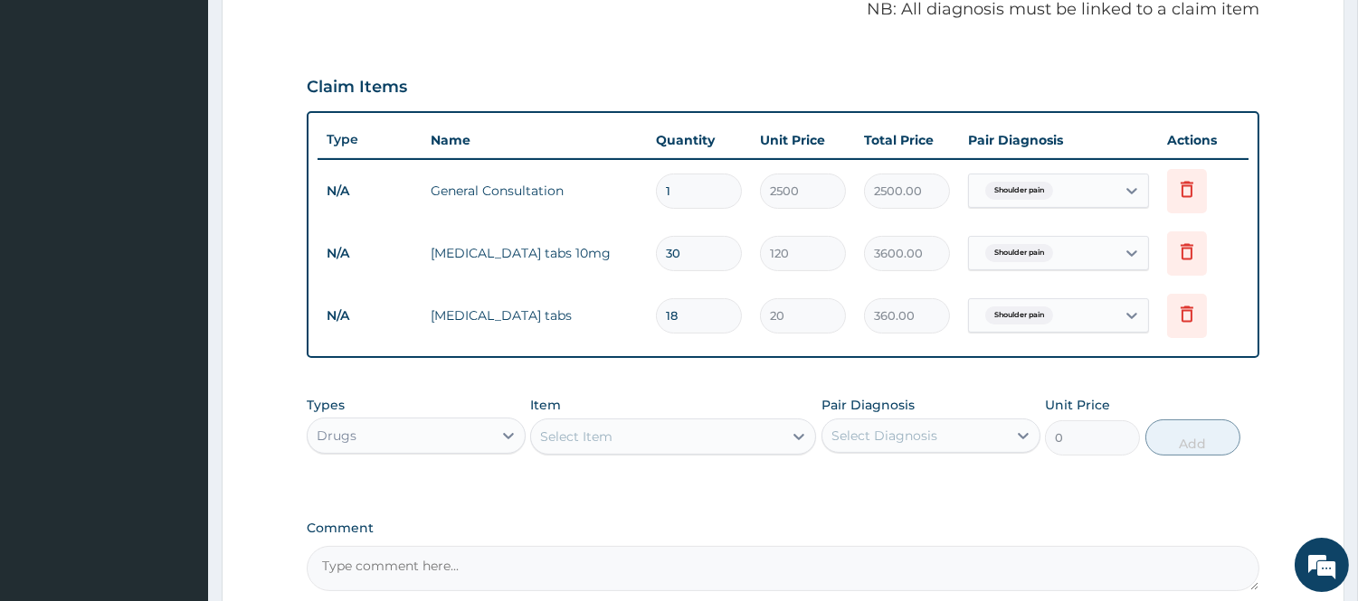
scroll to position [514, 0]
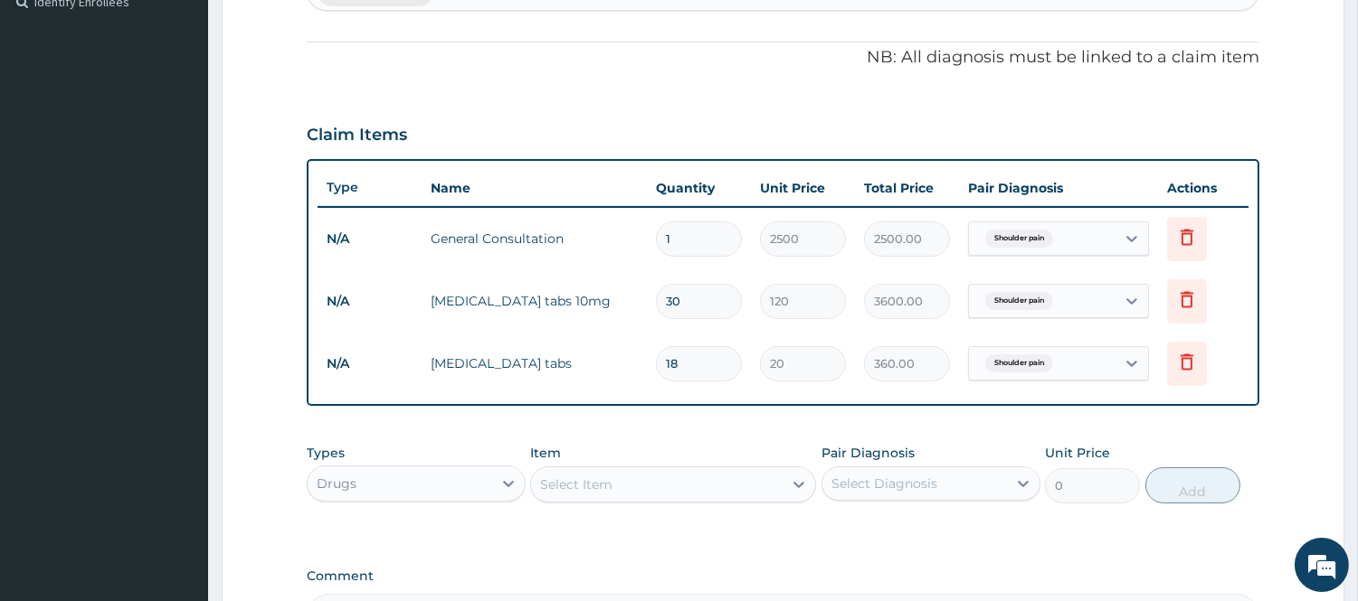
type input "18"
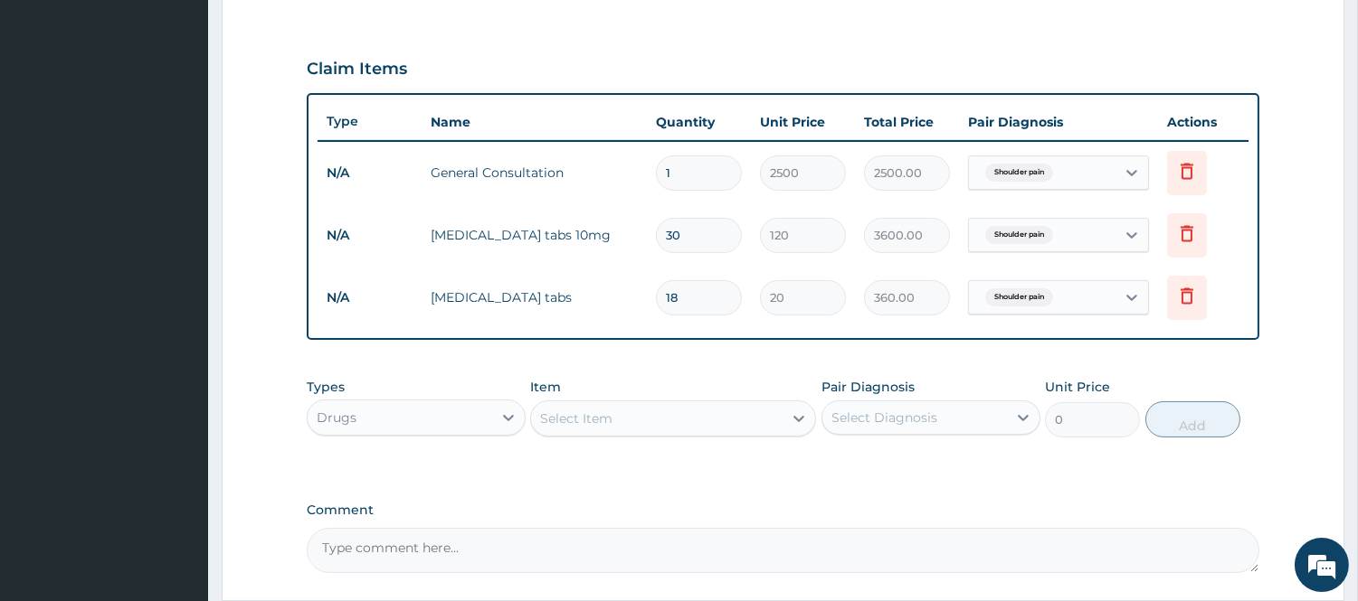
scroll to position [615, 0]
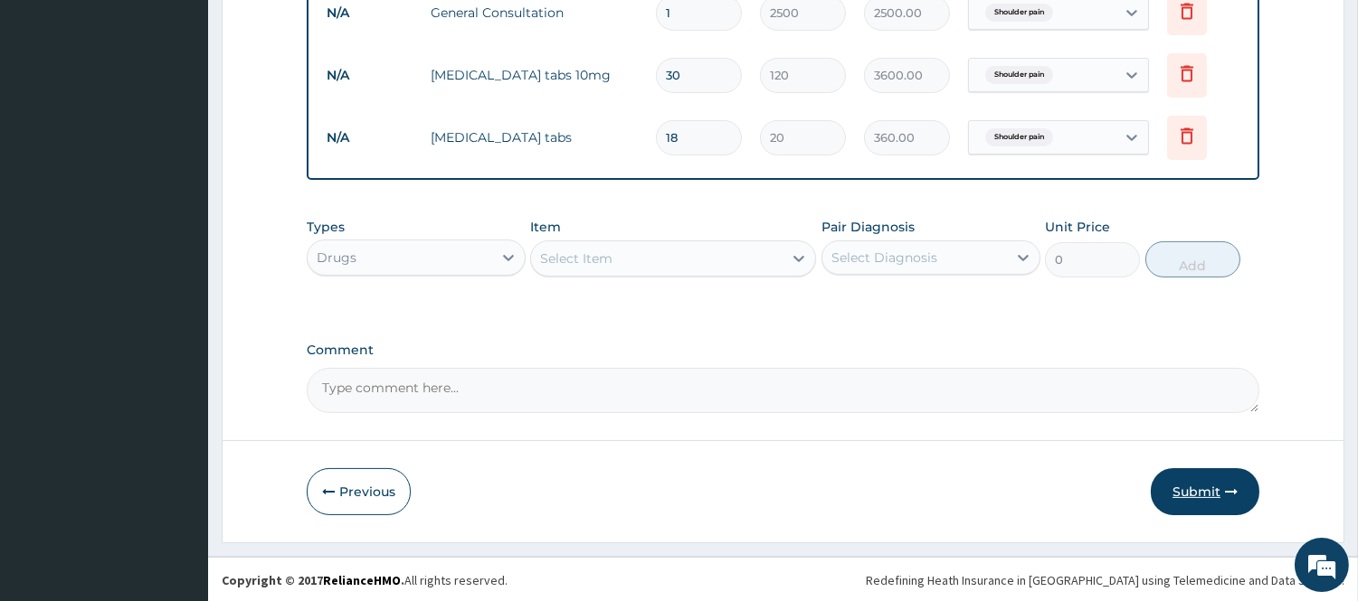
click at [1194, 487] on button "Submit" at bounding box center [1205, 492] width 109 height 47
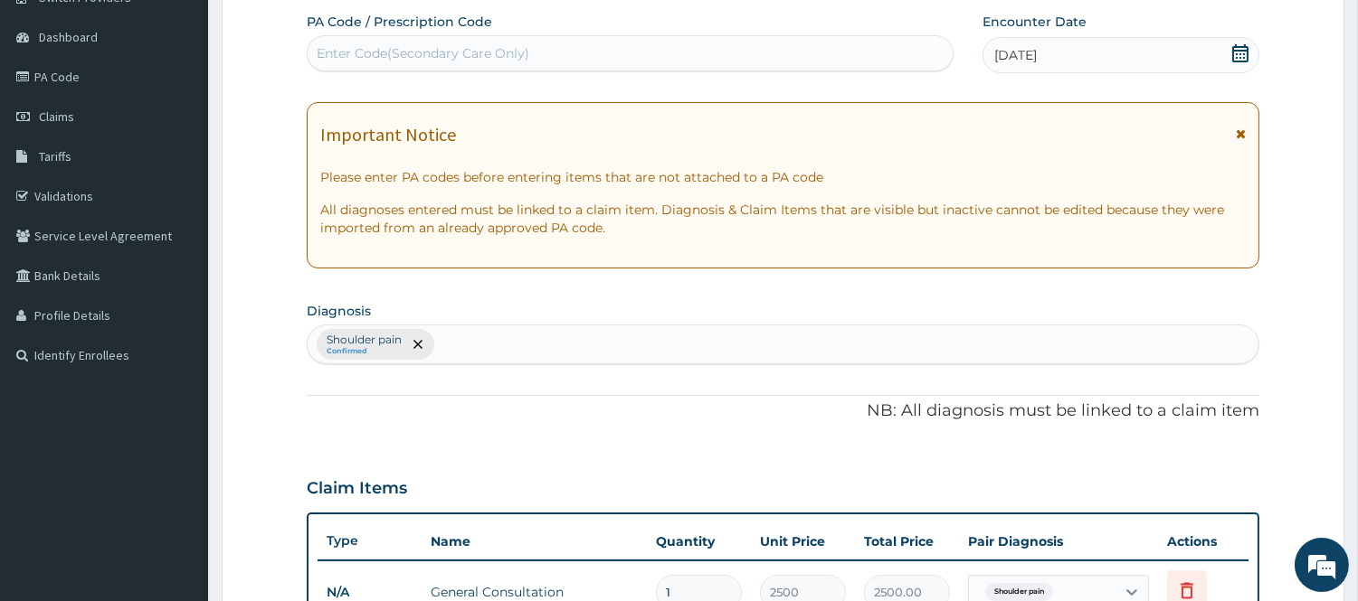
scroll to position [201, 0]
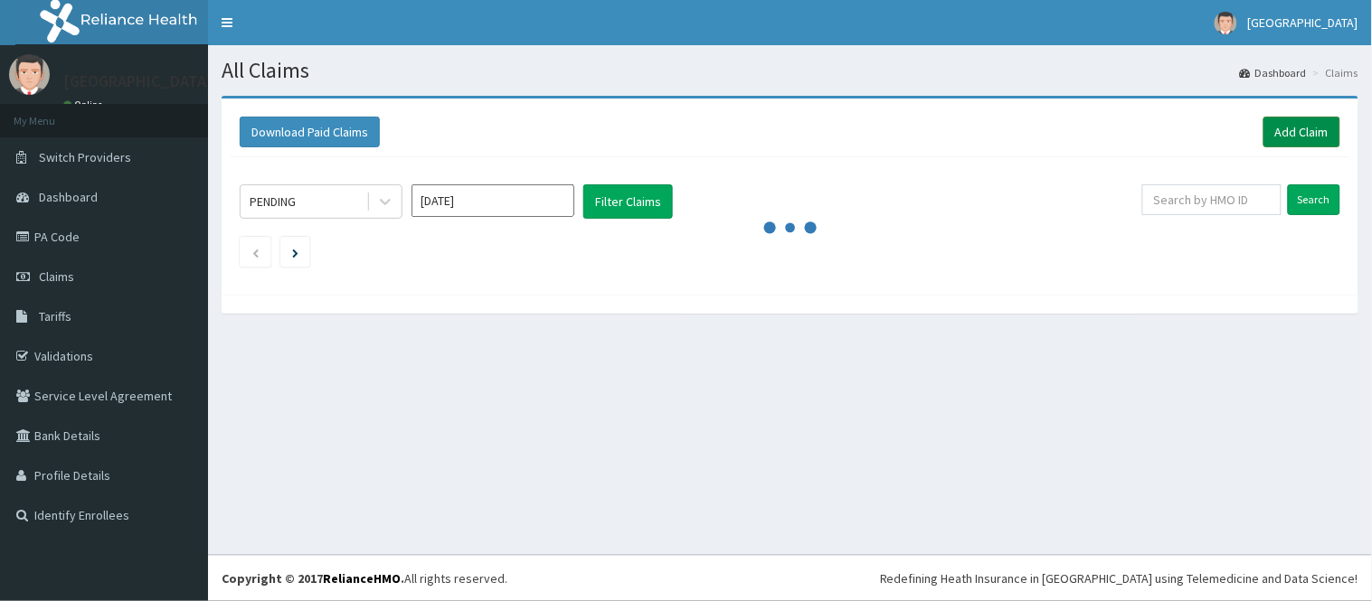
click at [1327, 124] on link "Add Claim" at bounding box center [1302, 132] width 77 height 31
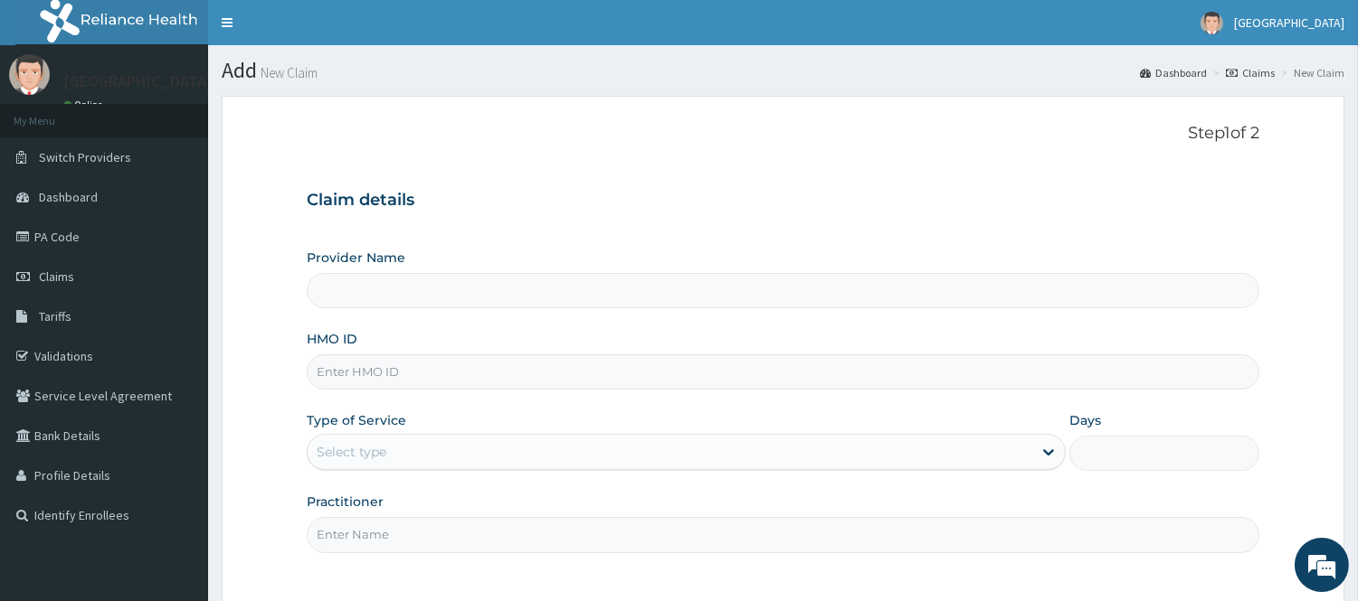
type input "[GEOGRAPHIC_DATA]"
click at [421, 390] on input "HMO ID" at bounding box center [783, 372] width 952 height 35
type input "NKK/10102/B"
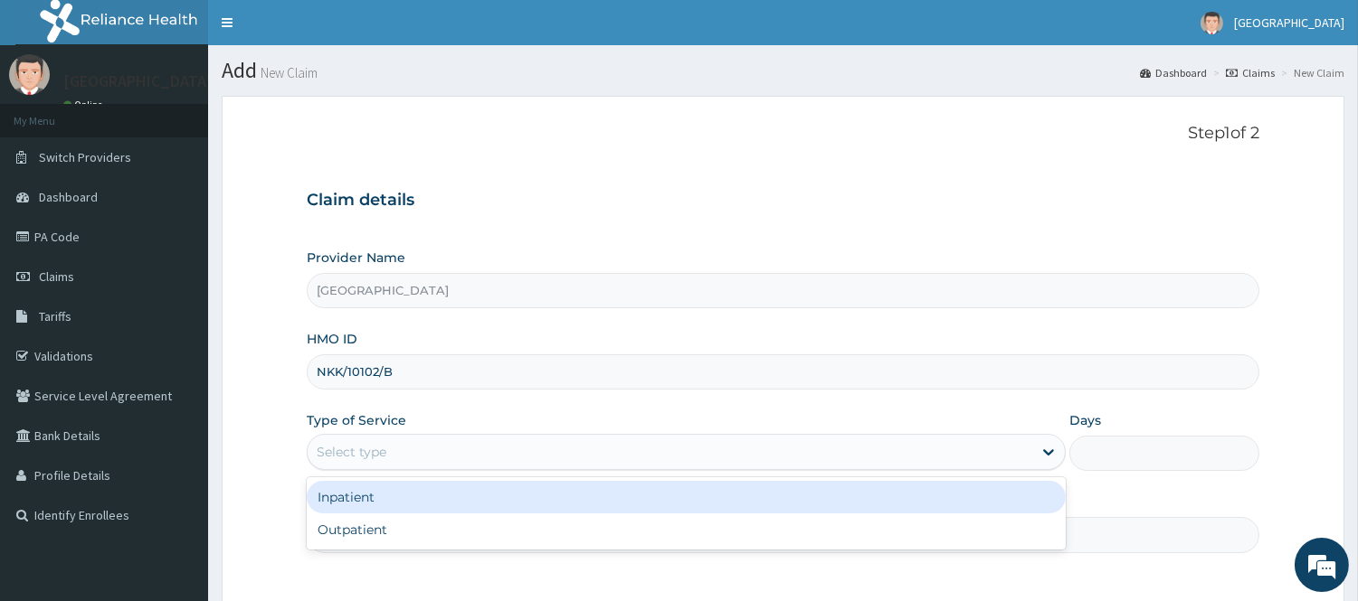
click at [456, 454] on div "Select type" at bounding box center [670, 452] width 725 height 29
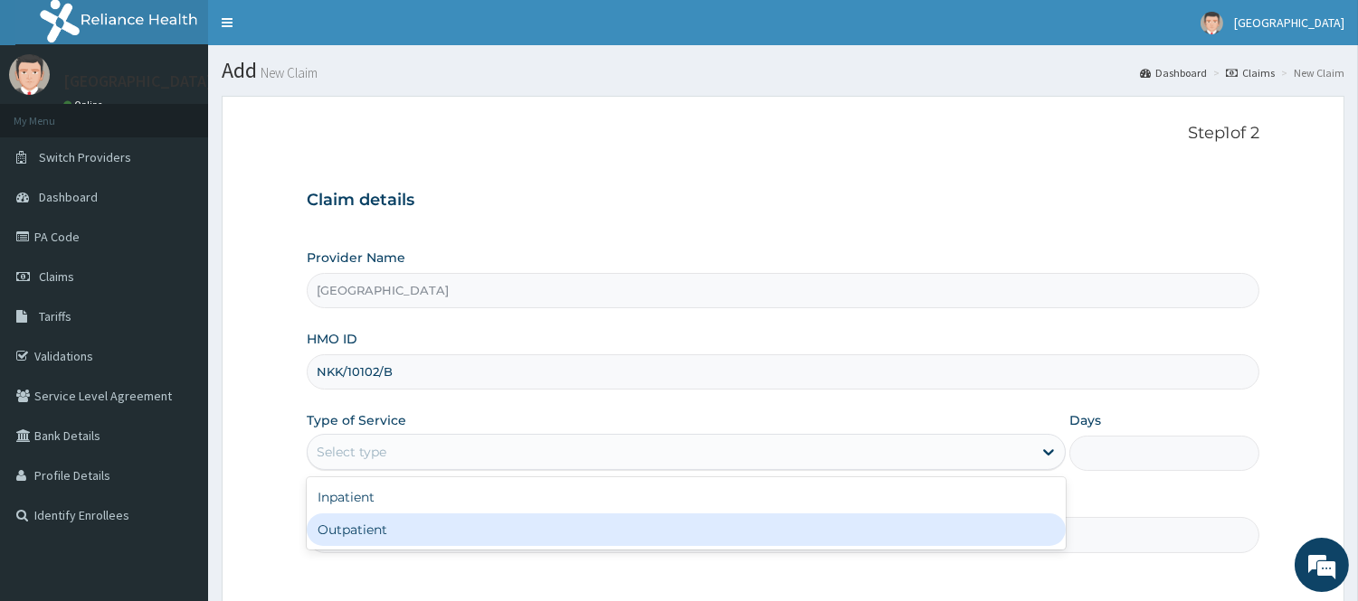
click at [447, 525] on div "Outpatient" at bounding box center [686, 530] width 759 height 33
type input "1"
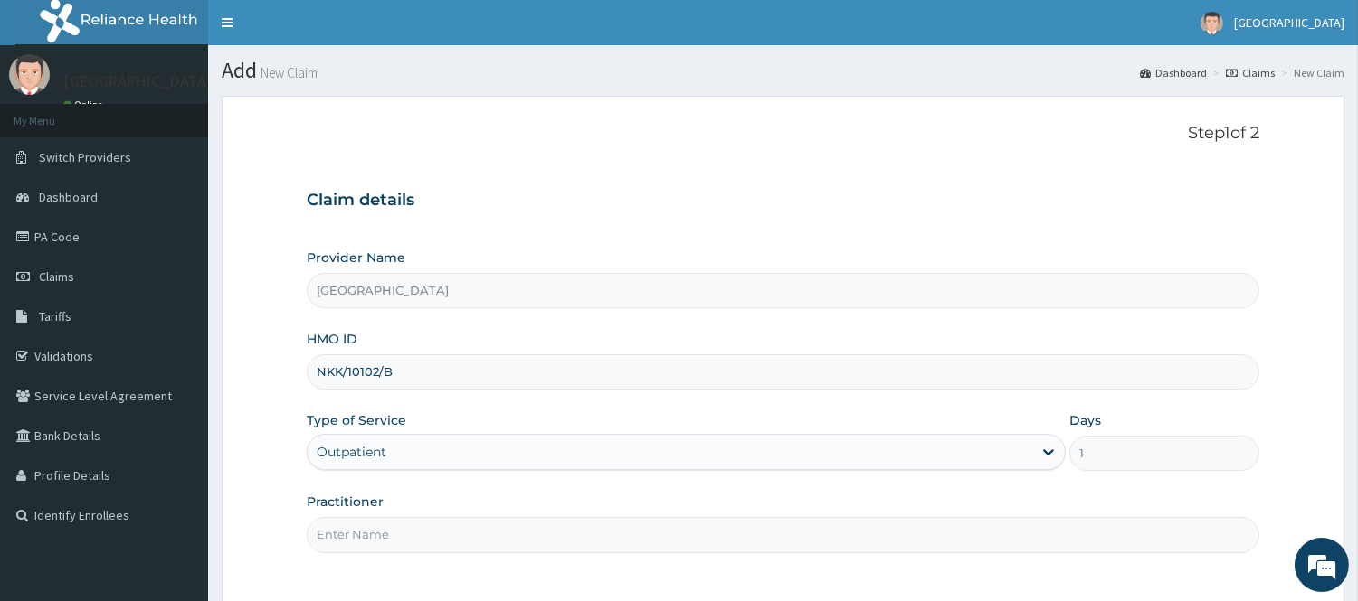
click at [443, 525] on input "Practitioner" at bounding box center [783, 534] width 952 height 35
type input "[PERSON_NAME][GEOGRAPHIC_DATA]"
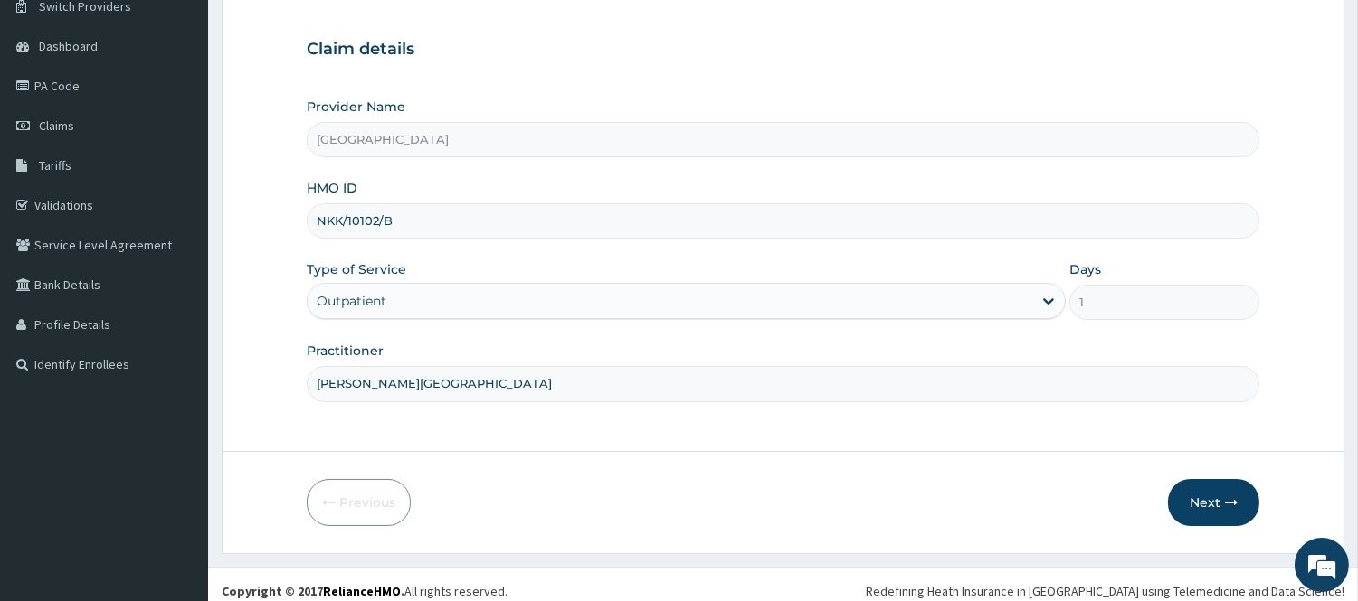
scroll to position [164, 0]
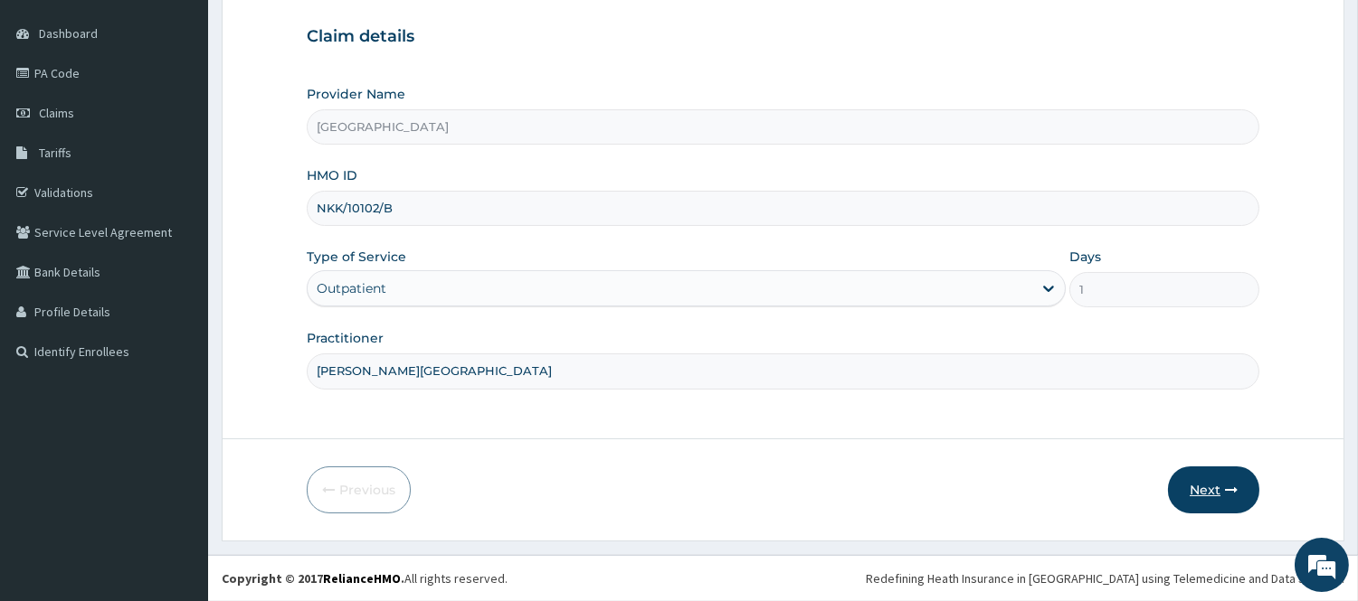
click at [1181, 488] on button "Next" at bounding box center [1213, 490] width 91 height 47
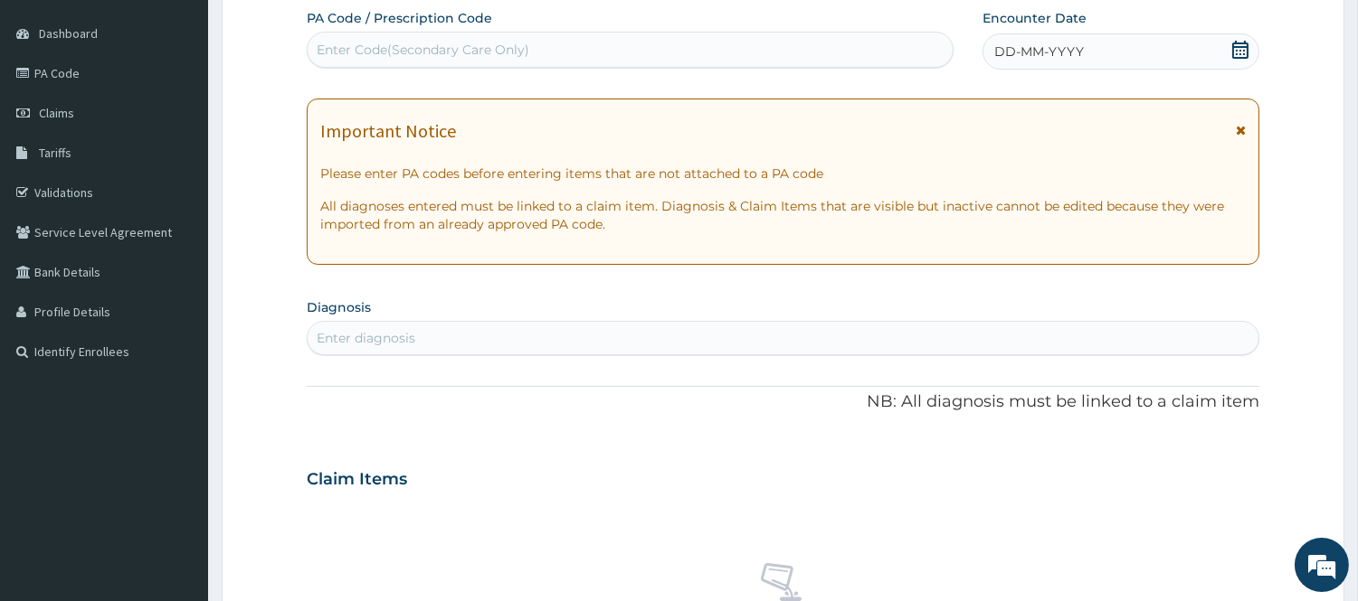
click at [1236, 52] on icon at bounding box center [1240, 50] width 18 height 18
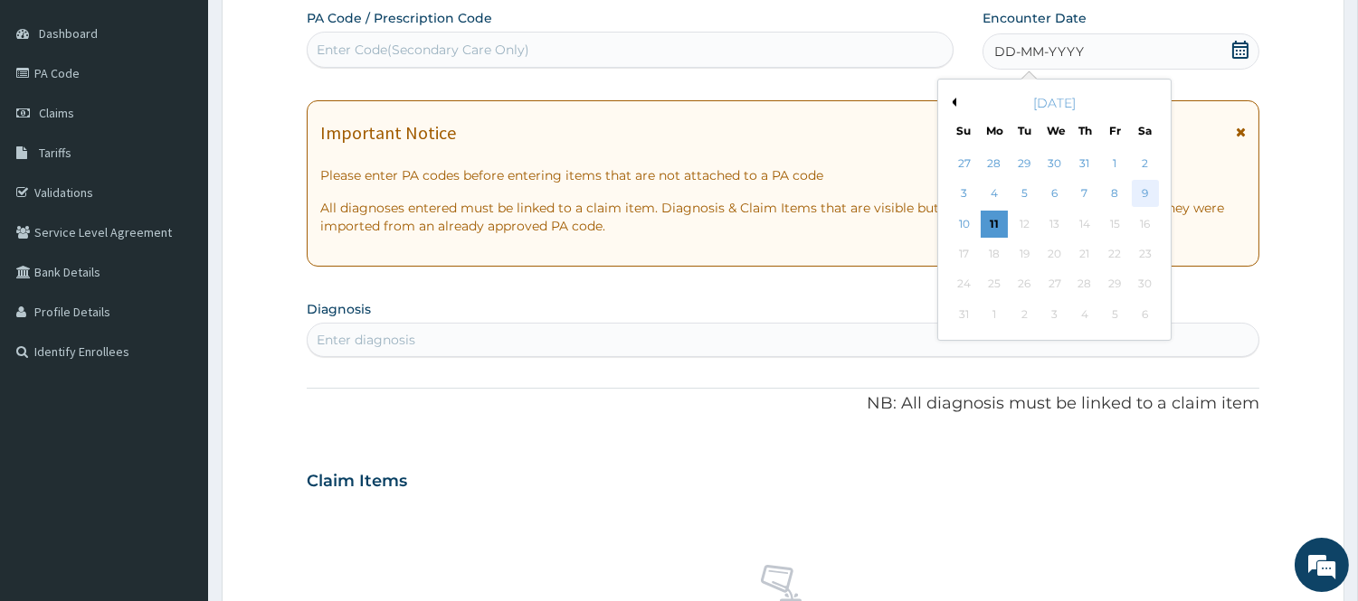
click at [1142, 194] on div "9" at bounding box center [1144, 194] width 27 height 27
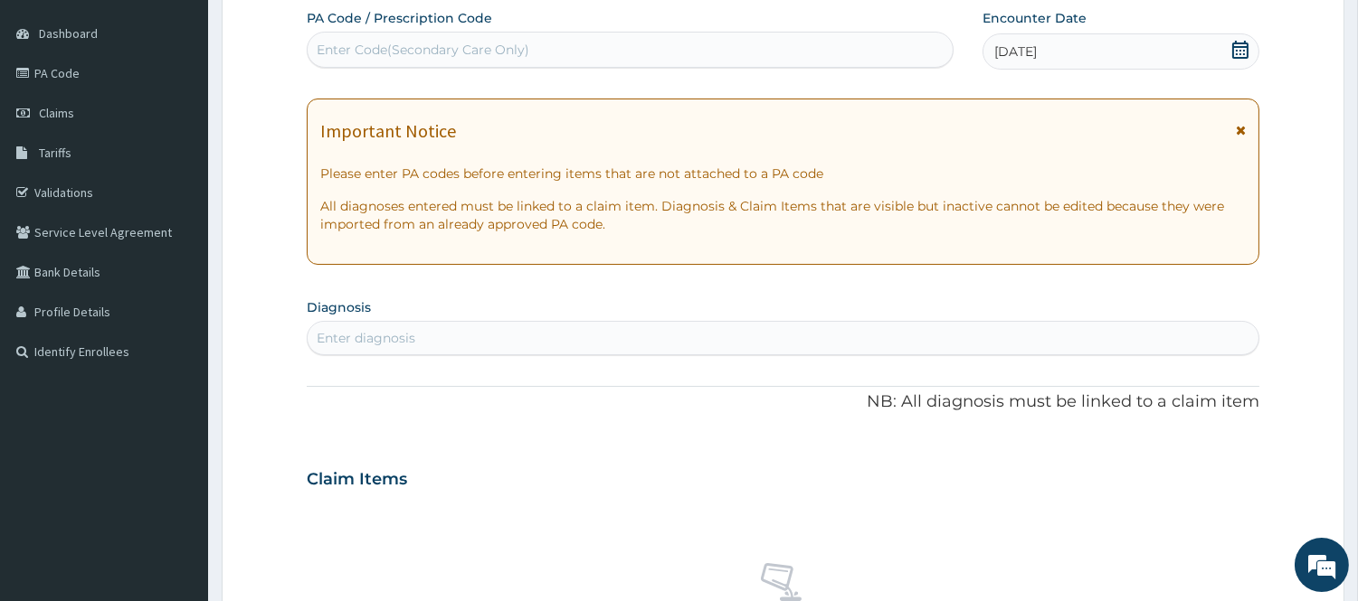
click at [421, 355] on div "Enter diagnosis" at bounding box center [783, 338] width 952 height 34
type input "PLASMOD"
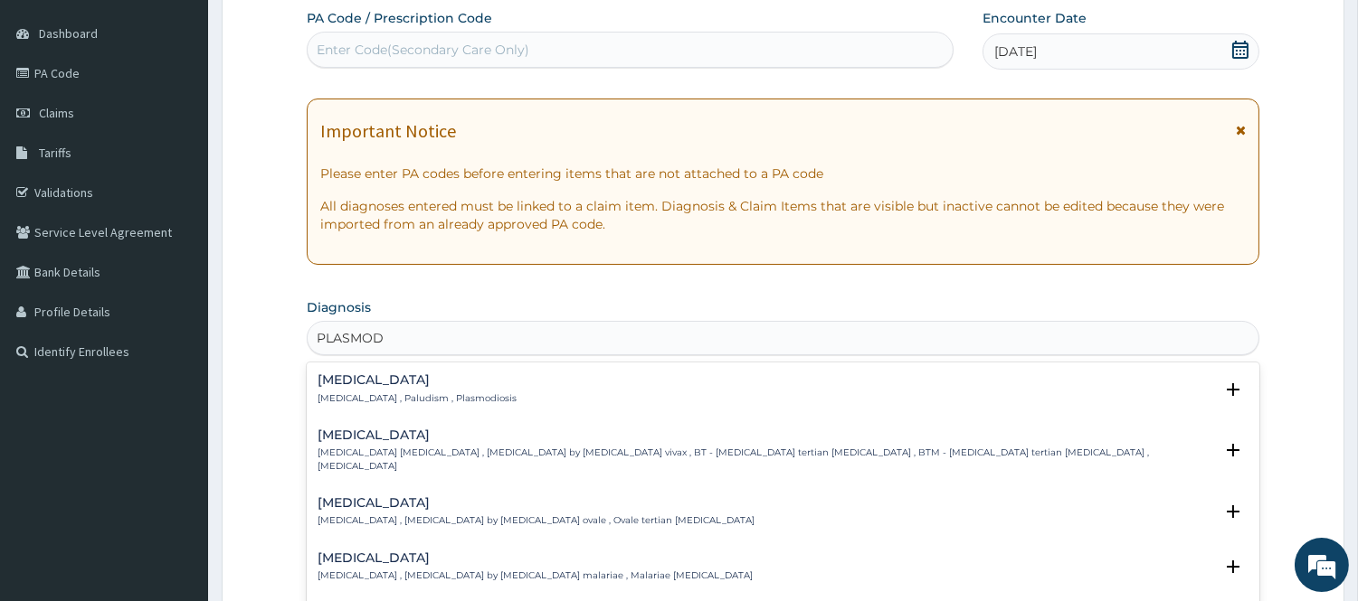
click at [399, 393] on p "[MEDICAL_DATA] , Paludism , Plasmodiosis" at bounding box center [416, 399] width 199 height 13
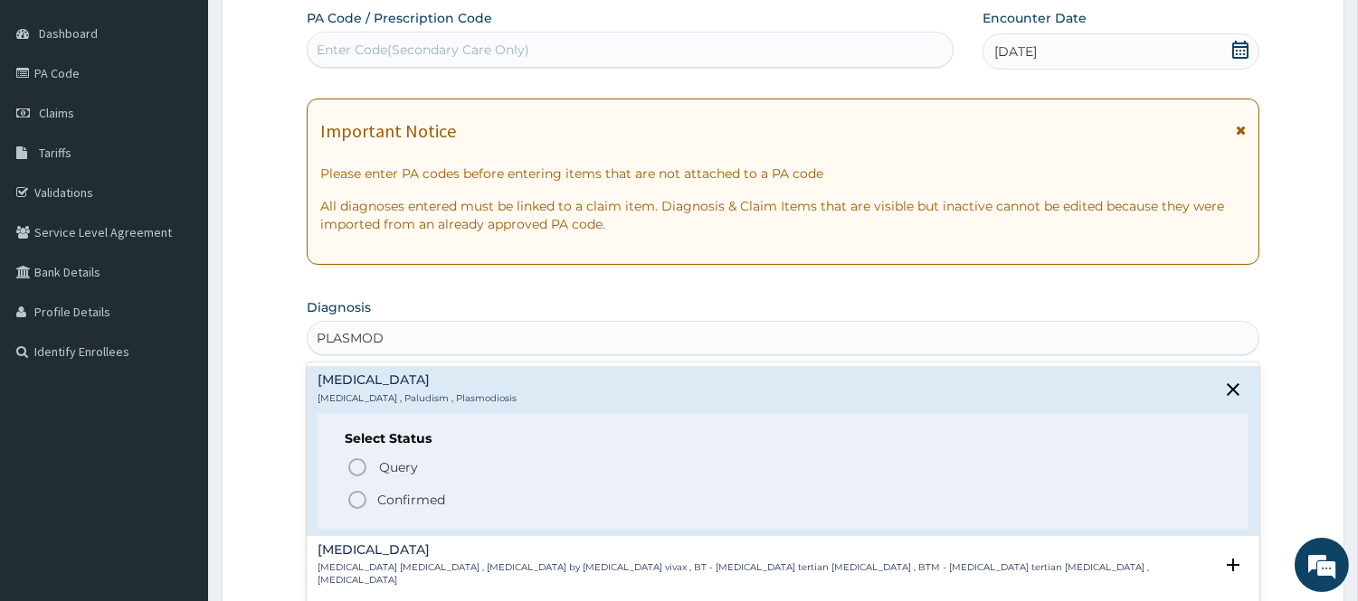
click at [373, 498] on span "Confirmed" at bounding box center [783, 500] width 875 height 22
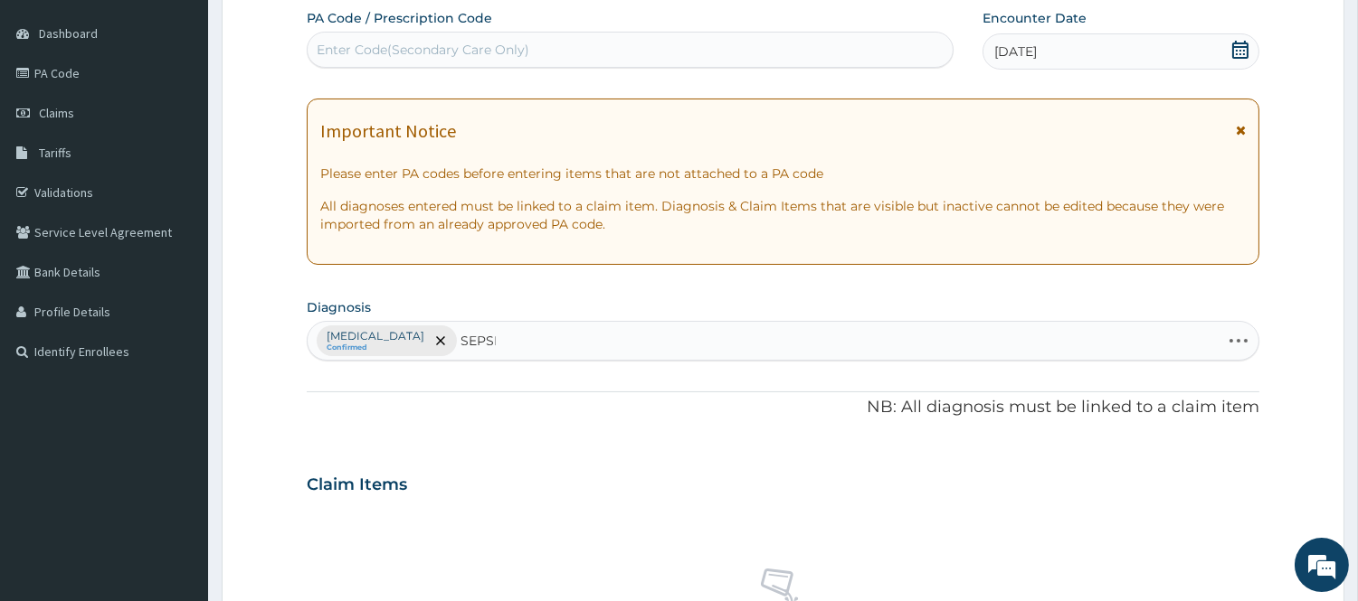
type input "[MEDICAL_DATA]"
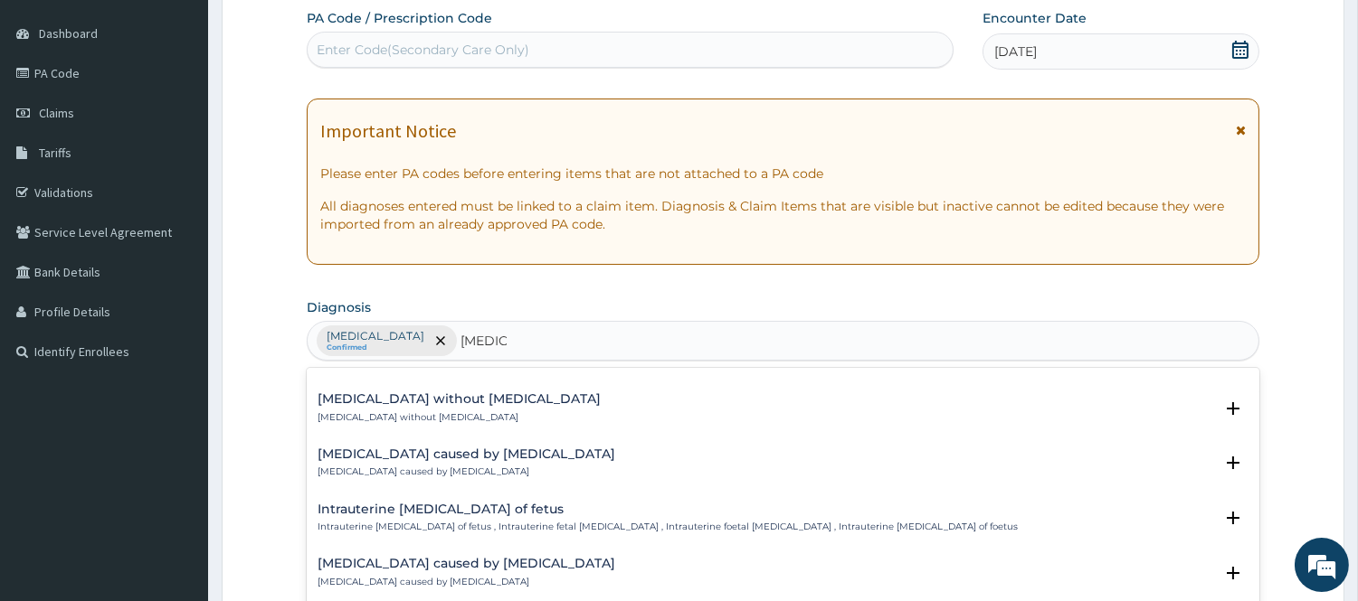
scroll to position [1809, 0]
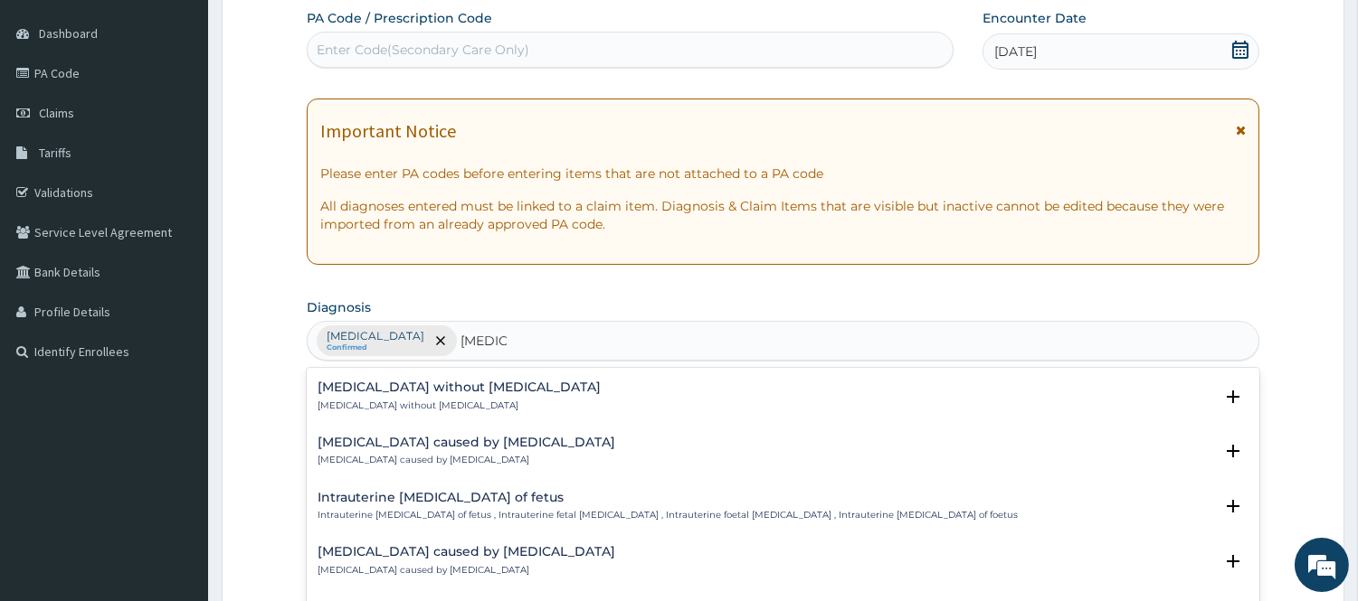
click at [475, 384] on h4 "[MEDICAL_DATA] without [MEDICAL_DATA]" at bounding box center [458, 388] width 283 height 14
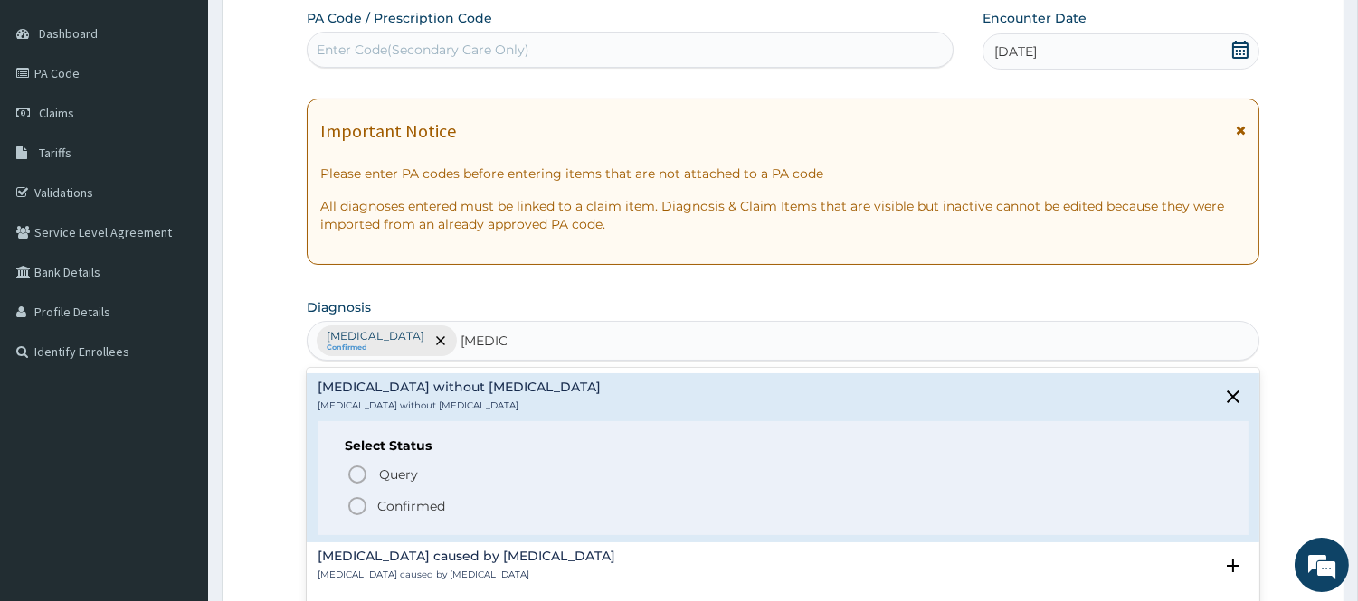
click at [359, 499] on icon "status option filled" at bounding box center [357, 507] width 22 height 22
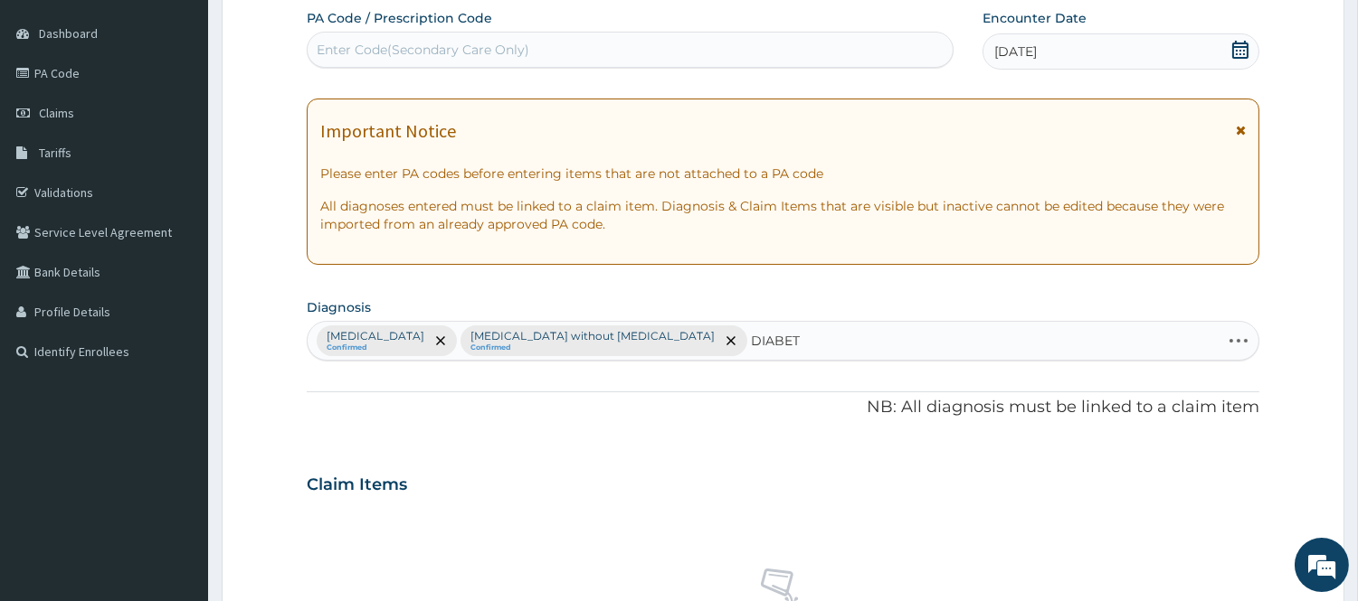
type input "DIABETE"
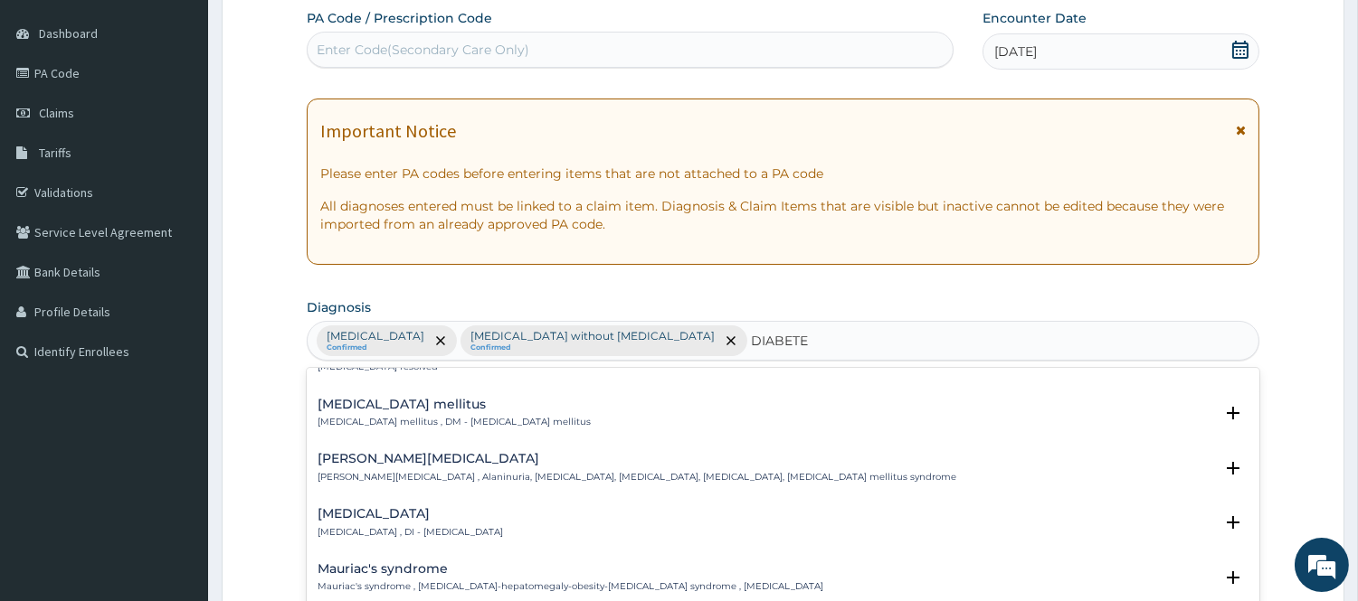
scroll to position [100, 0]
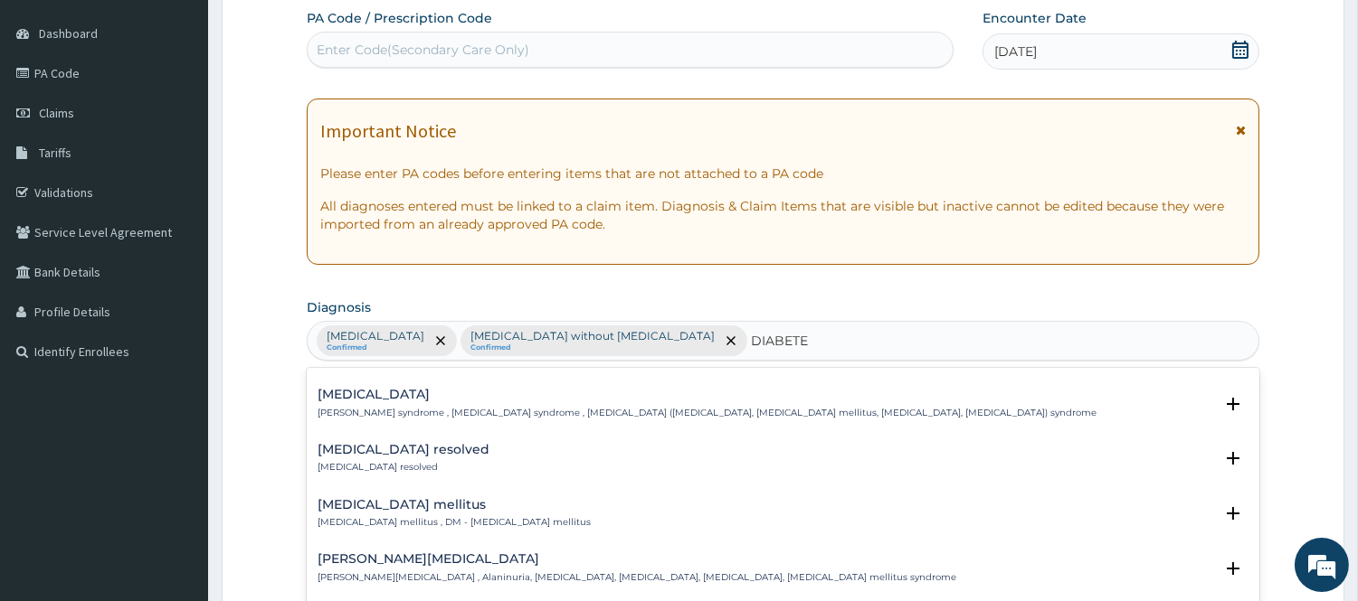
click at [427, 516] on p "[MEDICAL_DATA] mellitus , DM - [MEDICAL_DATA] mellitus" at bounding box center [453, 522] width 273 height 13
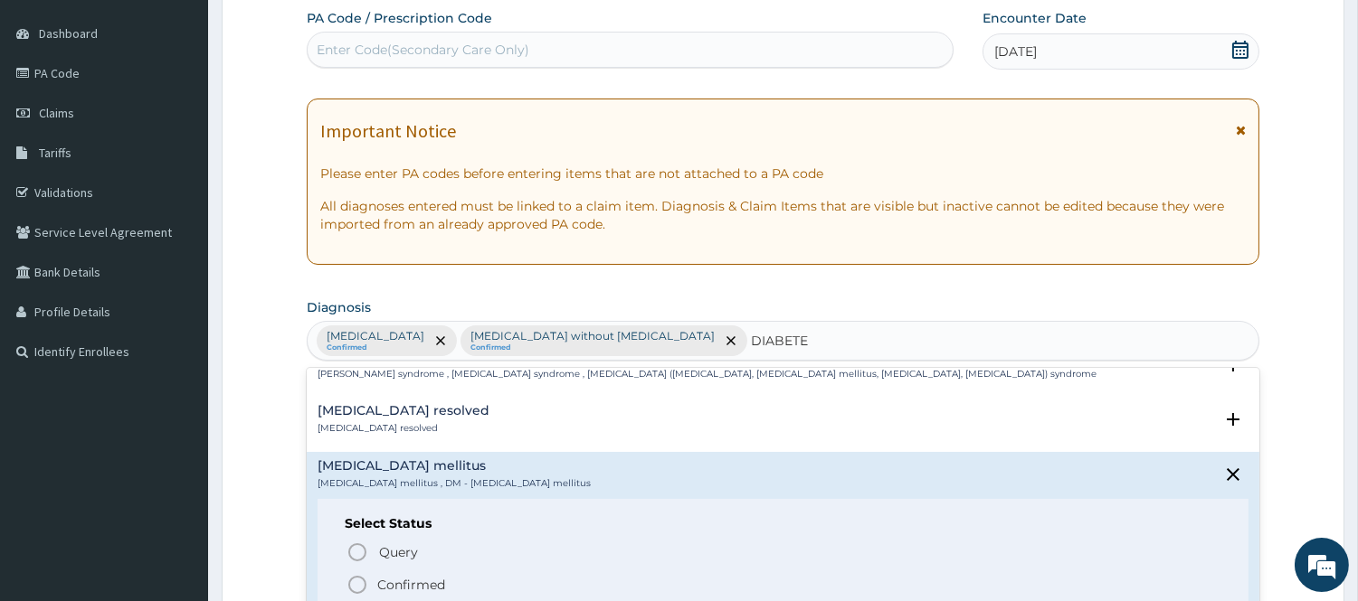
scroll to position [201, 0]
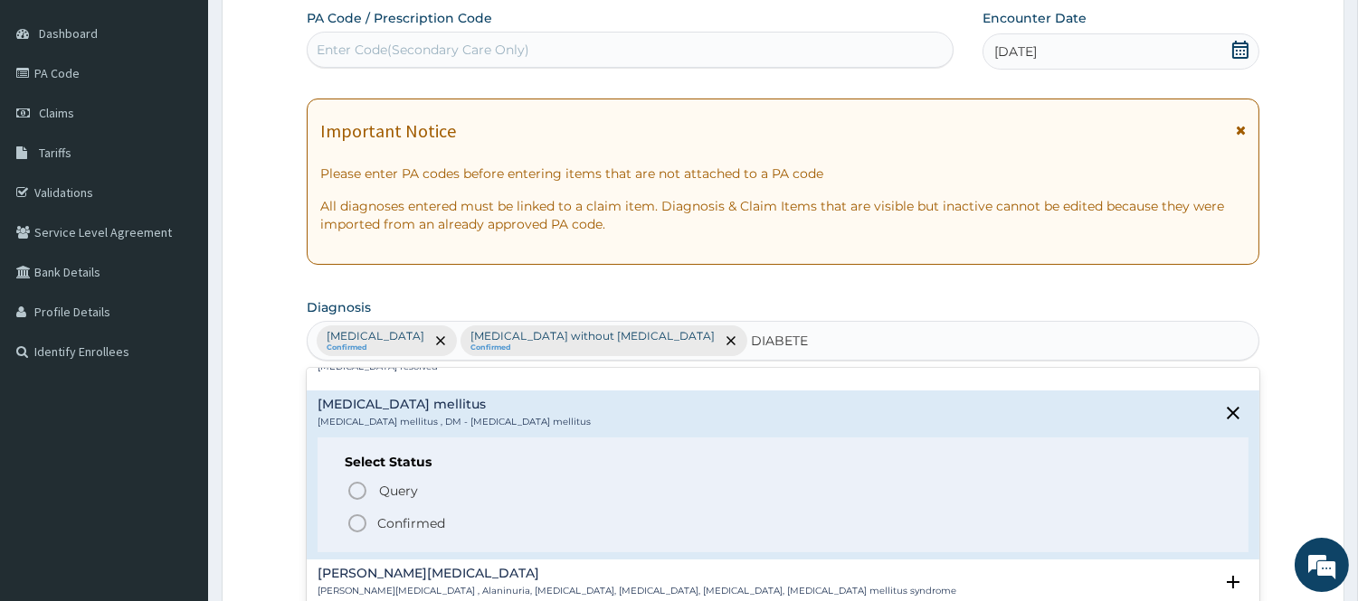
click at [349, 523] on circle "status option filled" at bounding box center [357, 524] width 16 height 16
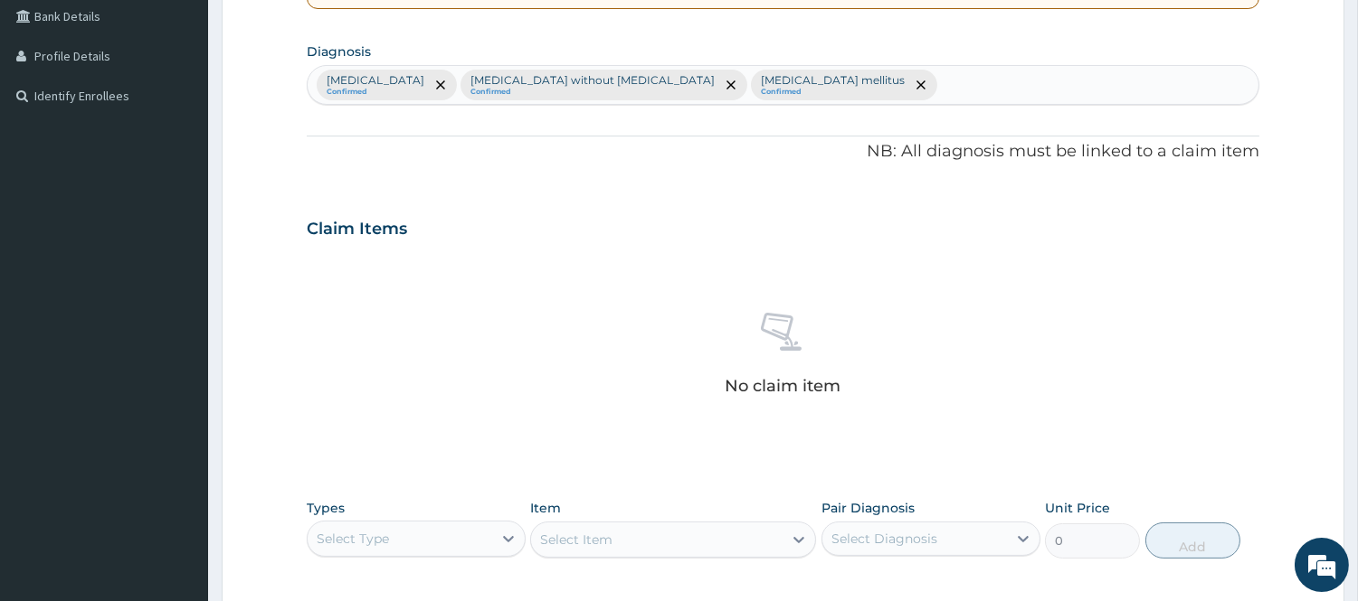
scroll to position [465, 0]
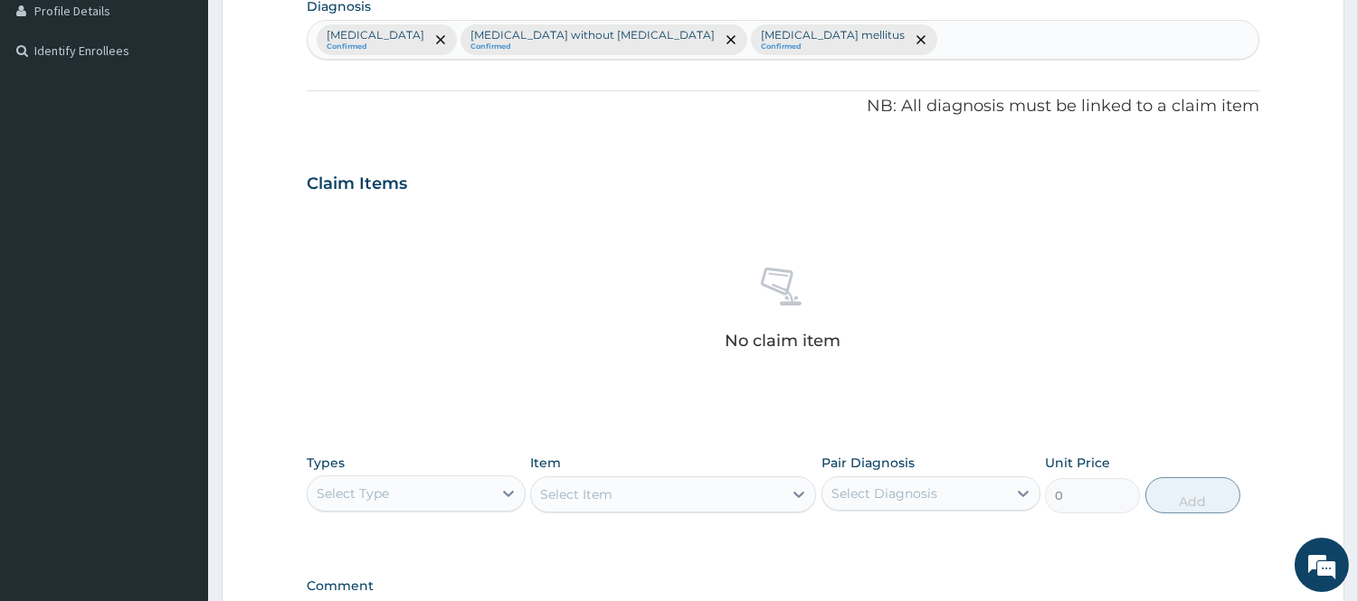
click at [429, 505] on div "Select Type" at bounding box center [400, 493] width 185 height 29
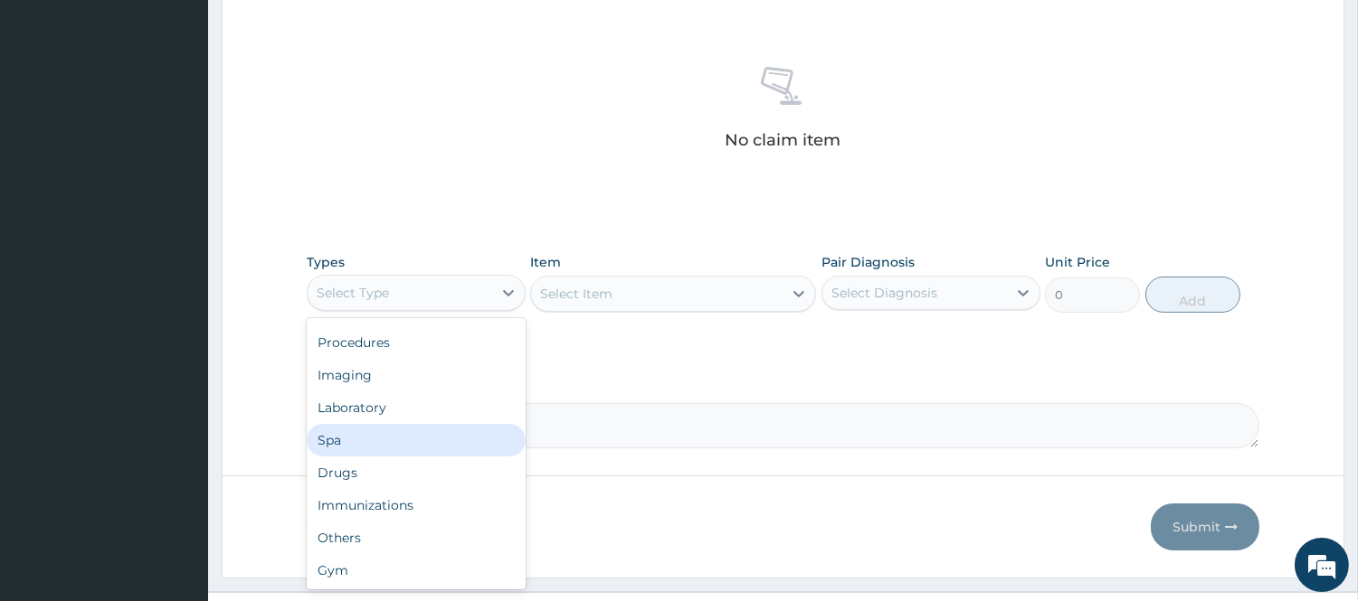
scroll to position [0, 0]
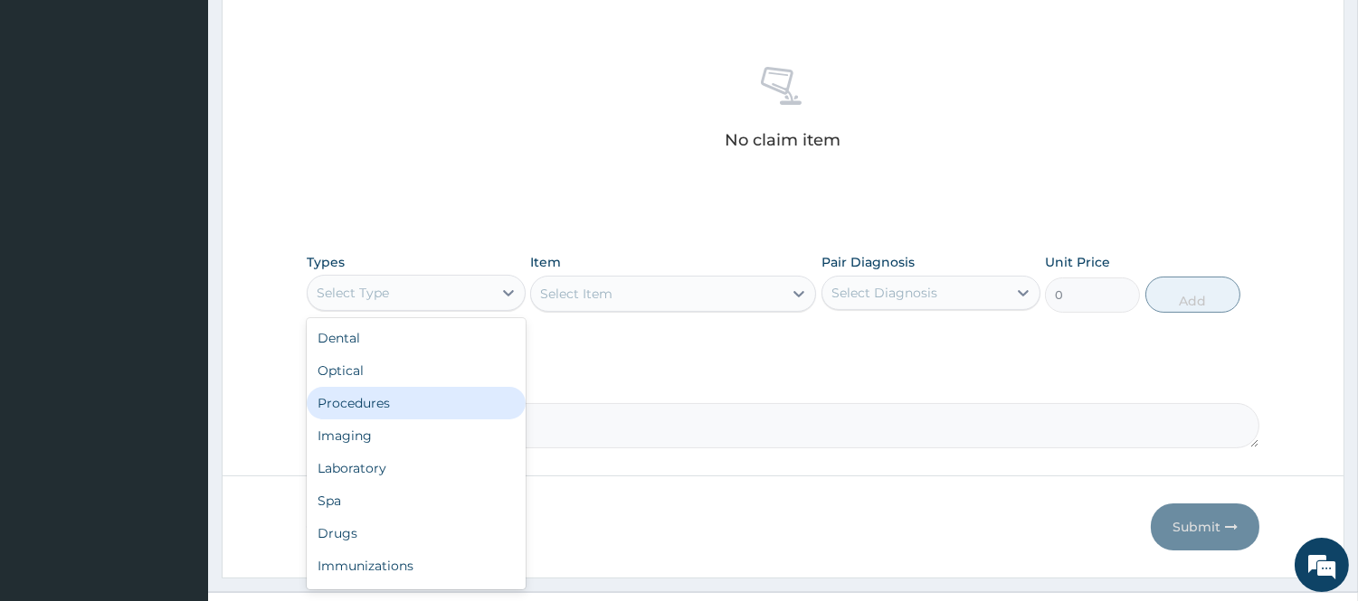
click at [396, 401] on div "Procedures" at bounding box center [416, 403] width 219 height 33
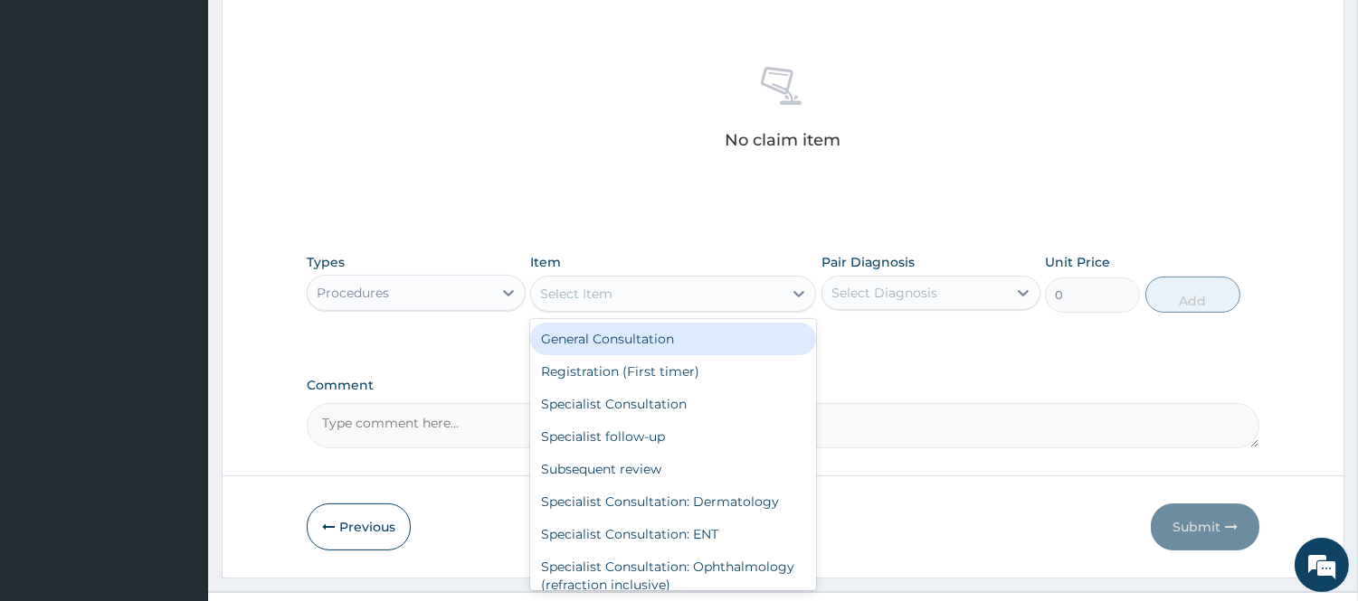
click at [706, 302] on div "Select Item" at bounding box center [656, 293] width 251 height 29
click at [690, 347] on div "General Consultation" at bounding box center [673, 339] width 286 height 33
type input "2500"
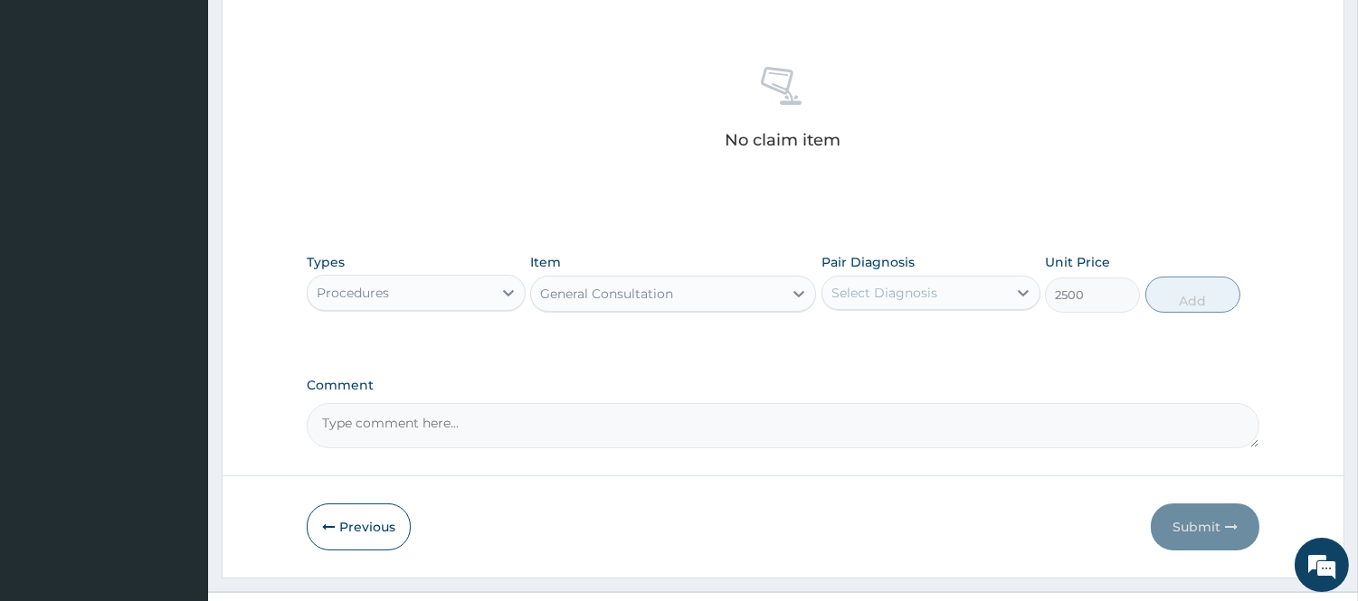
drag, startPoint x: 933, startPoint y: 293, endPoint x: 927, endPoint y: 303, distance: 11.3
click at [933, 295] on div "Select Diagnosis" at bounding box center [884, 293] width 106 height 18
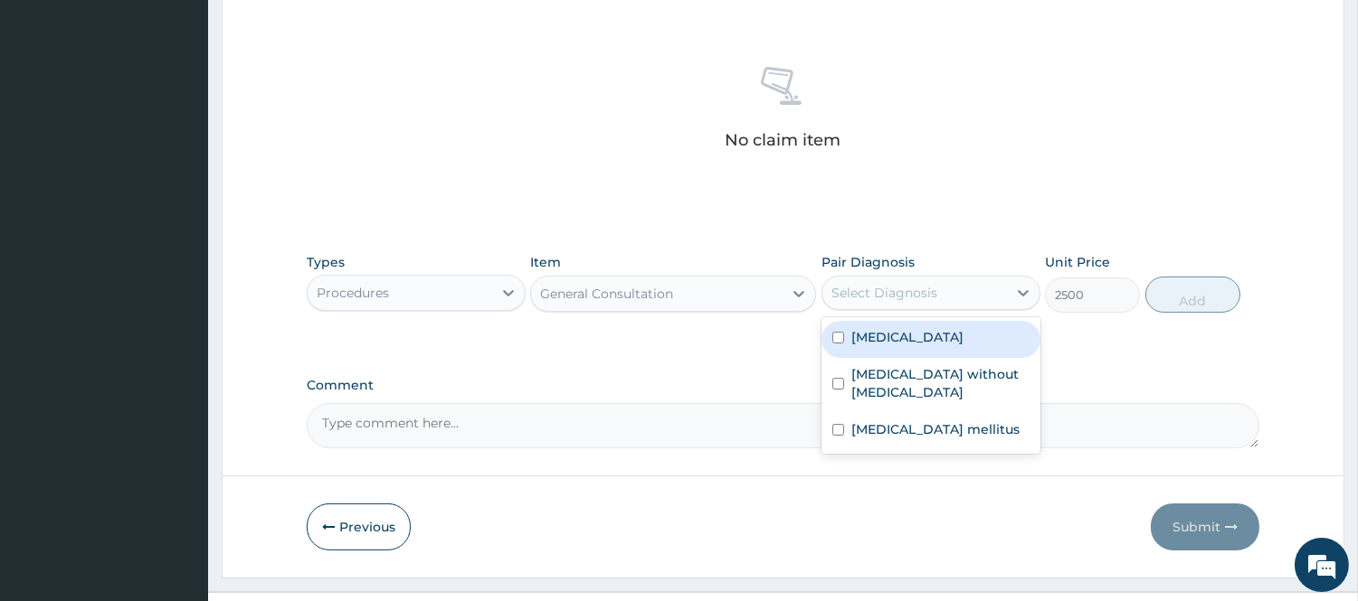
click at [896, 336] on label "[MEDICAL_DATA]" at bounding box center [907, 337] width 112 height 18
checkbox input "true"
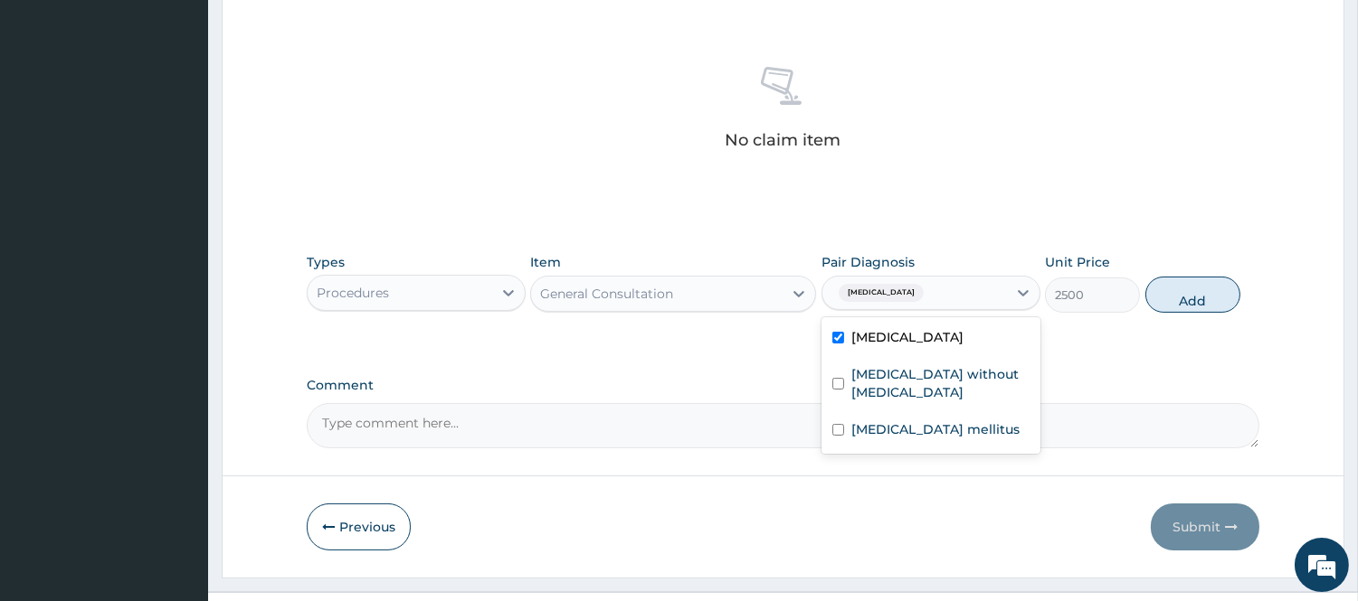
click at [1170, 300] on button "Add" at bounding box center [1192, 295] width 95 height 36
type input "0"
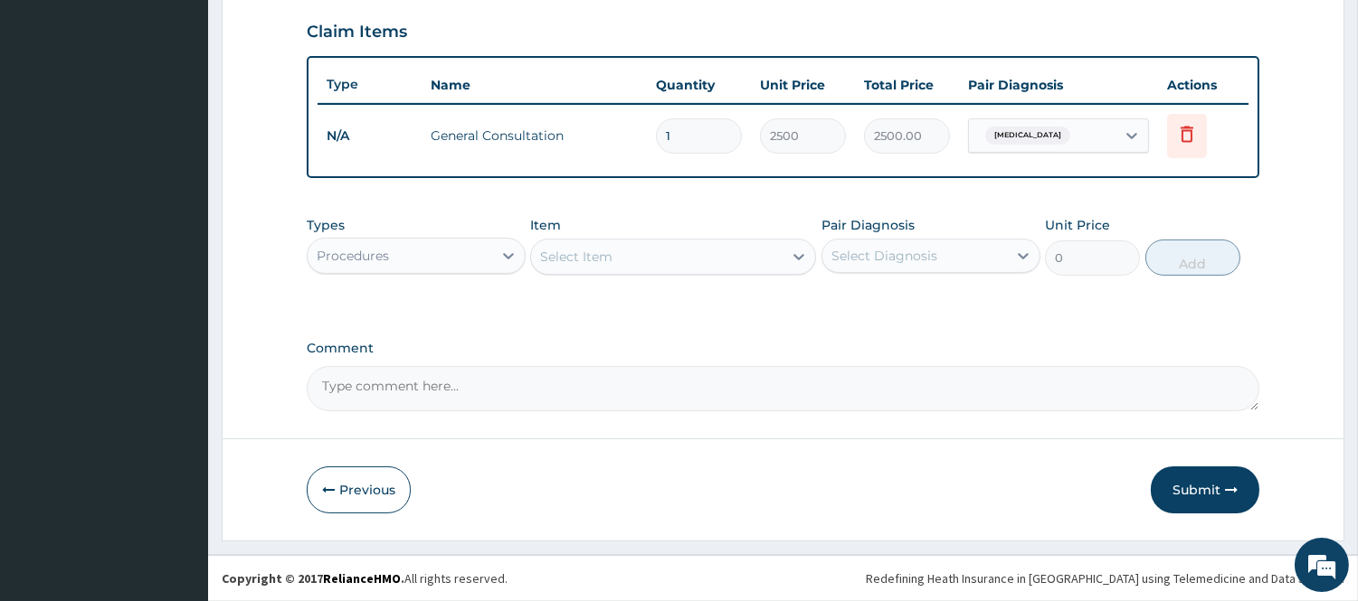
scroll to position [615, 0]
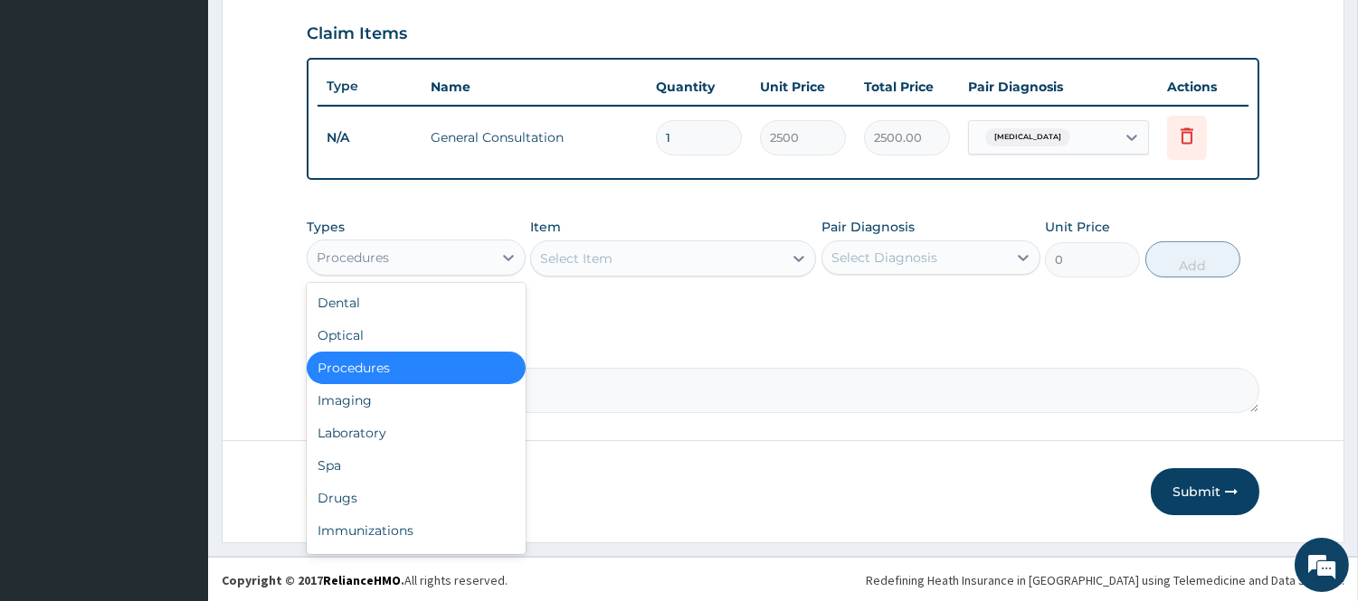
click at [423, 265] on div "Procedures" at bounding box center [400, 257] width 185 height 29
click at [369, 429] on div "Laboratory" at bounding box center [416, 433] width 219 height 33
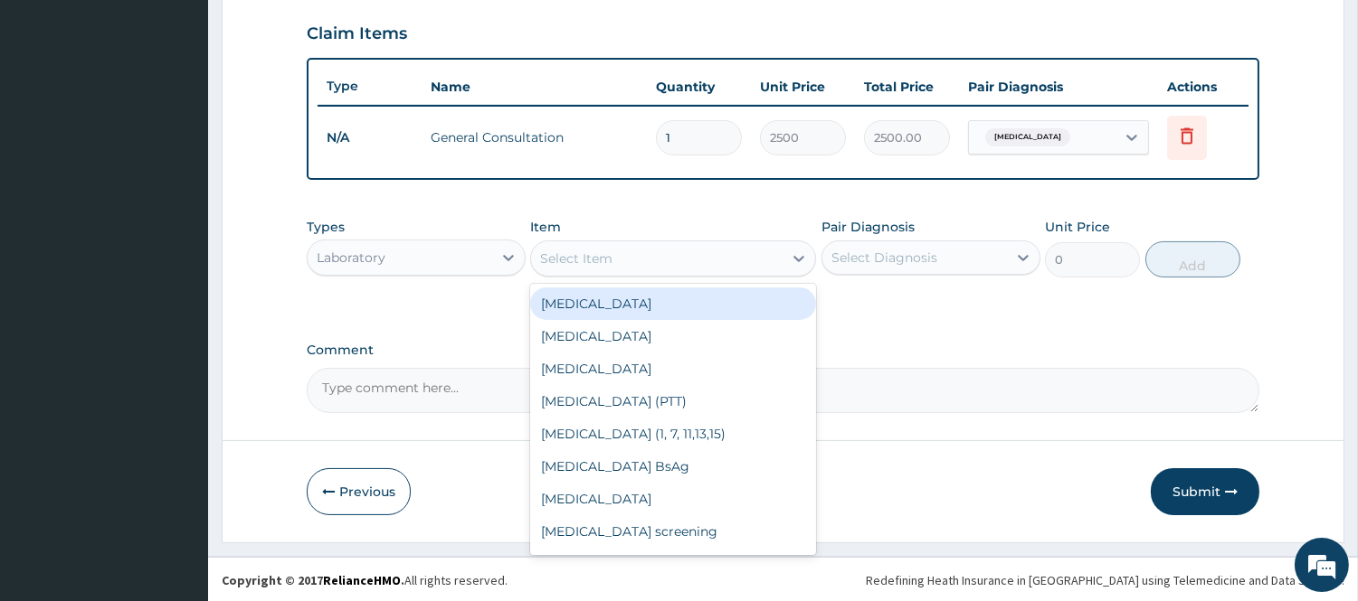
click at [636, 260] on div "Select Item" at bounding box center [656, 258] width 251 height 29
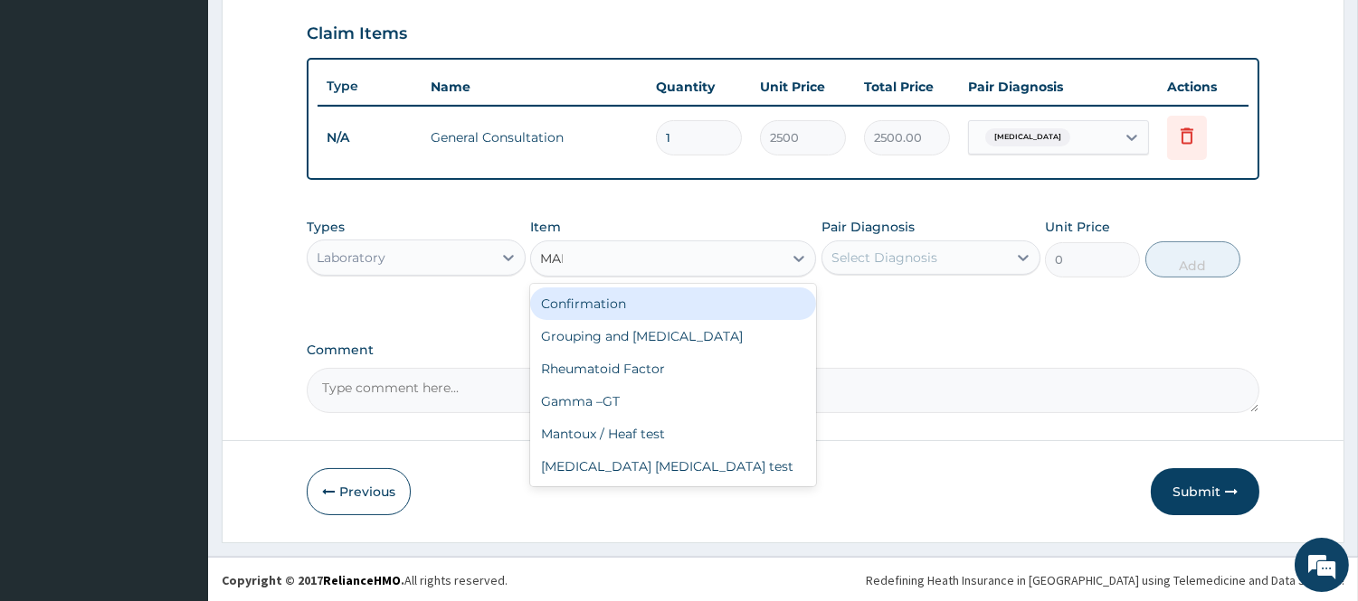
type input "MALA"
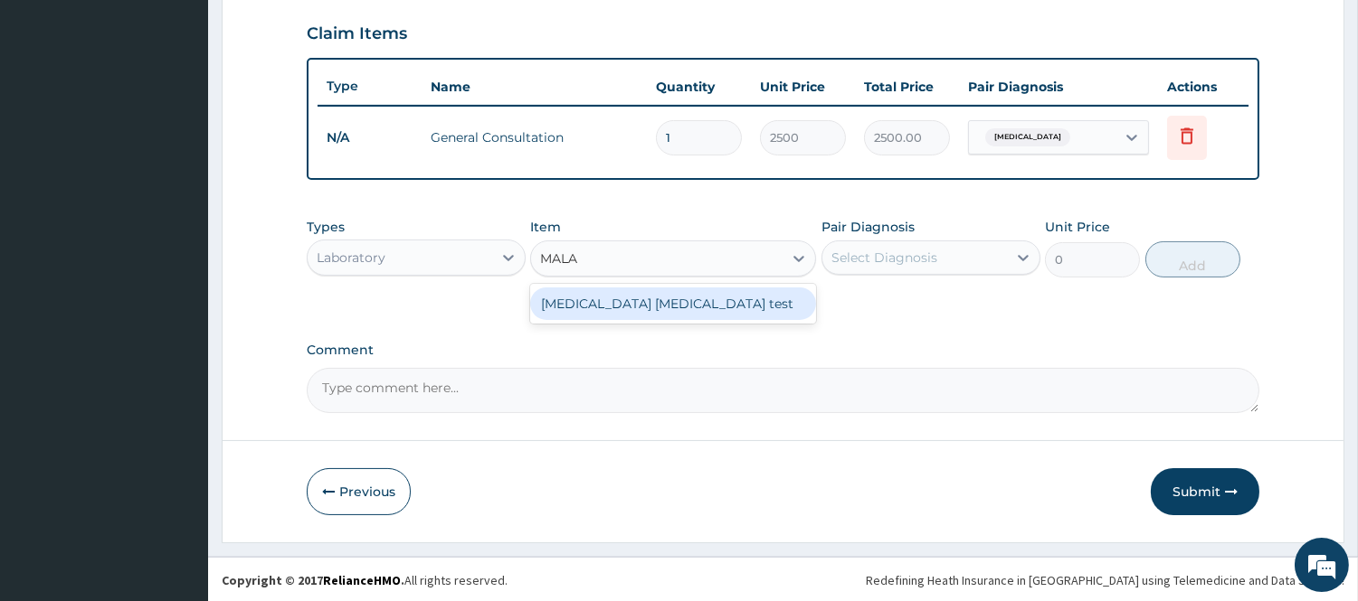
click at [610, 305] on div "Malaria Parasite test" at bounding box center [673, 304] width 286 height 33
type input "1500"
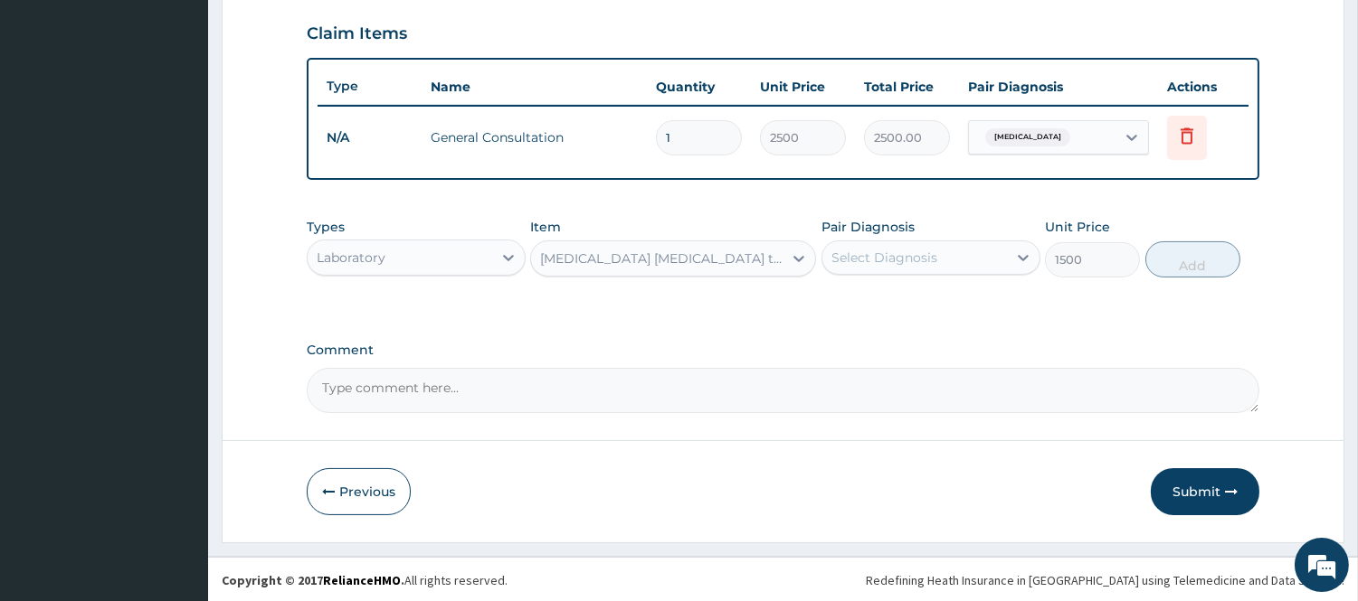
drag, startPoint x: 907, startPoint y: 245, endPoint x: 896, endPoint y: 263, distance: 21.1
click at [903, 249] on div "Select Diagnosis" at bounding box center [914, 257] width 185 height 29
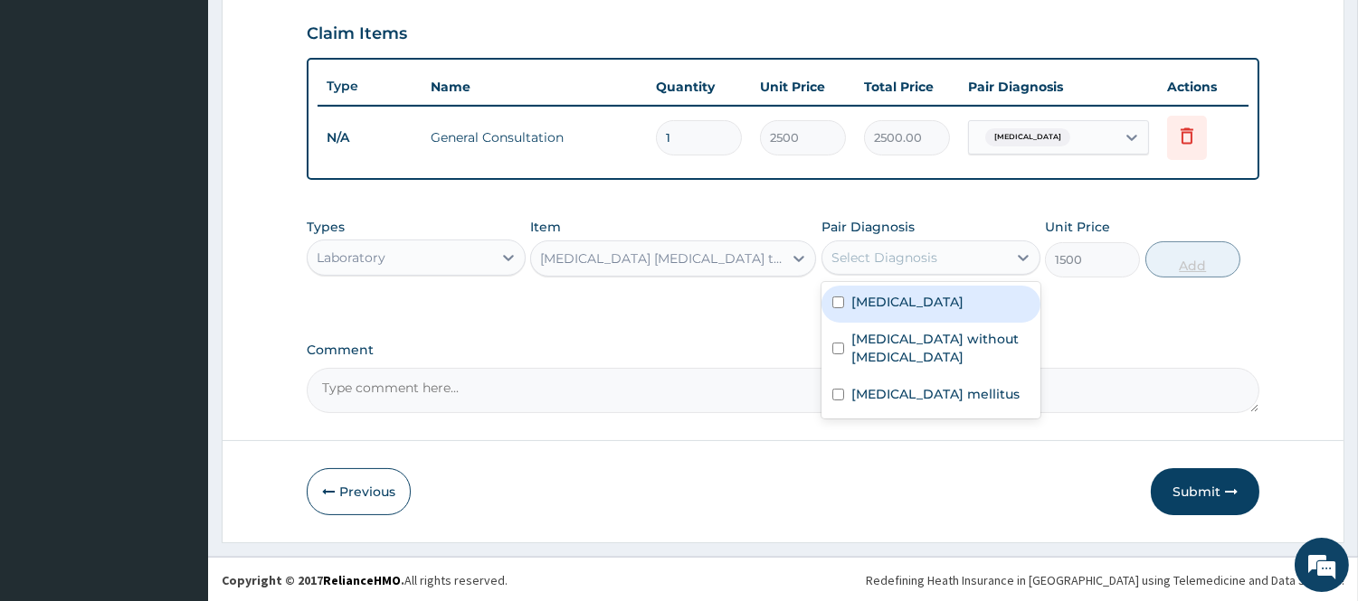
drag, startPoint x: 882, startPoint y: 318, endPoint x: 1164, endPoint y: 271, distance: 286.1
click at [882, 317] on div "Malaria" at bounding box center [930, 304] width 219 height 37
checkbox input "true"
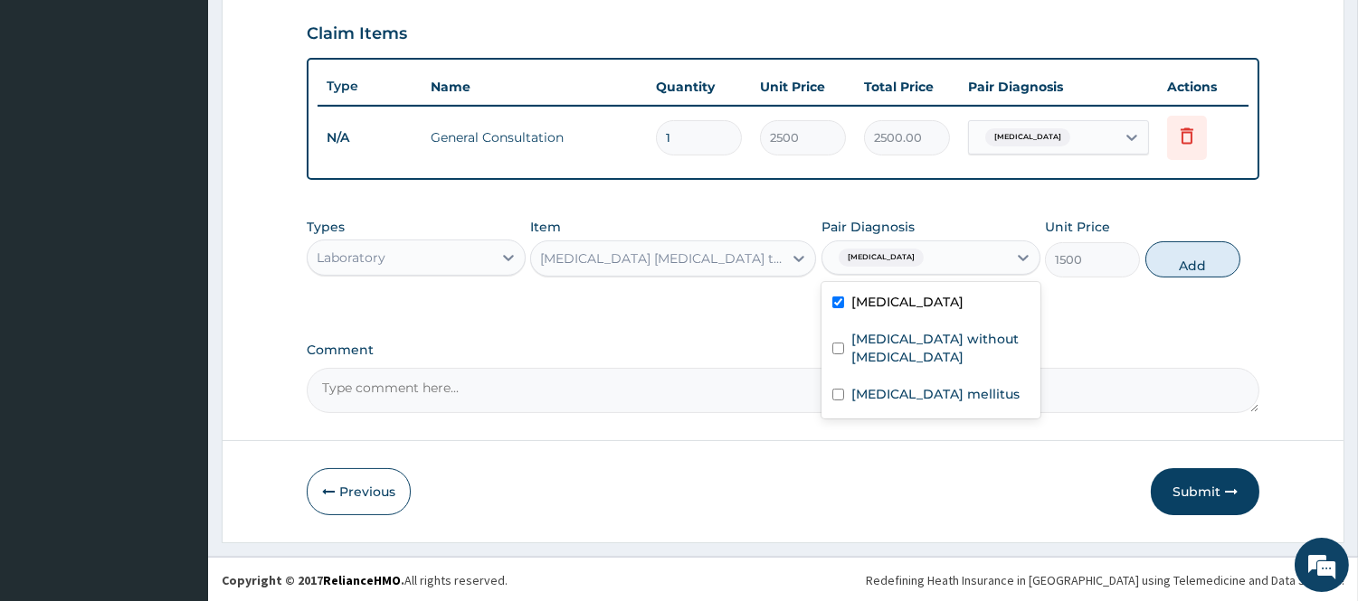
drag, startPoint x: 1178, startPoint y: 259, endPoint x: 888, endPoint y: 301, distance: 292.5
click at [1178, 260] on button "Add" at bounding box center [1192, 260] width 95 height 36
type input "0"
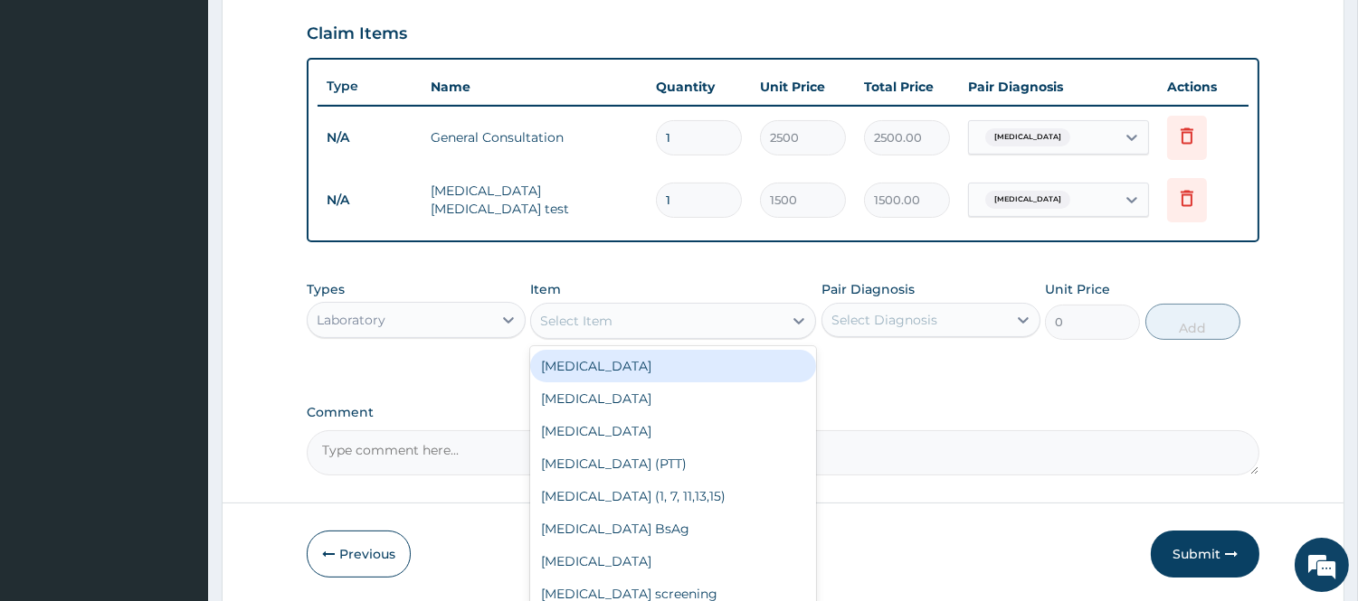
click at [654, 323] on div "Select Item" at bounding box center [656, 321] width 251 height 29
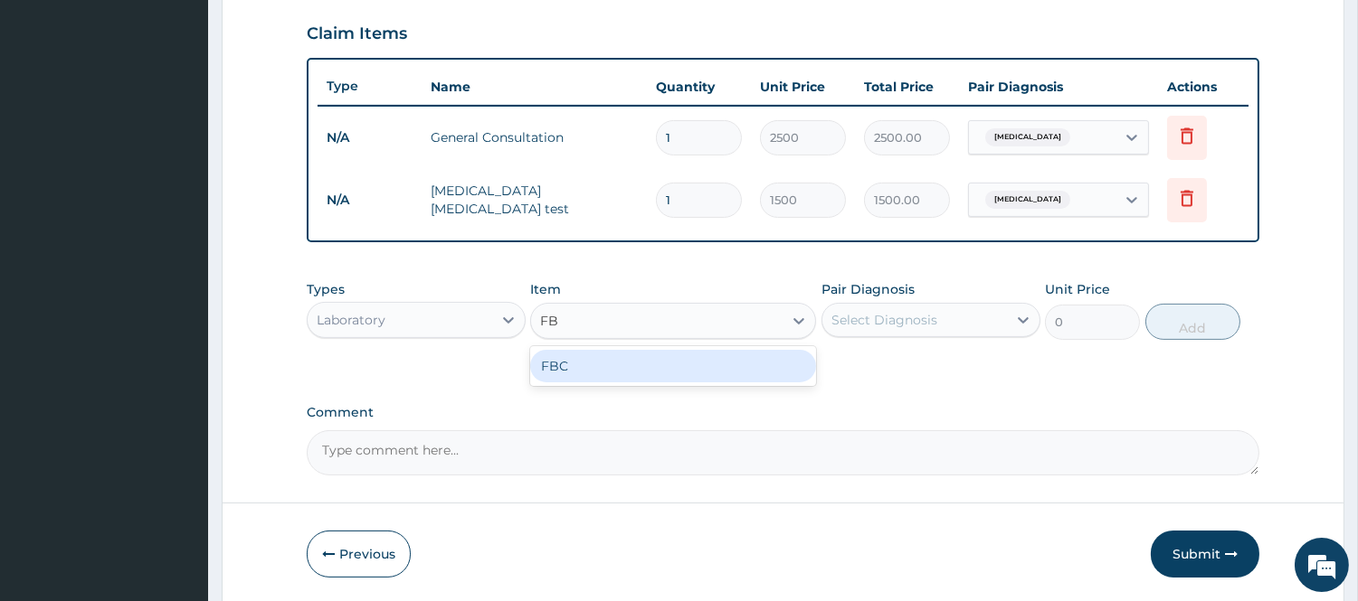
type input "FBC"
click at [610, 358] on div "FBC" at bounding box center [673, 366] width 286 height 33
type input "2500"
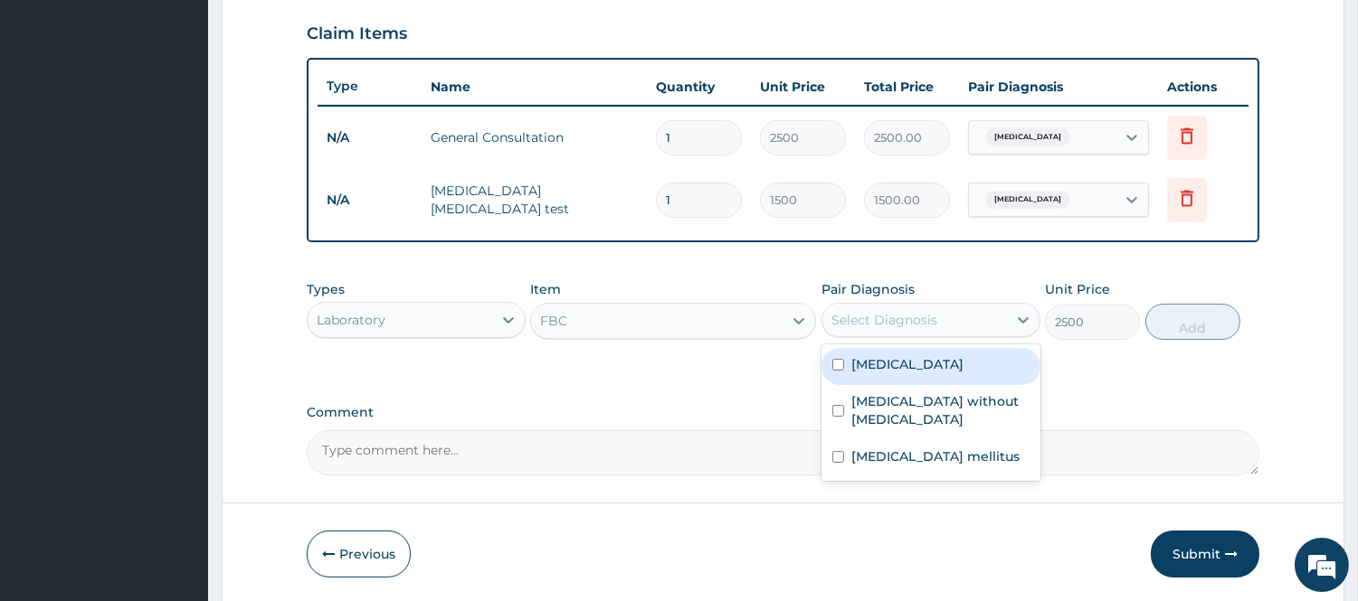
drag, startPoint x: 951, startPoint y: 335, endPoint x: 923, endPoint y: 364, distance: 39.7
click at [951, 333] on div "Select Diagnosis" at bounding box center [930, 320] width 219 height 34
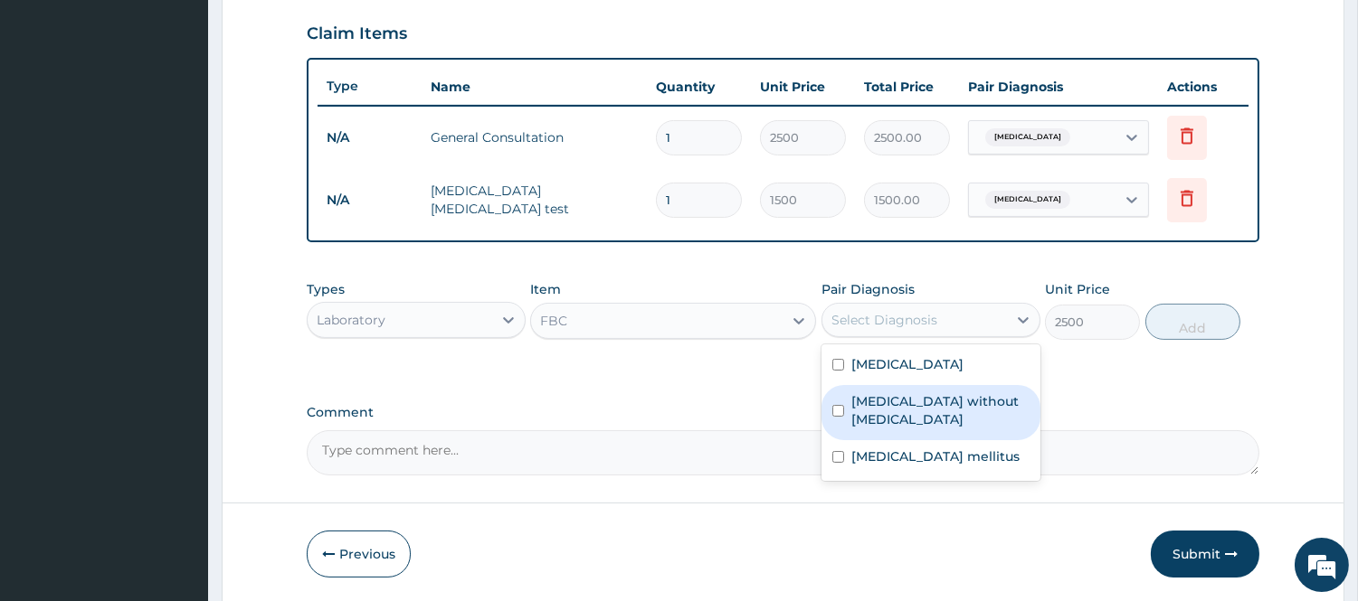
click at [886, 411] on div "Sepsis without septic shock" at bounding box center [930, 412] width 219 height 55
checkbox input "true"
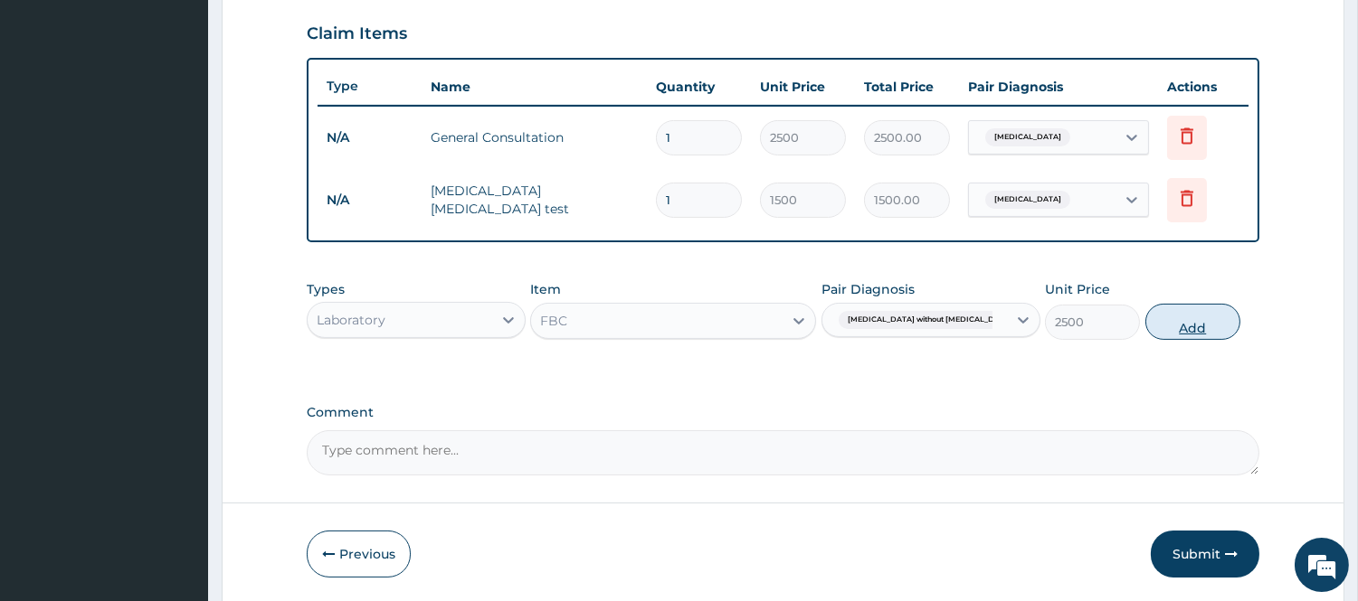
click at [1188, 318] on button "Add" at bounding box center [1192, 322] width 95 height 36
type input "0"
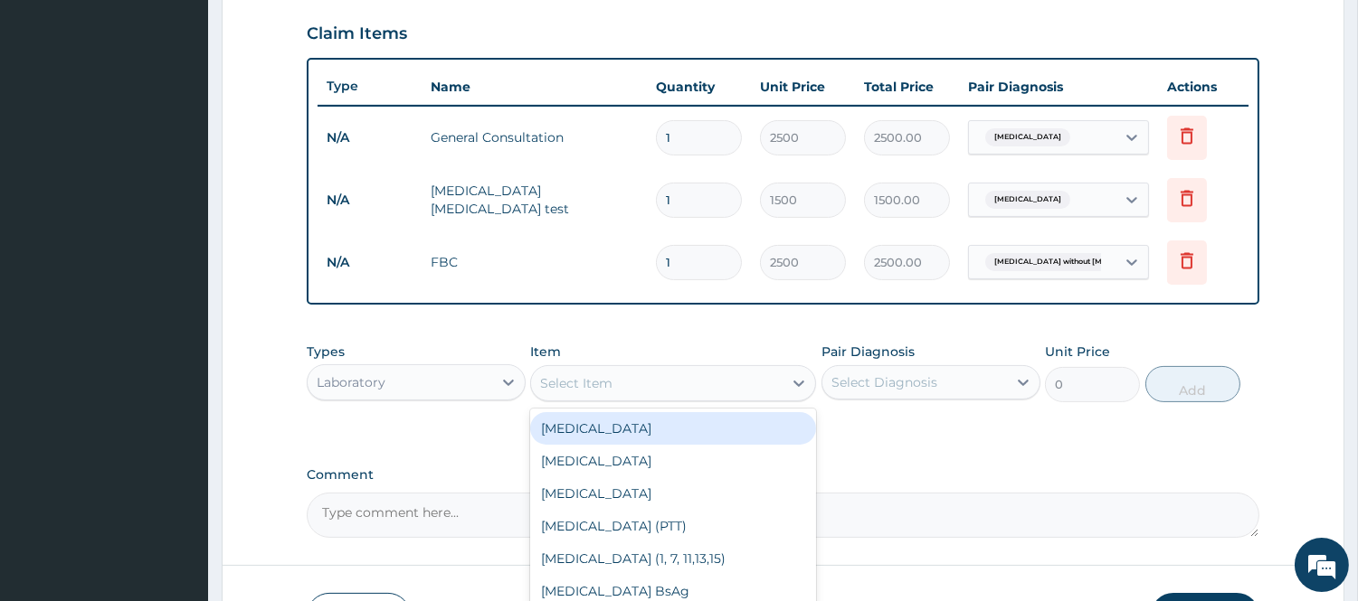
click at [595, 394] on div "Select Item" at bounding box center [656, 383] width 251 height 29
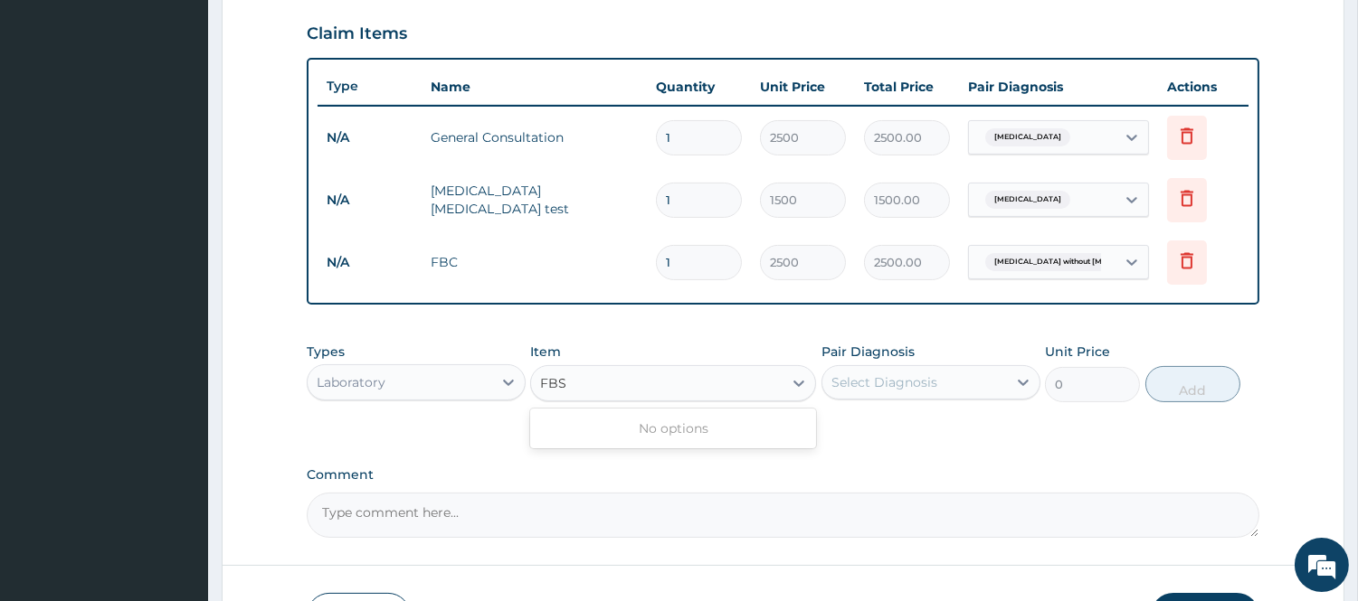
drag, startPoint x: 565, startPoint y: 380, endPoint x: 444, endPoint y: 398, distance: 122.5
click at [444, 398] on div "Types Laboratory Item option FBC, selected. 0 results available for search term…" at bounding box center [783, 373] width 952 height 78
drag, startPoint x: 554, startPoint y: 383, endPoint x: 511, endPoint y: 405, distance: 48.2
click at [521, 398] on div "Types Laboratory Item option FBC, selected. 0 results available for search term…" at bounding box center [783, 373] width 952 height 78
type input "FASTING"
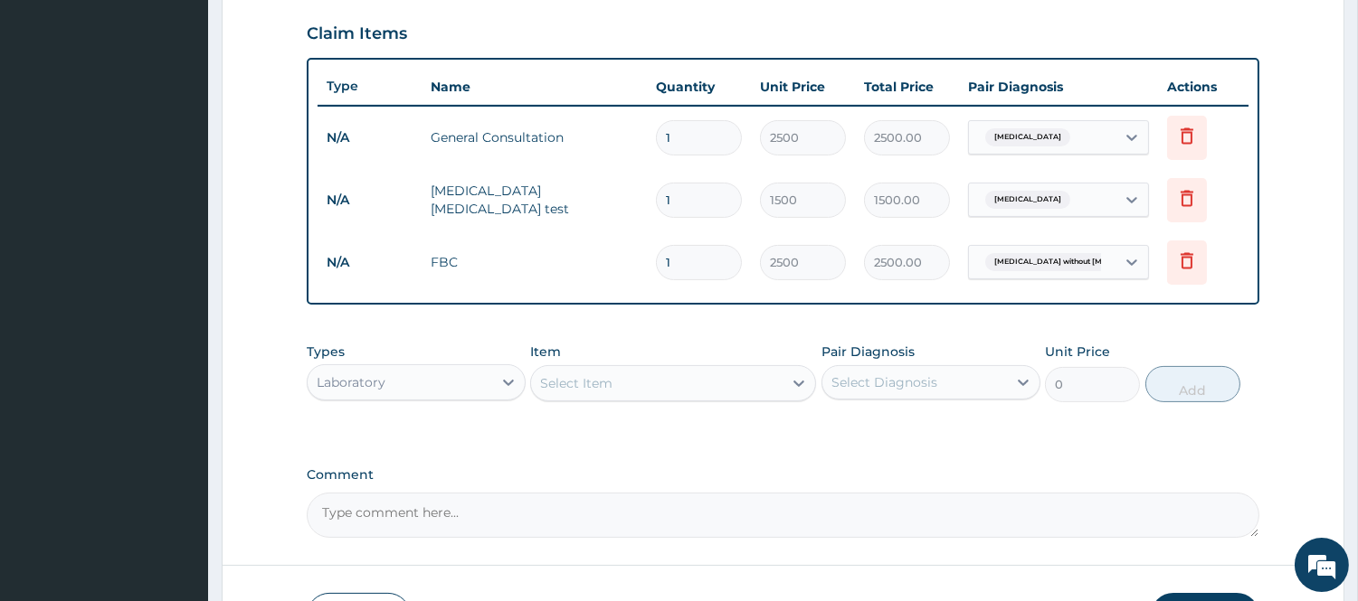
click at [644, 377] on div "Select Item" at bounding box center [656, 383] width 251 height 29
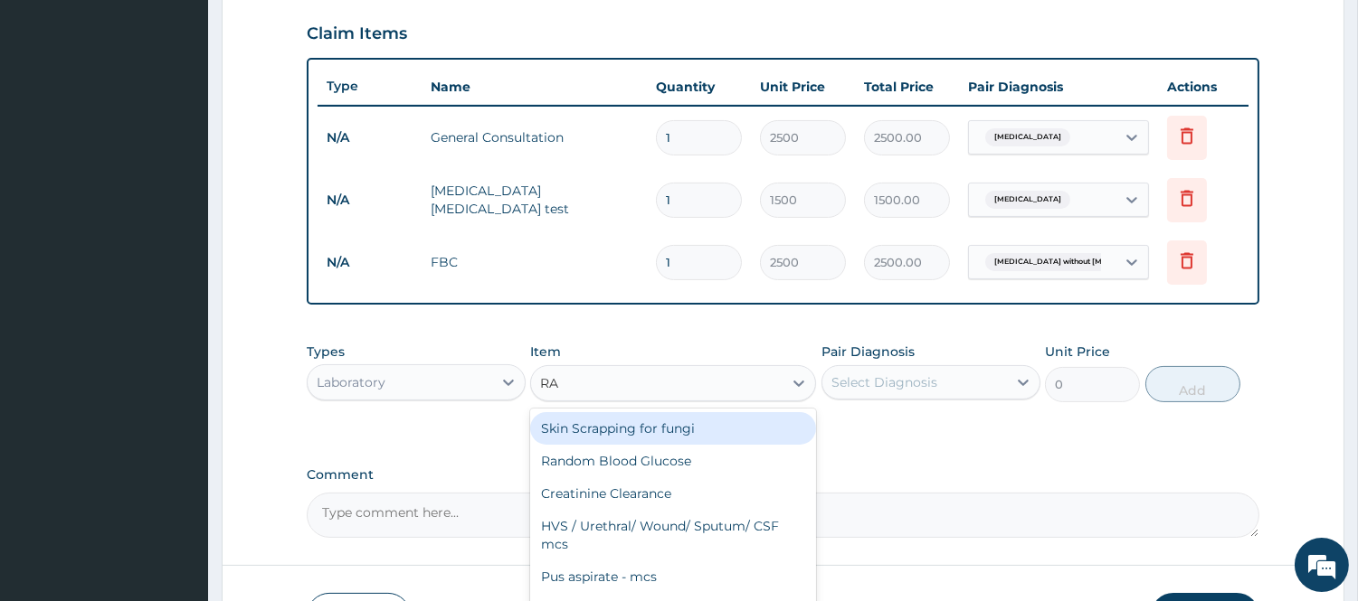
type input "RAN"
click at [735, 437] on div "Random Blood Glucose" at bounding box center [673, 428] width 286 height 33
type input "1700"
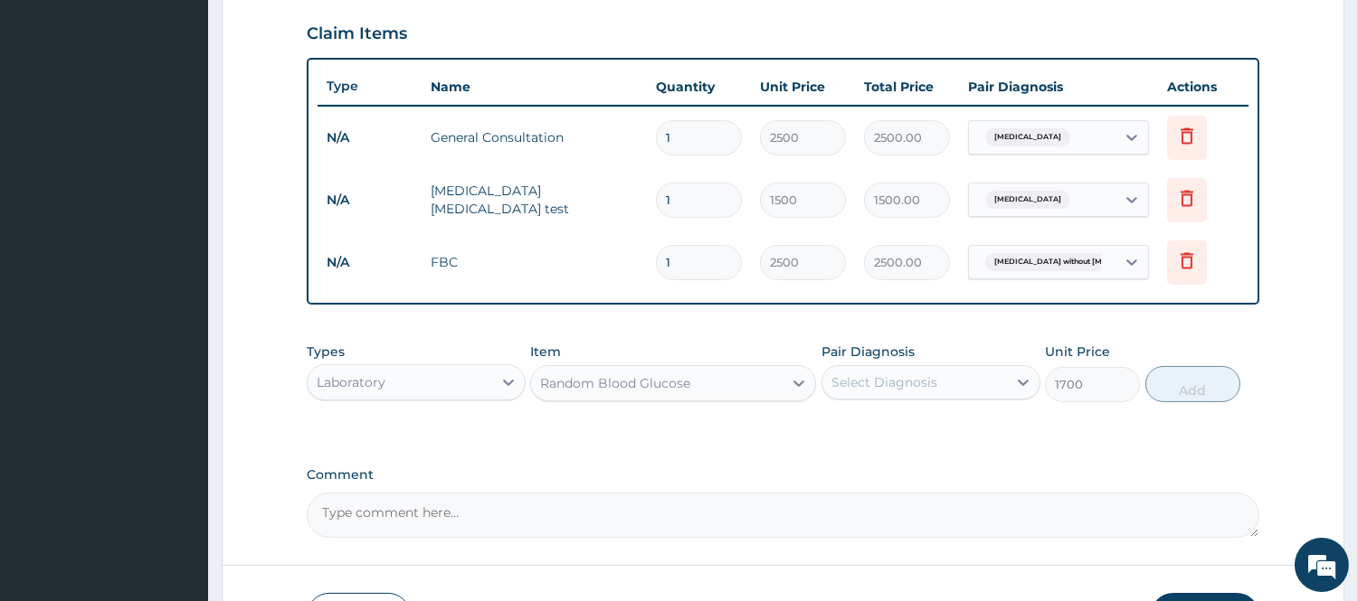
click at [929, 387] on div "Select Diagnosis" at bounding box center [884, 383] width 106 height 18
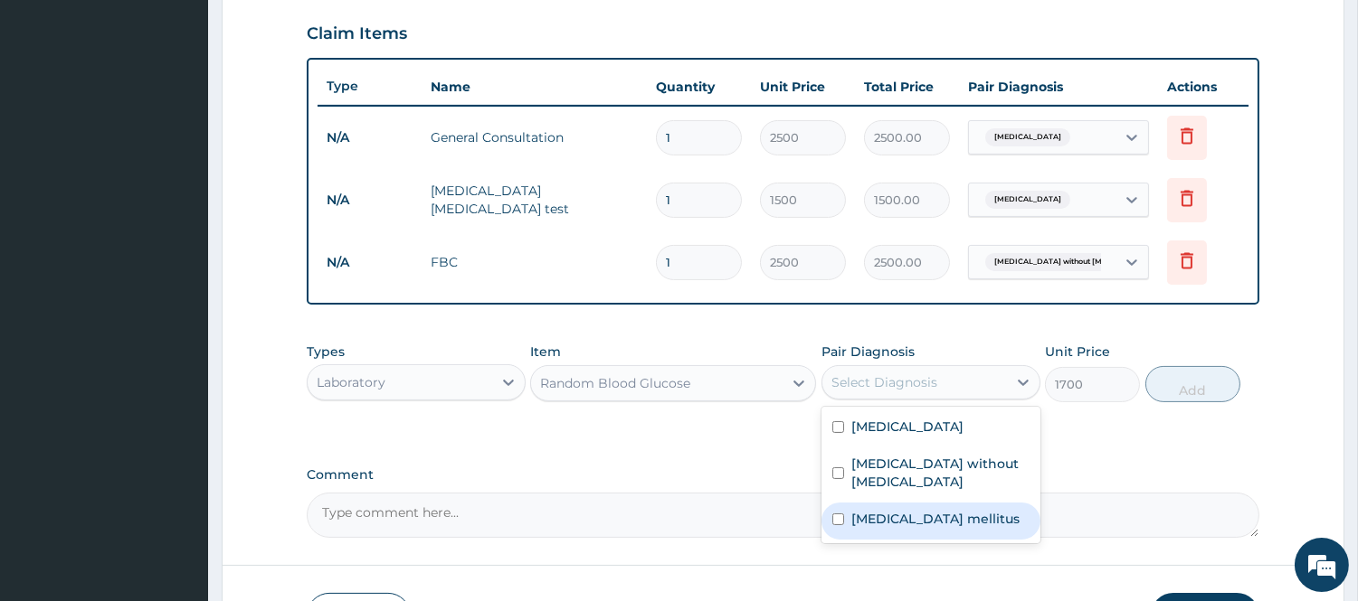
click at [896, 518] on div "Diabetes mellitus" at bounding box center [930, 521] width 219 height 37
checkbox input "true"
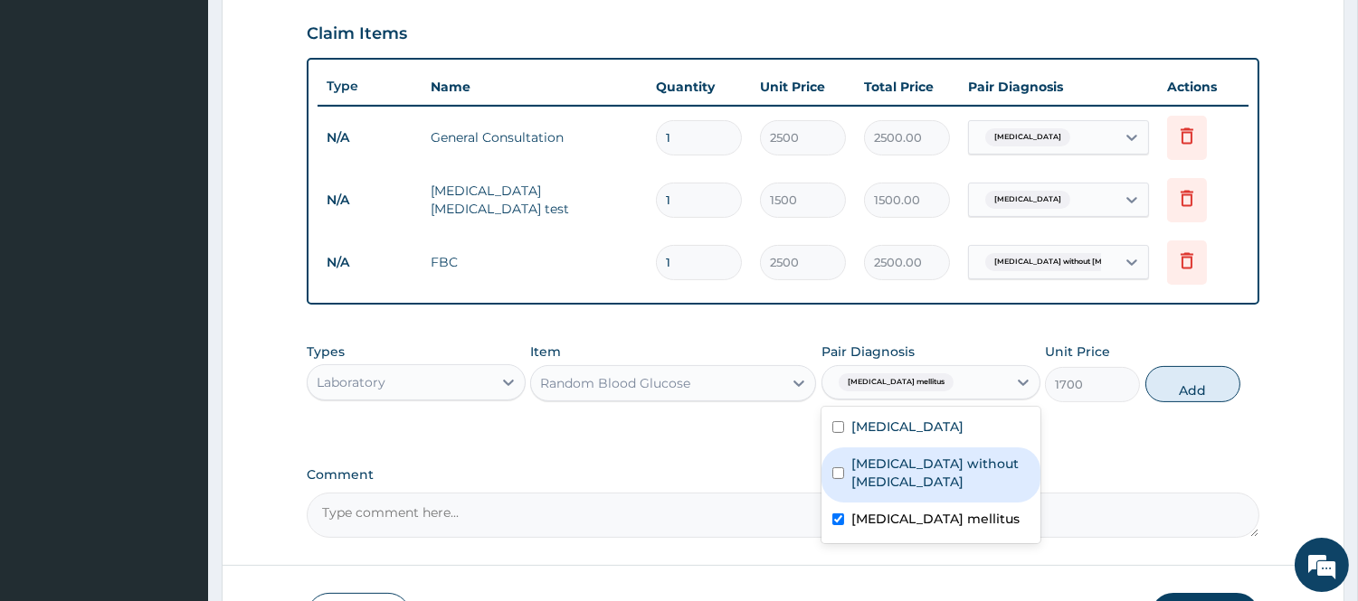
drag, startPoint x: 1203, startPoint y: 382, endPoint x: 1120, endPoint y: 408, distance: 87.2
click at [1203, 383] on button "Add" at bounding box center [1192, 384] width 95 height 36
type input "0"
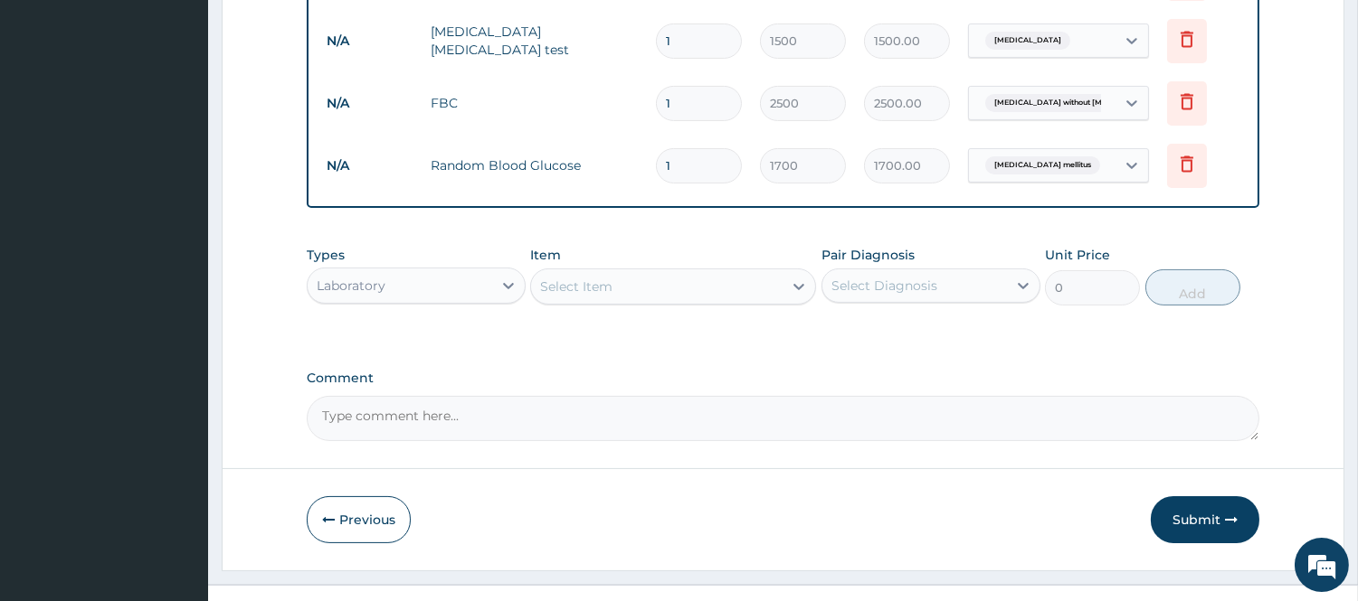
scroll to position [803, 0]
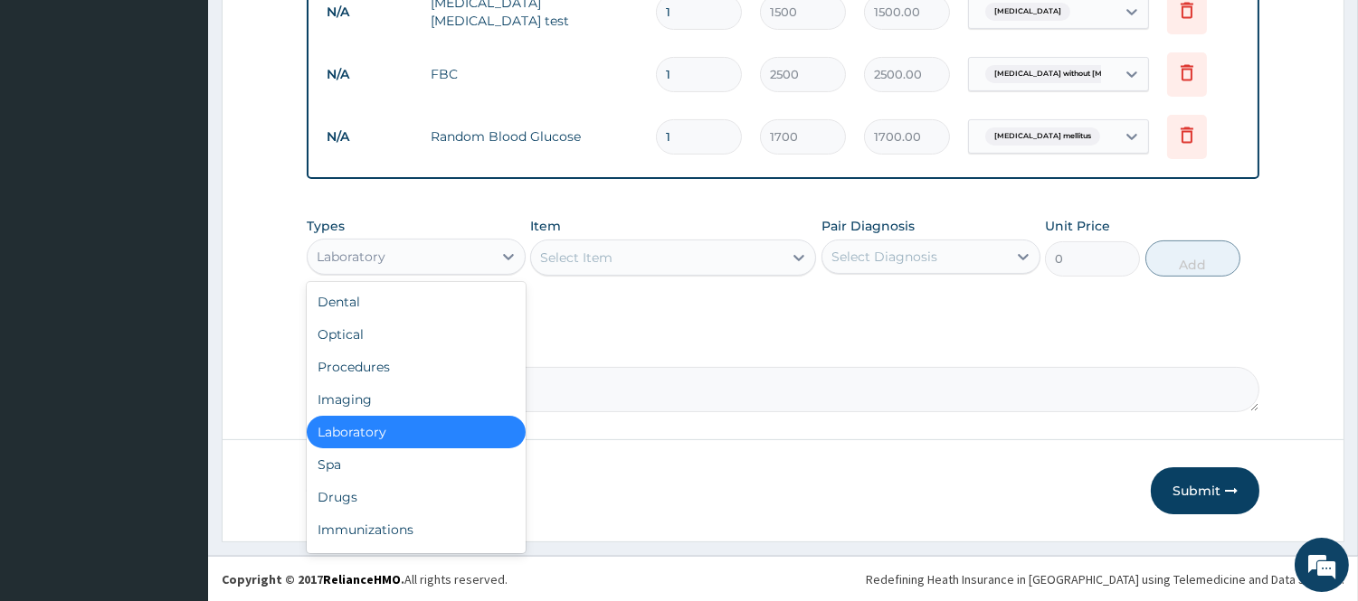
click at [446, 250] on div "Laboratory" at bounding box center [400, 256] width 185 height 29
click at [396, 357] on div "Procedures" at bounding box center [416, 367] width 219 height 33
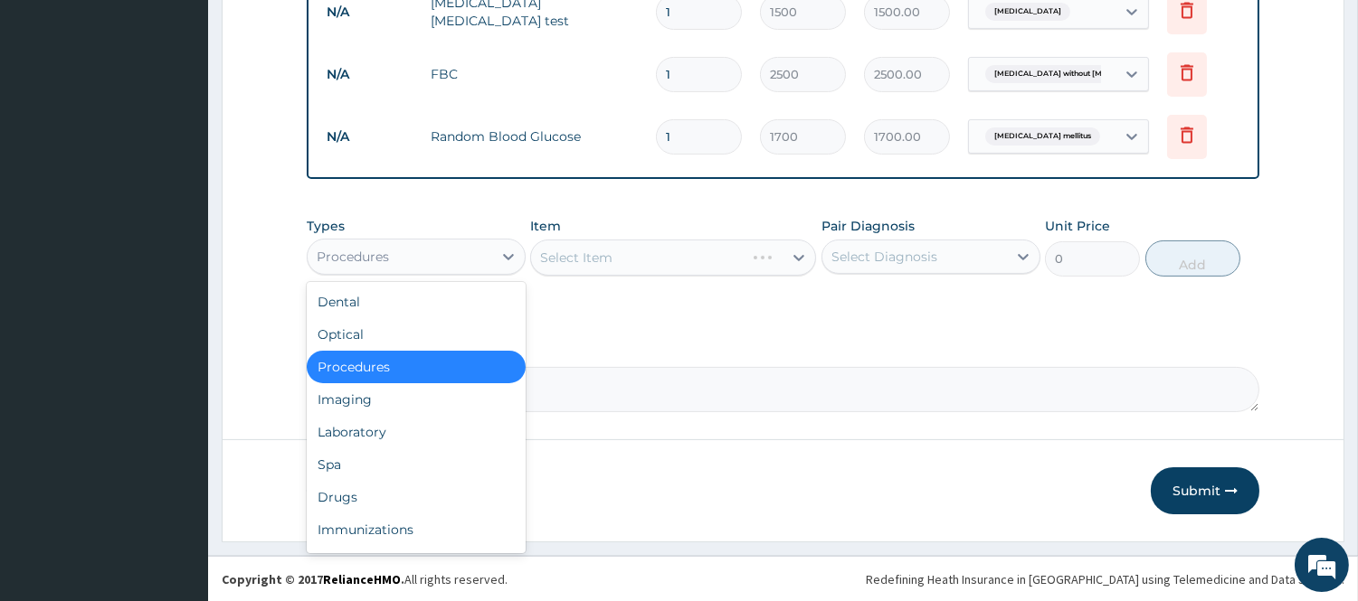
click at [481, 268] on div "Procedures" at bounding box center [400, 256] width 185 height 29
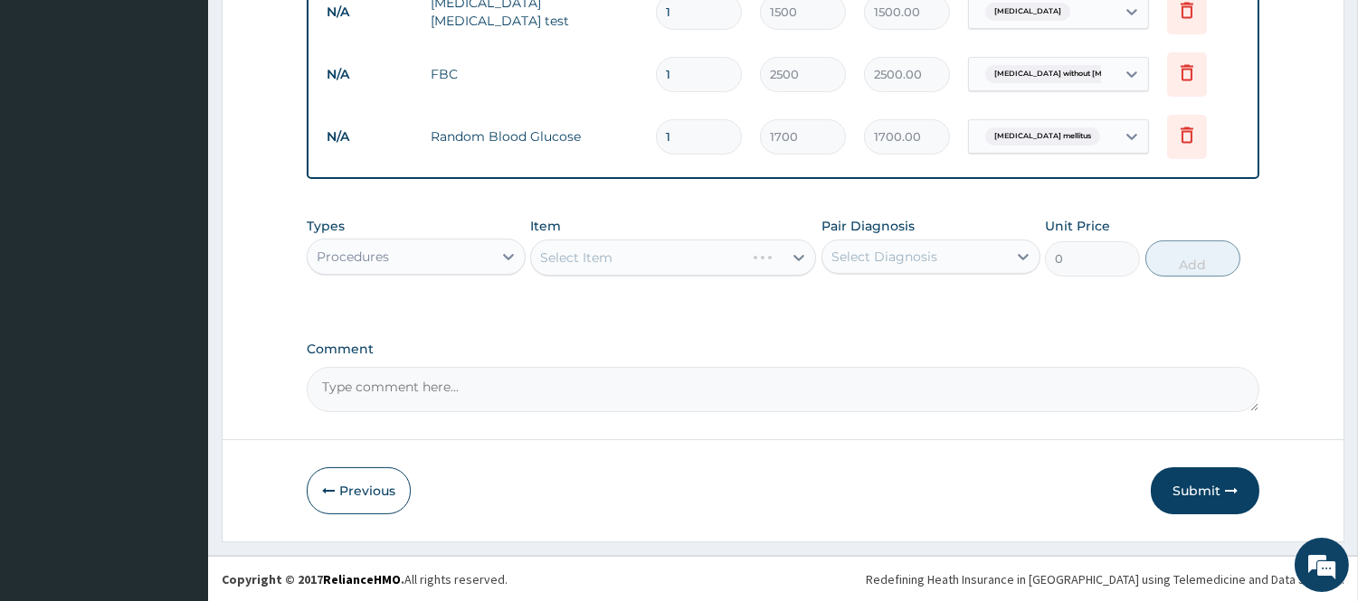
click at [620, 251] on div "Select Item" at bounding box center [673, 258] width 286 height 36
click at [644, 267] on div "Select Item" at bounding box center [656, 257] width 251 height 29
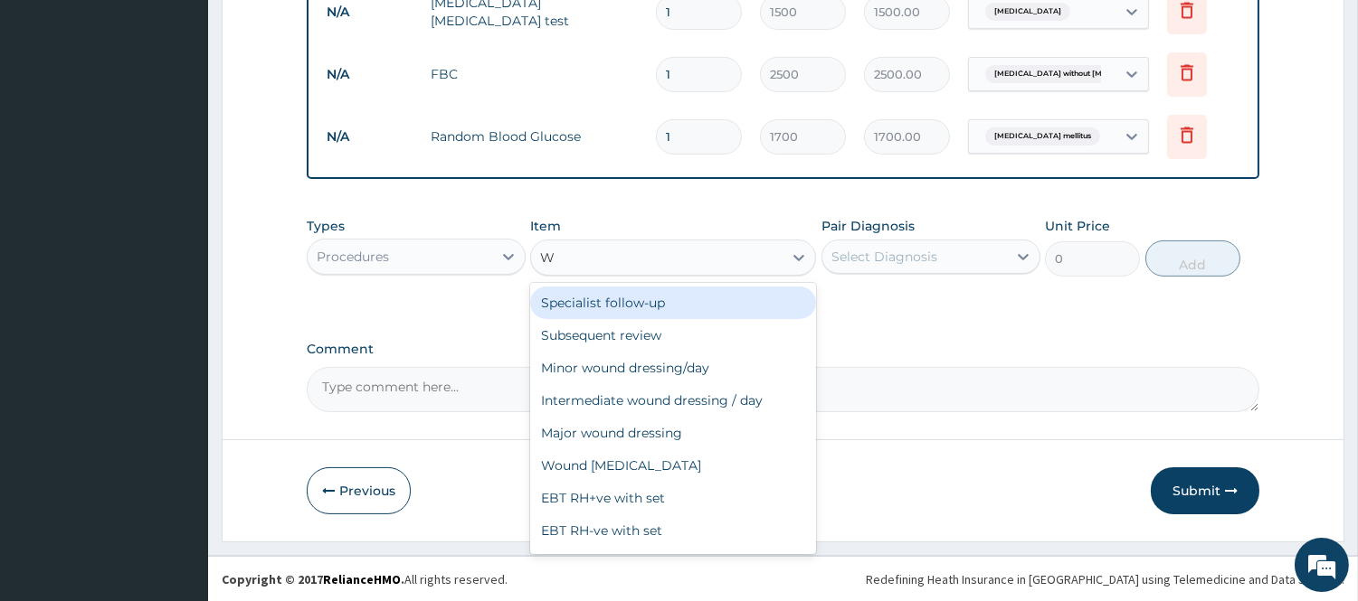
type input "WO"
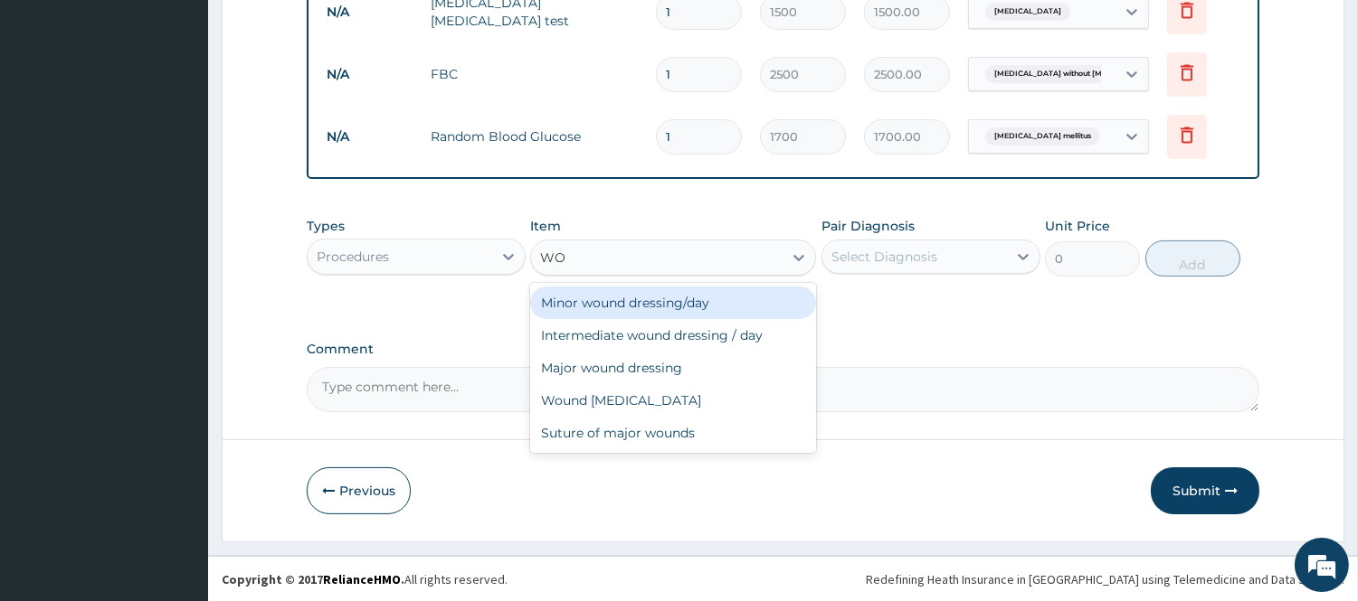
click at [662, 301] on div "Minor wound dressing/day" at bounding box center [673, 303] width 286 height 33
type input "1500"
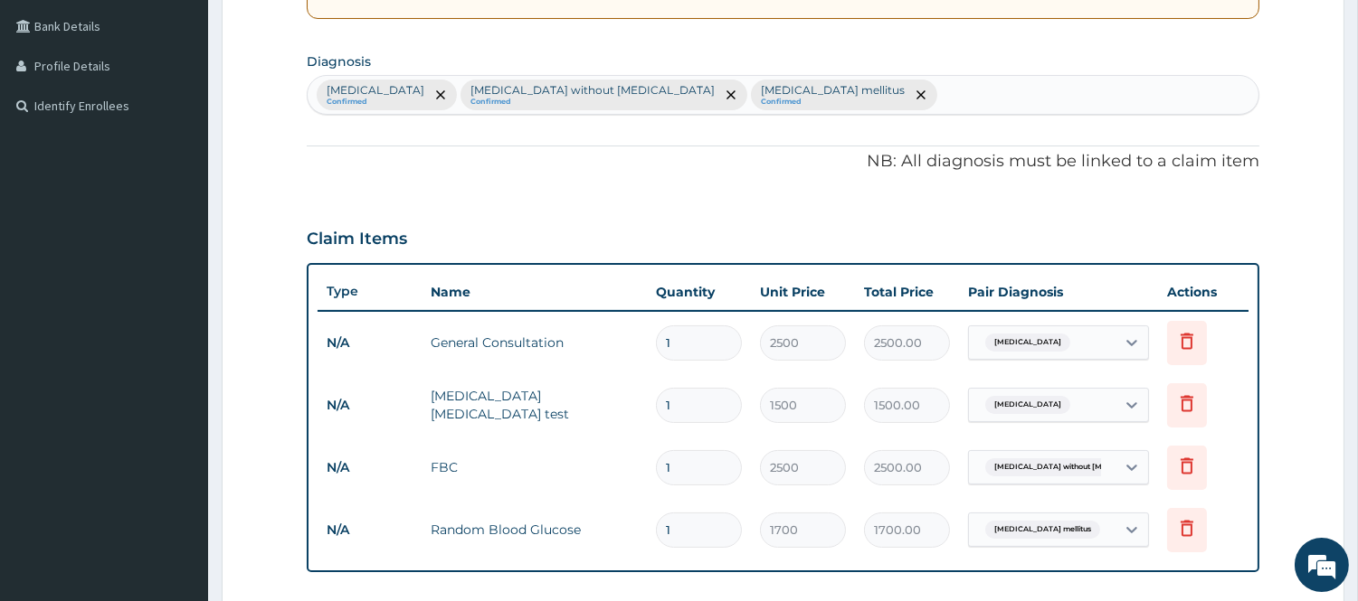
scroll to position [402, 0]
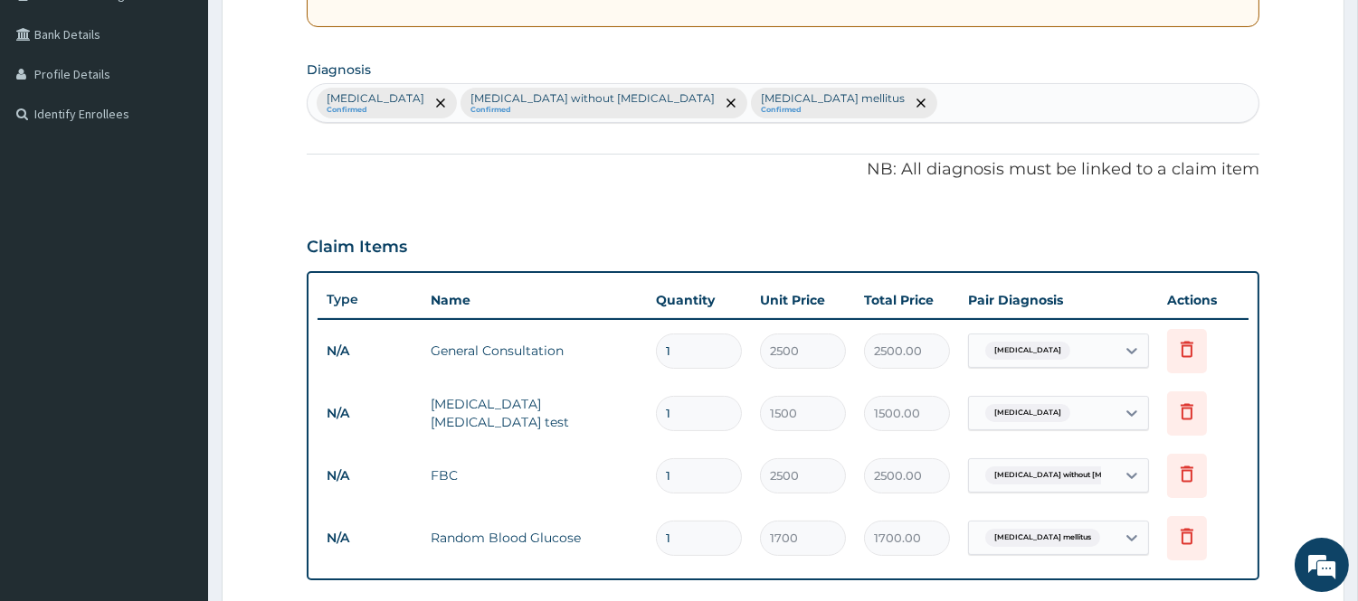
click at [800, 109] on div "Malaria Confirmed Sepsis without septic shock Confirmed Diabetes mellitus Confi…" at bounding box center [783, 103] width 951 height 38
type input "WOUND"
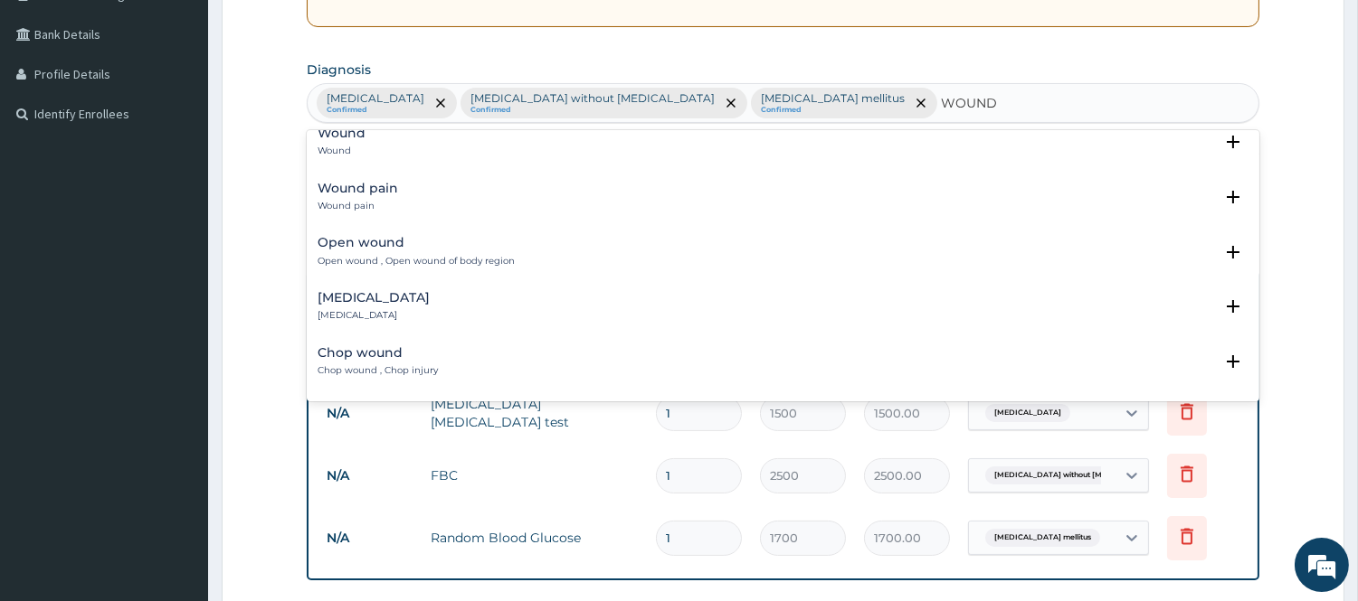
scroll to position [0, 0]
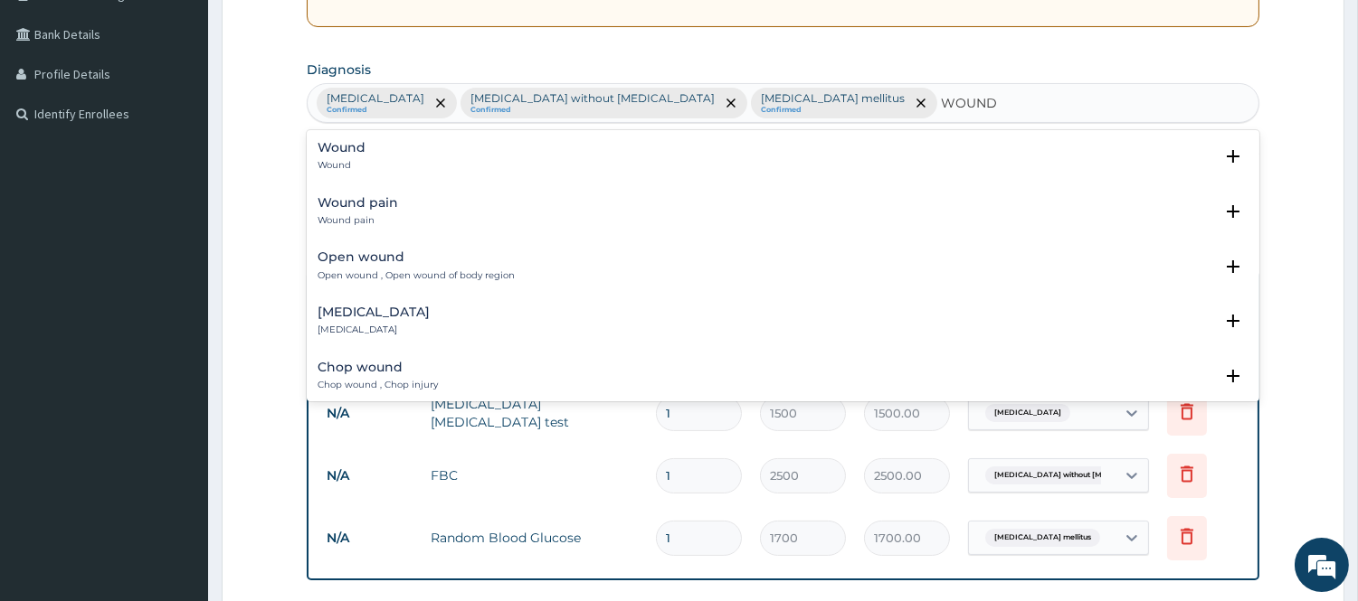
click at [374, 262] on h4 "Open wound" at bounding box center [415, 258] width 197 height 14
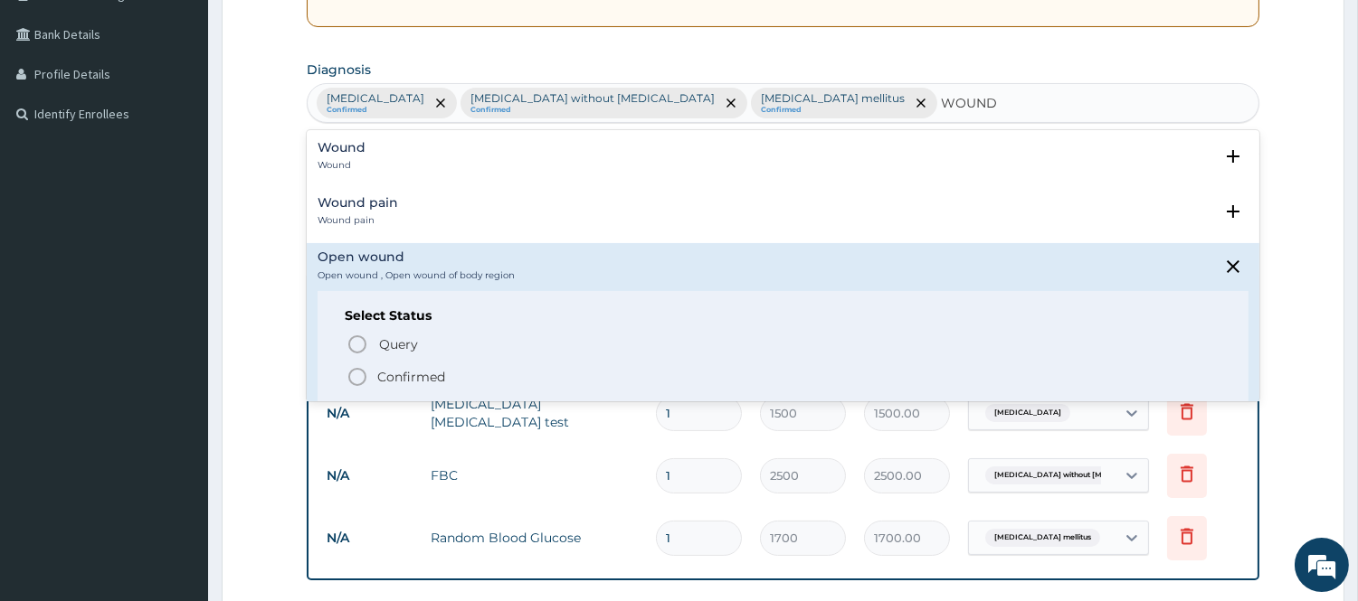
click at [371, 375] on span "Confirmed" at bounding box center [783, 377] width 875 height 22
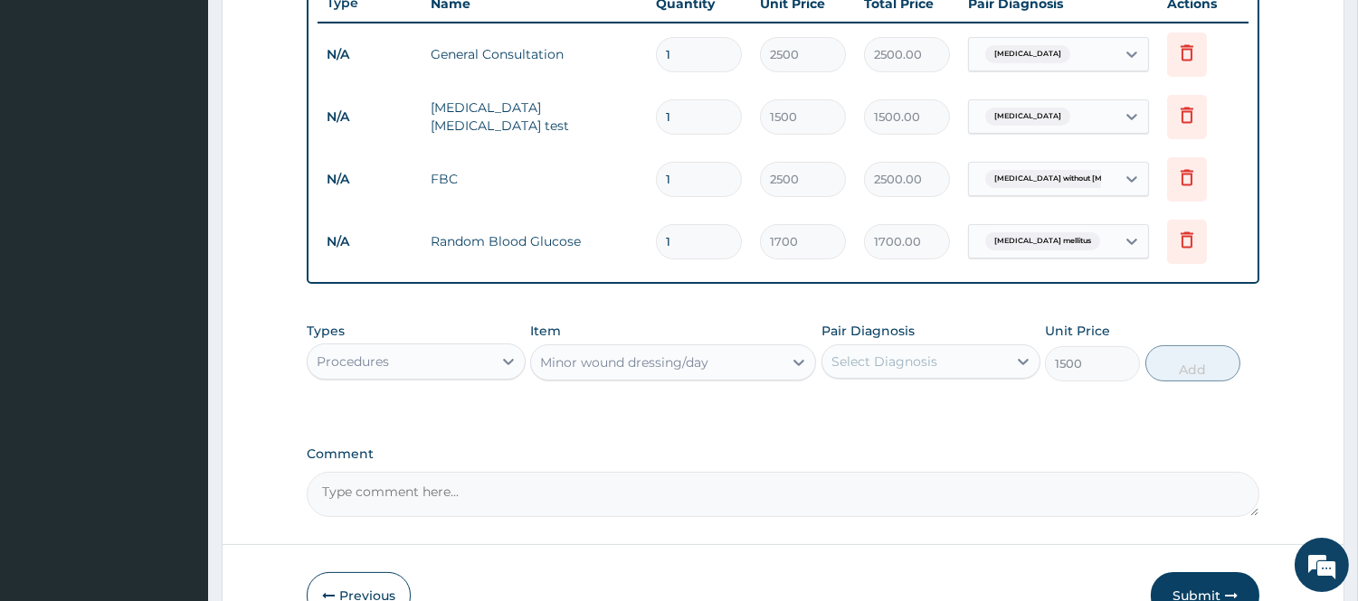
scroll to position [803, 0]
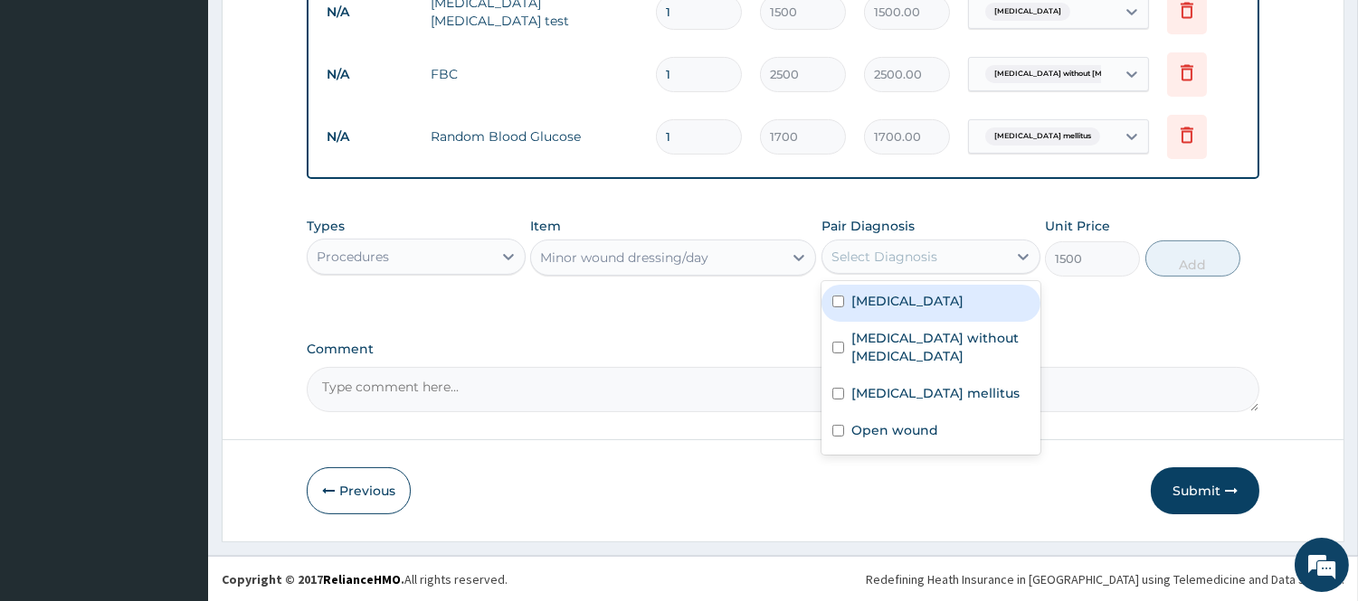
drag, startPoint x: 884, startPoint y: 260, endPoint x: 836, endPoint y: 355, distance: 105.6
click at [871, 274] on div "option Diabetes mellitus, selected. option Malaria focused, 1 of 4. 4 results a…" at bounding box center [930, 257] width 219 height 34
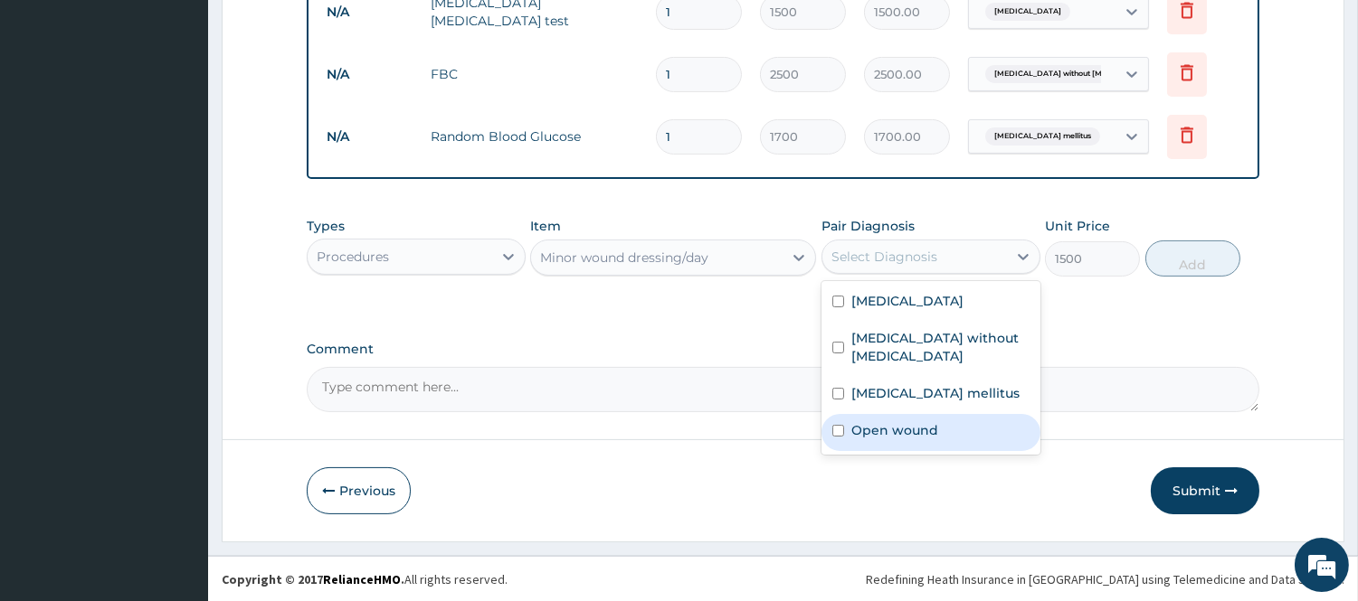
drag, startPoint x: 866, startPoint y: 403, endPoint x: 995, endPoint y: 368, distance: 133.8
click at [874, 421] on label "Open wound" at bounding box center [894, 430] width 87 height 18
checkbox input "true"
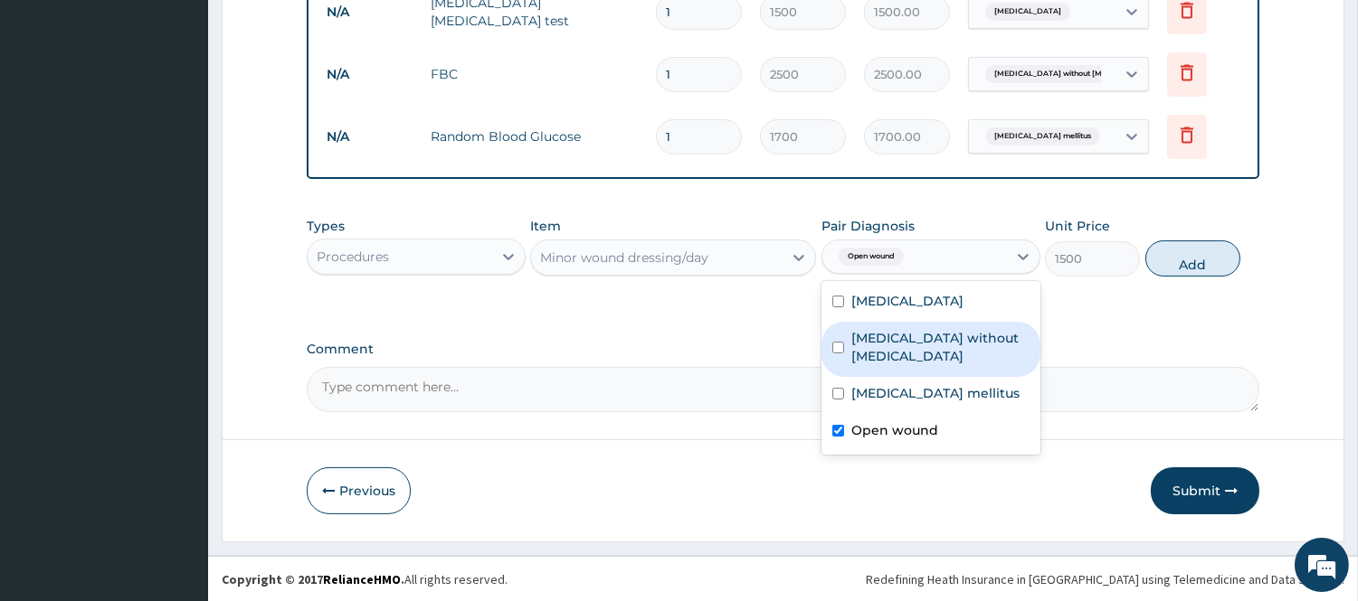
drag, startPoint x: 1168, startPoint y: 267, endPoint x: 1138, endPoint y: 274, distance: 30.7
click at [1162, 267] on button "Add" at bounding box center [1192, 259] width 95 height 36
type input "0"
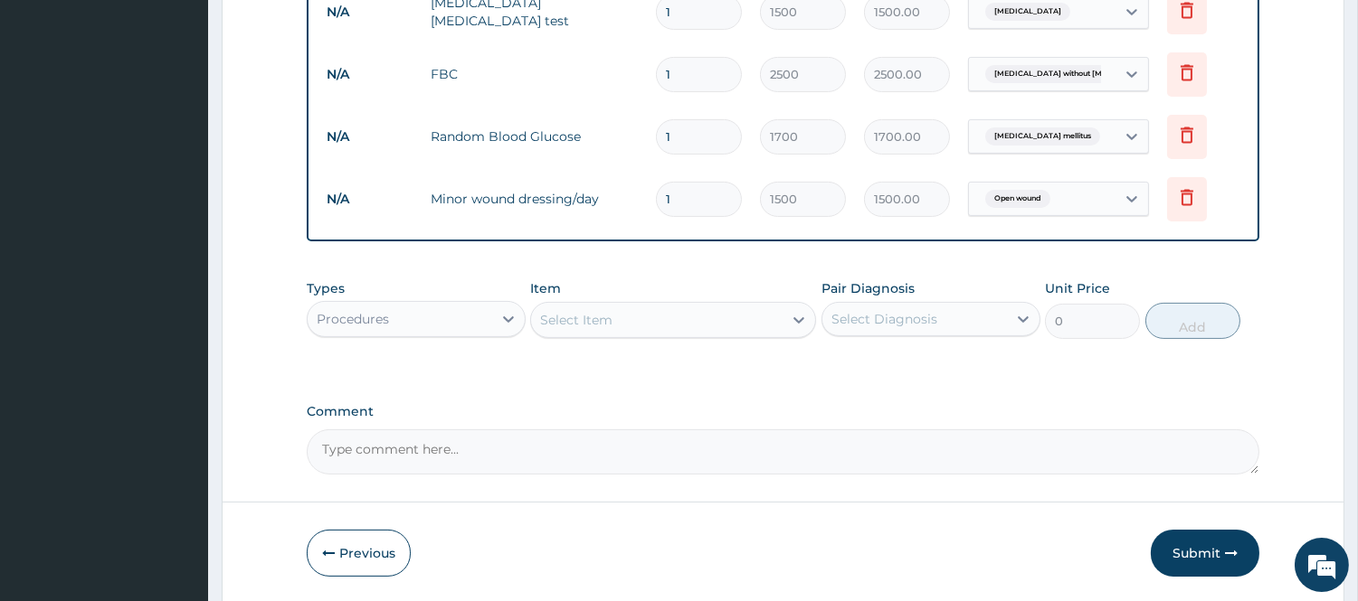
scroll to position [866, 0]
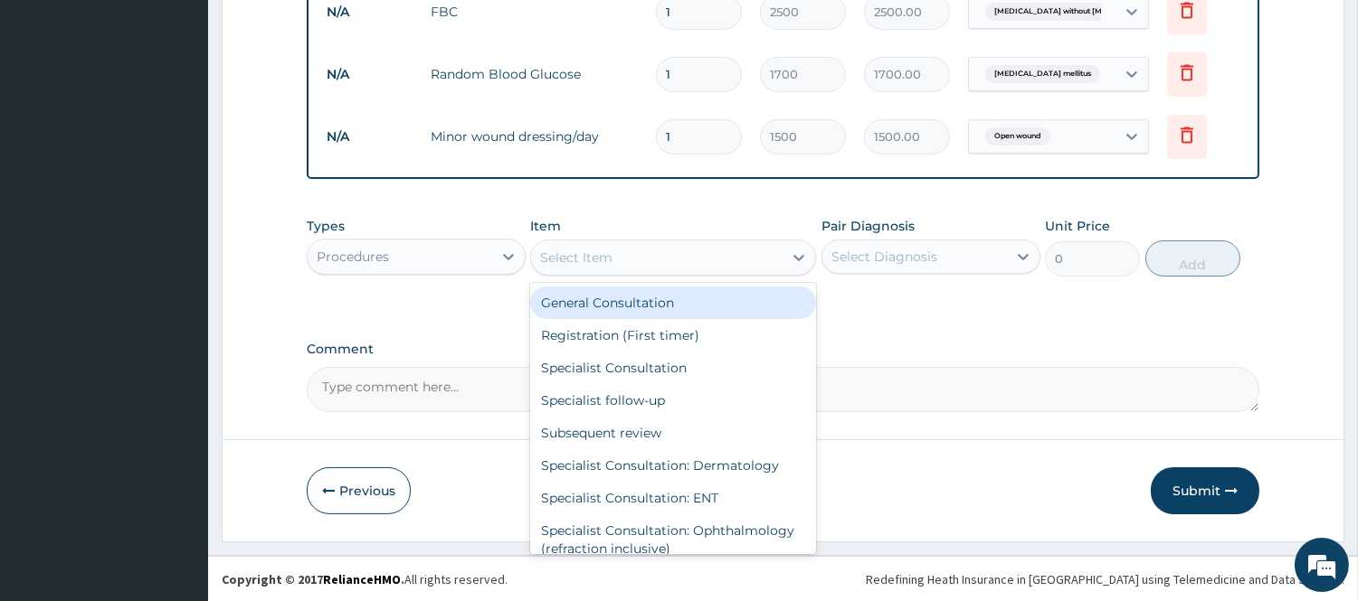
click at [639, 258] on div "Select Item" at bounding box center [656, 257] width 251 height 29
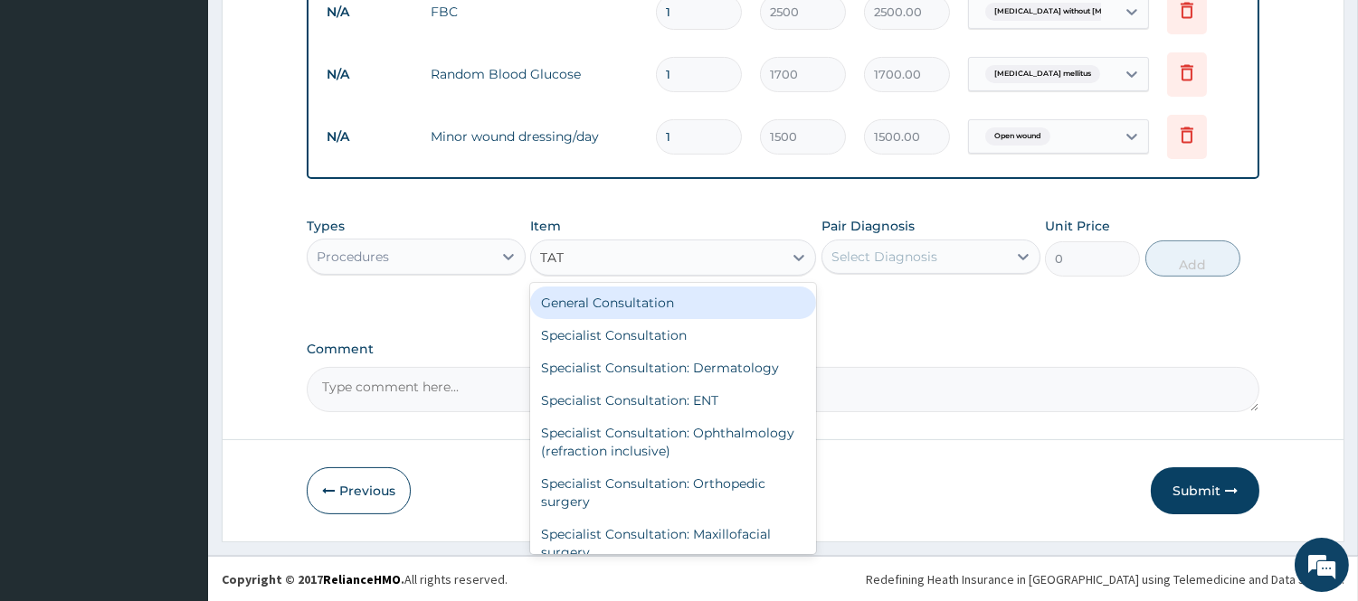
type input "TATA"
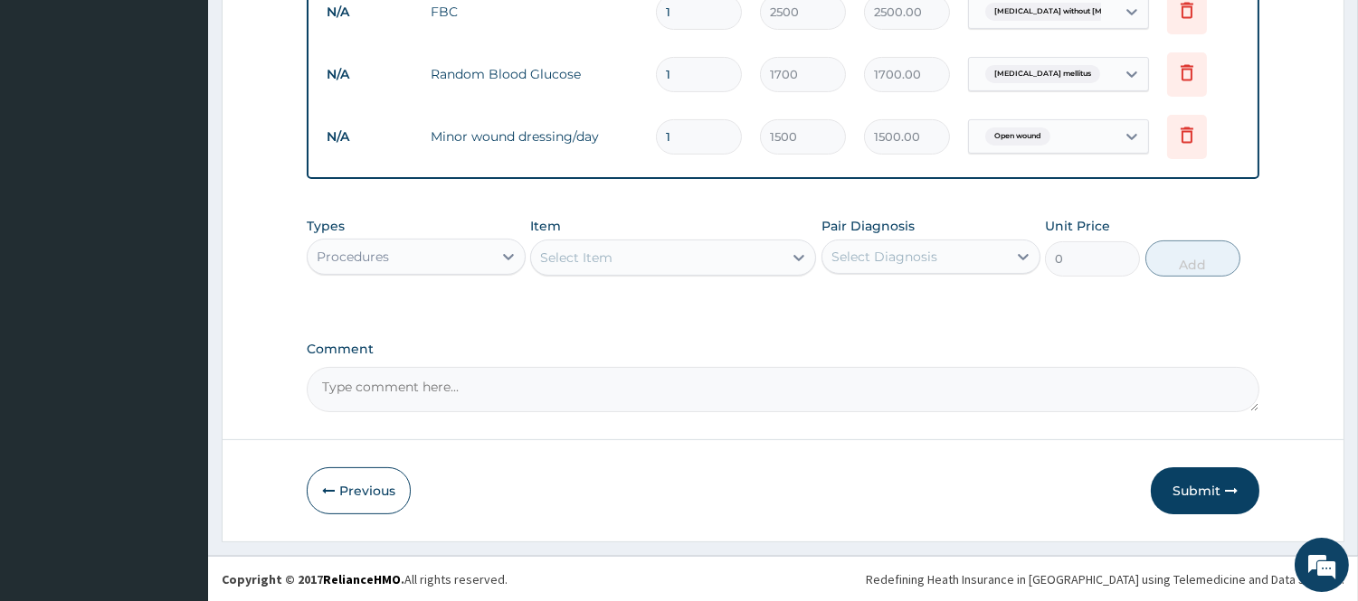
drag, startPoint x: 599, startPoint y: 251, endPoint x: 485, endPoint y: 276, distance: 116.7
click at [485, 276] on div "Types Procedures Item option Minor wound dressing/day, selected. Select is focu…" at bounding box center [783, 247] width 952 height 78
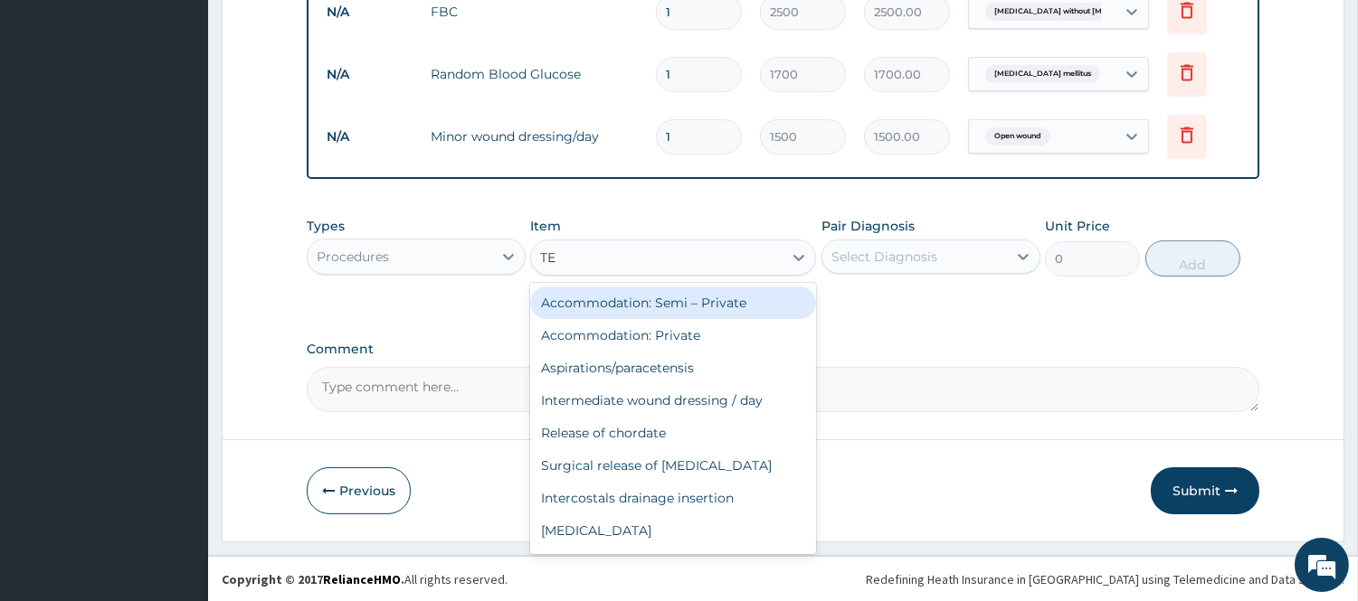
type input "T"
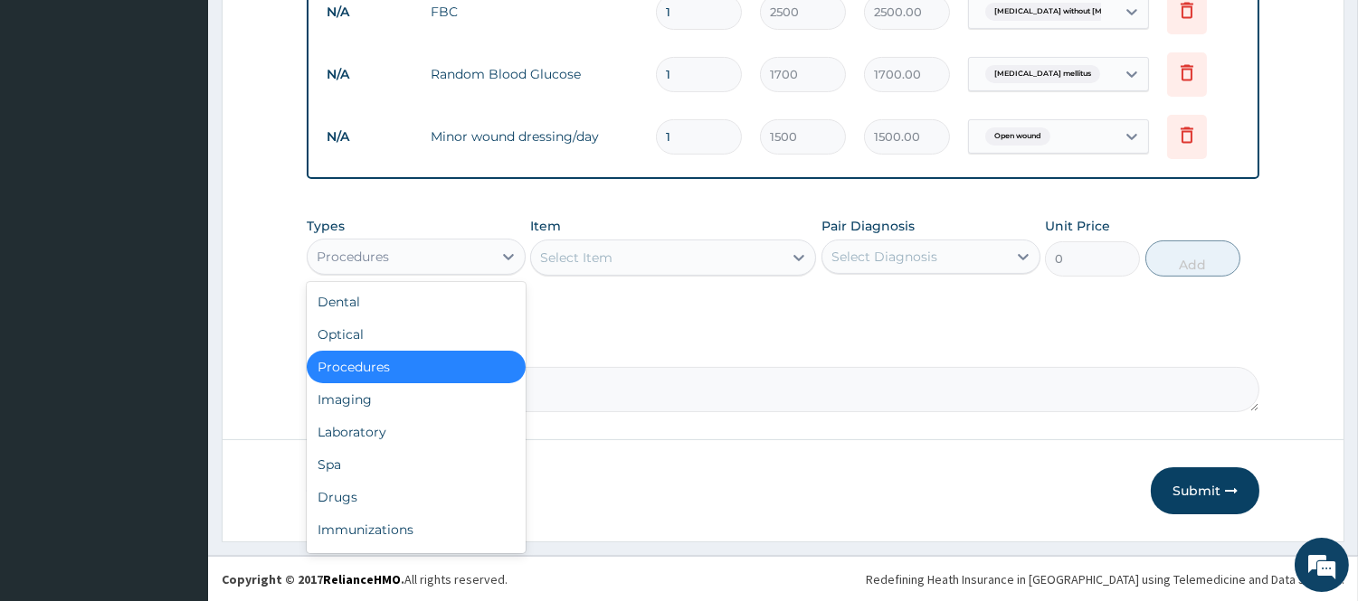
drag, startPoint x: 440, startPoint y: 253, endPoint x: 463, endPoint y: 345, distance: 94.3
click at [439, 265] on div "Procedures" at bounding box center [400, 256] width 185 height 29
click at [363, 494] on div "Drugs" at bounding box center [416, 497] width 219 height 33
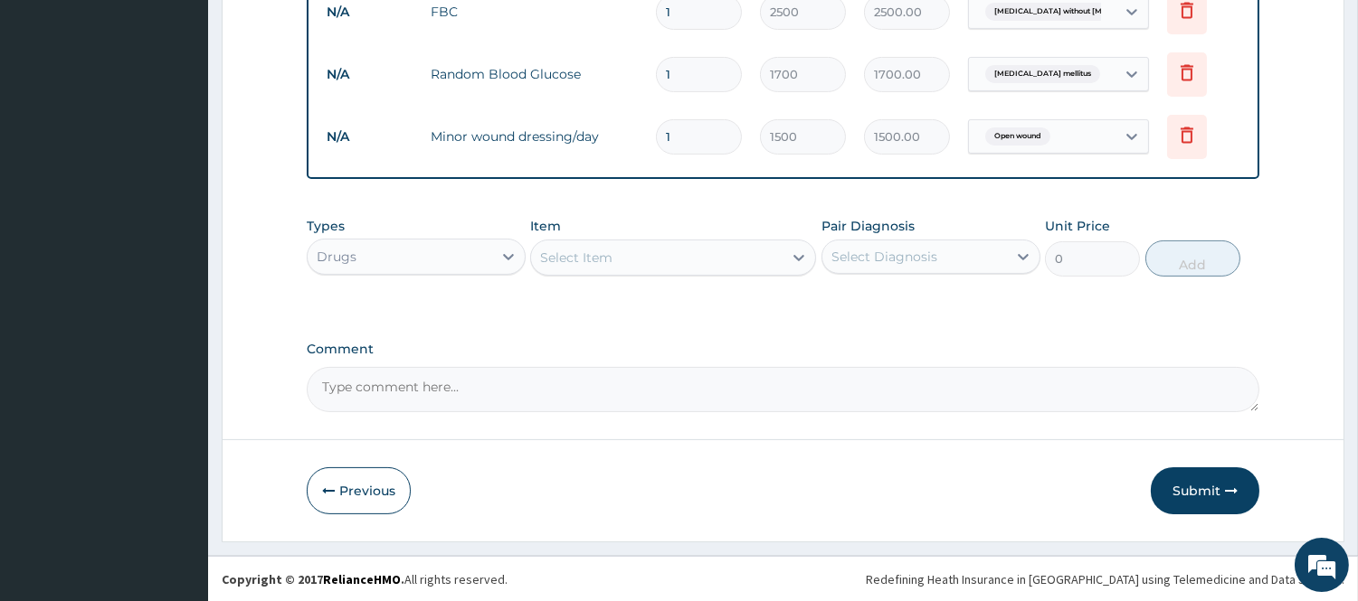
click at [619, 259] on div "Select Item" at bounding box center [656, 257] width 251 height 29
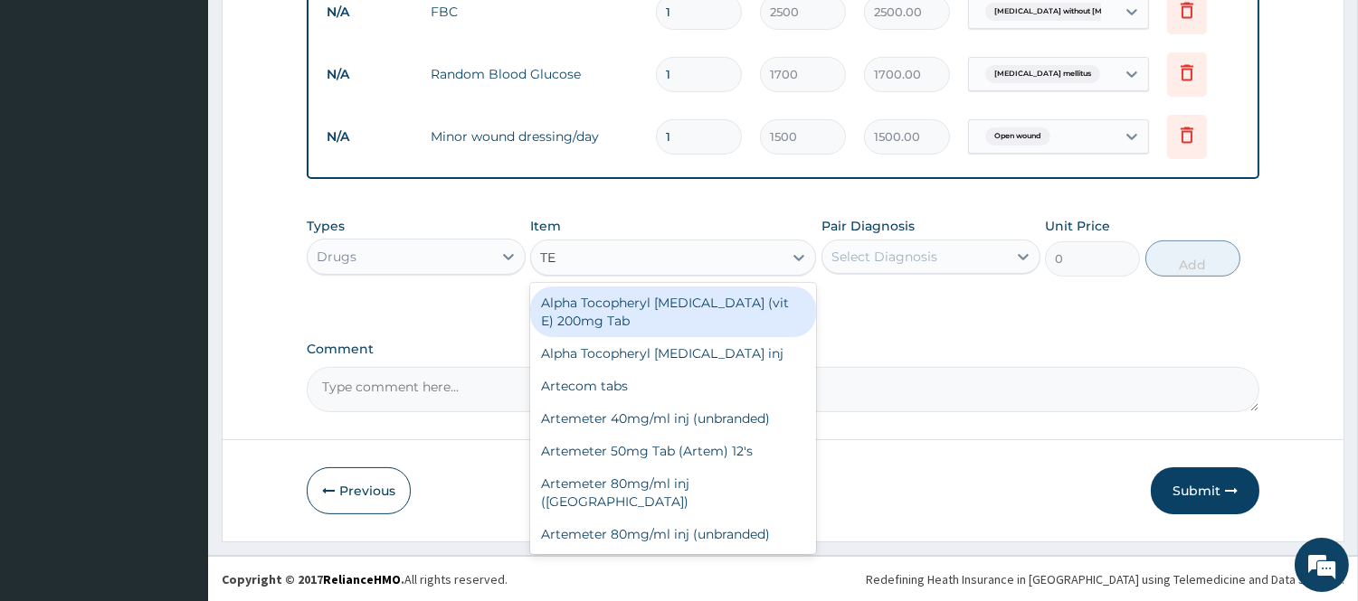
type input "TET"
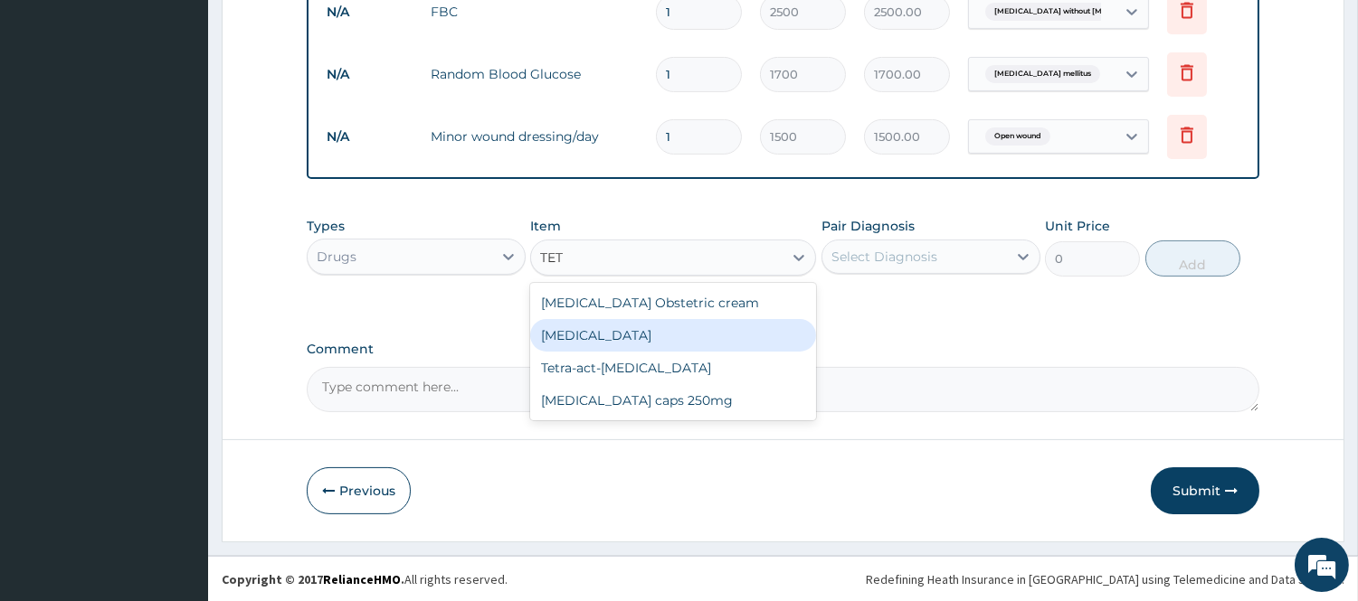
click at [680, 337] on div "Tetanus toxoid" at bounding box center [673, 335] width 286 height 33
type input "1200"
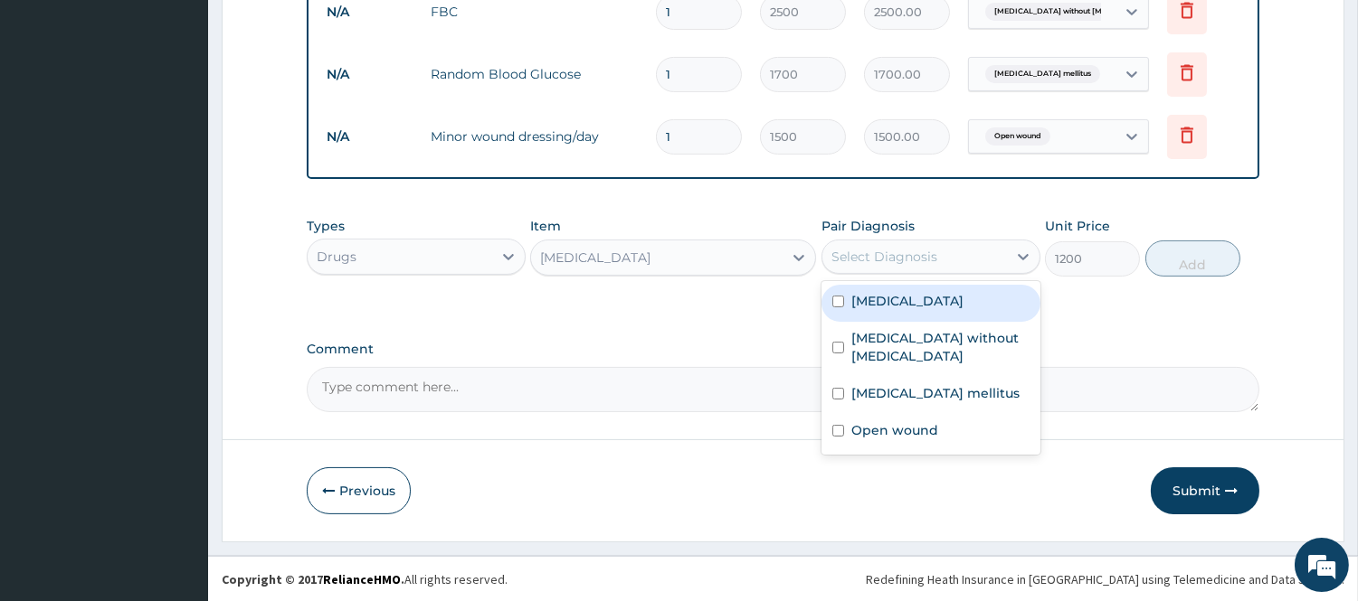
click at [980, 242] on div "Select Diagnosis" at bounding box center [914, 256] width 185 height 29
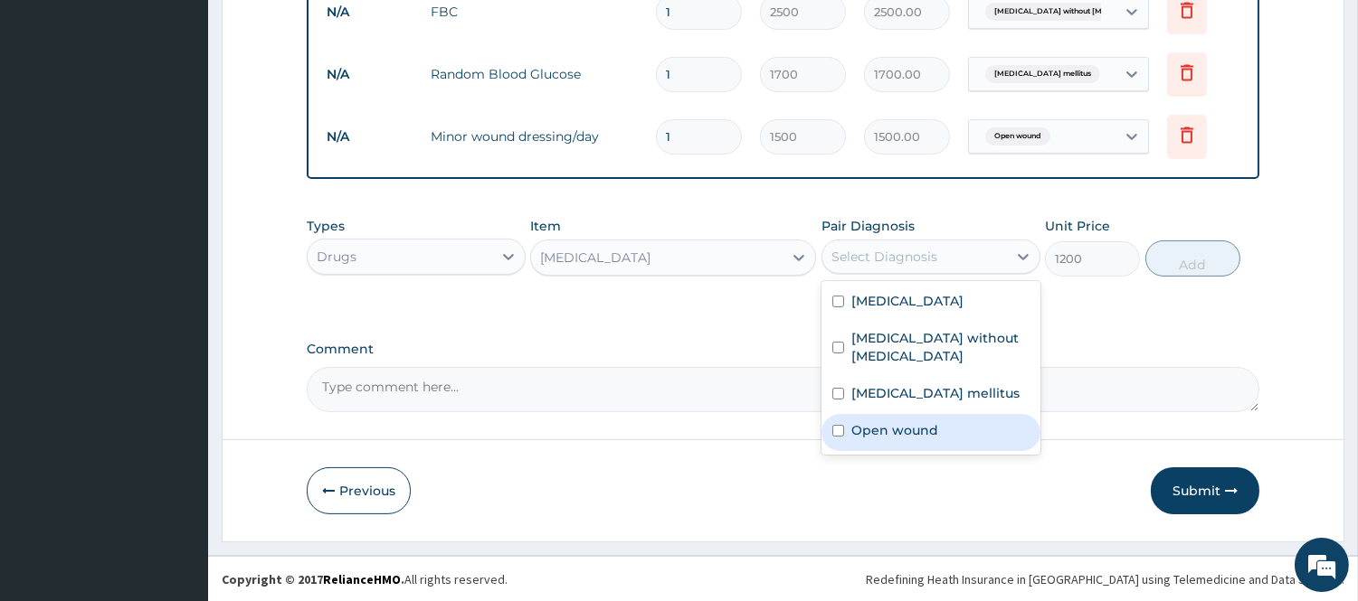
click at [912, 414] on div "Open wound" at bounding box center [930, 432] width 219 height 37
checkbox input "true"
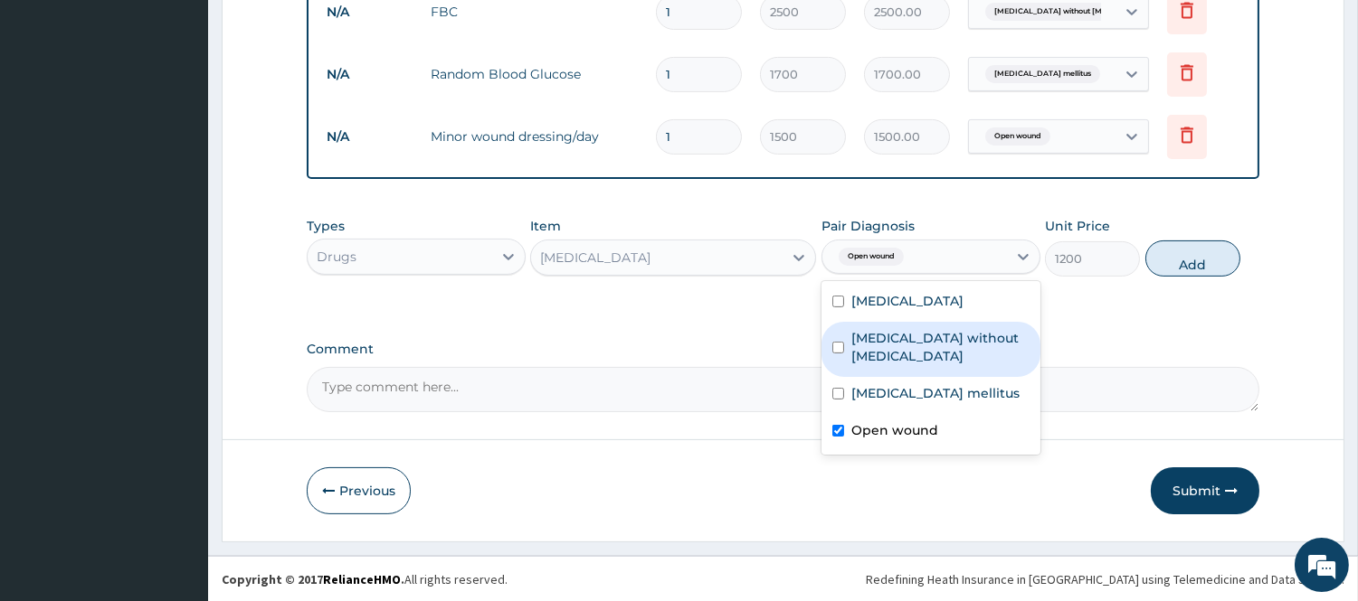
drag, startPoint x: 1201, startPoint y: 250, endPoint x: 1173, endPoint y: 255, distance: 28.6
click at [1201, 251] on button "Add" at bounding box center [1192, 259] width 95 height 36
type input "0"
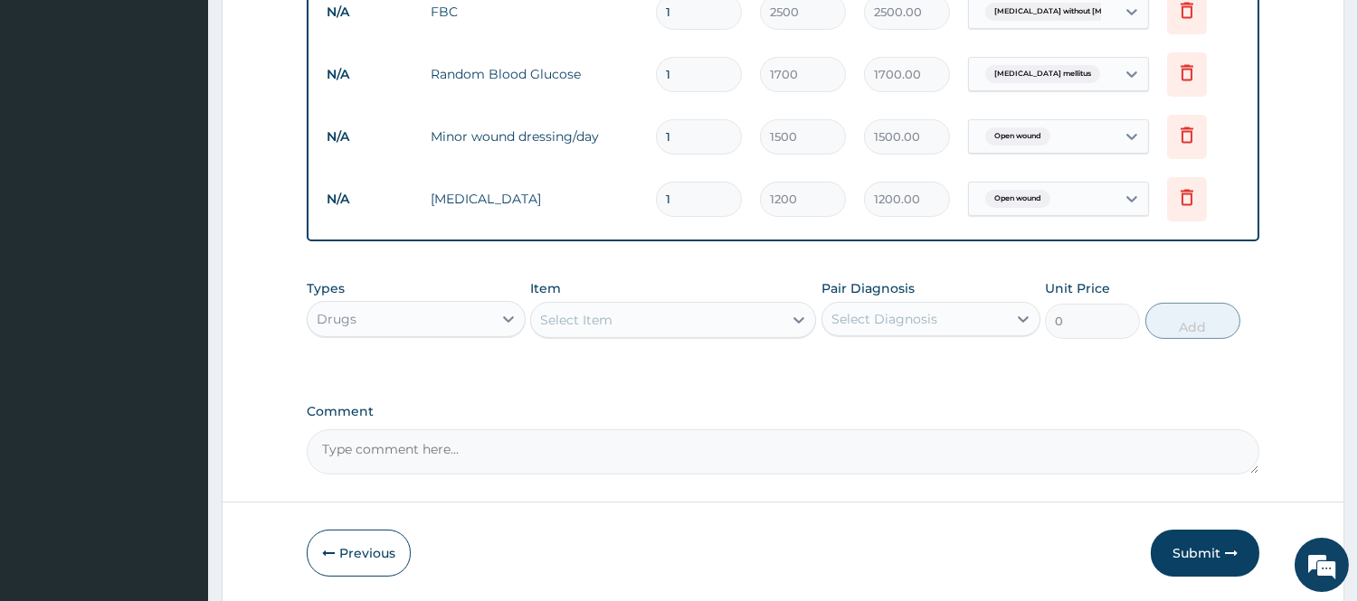
click at [620, 318] on div "Select Item" at bounding box center [656, 320] width 251 height 29
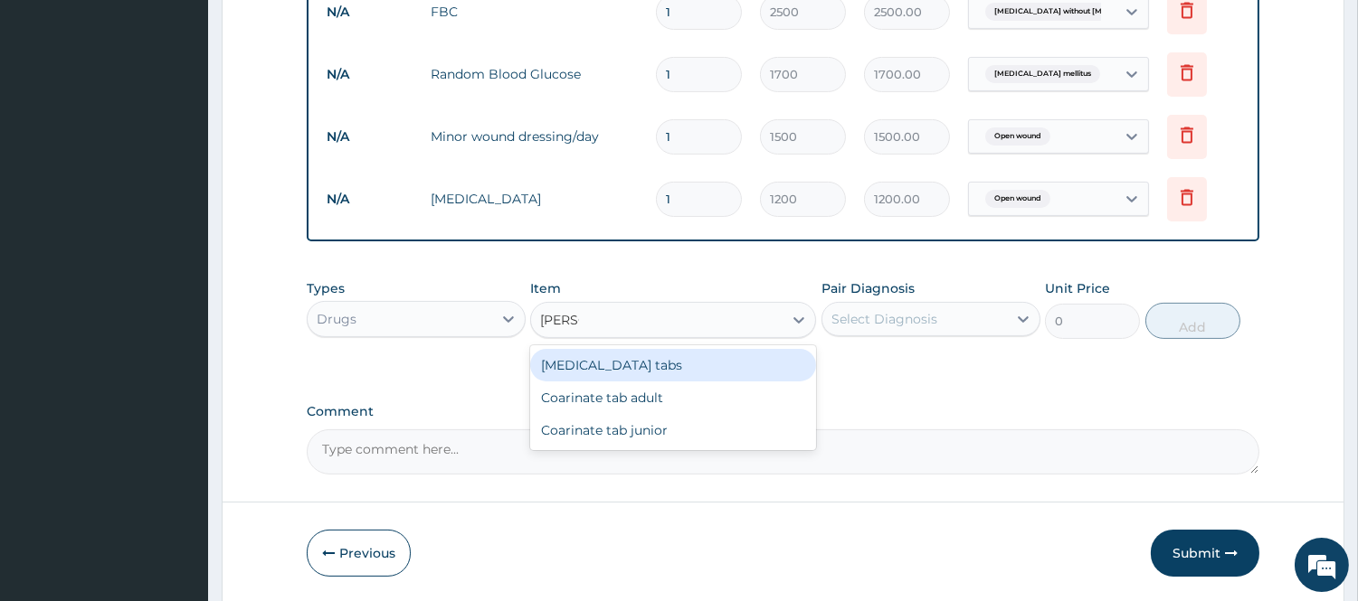
type input "COART"
drag, startPoint x: 644, startPoint y: 363, endPoint x: 708, endPoint y: 368, distance: 64.4
click at [646, 363] on div "Coartem tabs" at bounding box center [673, 365] width 286 height 33
type input "480"
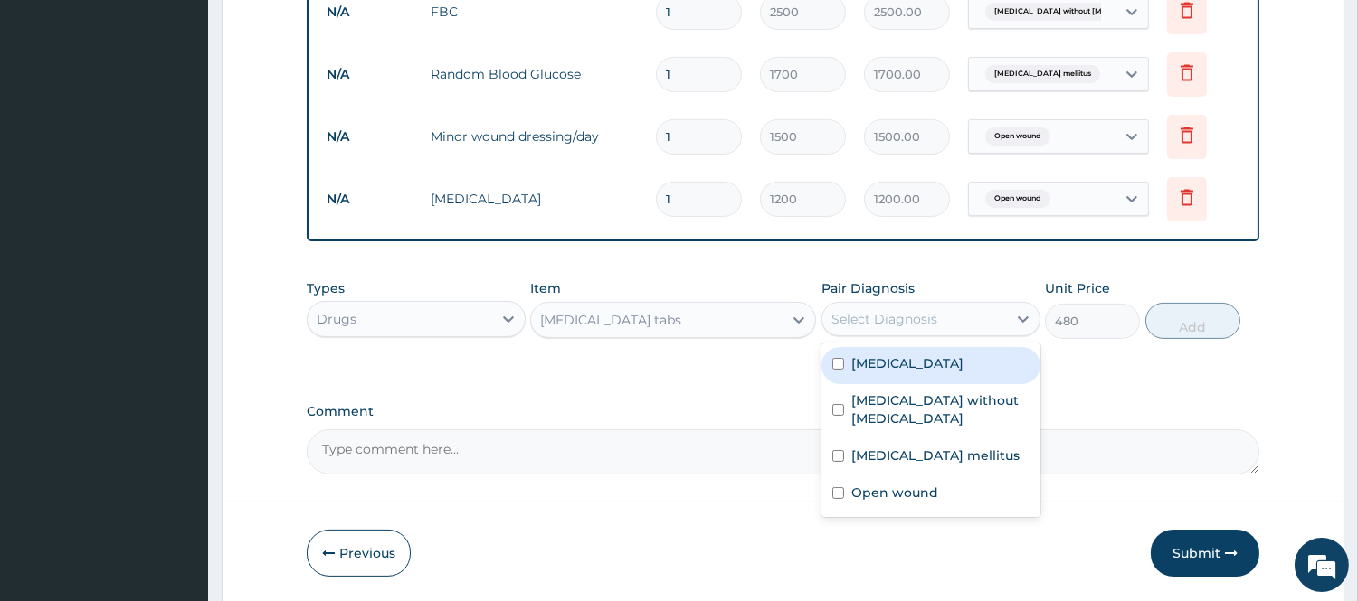
drag, startPoint x: 935, startPoint y: 319, endPoint x: 892, endPoint y: 368, distance: 65.3
click at [930, 328] on div "Select Diagnosis" at bounding box center [914, 319] width 185 height 29
click at [899, 355] on div "Malaria" at bounding box center [930, 365] width 219 height 37
checkbox input "true"
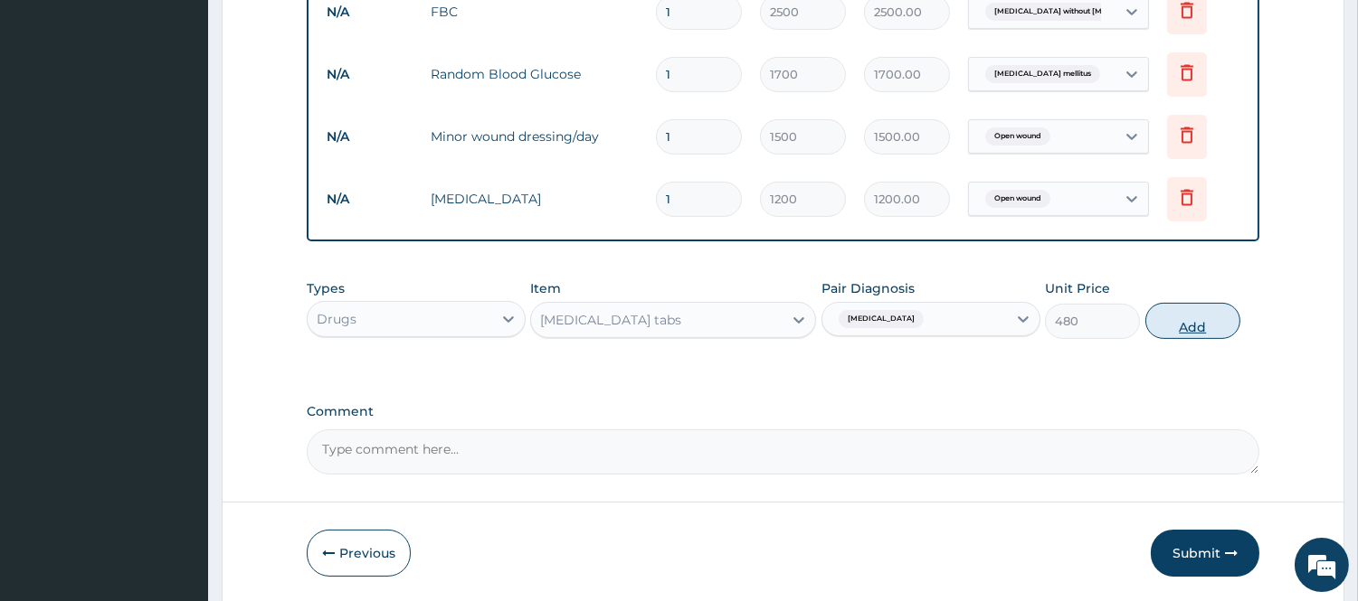
click at [1224, 317] on button "Add" at bounding box center [1192, 321] width 95 height 36
type input "0"
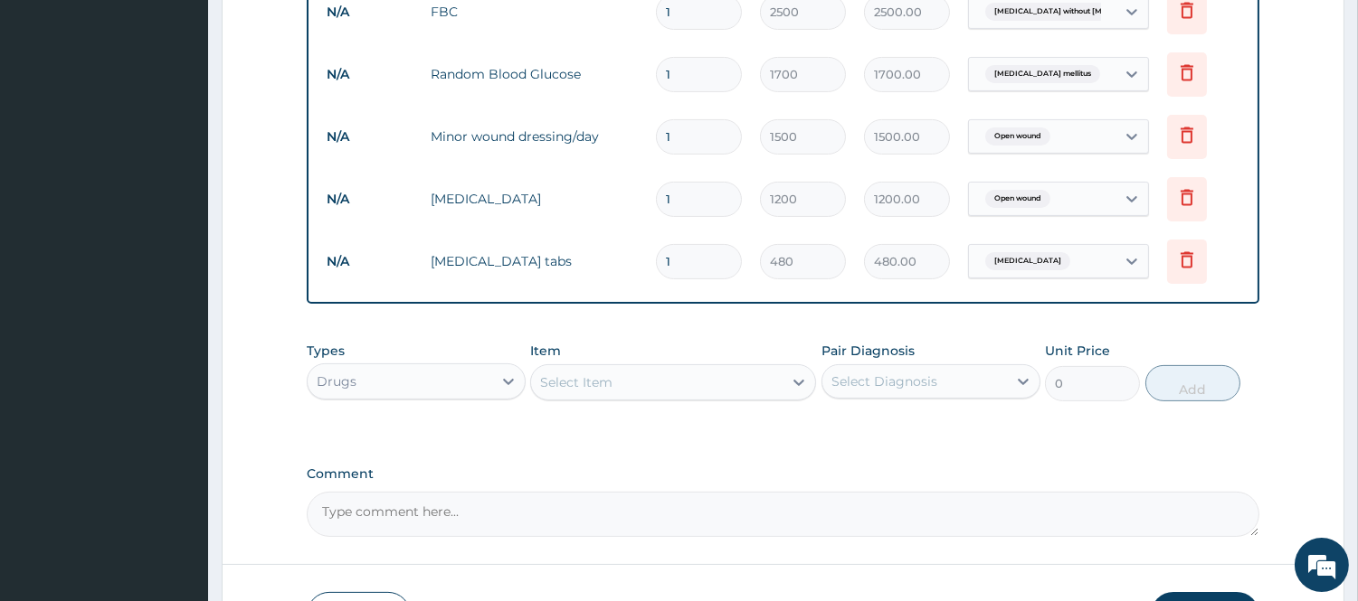
drag, startPoint x: 680, startPoint y: 260, endPoint x: 622, endPoint y: 272, distance: 59.1
click at [624, 271] on tr "N/A Coartem tabs 1 480 480.00 Malaria Delete" at bounding box center [782, 262] width 931 height 62
type input "6"
type input "2880.00"
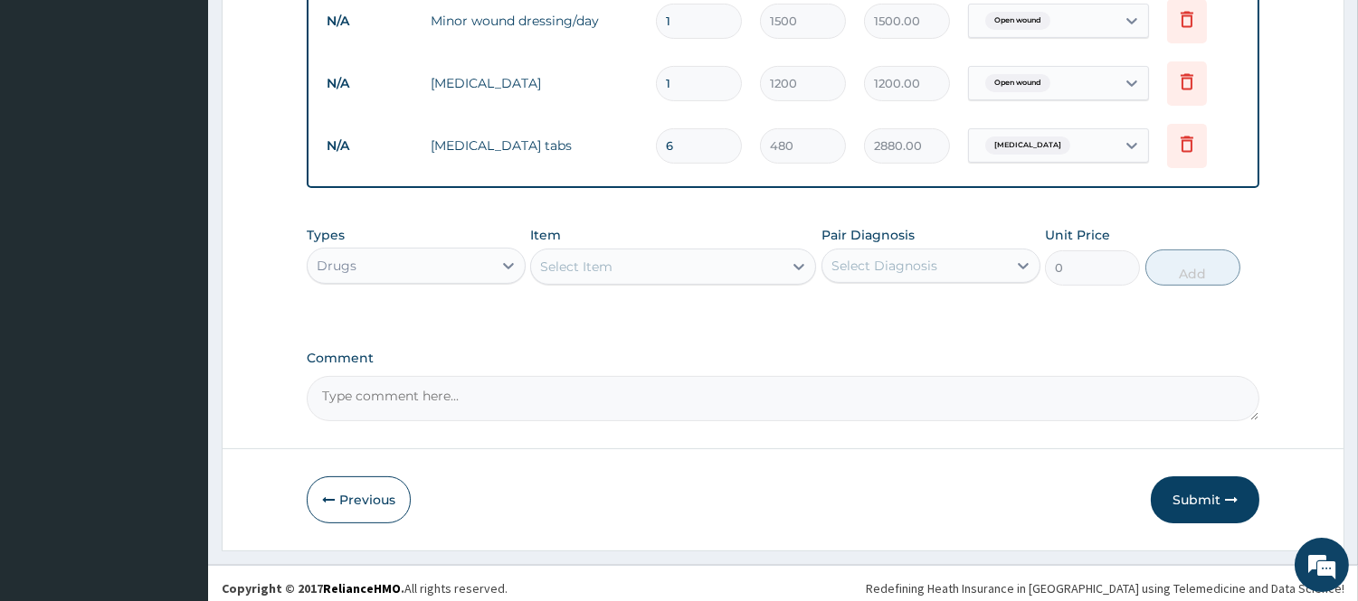
scroll to position [991, 0]
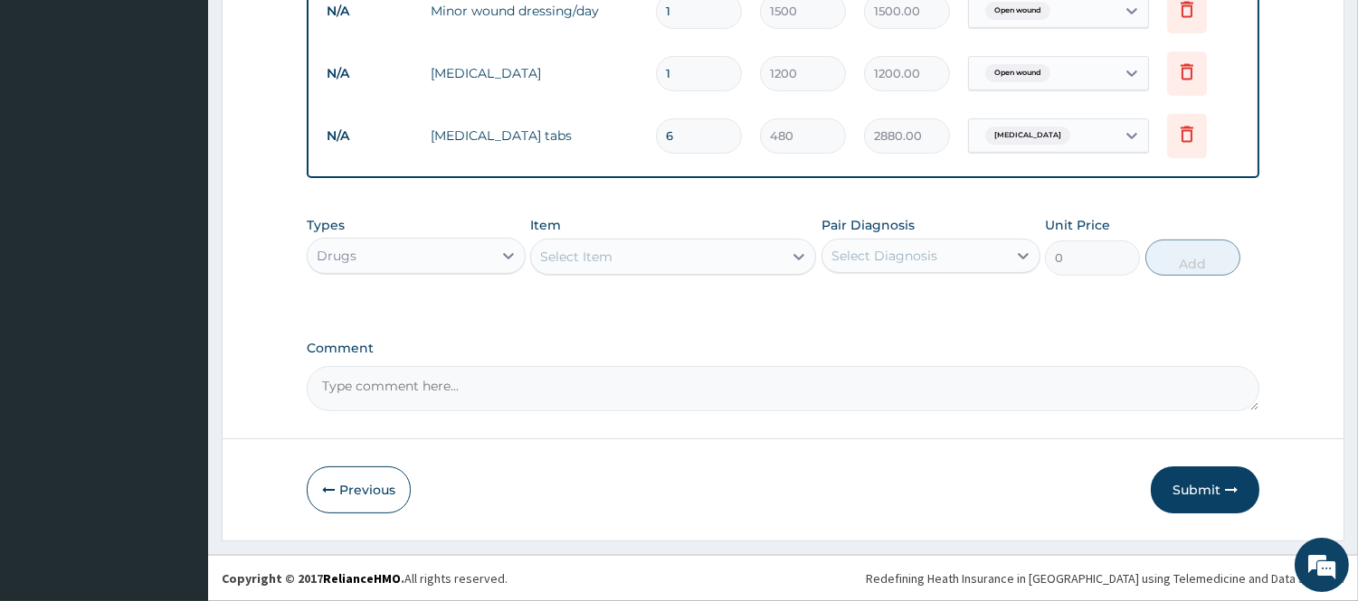
type input "6"
click at [618, 259] on div "Select Item" at bounding box center [656, 256] width 251 height 29
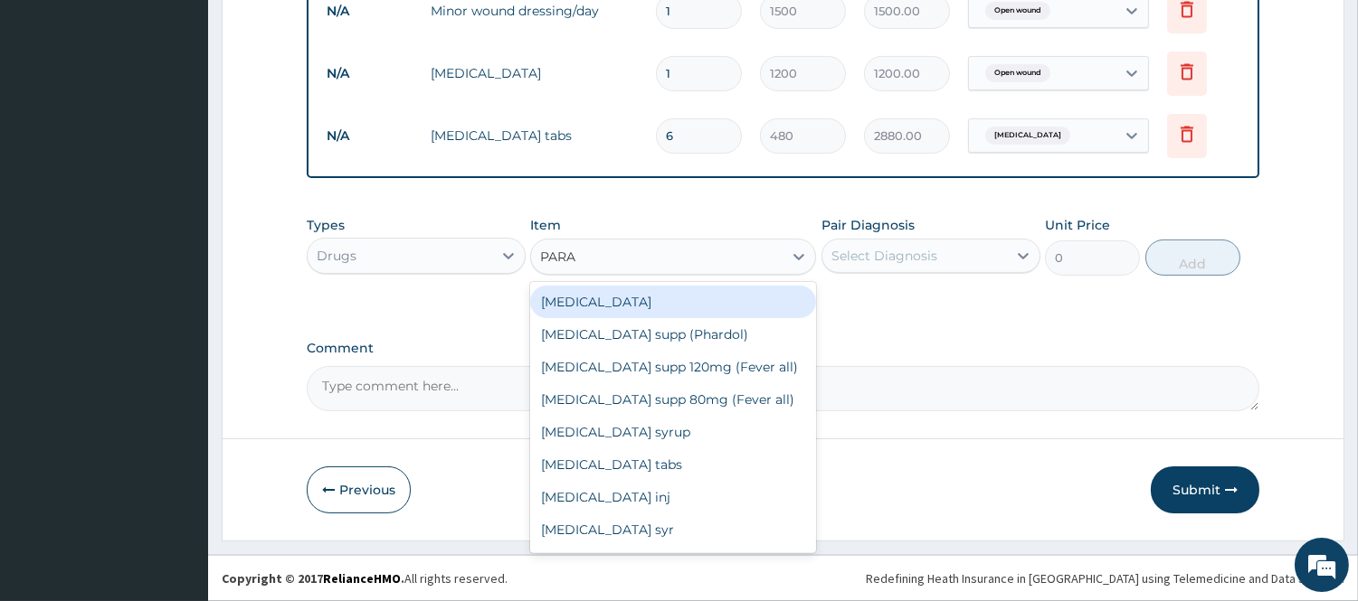
type input "PARAC"
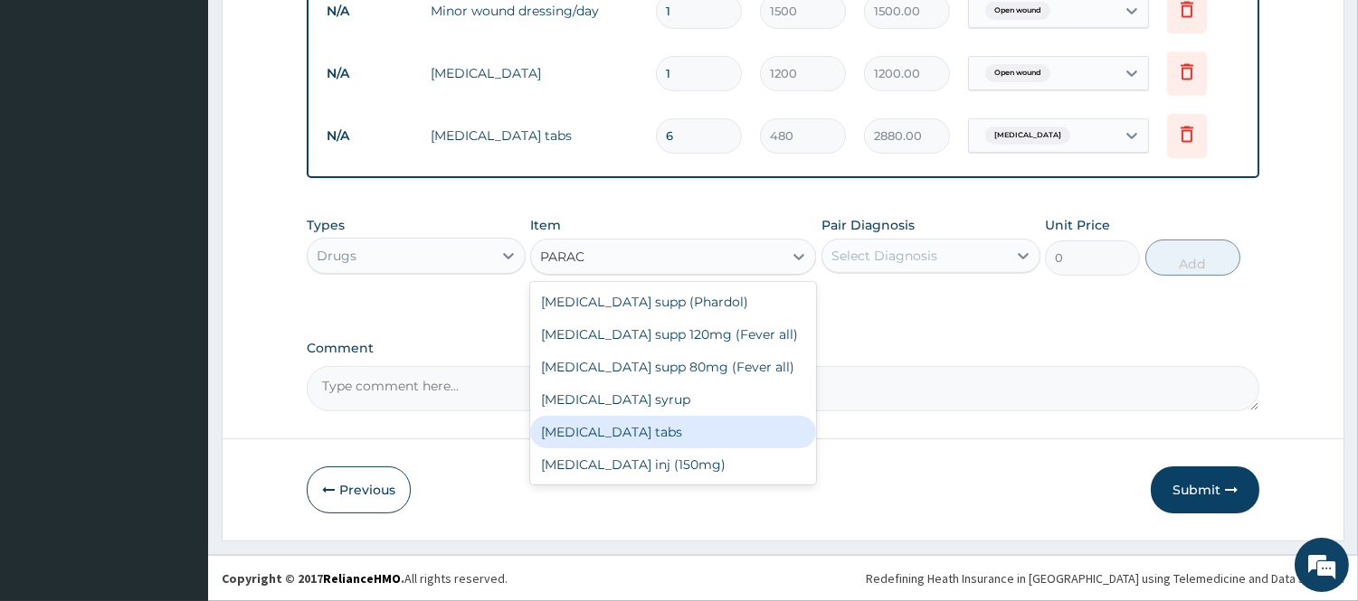
drag, startPoint x: 661, startPoint y: 441, endPoint x: 877, endPoint y: 315, distance: 250.5
click at [661, 440] on div "Paracetamol tabs" at bounding box center [673, 432] width 286 height 33
type input "20"
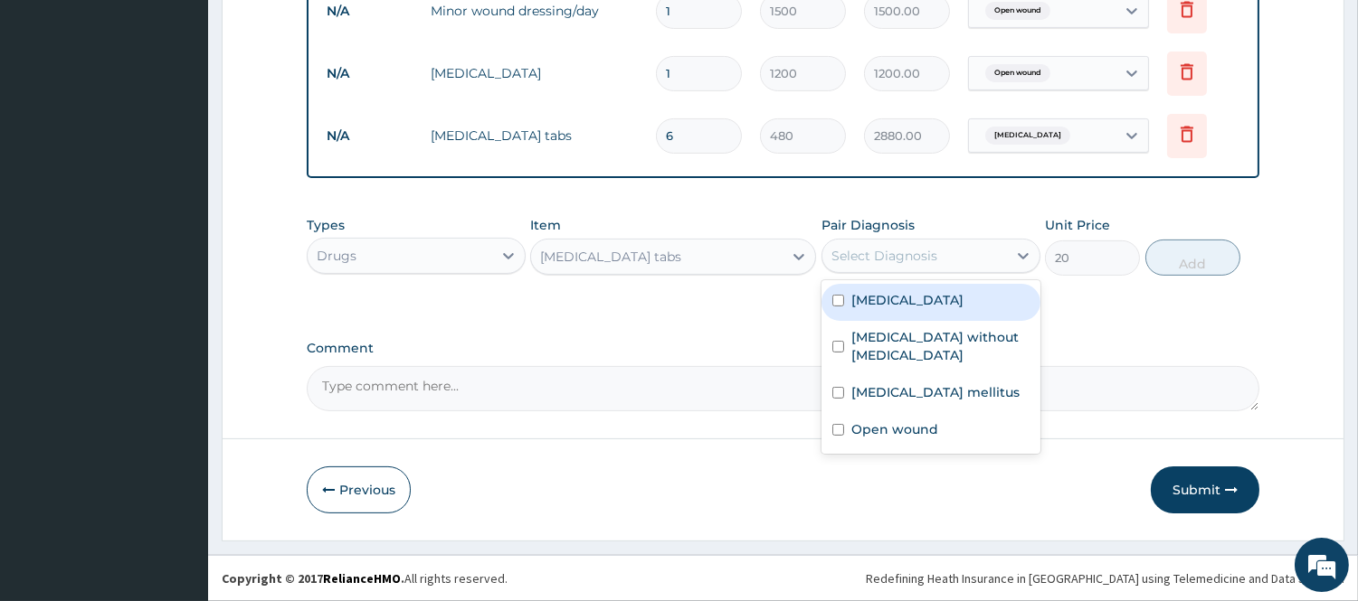
drag, startPoint x: 919, startPoint y: 266, endPoint x: 901, endPoint y: 306, distance: 43.7
click at [915, 274] on div "Pair Diagnosis option Malaria, selected. option Malaria focused, 1 of 4. 4 resu…" at bounding box center [930, 246] width 219 height 60
click at [892, 317] on div "Malaria" at bounding box center [930, 302] width 219 height 37
checkbox input "true"
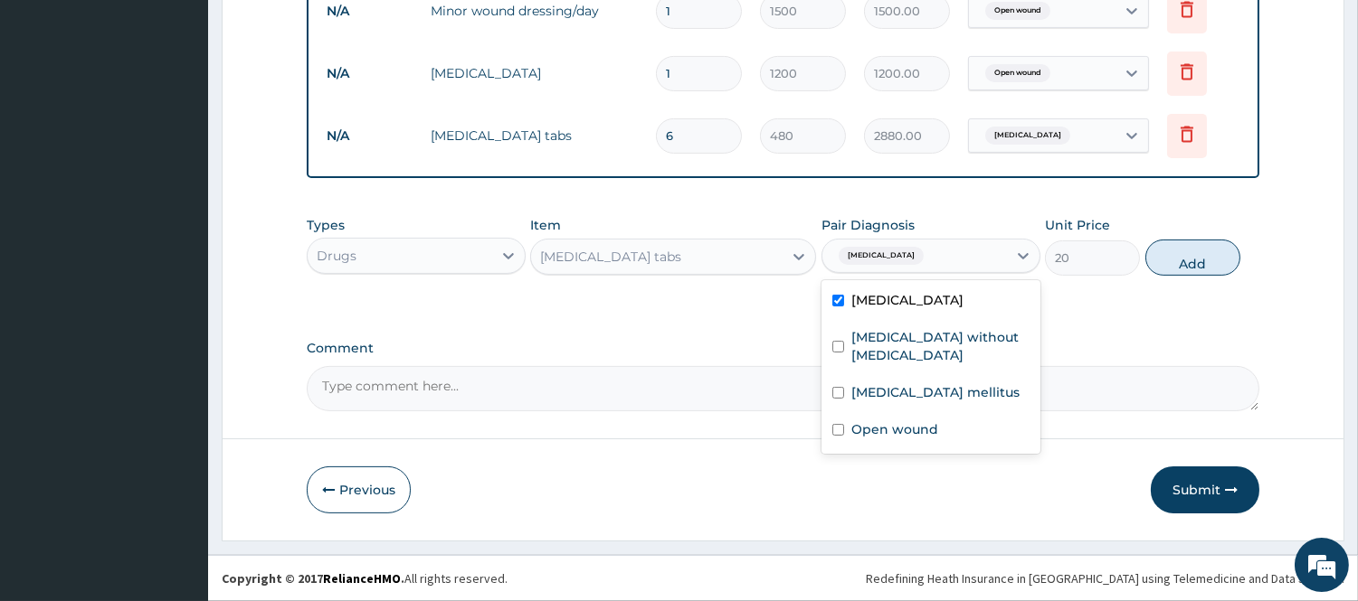
drag, startPoint x: 1183, startPoint y: 273, endPoint x: 846, endPoint y: 159, distance: 356.1
click at [1180, 270] on button "Add" at bounding box center [1192, 258] width 95 height 36
type input "0"
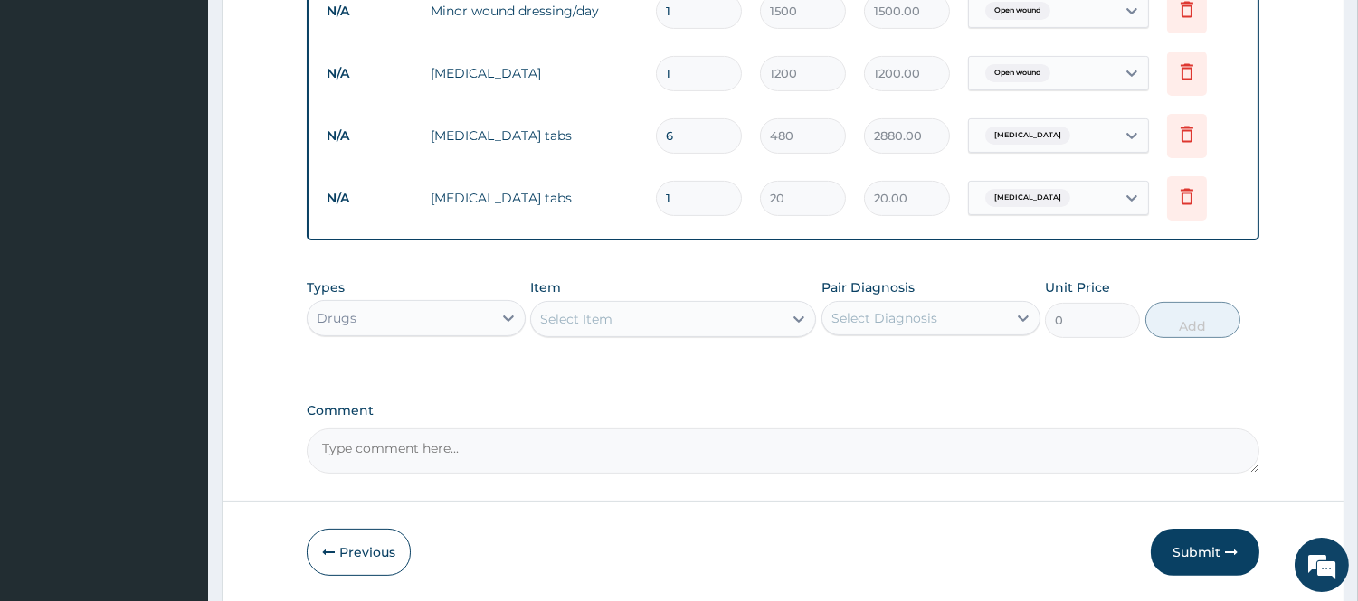
drag, startPoint x: 687, startPoint y: 195, endPoint x: 599, endPoint y: 232, distance: 96.1
click at [603, 230] on tr "N/A Paracetamol tabs 1 20 20.00 Malaria Delete" at bounding box center [782, 198] width 931 height 62
type input "2"
type input "40.00"
type input "24"
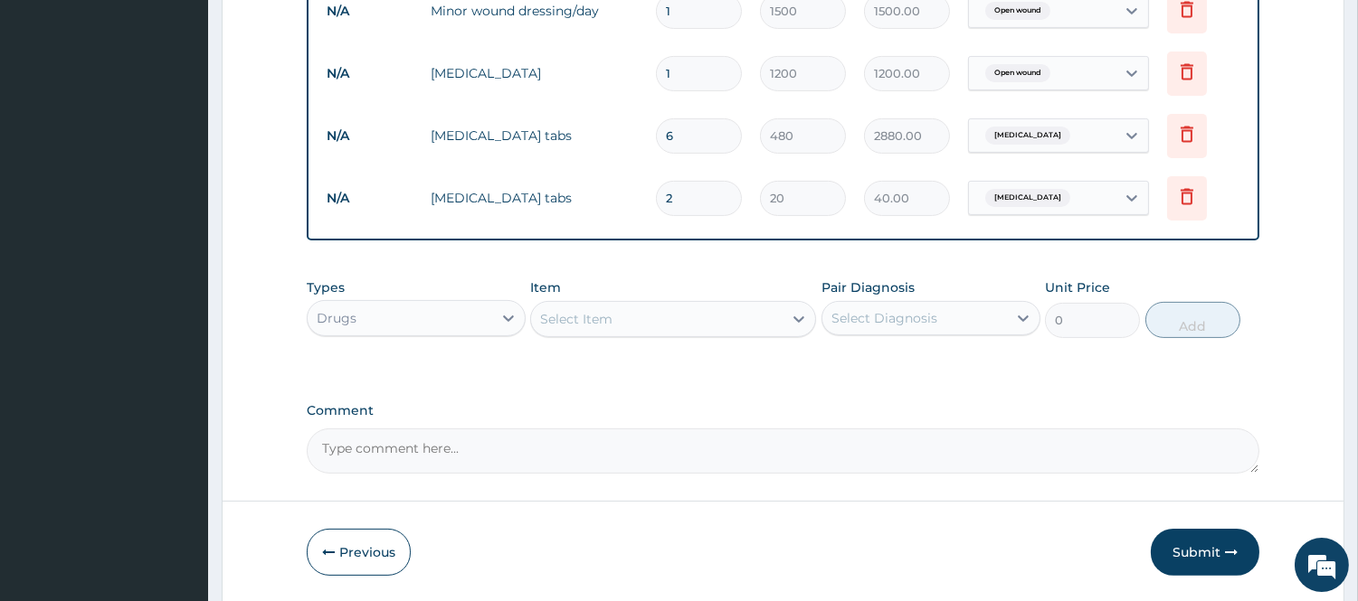
type input "480.00"
type input "24"
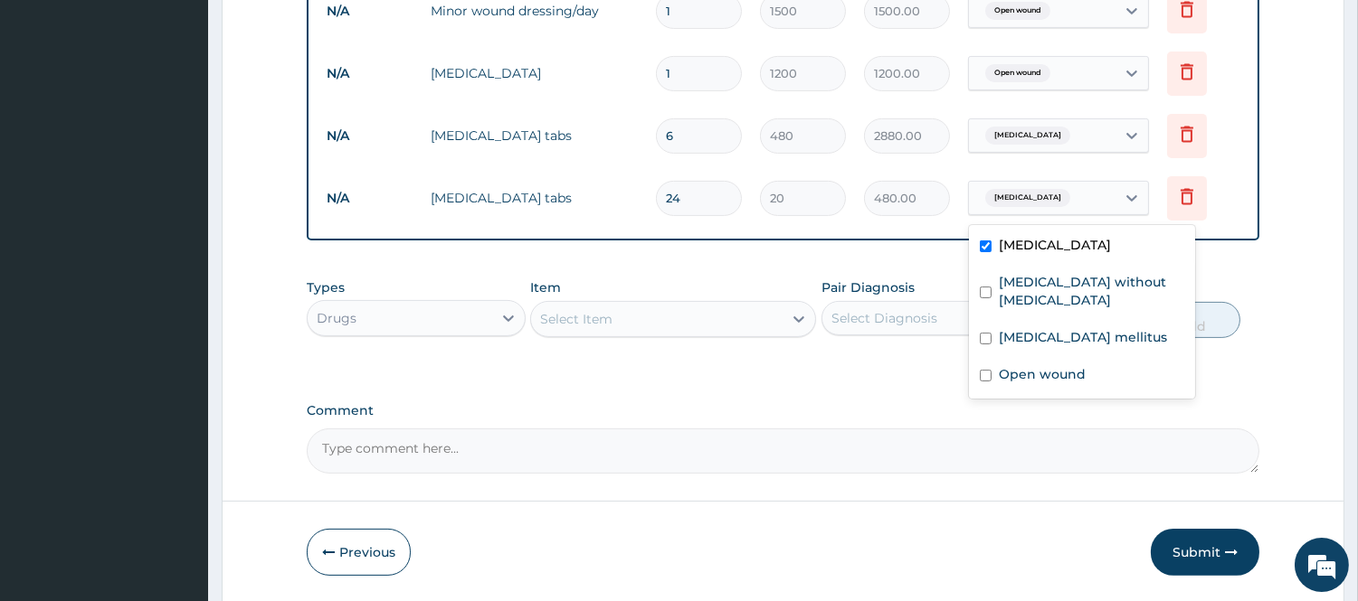
click at [1082, 204] on div "Malaria" at bounding box center [1042, 198] width 147 height 31
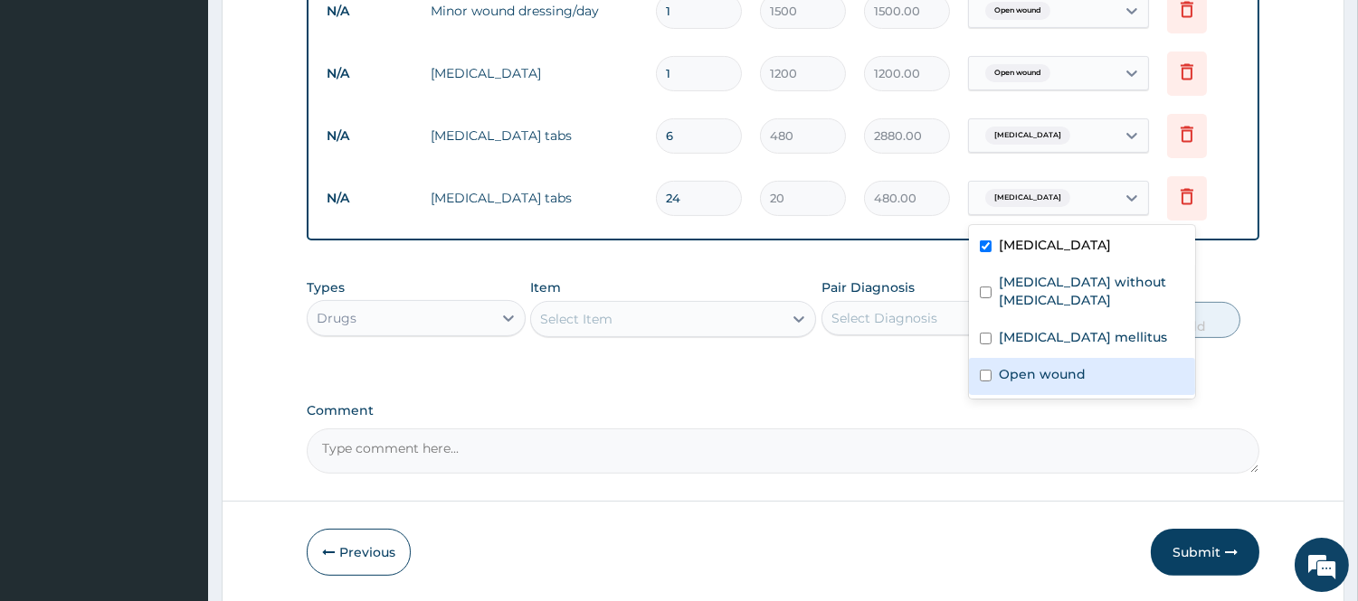
click at [1035, 365] on label "Open wound" at bounding box center [1042, 374] width 87 height 18
checkbox input "true"
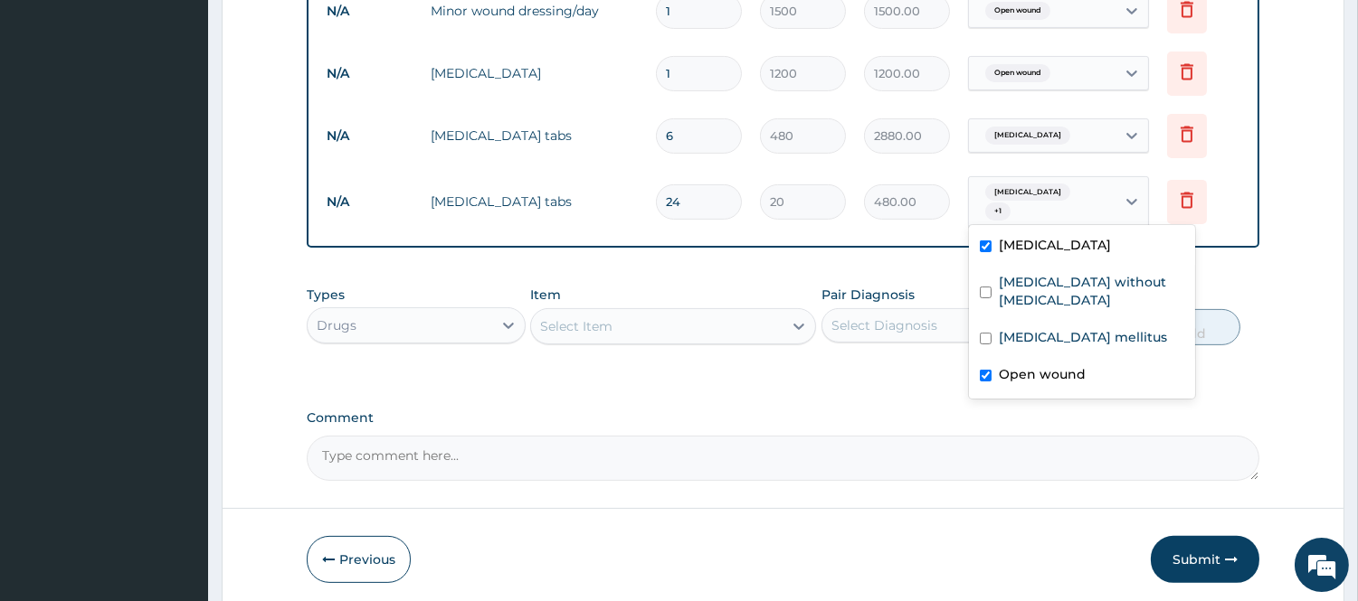
click at [621, 313] on div "Select Item" at bounding box center [656, 326] width 251 height 29
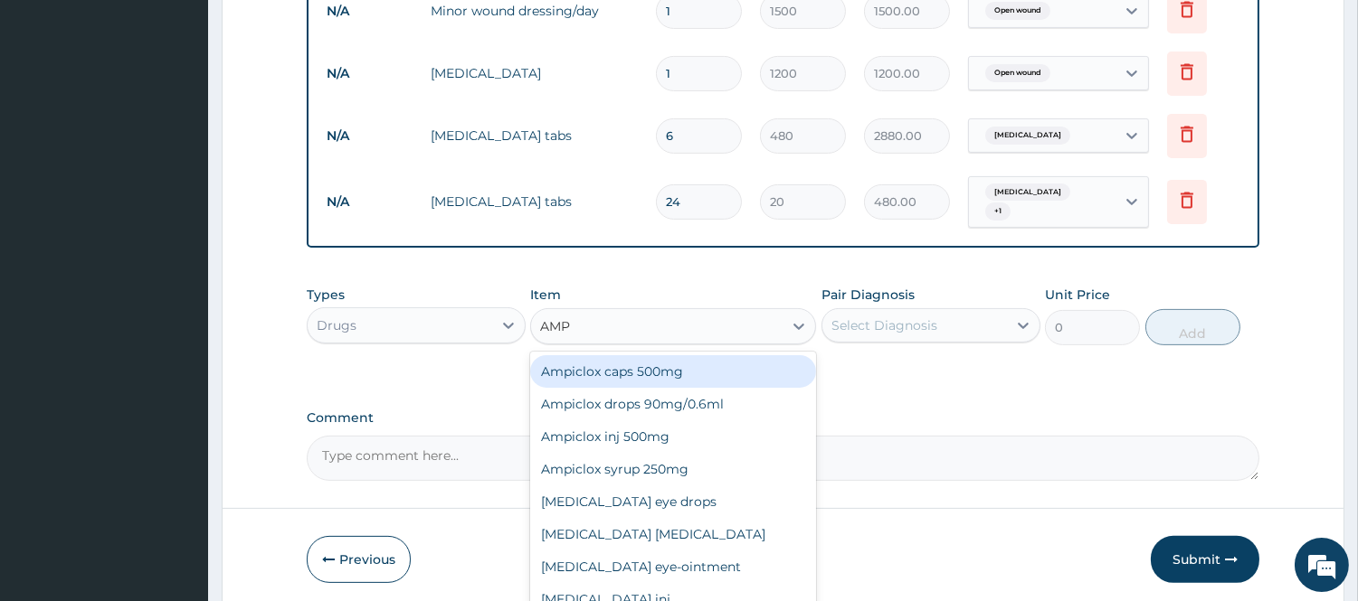
type input "AMPI"
click at [686, 374] on div "Ampiclox caps 500mg" at bounding box center [673, 371] width 286 height 33
type input "80"
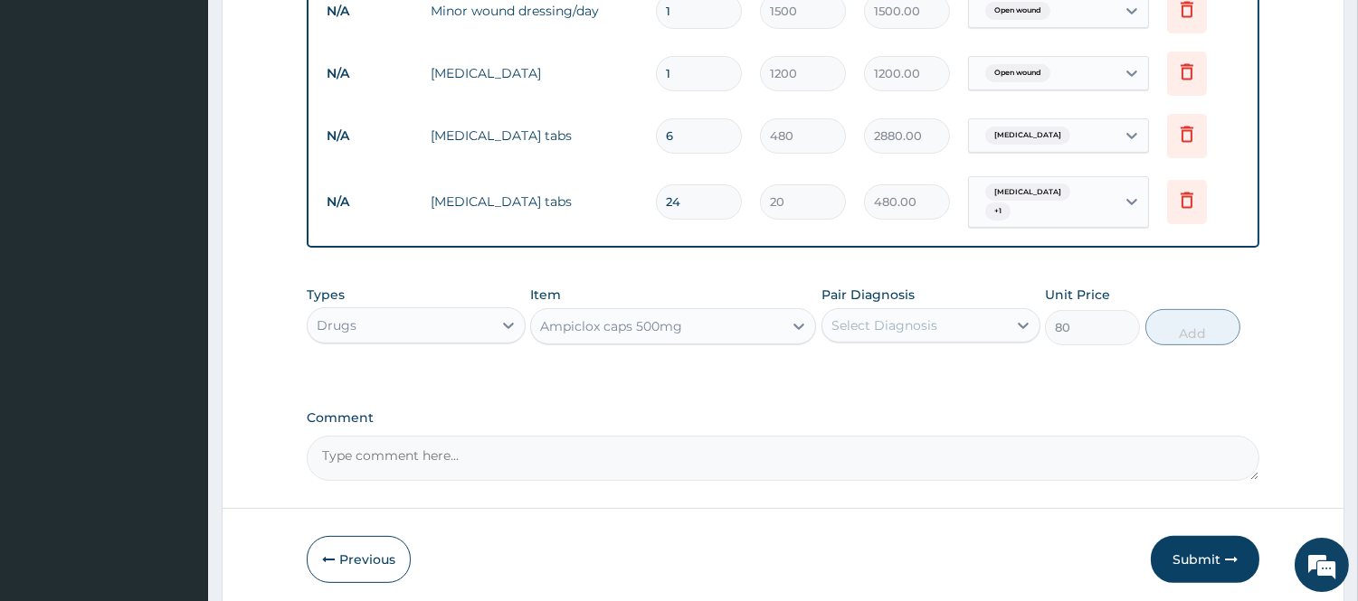
click at [975, 327] on div "Select Diagnosis" at bounding box center [914, 325] width 185 height 29
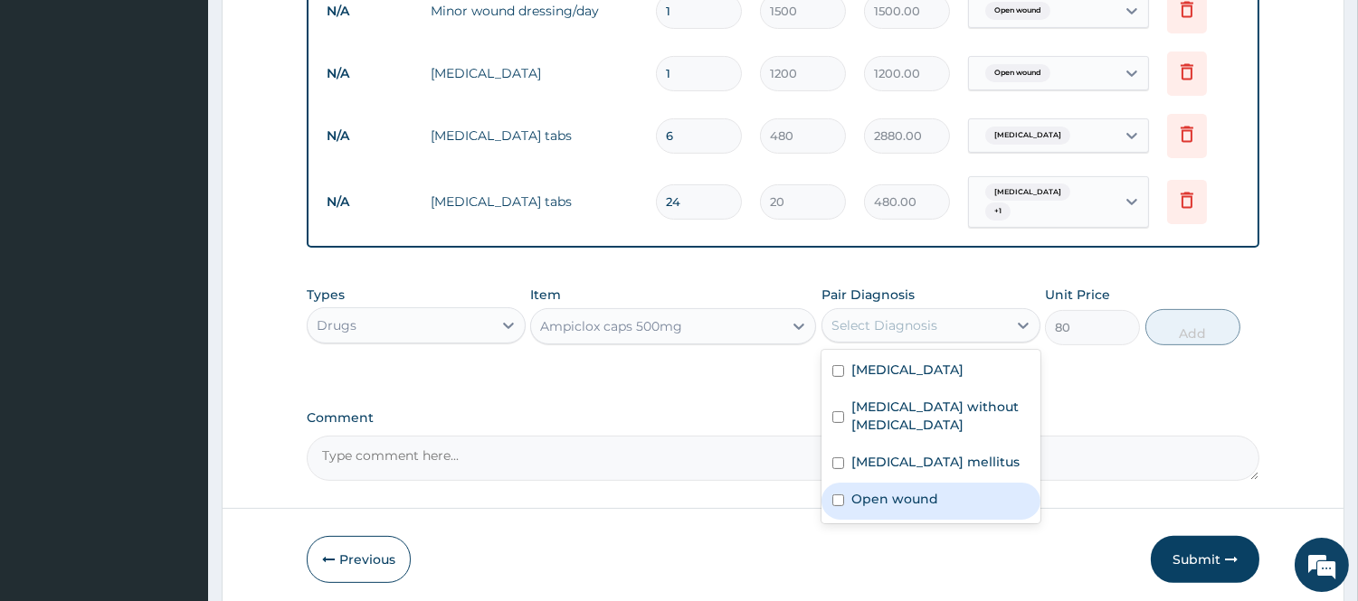
drag, startPoint x: 891, startPoint y: 462, endPoint x: 1081, endPoint y: 425, distance: 193.5
click at [903, 483] on div "Open wound" at bounding box center [930, 501] width 219 height 37
checkbox input "true"
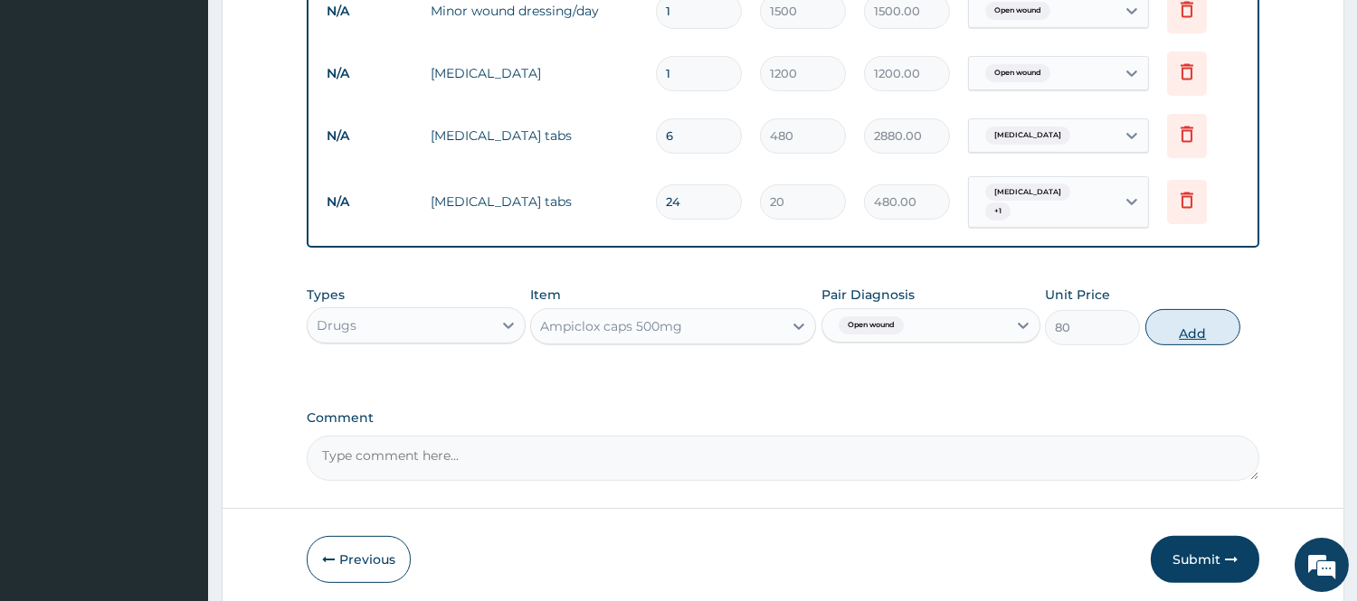
click at [1198, 319] on button "Add" at bounding box center [1192, 327] width 95 height 36
type input "0"
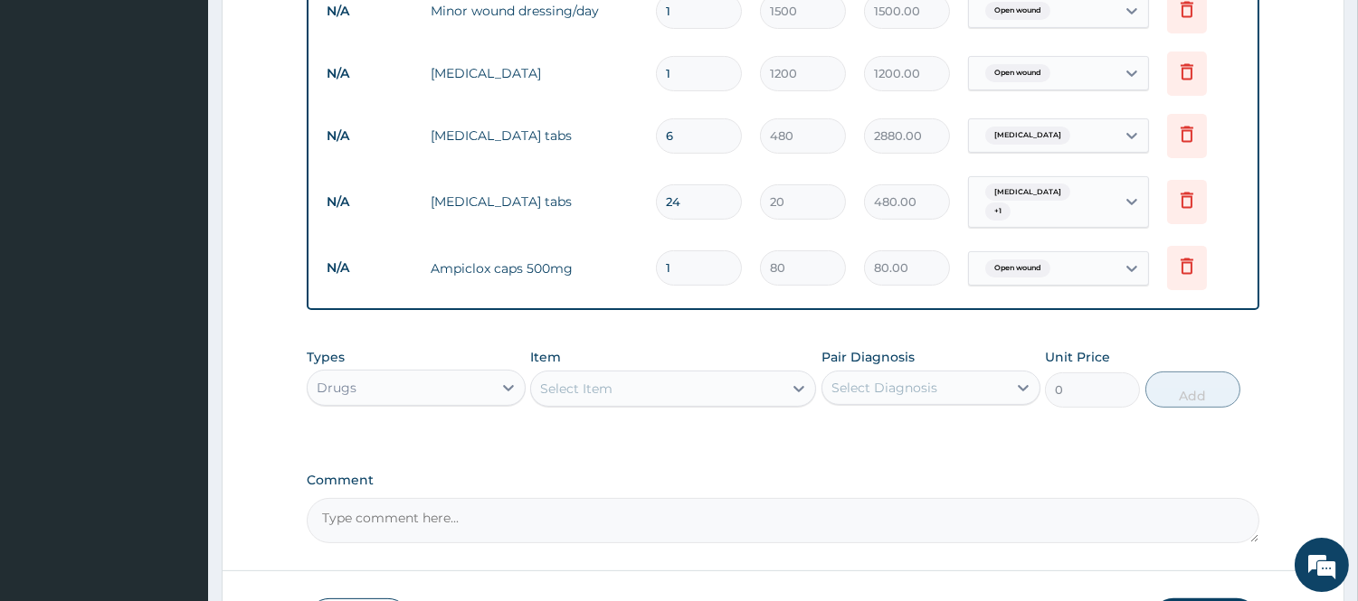
drag, startPoint x: 682, startPoint y: 260, endPoint x: 627, endPoint y: 286, distance: 60.7
click at [642, 279] on tr "N/A Ampiclox caps 500mg 1 80 80.00 Open wound Delete" at bounding box center [782, 268] width 931 height 62
type input "2"
type input "160.00"
type input "21"
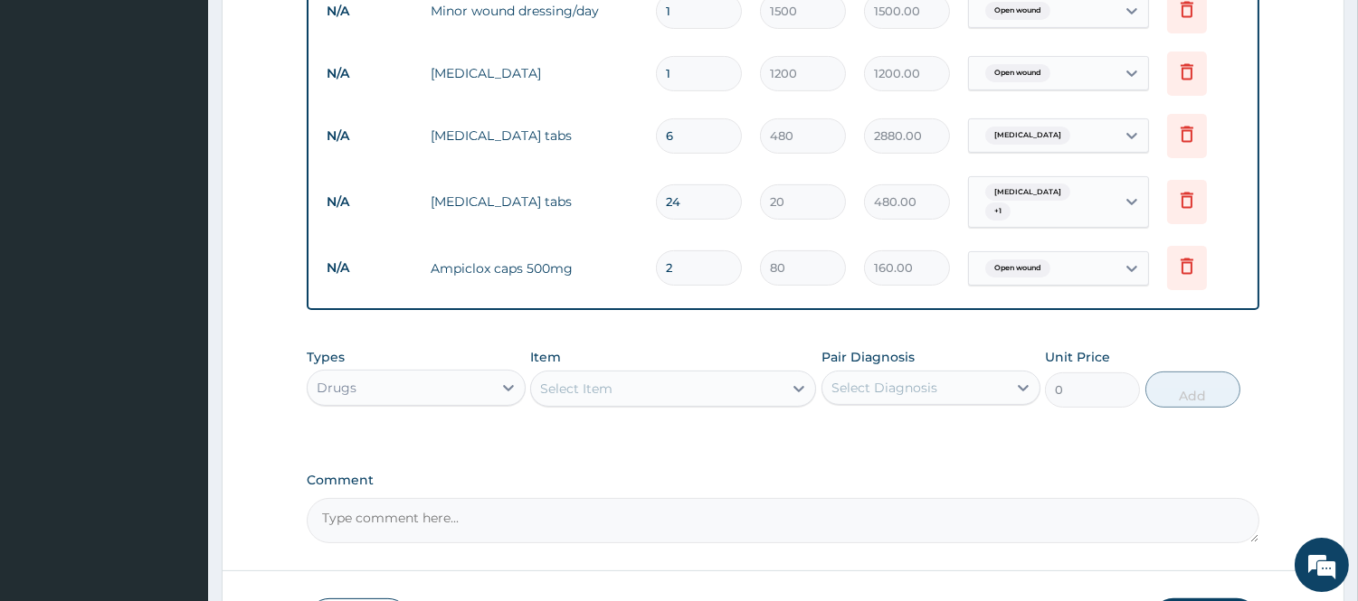
type input "1680.00"
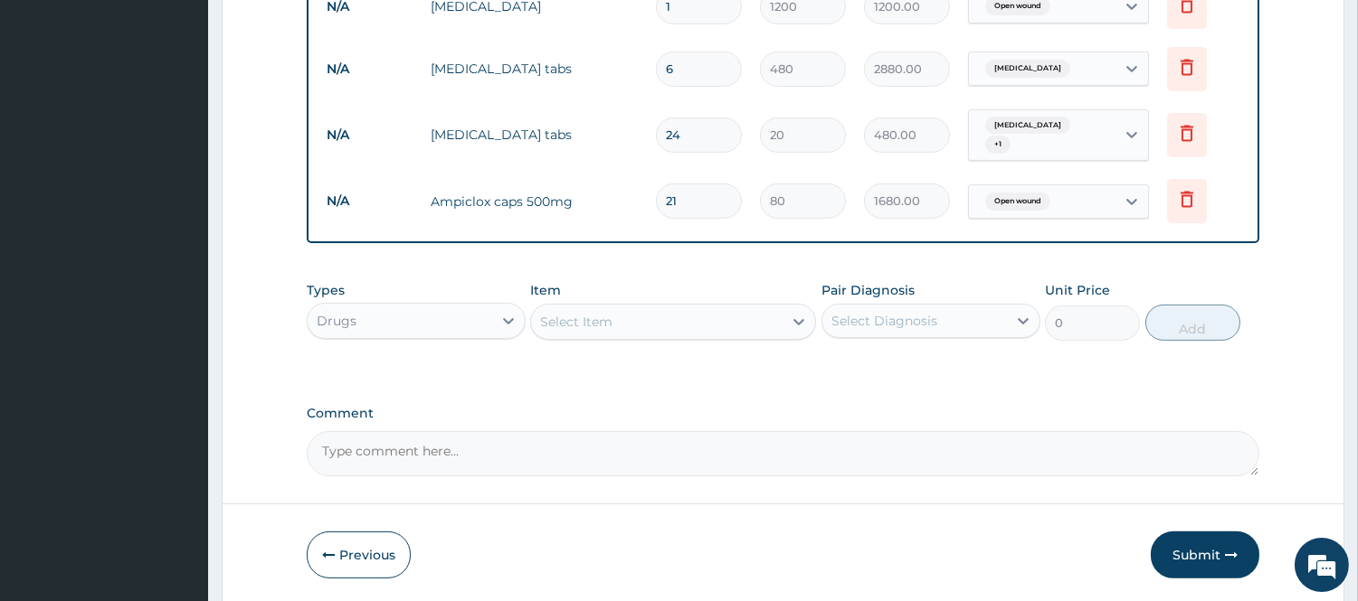
scroll to position [1092, 0]
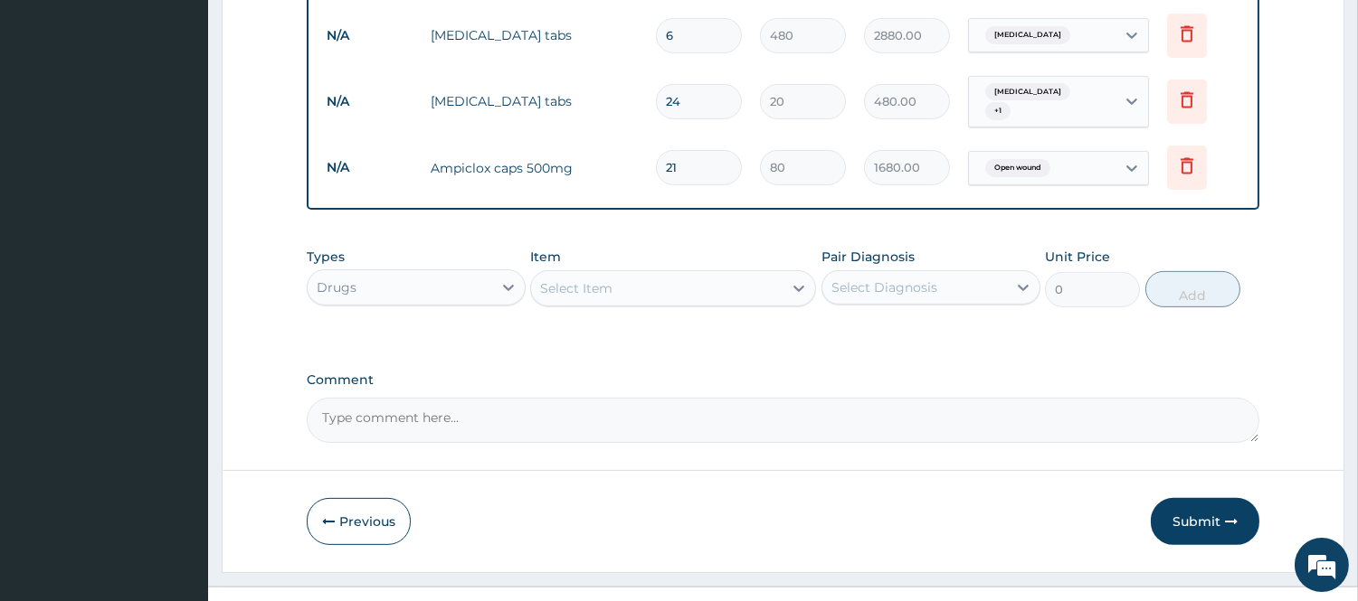
type input "21"
click at [615, 282] on div "Select Item" at bounding box center [656, 288] width 251 height 29
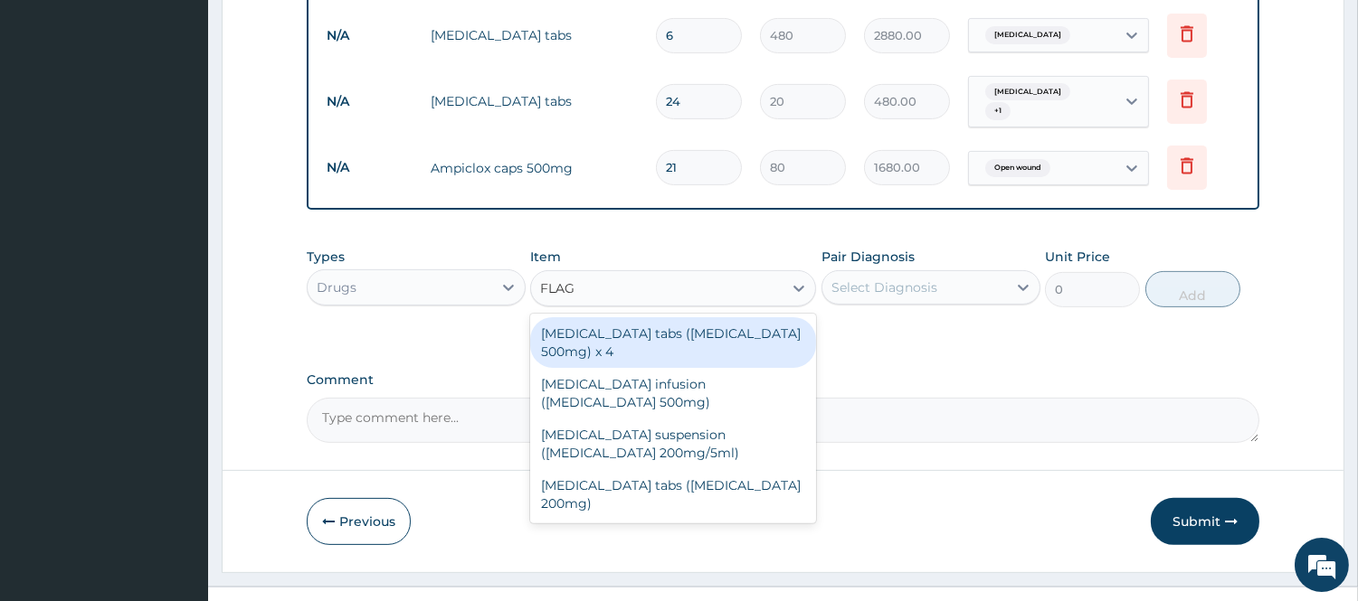
type input "FLAGY"
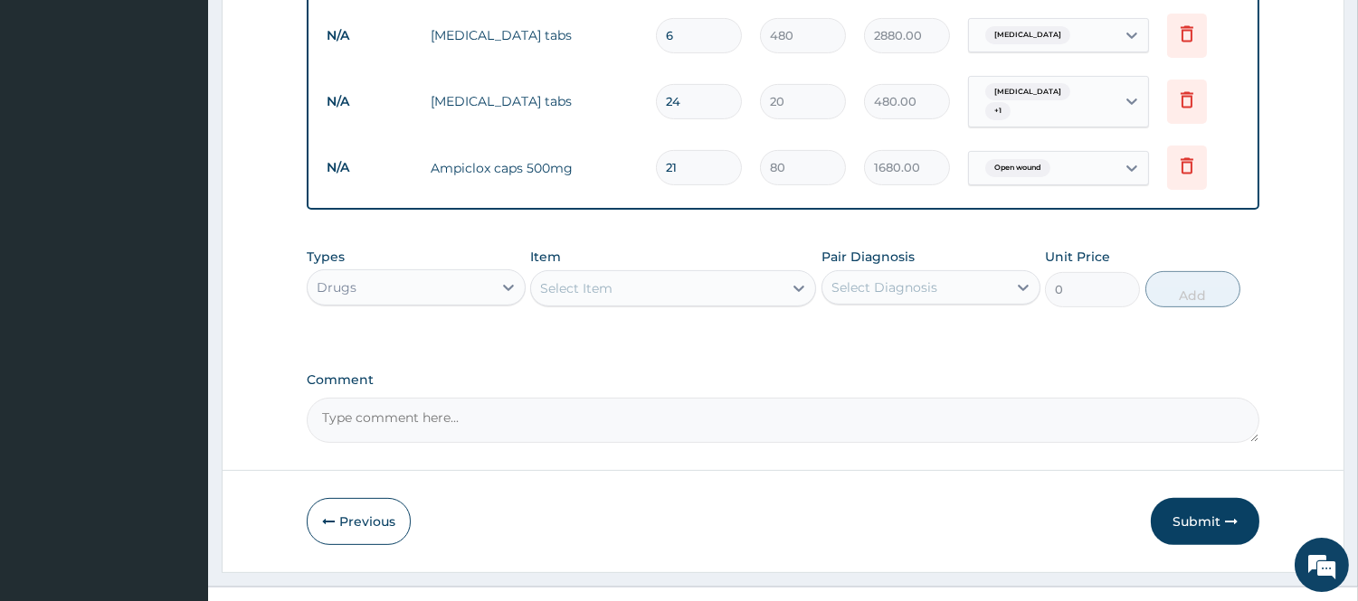
drag, startPoint x: 592, startPoint y: 272, endPoint x: 487, endPoint y: 293, distance: 107.9
click at [487, 293] on div "Types Drugs Item option Ampiclox caps 500mg , selected. Select is focused ,type…" at bounding box center [783, 278] width 952 height 78
click at [597, 293] on div "Select Item" at bounding box center [656, 288] width 251 height 29
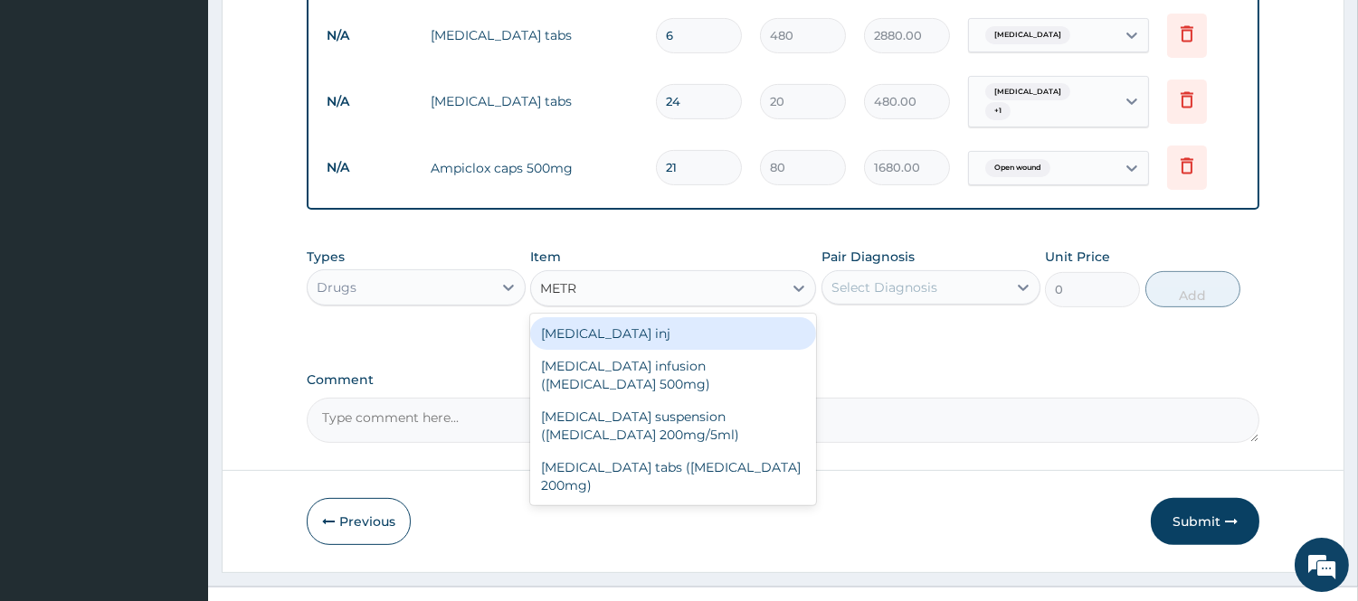
type input "METRO"
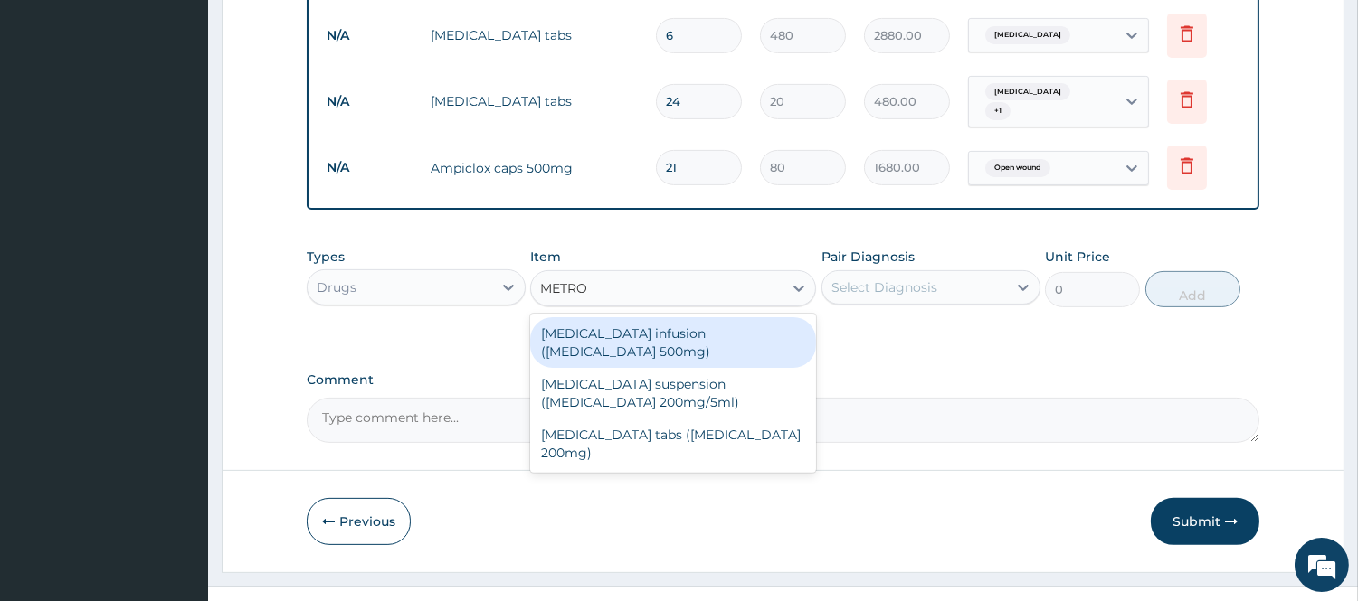
click at [700, 320] on div "Flagyl infusion (Metronidazole 500mg)" at bounding box center [673, 342] width 286 height 51
type input "3000"
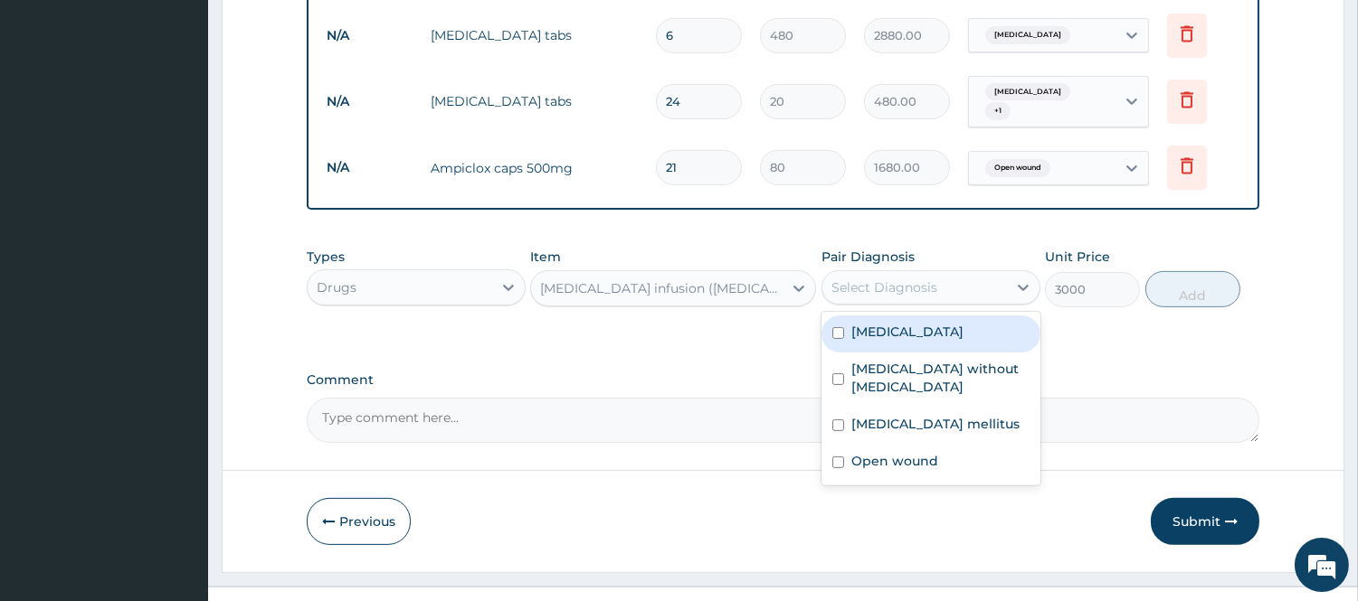
click at [877, 286] on div "Select Diagnosis" at bounding box center [884, 288] width 106 height 18
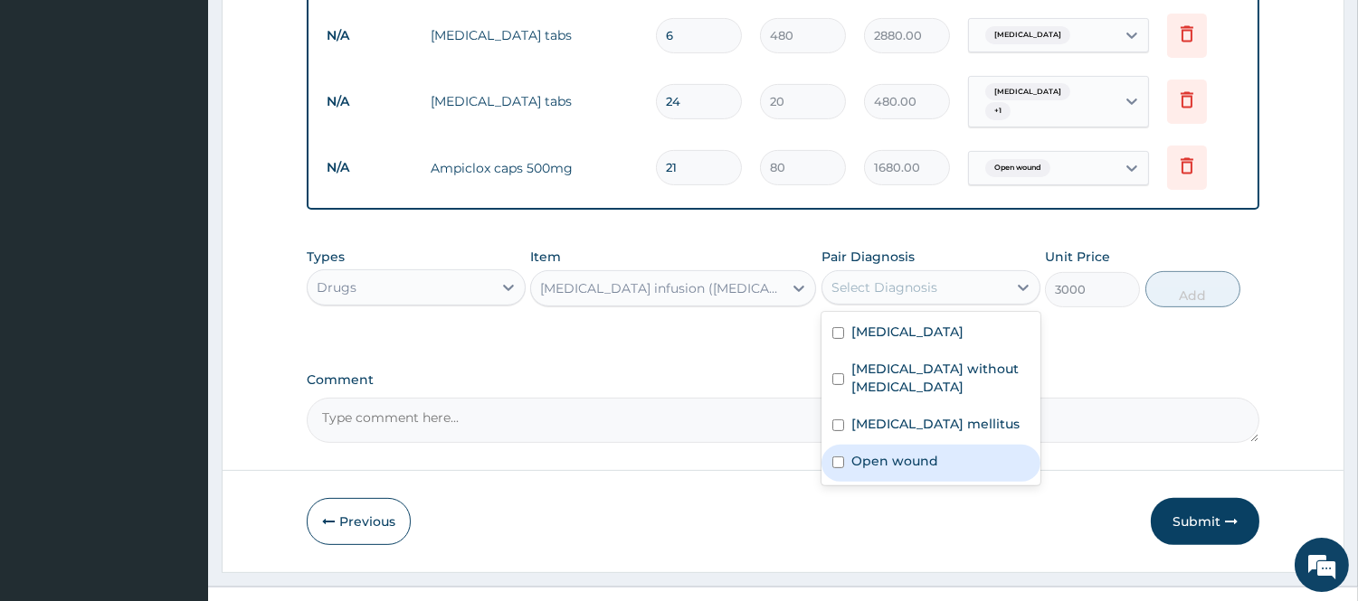
click at [877, 452] on label "Open wound" at bounding box center [894, 461] width 87 height 18
checkbox input "true"
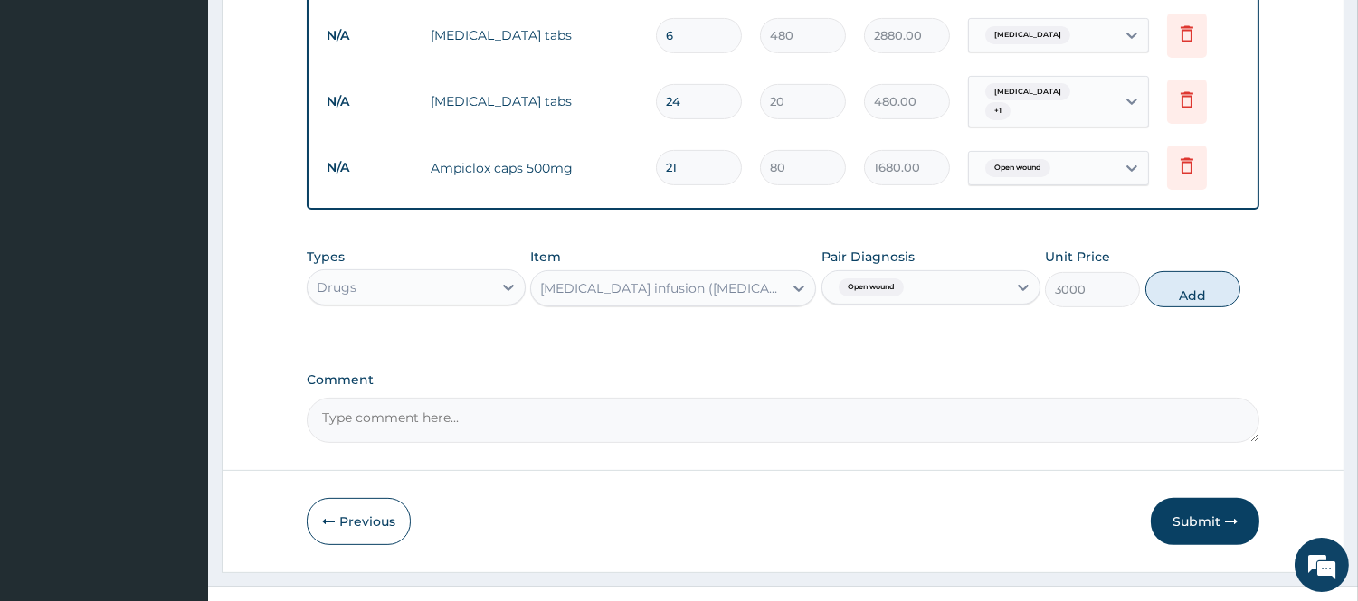
drag, startPoint x: 1205, startPoint y: 280, endPoint x: 1191, endPoint y: 297, distance: 21.2
click at [1199, 296] on button "Add" at bounding box center [1192, 289] width 95 height 36
type input "0"
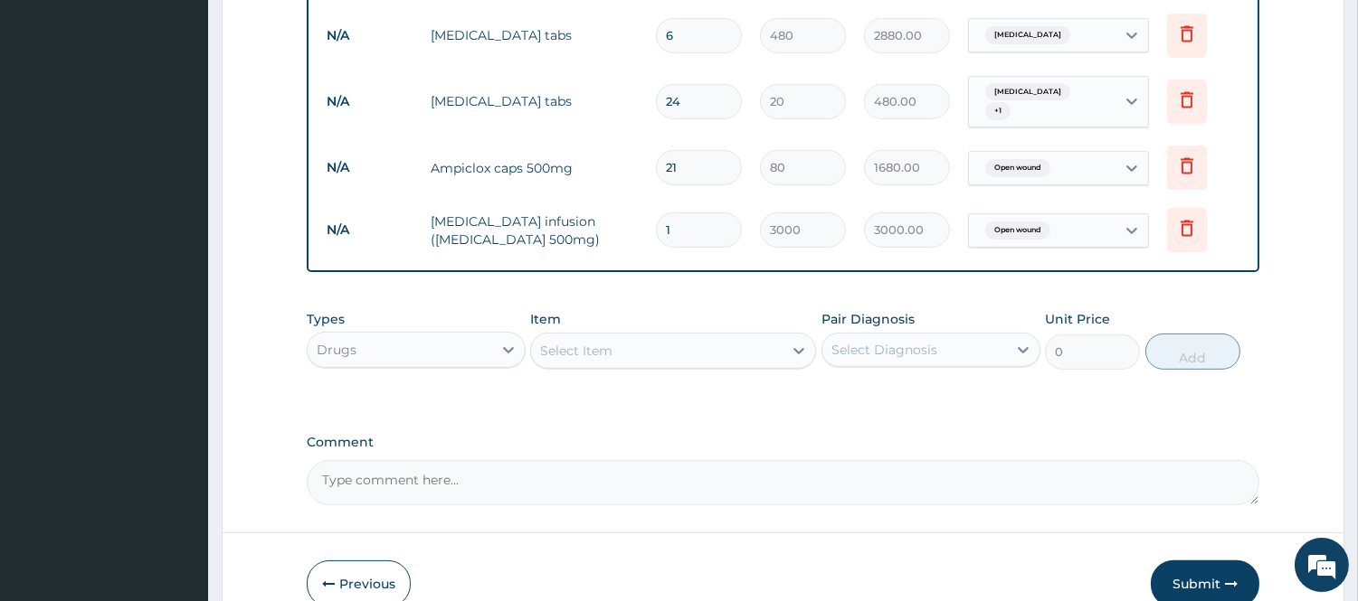
drag, startPoint x: 706, startPoint y: 229, endPoint x: 541, endPoint y: 259, distance: 167.3
type input "2"
type input "6000.00"
type input "21"
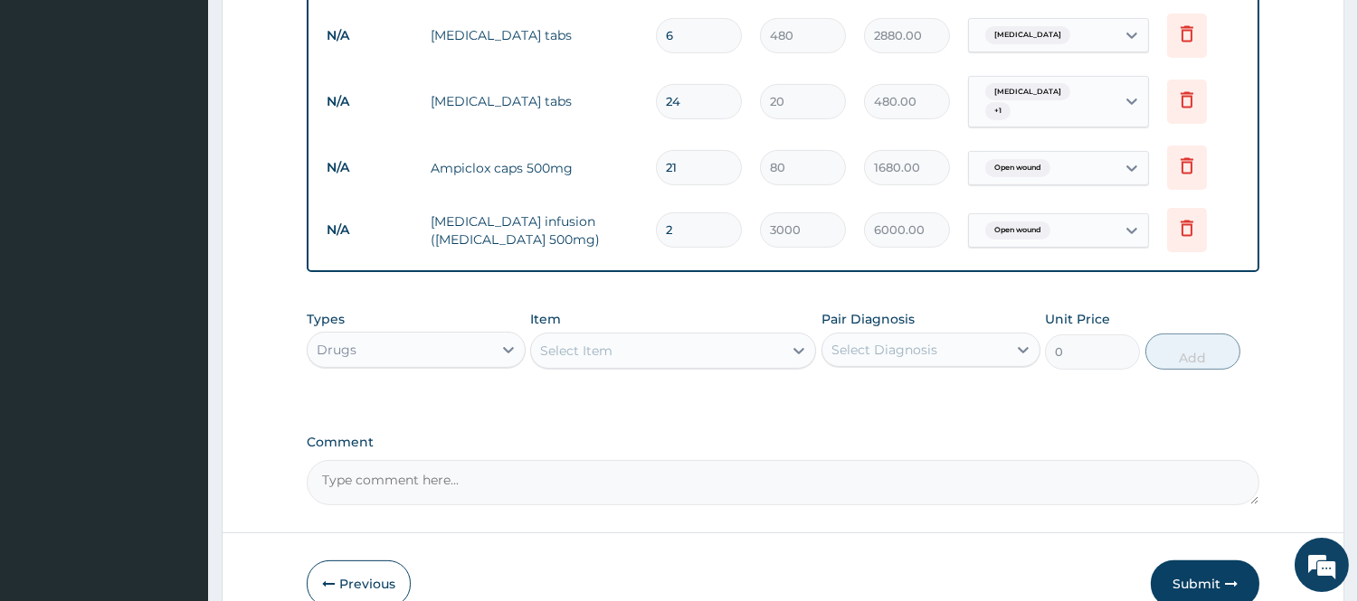
type input "63000.00"
type input "21"
click at [617, 355] on div "Select Item" at bounding box center [656, 350] width 251 height 29
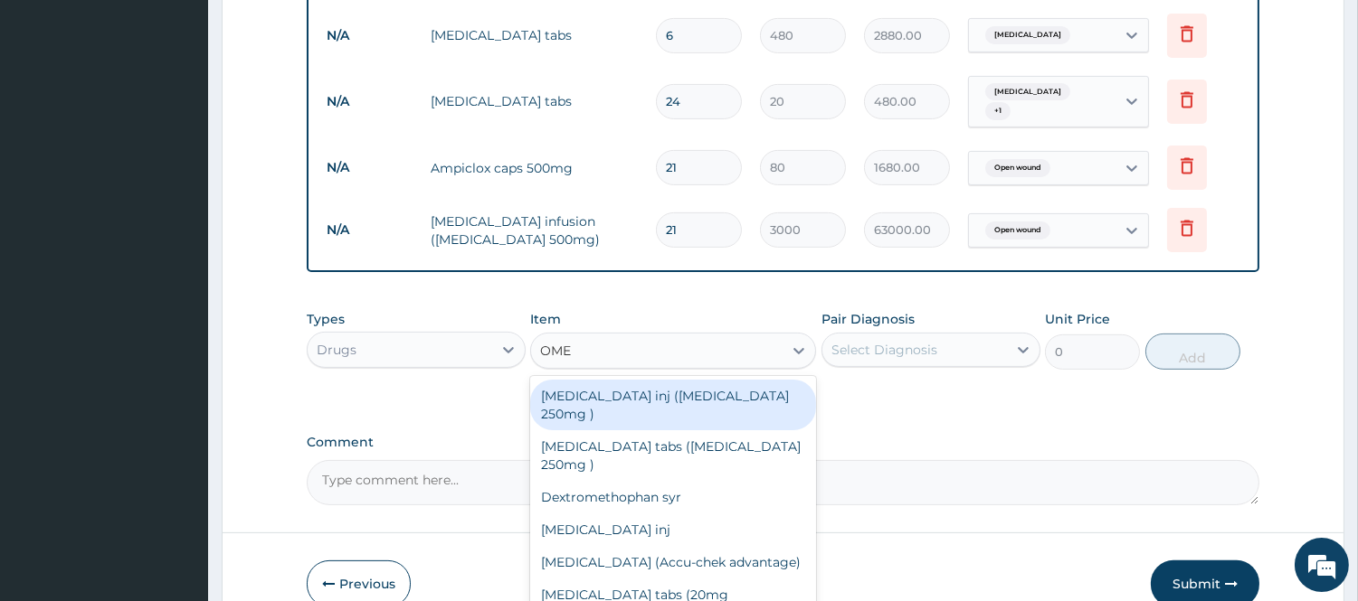
type input "OMEP"
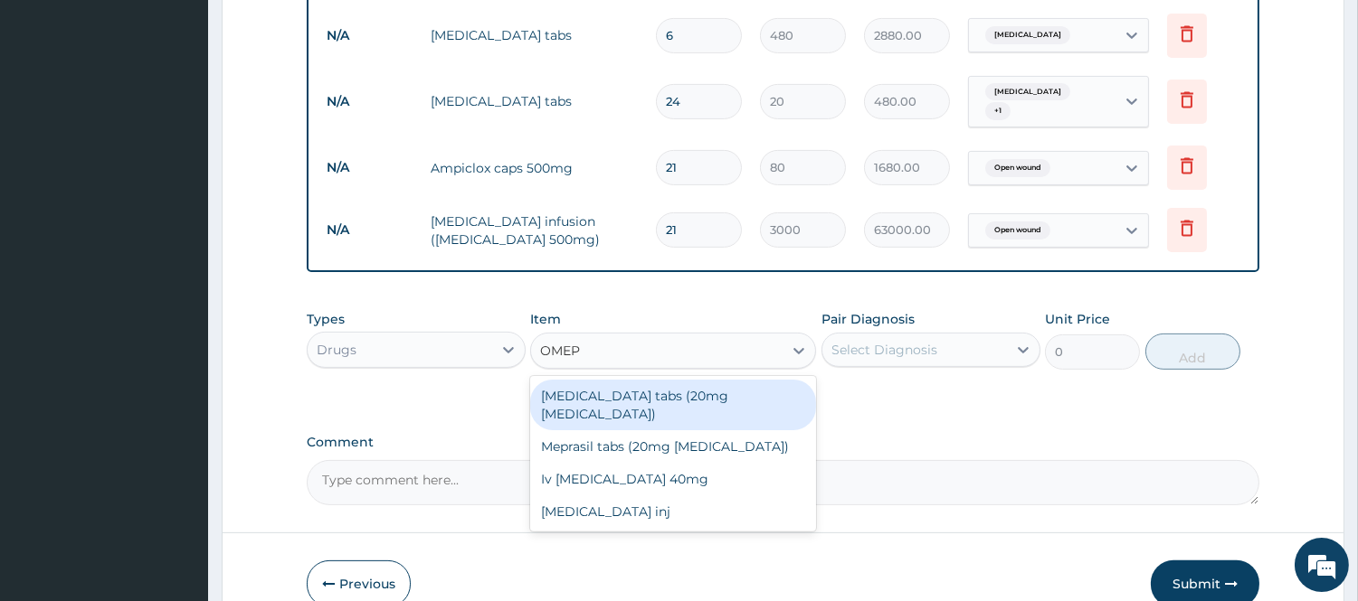
click at [643, 403] on div "Losec tabs (20mg Omeprazole)" at bounding box center [673, 405] width 286 height 51
type input "600"
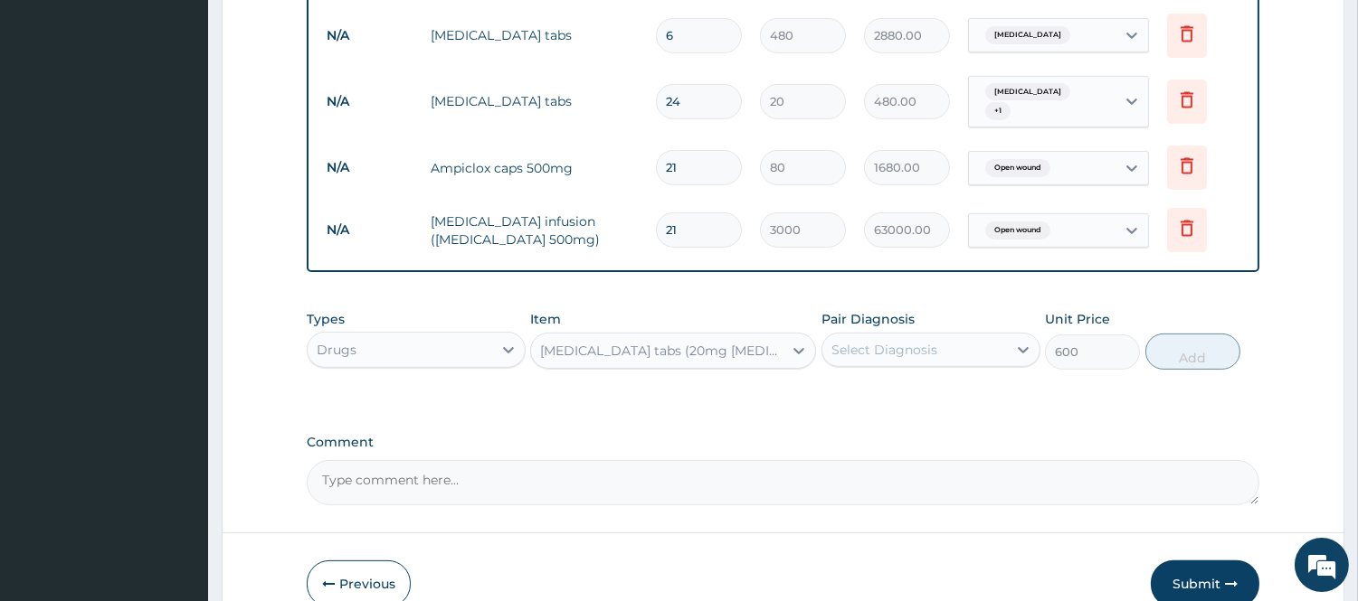
click at [881, 353] on div "Select Diagnosis" at bounding box center [884, 350] width 106 height 18
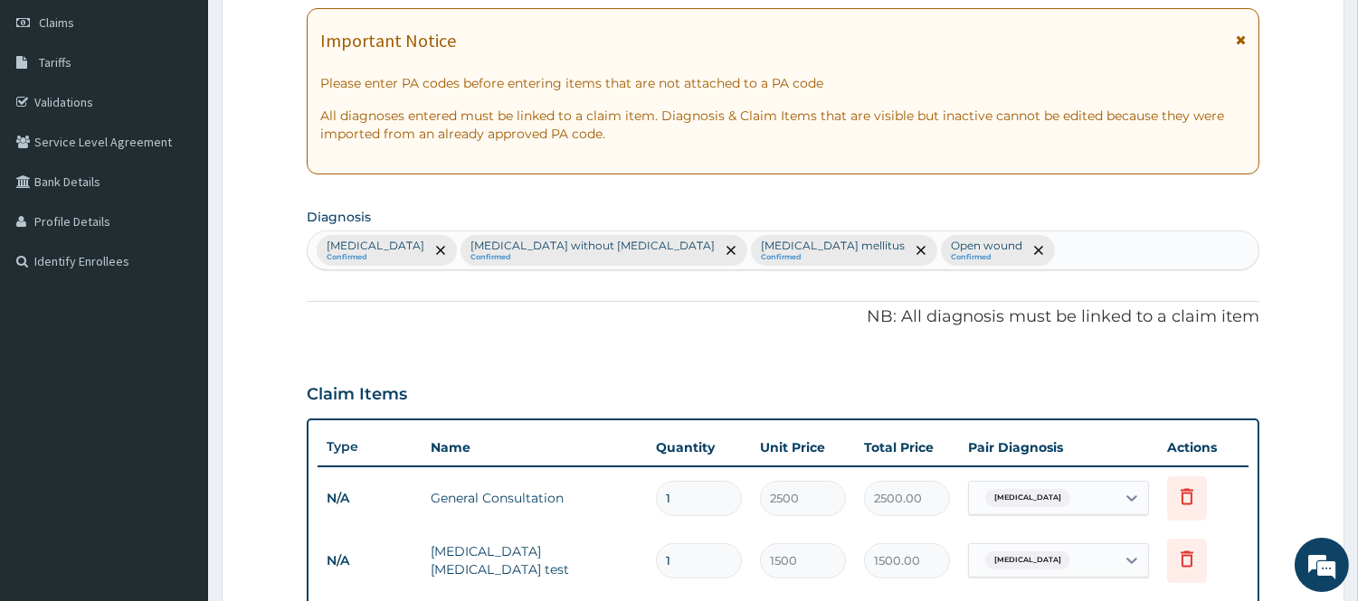
scroll to position [187, 0]
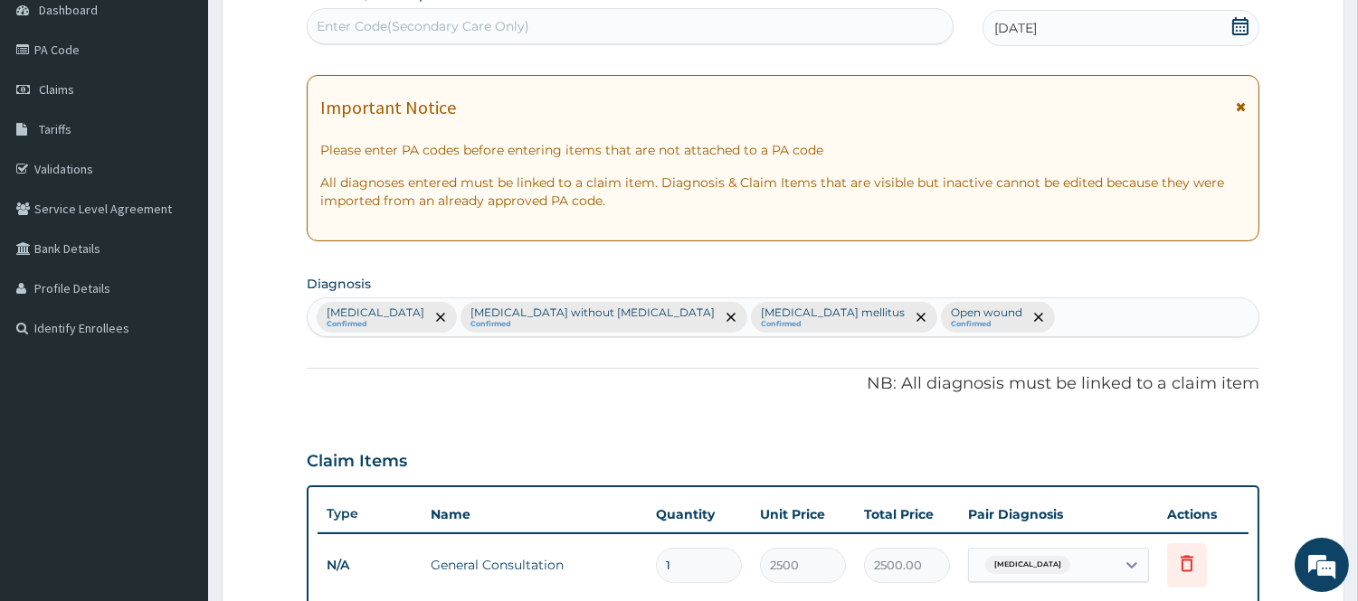
click at [955, 319] on div "Malaria Confirmed Sepsis without septic shock Confirmed Diabetes mellitus Confi…" at bounding box center [783, 317] width 951 height 38
type input "PEPTIC"
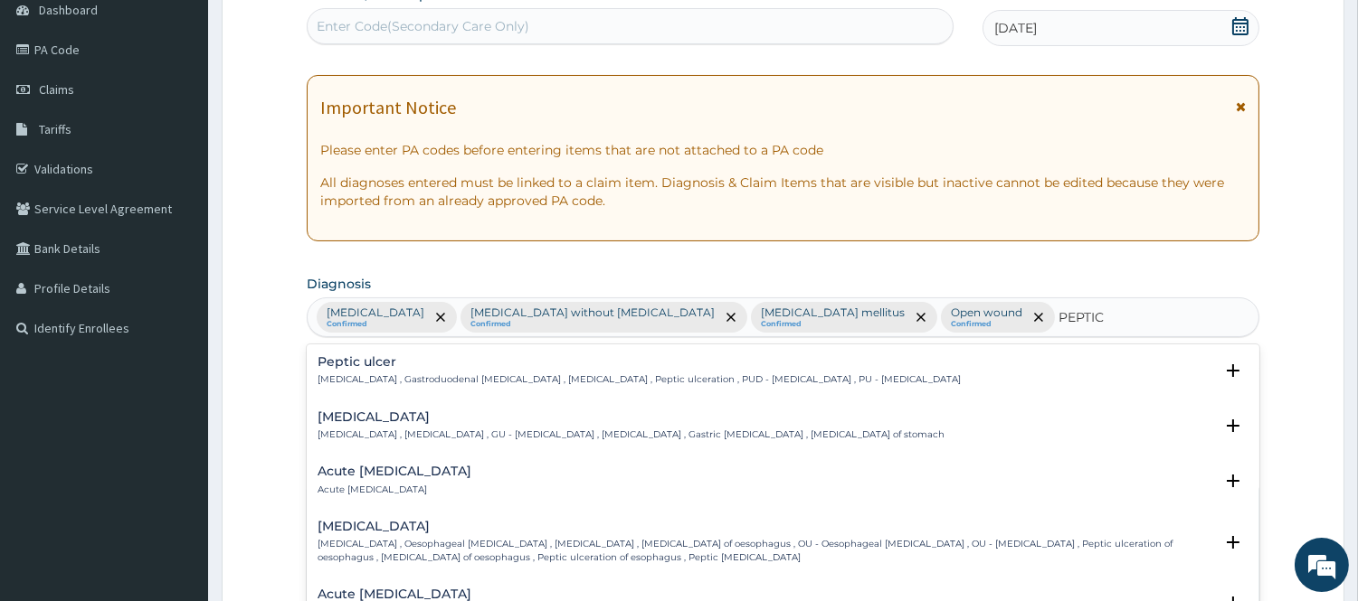
click at [530, 372] on div "Peptic ulcer Peptic ulcer , Gastroduodenal ulcer , Peptic ulcer disease , Pepti…" at bounding box center [638, 371] width 643 height 32
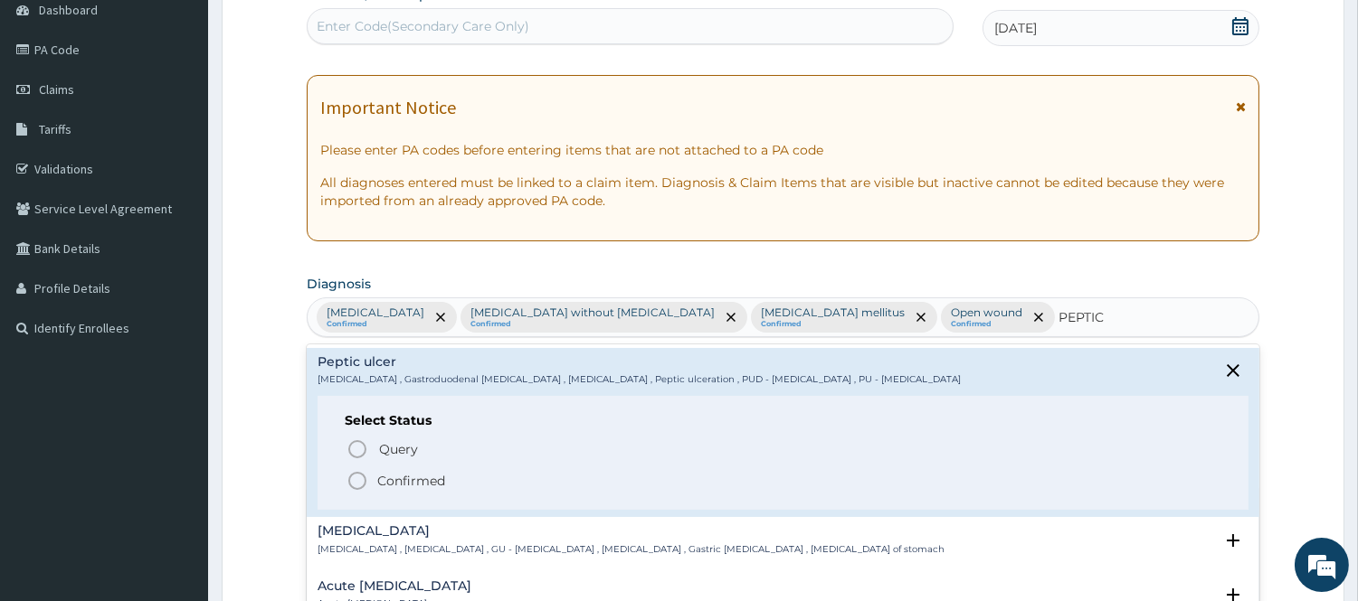
click at [368, 482] on span "Confirmed" at bounding box center [783, 481] width 875 height 22
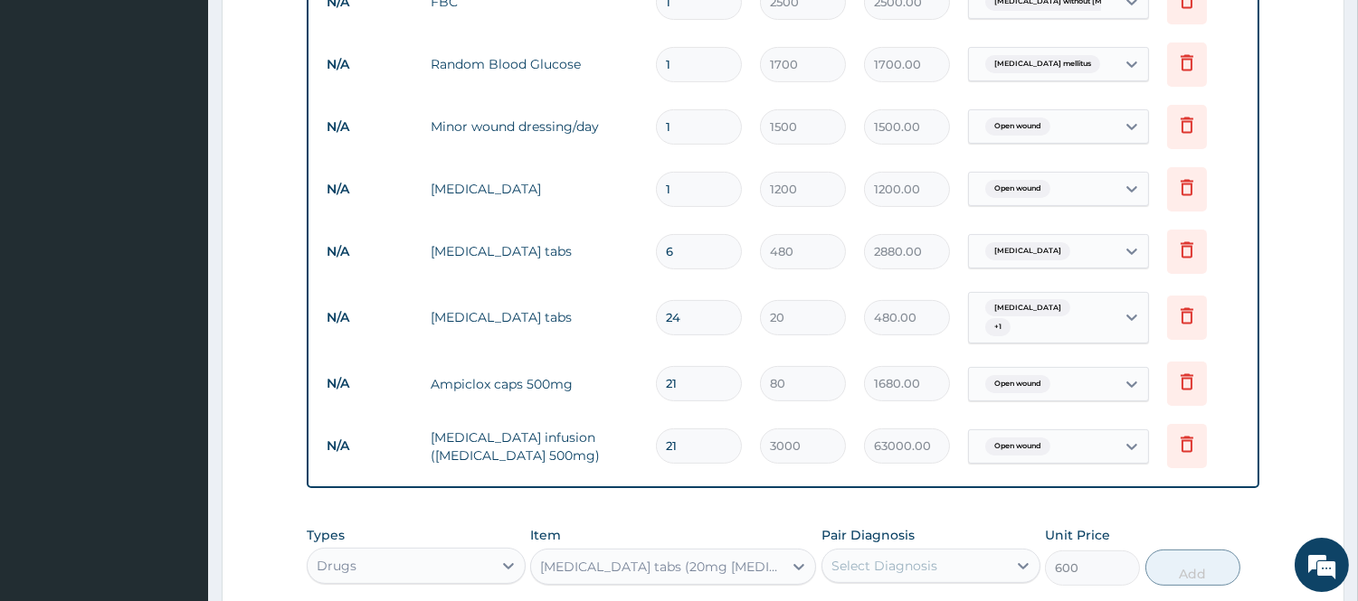
scroll to position [991, 0]
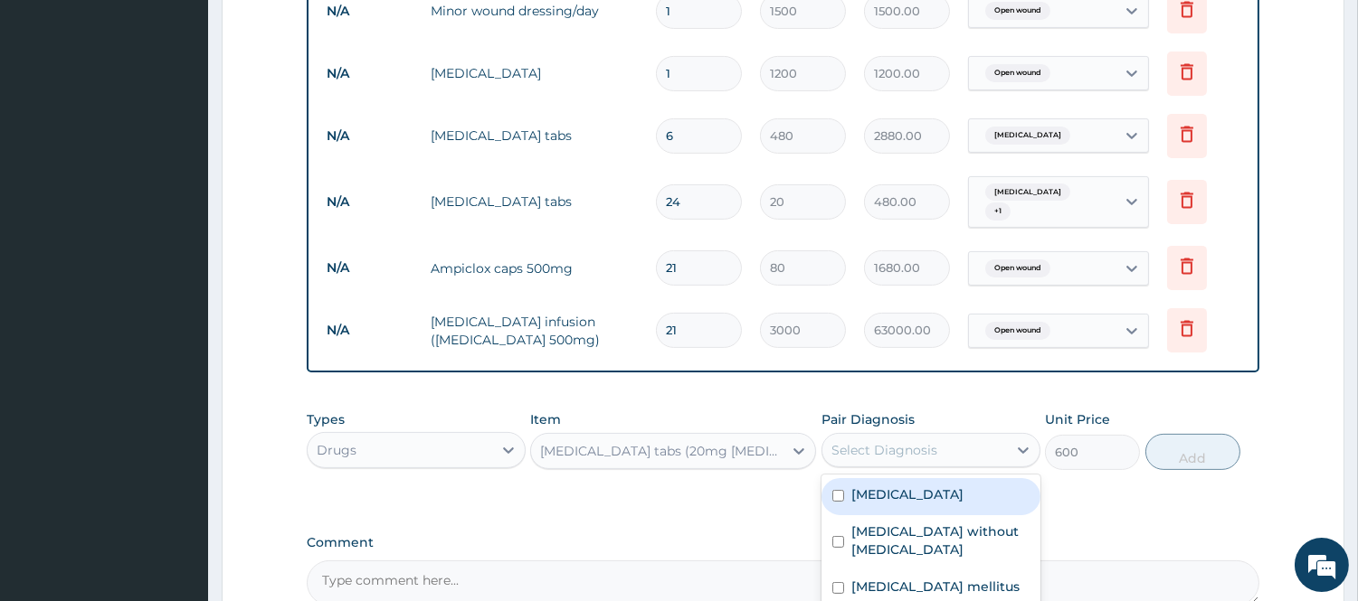
click at [890, 448] on div "Select Diagnosis" at bounding box center [884, 450] width 106 height 18
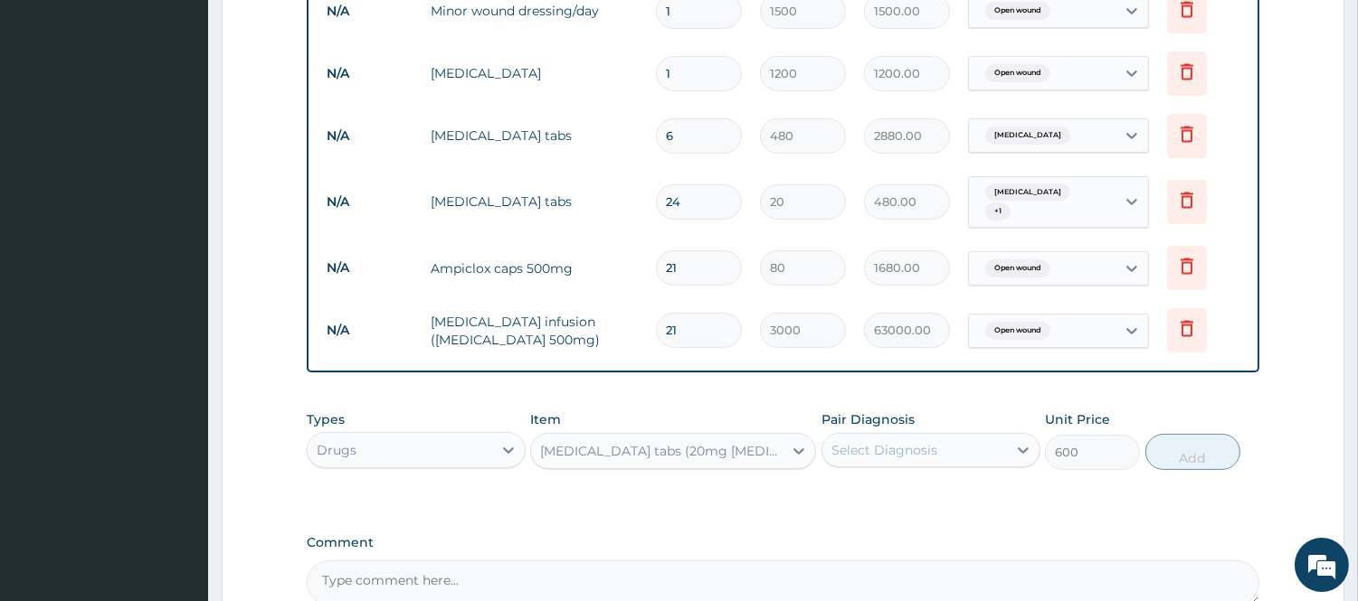
click at [1127, 535] on label "Comment" at bounding box center [783, 542] width 952 height 15
click at [1127, 561] on textarea "Comment" at bounding box center [783, 583] width 952 height 45
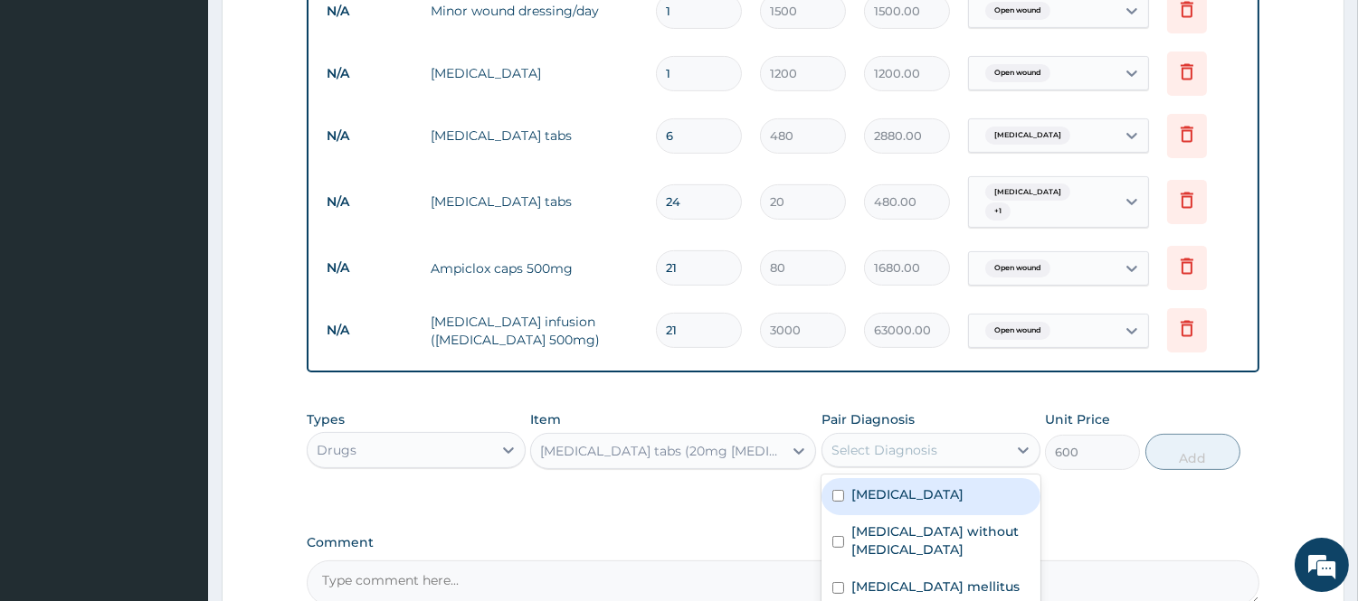
click at [918, 441] on div "Select Diagnosis" at bounding box center [884, 450] width 106 height 18
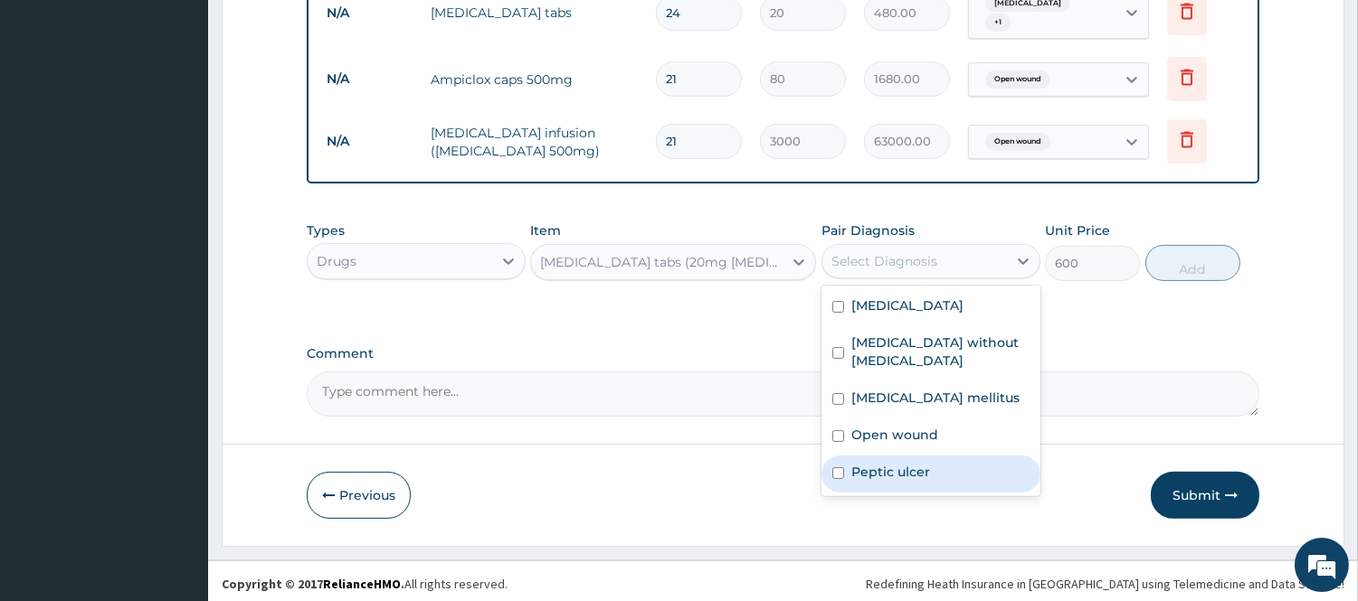
click at [912, 463] on label "Peptic ulcer" at bounding box center [890, 472] width 79 height 18
checkbox input "true"
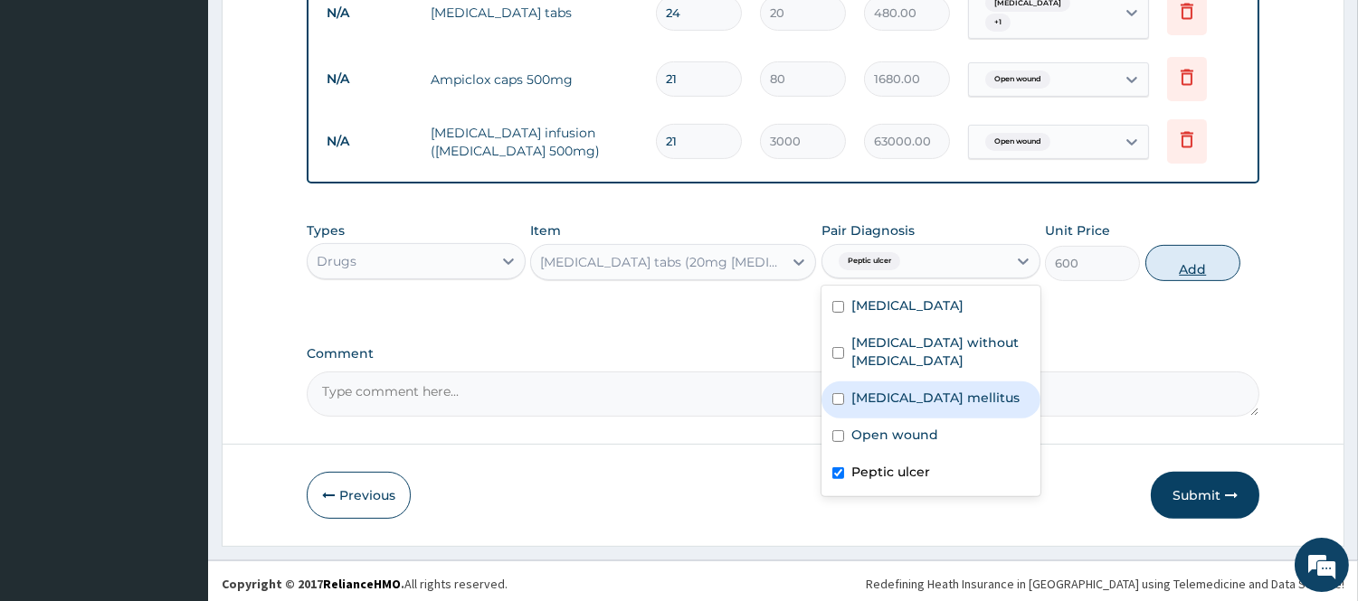
click at [1200, 257] on button "Add" at bounding box center [1192, 263] width 95 height 36
type input "0"
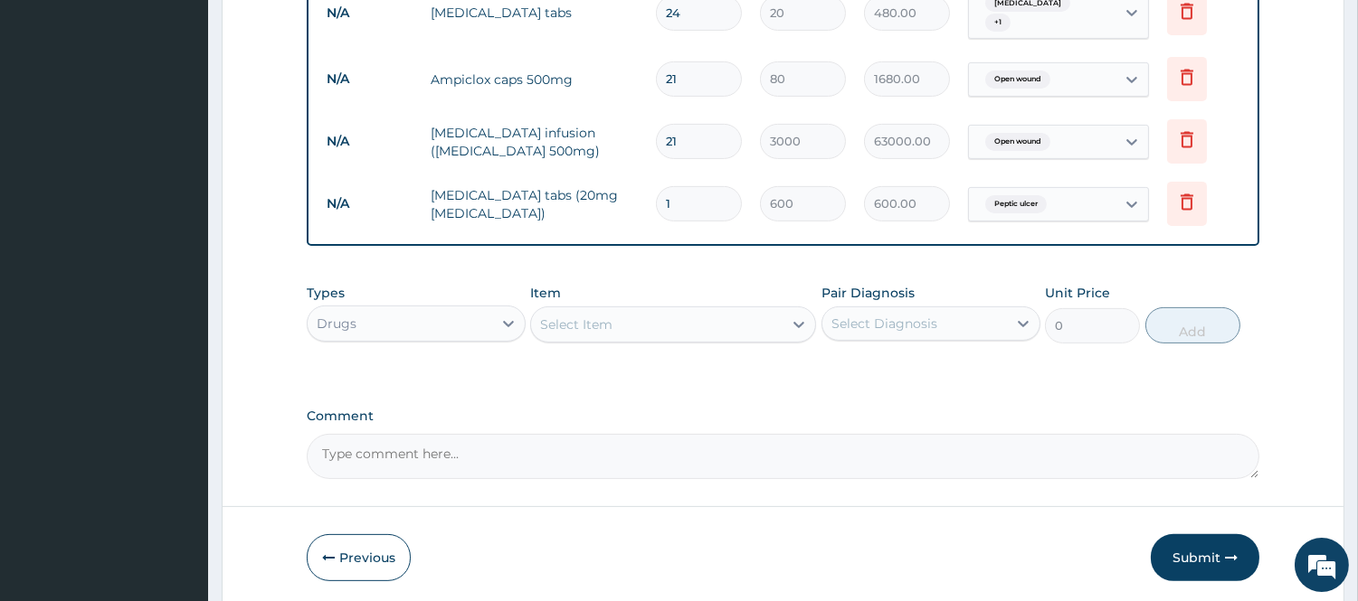
type input "14"
type input "8400.00"
type input "14"
click at [1089, 141] on div "Open wound" at bounding box center [1042, 142] width 147 height 31
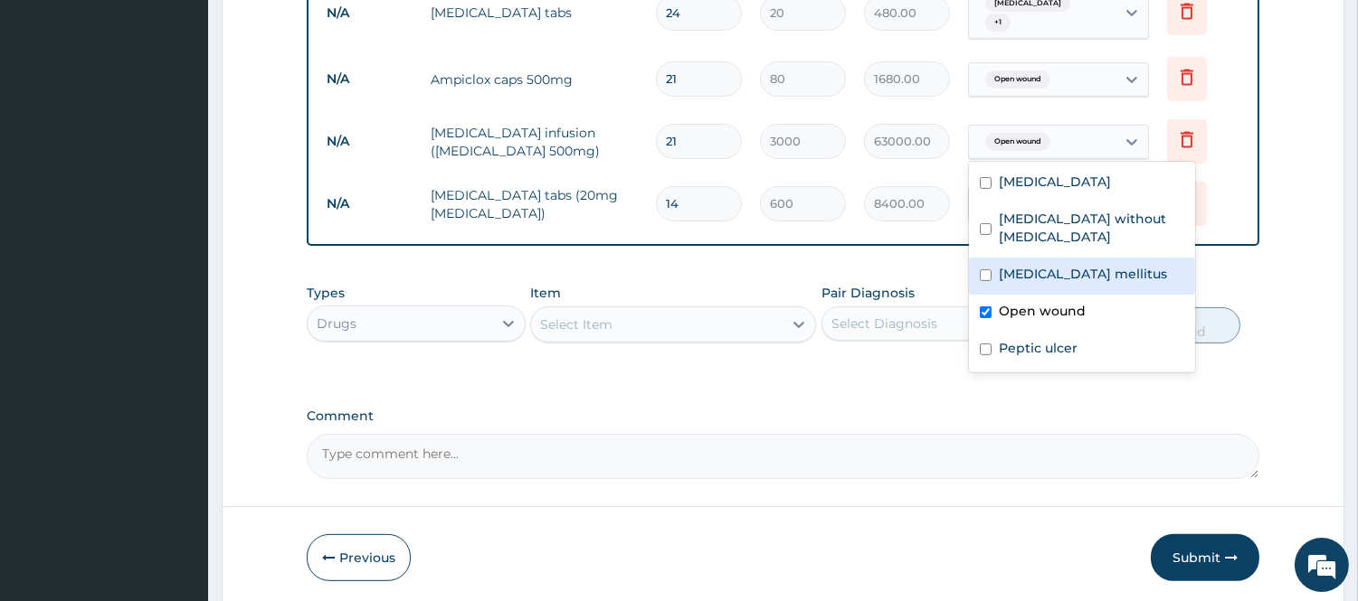
click at [977, 263] on div "Diabetes mellitus" at bounding box center [1082, 276] width 226 height 37
checkbox input "true"
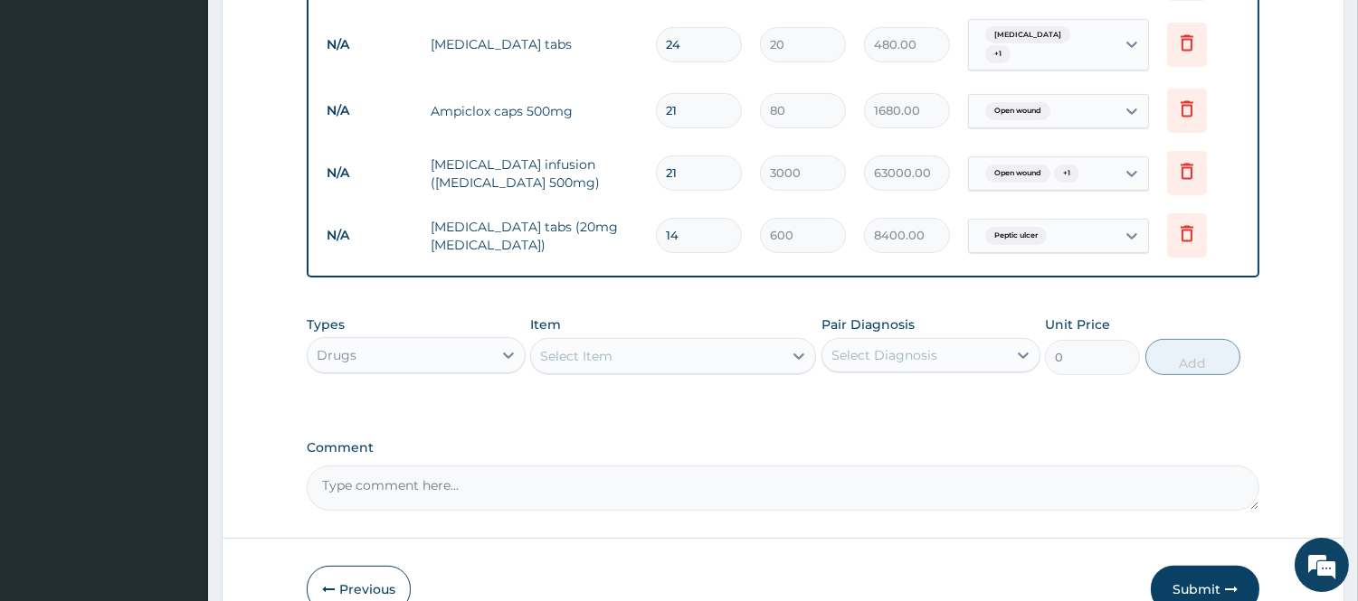
scroll to position [1244, 0]
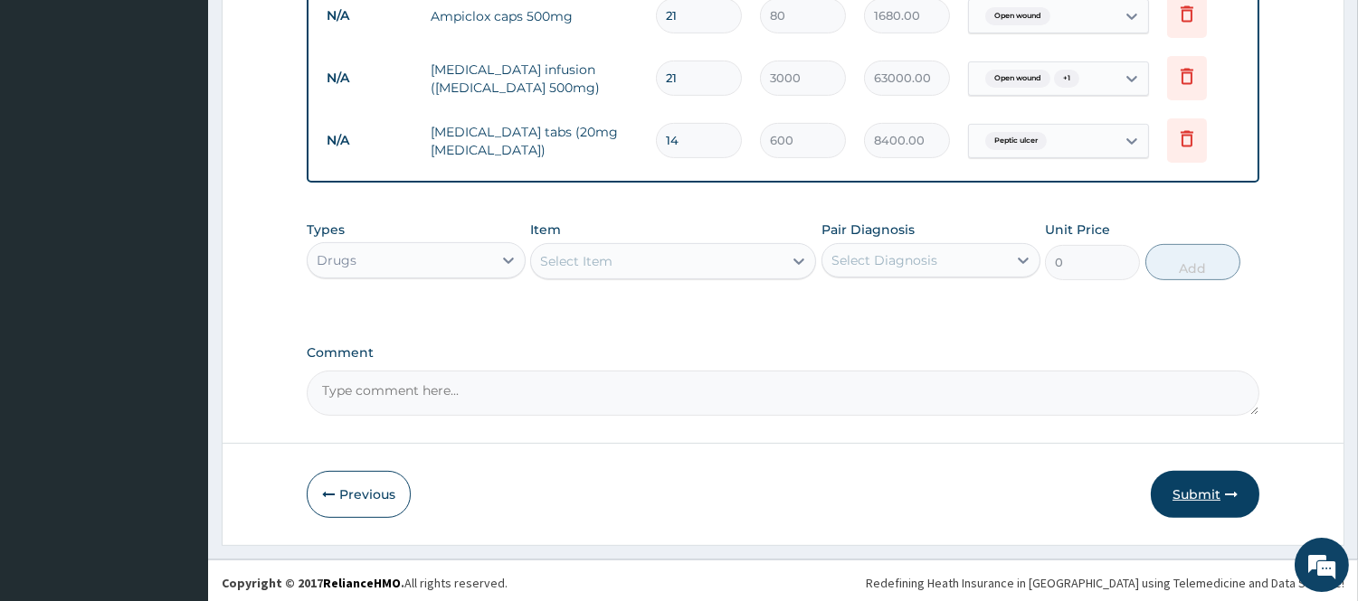
click at [1179, 480] on button "Submit" at bounding box center [1205, 494] width 109 height 47
